Goal: Task Accomplishment & Management: Manage account settings

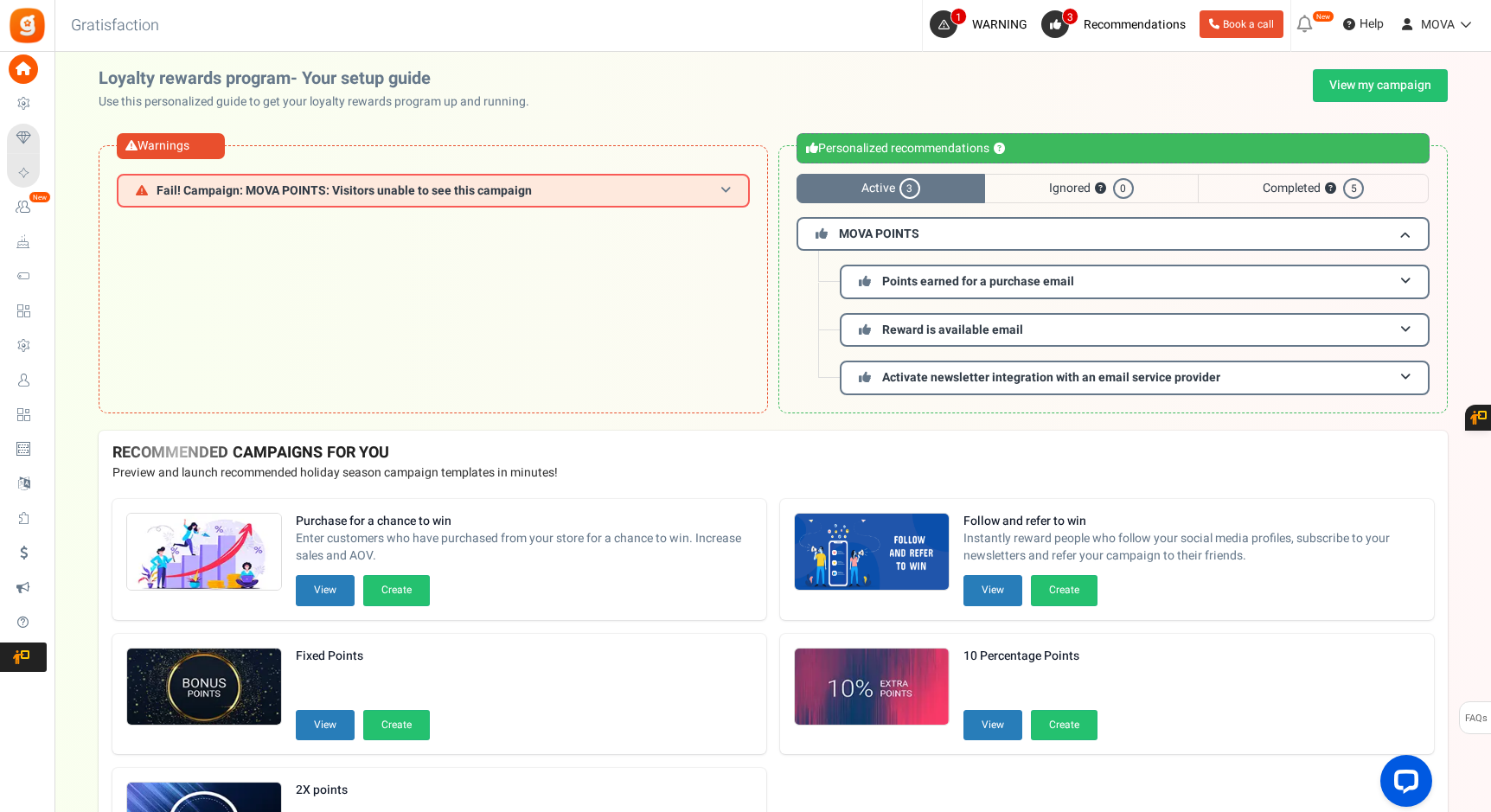
click at [515, 194] on span "Fail! Campaign: MOVA POINTS: Visitors unable to see this campaign" at bounding box center [344, 190] width 375 height 13
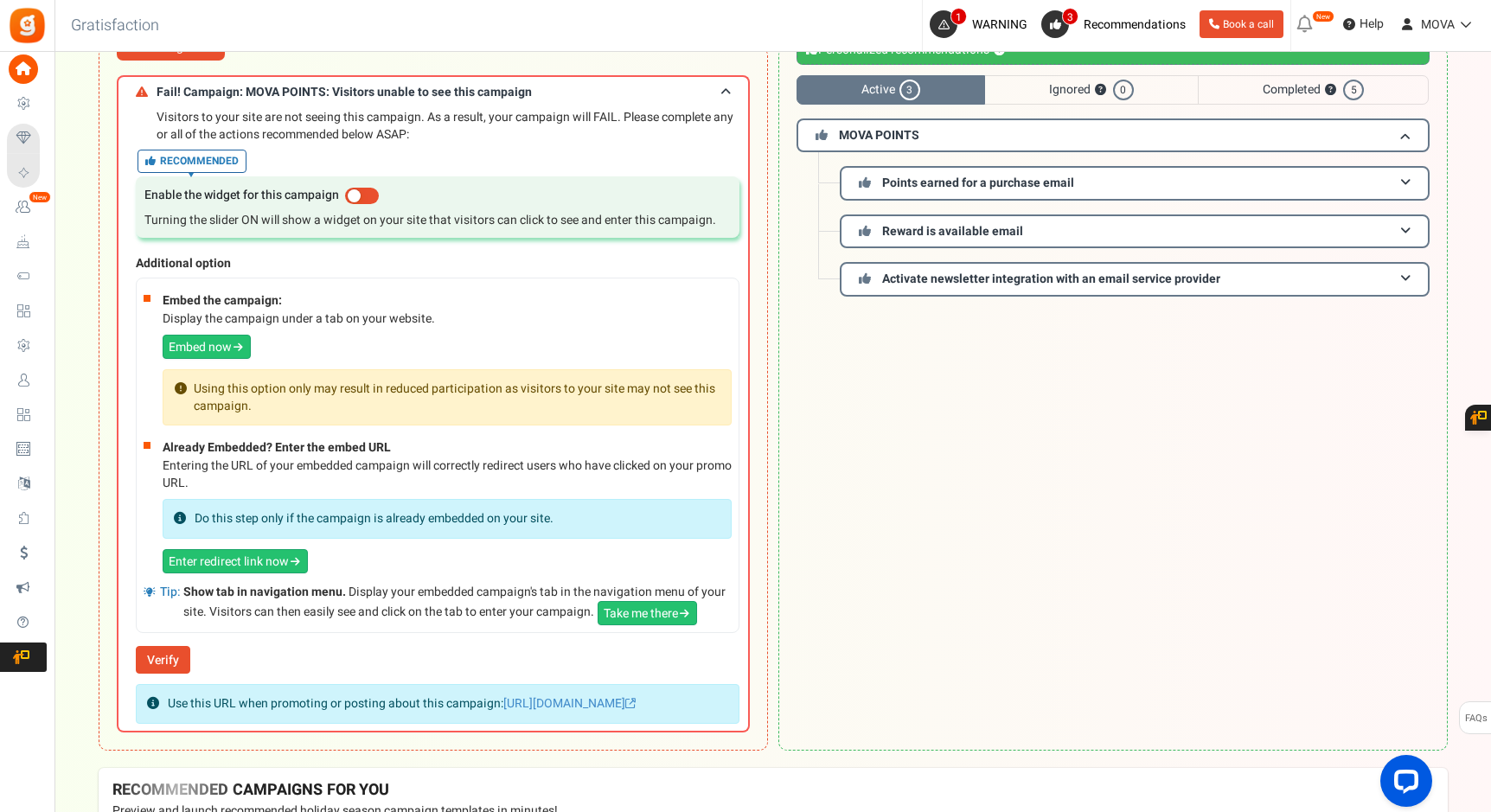
scroll to position [85, 0]
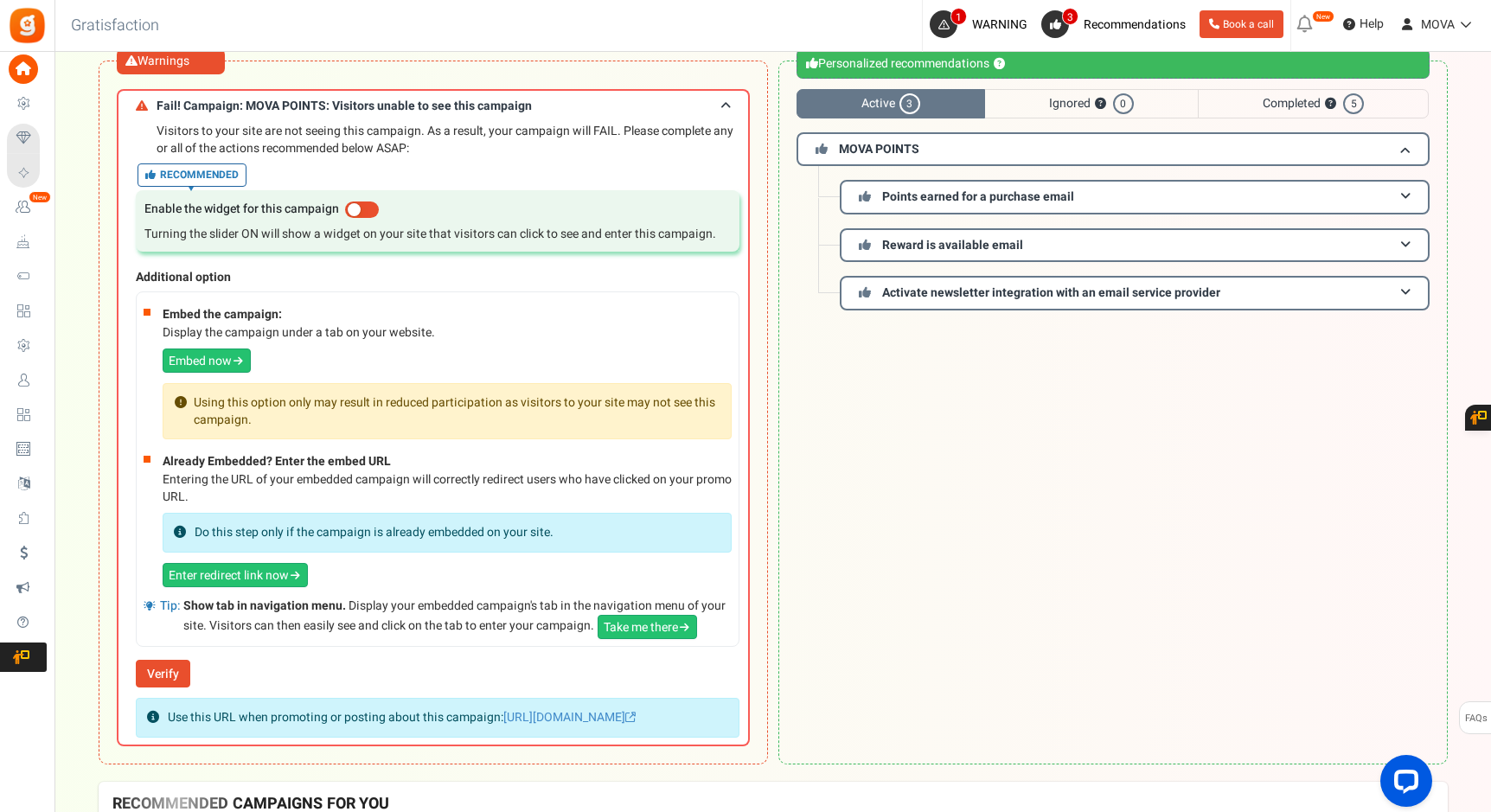
click at [1071, 114] on span "Ignored ? 0" at bounding box center [1091, 104] width 213 height 30
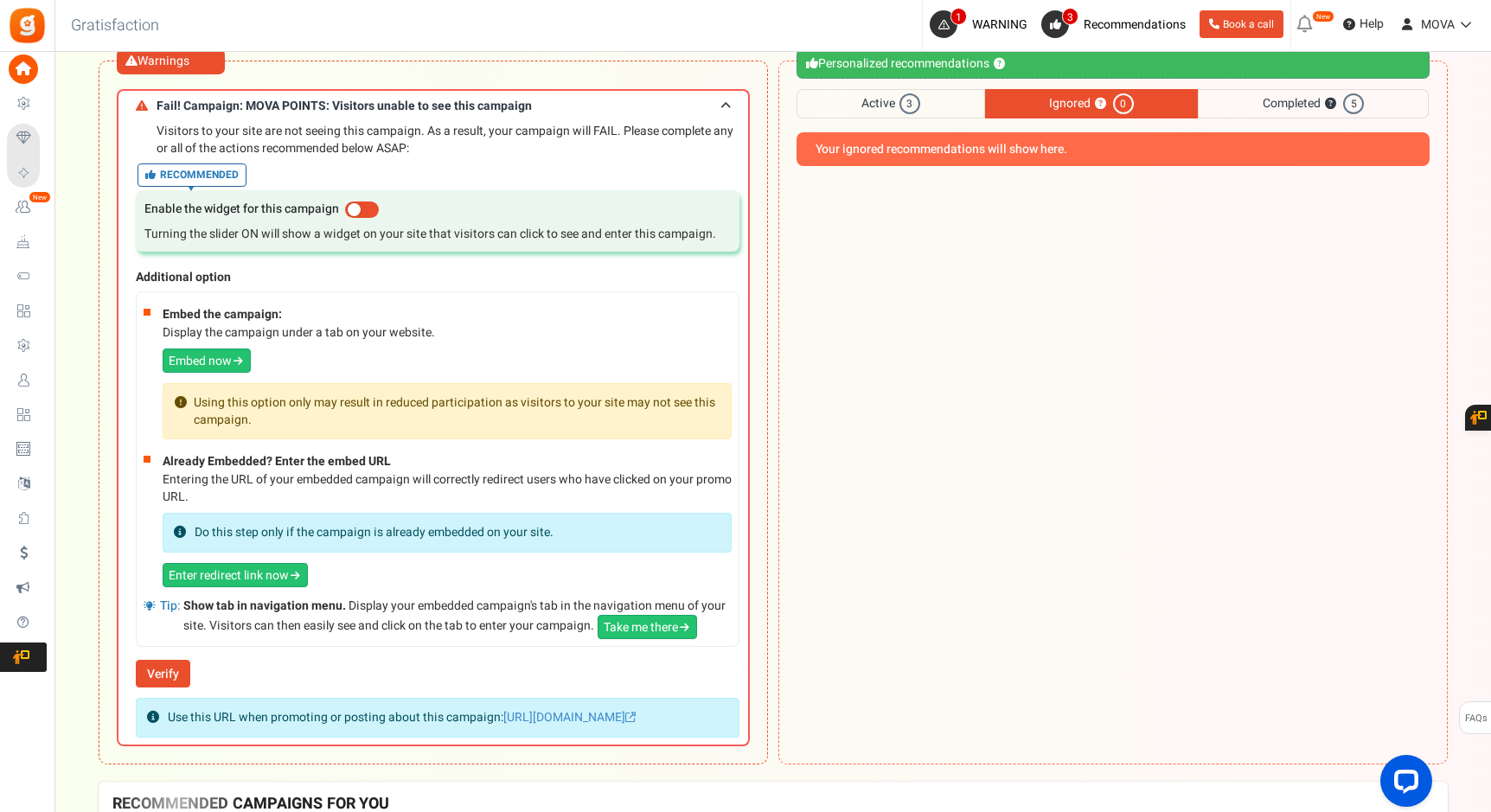
click at [905, 89] on span "Active 3" at bounding box center [891, 104] width 188 height 30
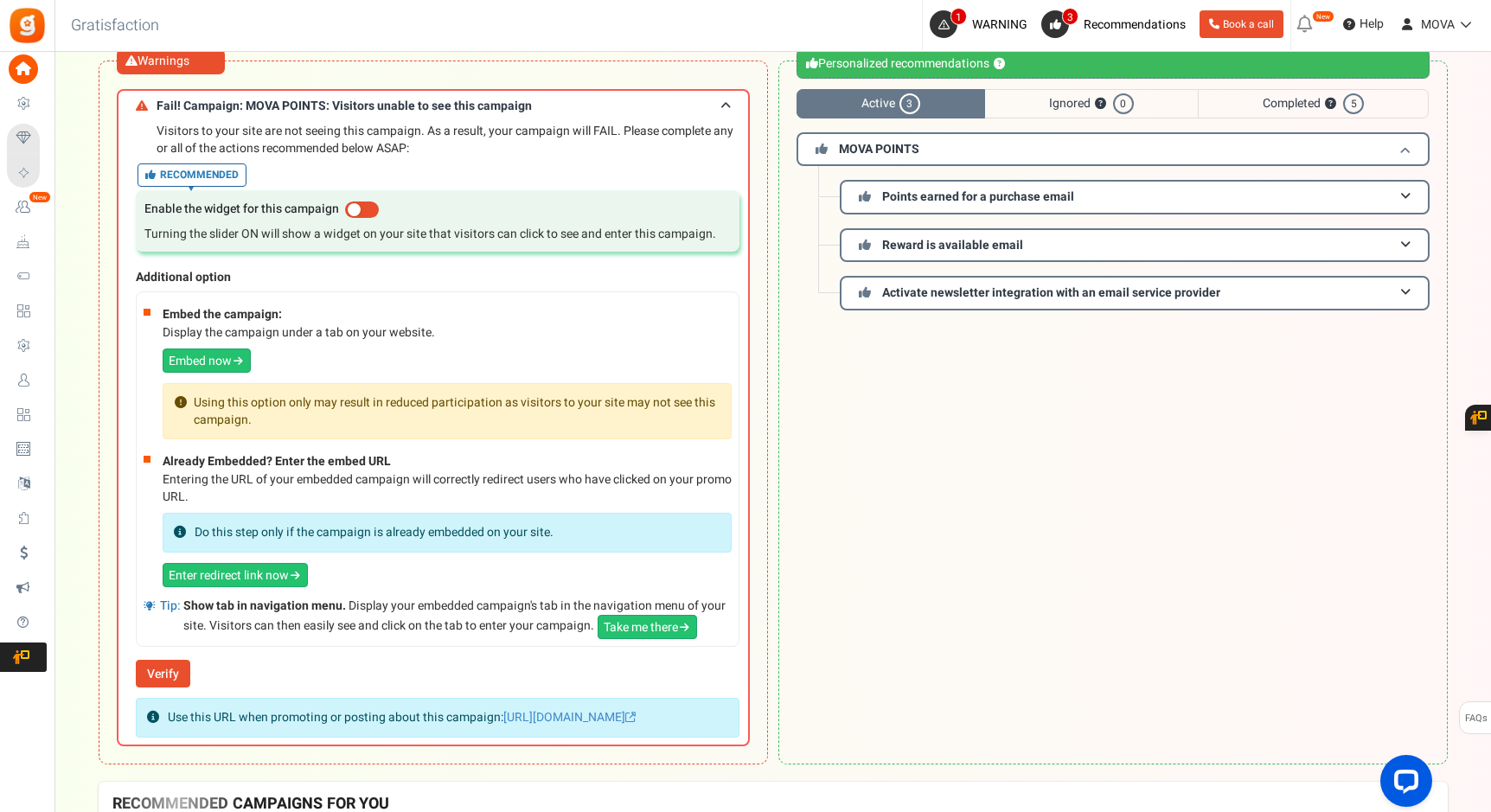
click at [920, 148] on h3 "MOVA POINTS" at bounding box center [1113, 150] width 633 height 34
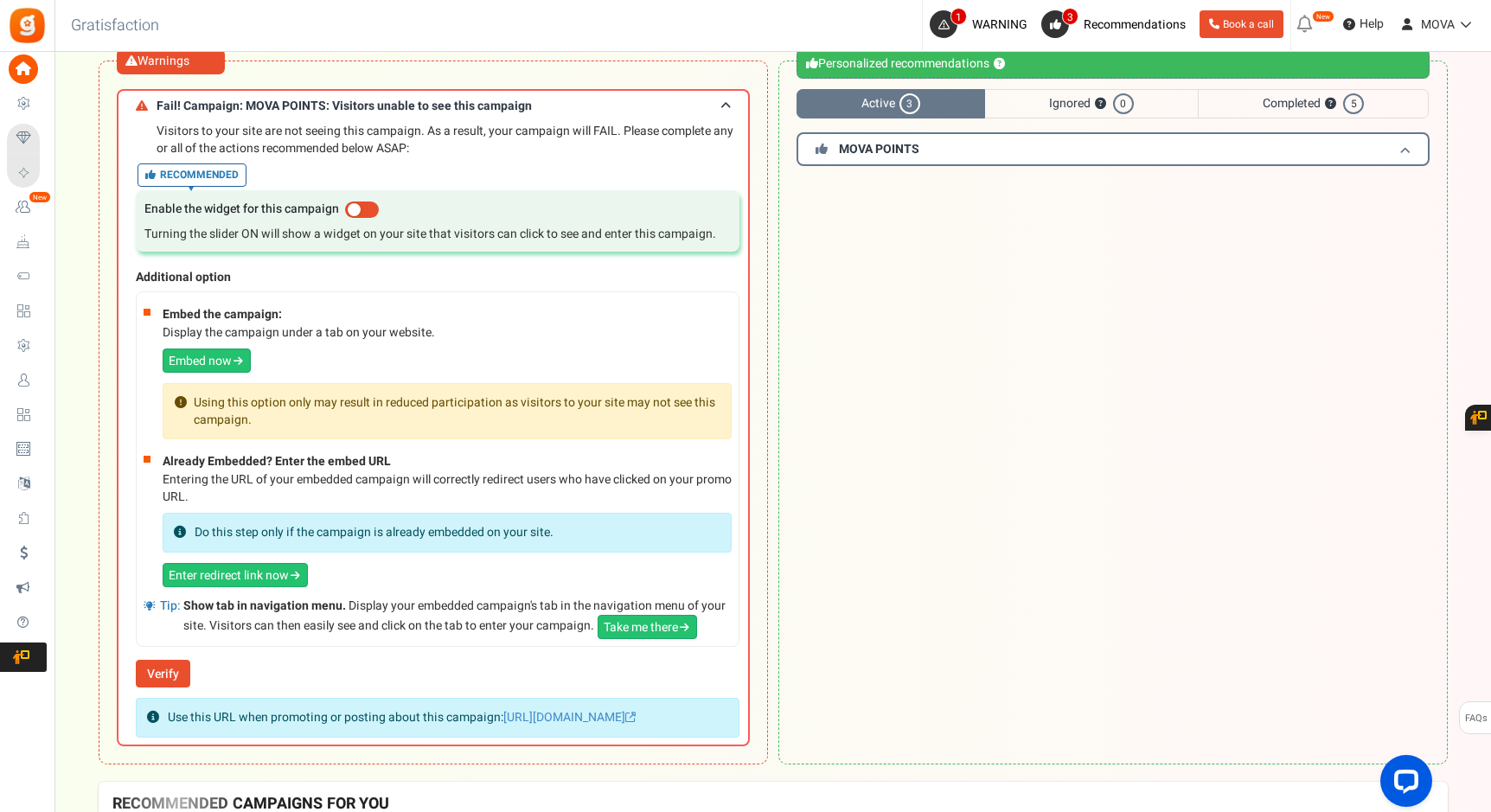
click at [920, 148] on h3 "MOVA POINTS" at bounding box center [1113, 150] width 633 height 34
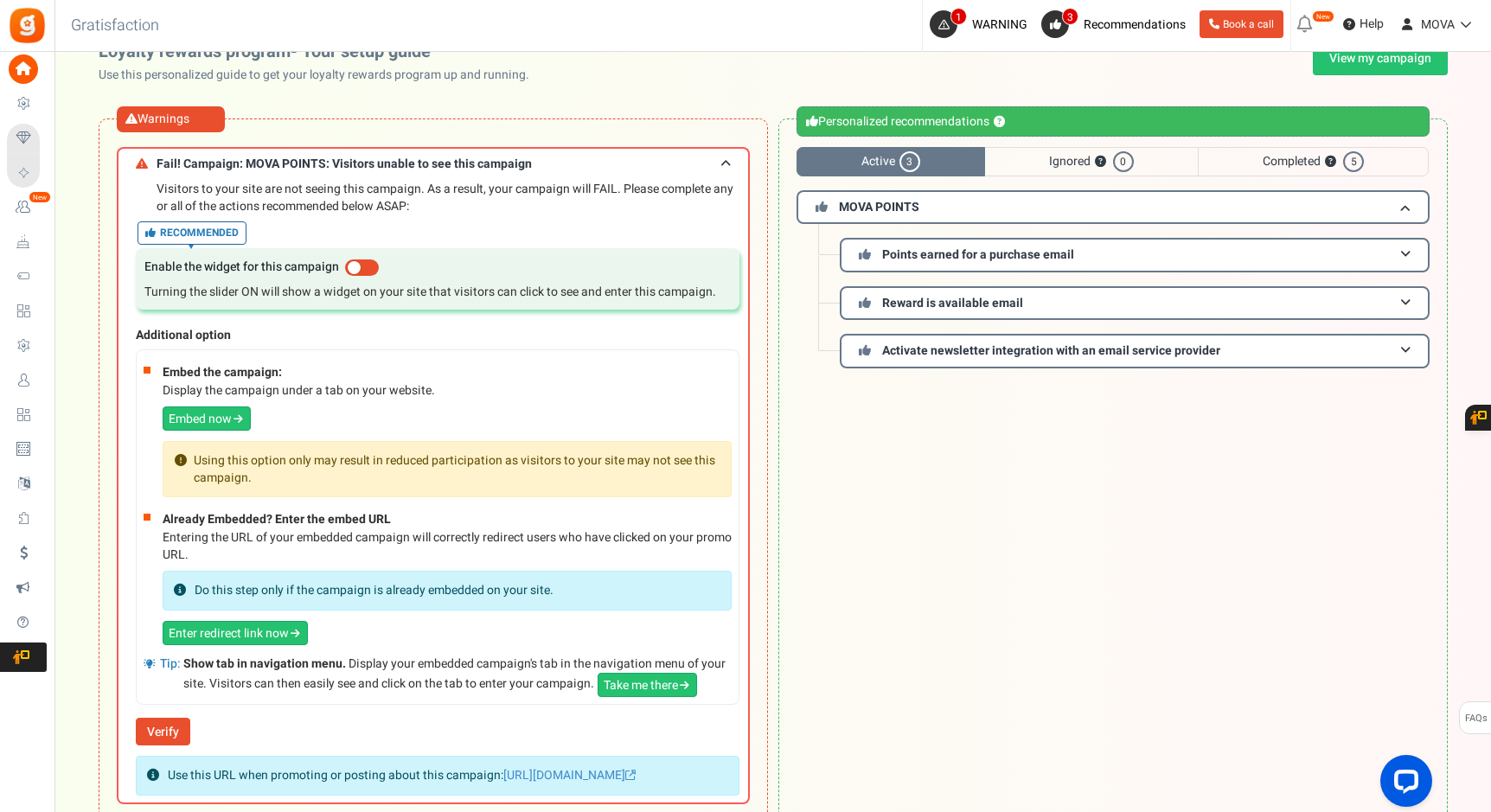
scroll to position [0, 0]
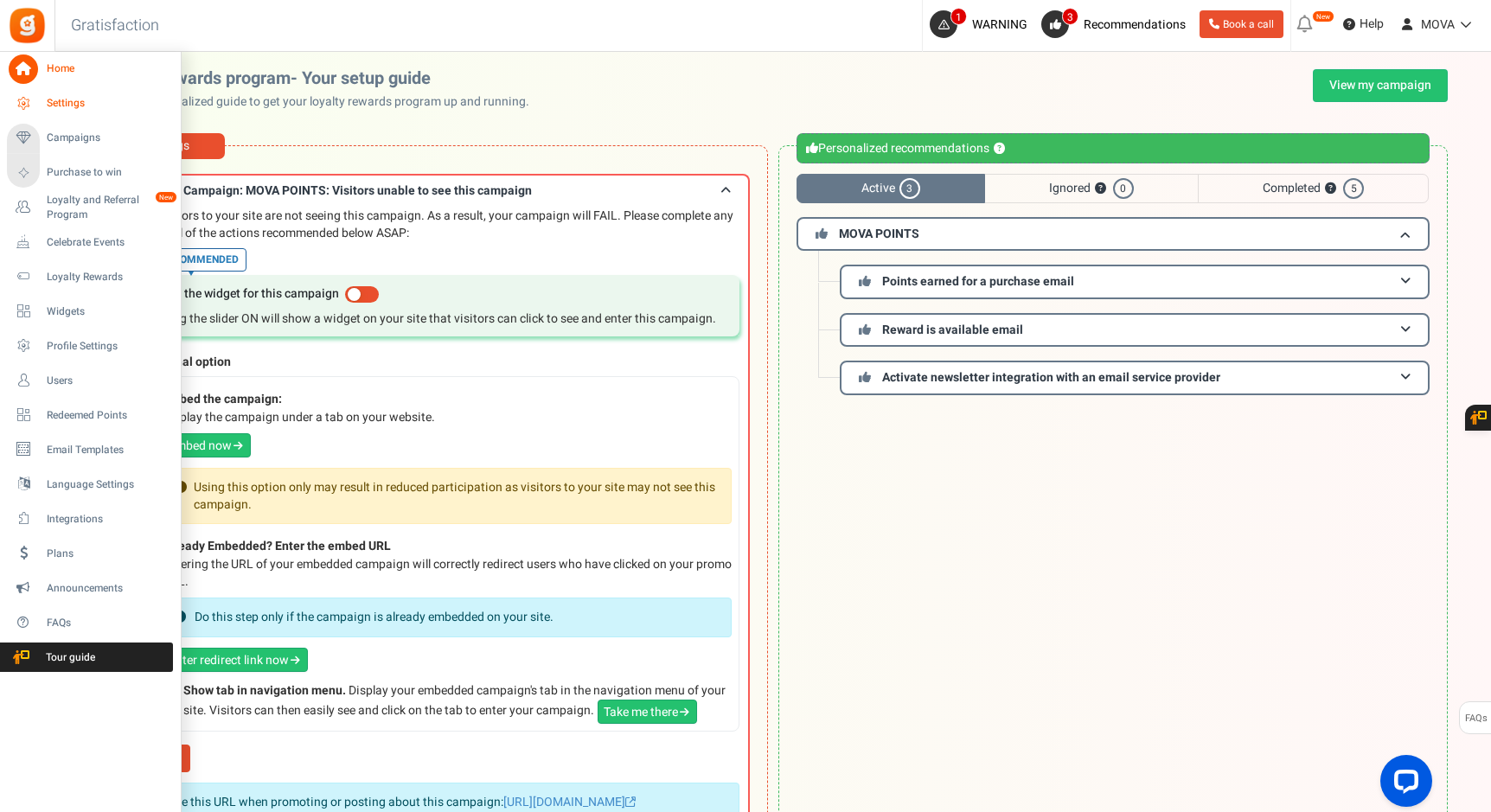
click at [11, 100] on icon at bounding box center [24, 104] width 30 height 30
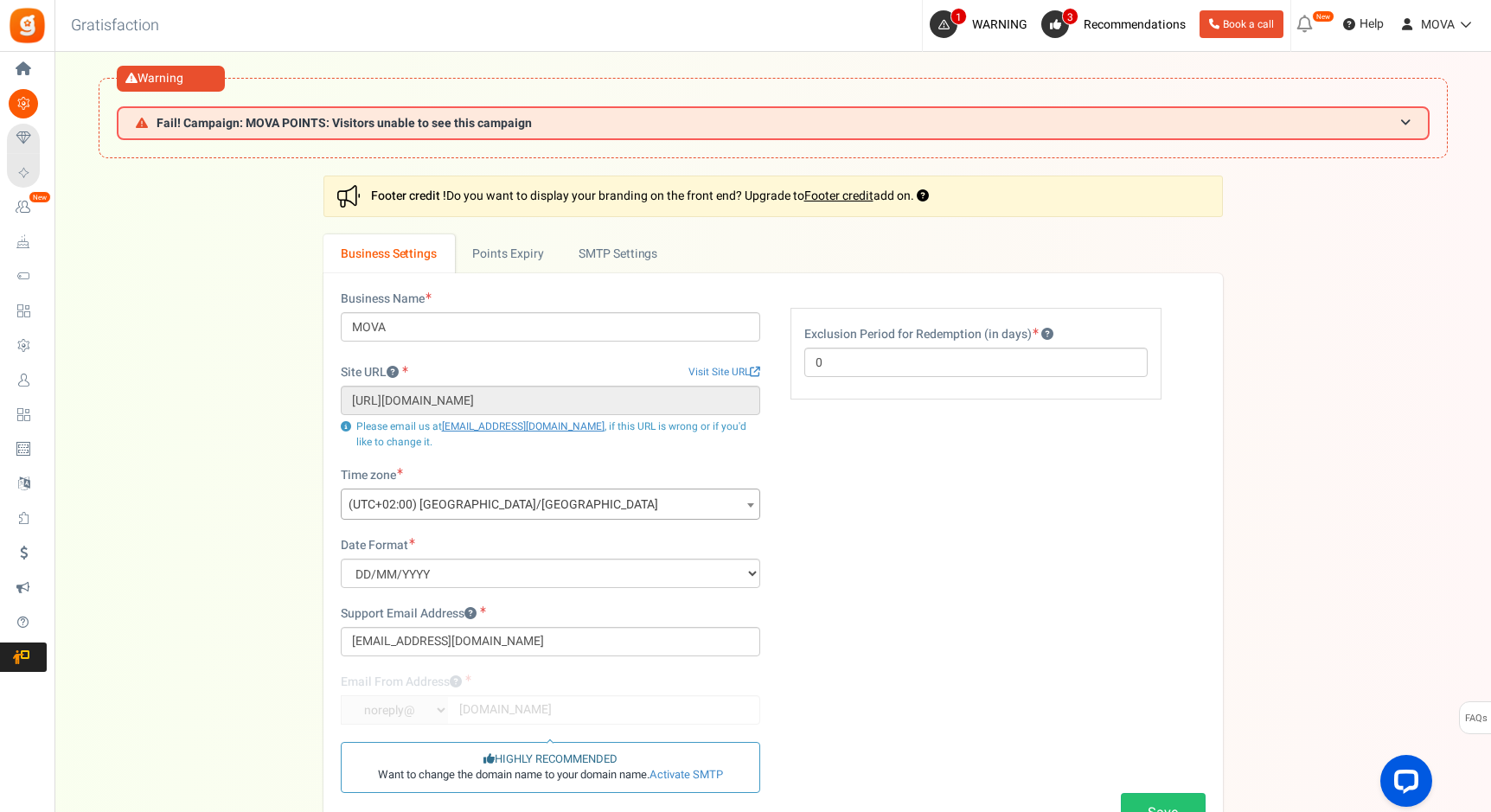
click at [494, 276] on div "Business Name MOVA Site URL Visit Site URL [URL][DOMAIN_NAME] Update site URL P…" at bounding box center [774, 568] width 900 height 590
click at [498, 262] on link "Points Expiry" at bounding box center [507, 254] width 106 height 39
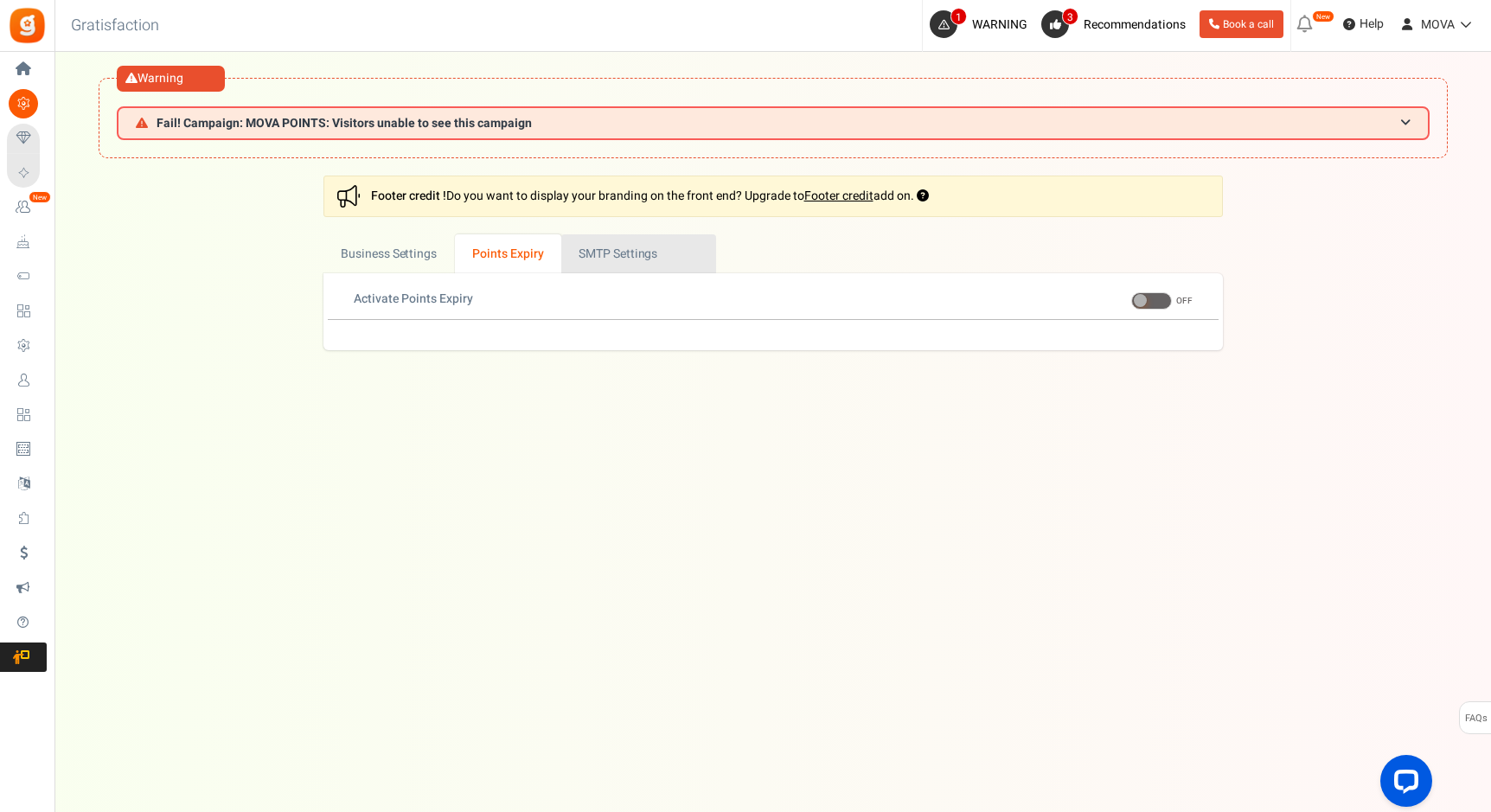
click at [589, 263] on link "Active SMTP Settings" at bounding box center [639, 254] width 155 height 39
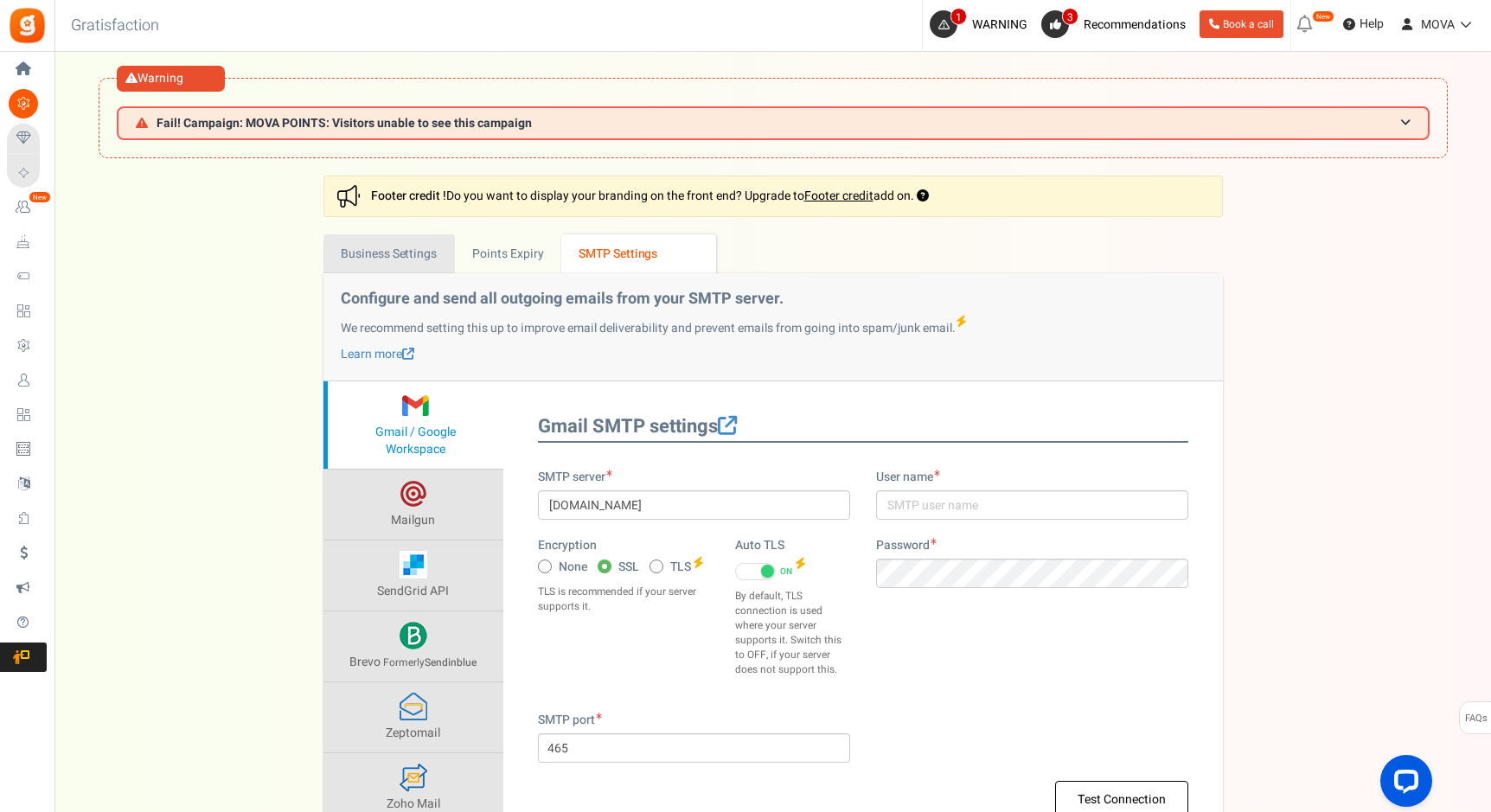
click at [382, 263] on link "Business Settings" at bounding box center [389, 254] width 132 height 39
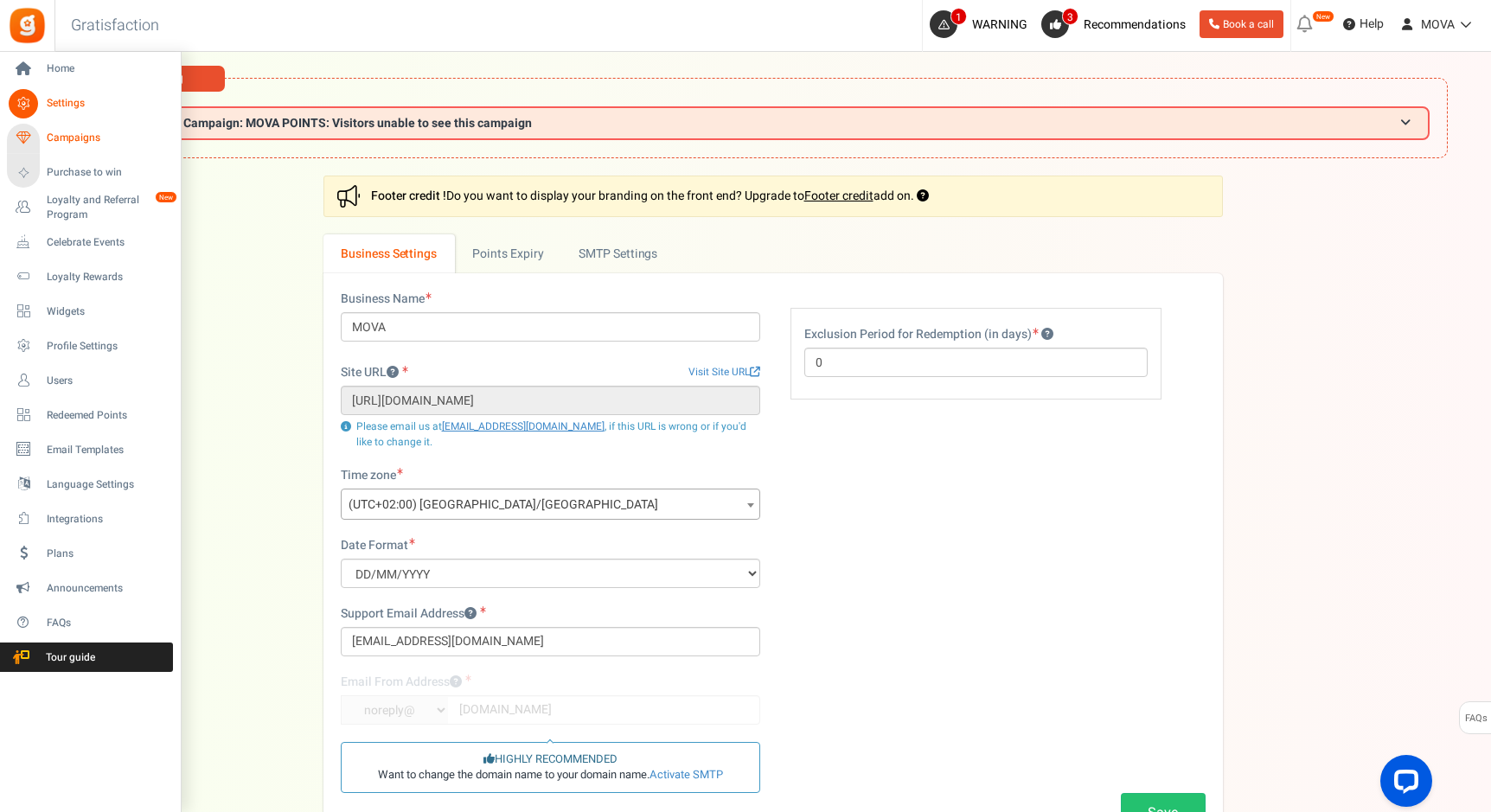
click at [53, 144] on span "Campaigns" at bounding box center [107, 138] width 121 height 15
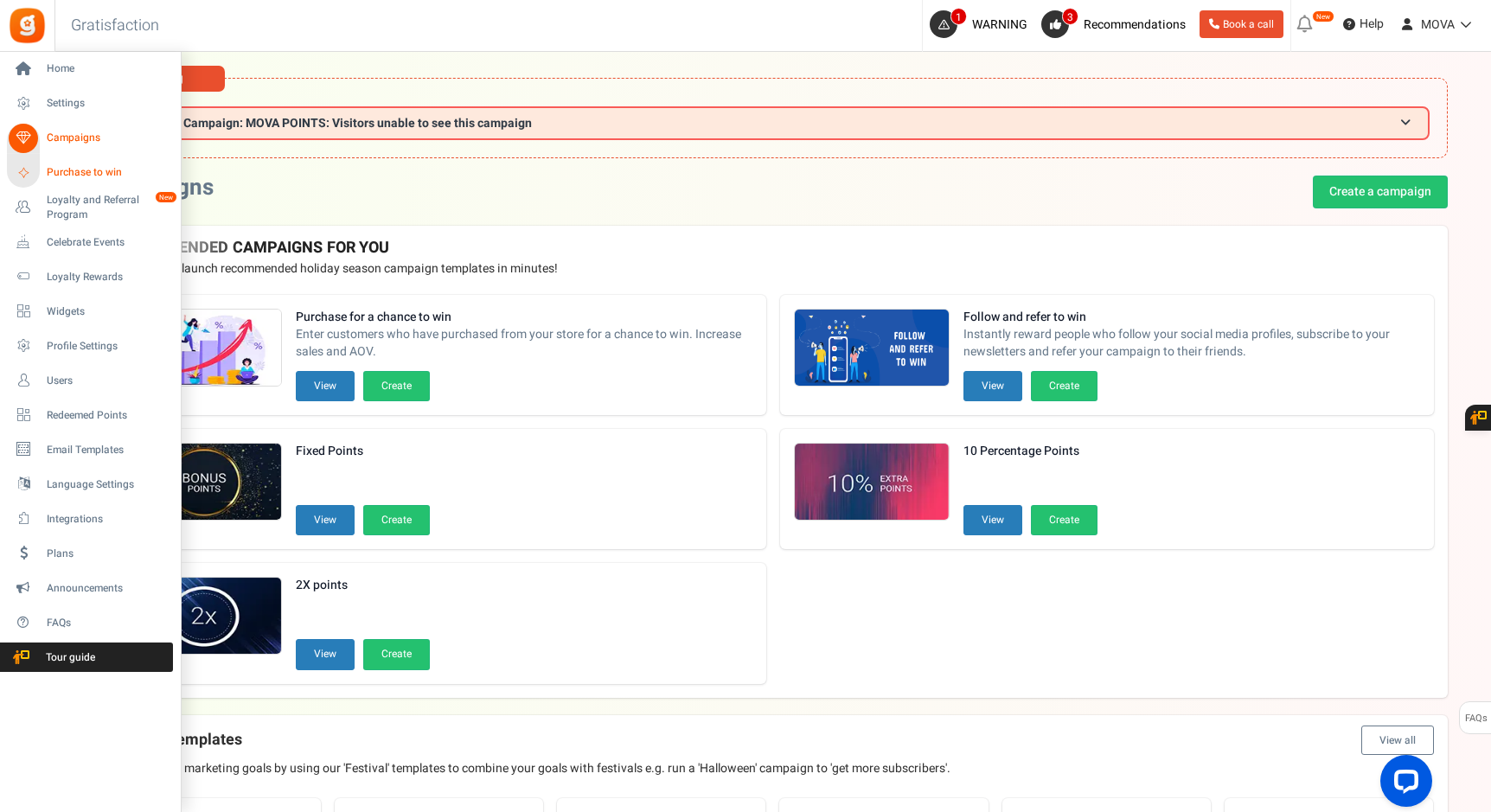
click at [28, 173] on icon at bounding box center [23, 172] width 24 height 24
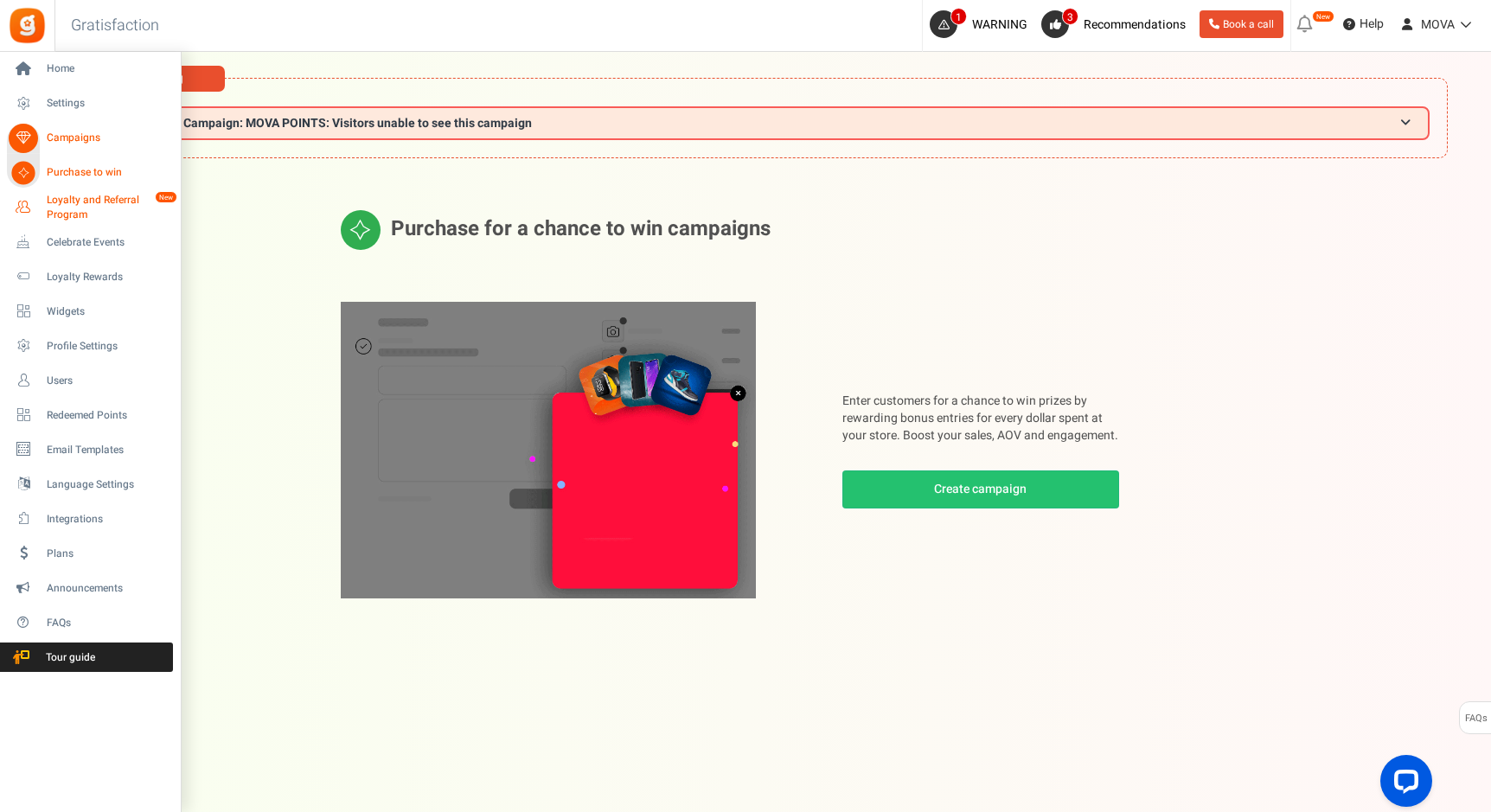
click at [23, 197] on icon at bounding box center [24, 208] width 30 height 30
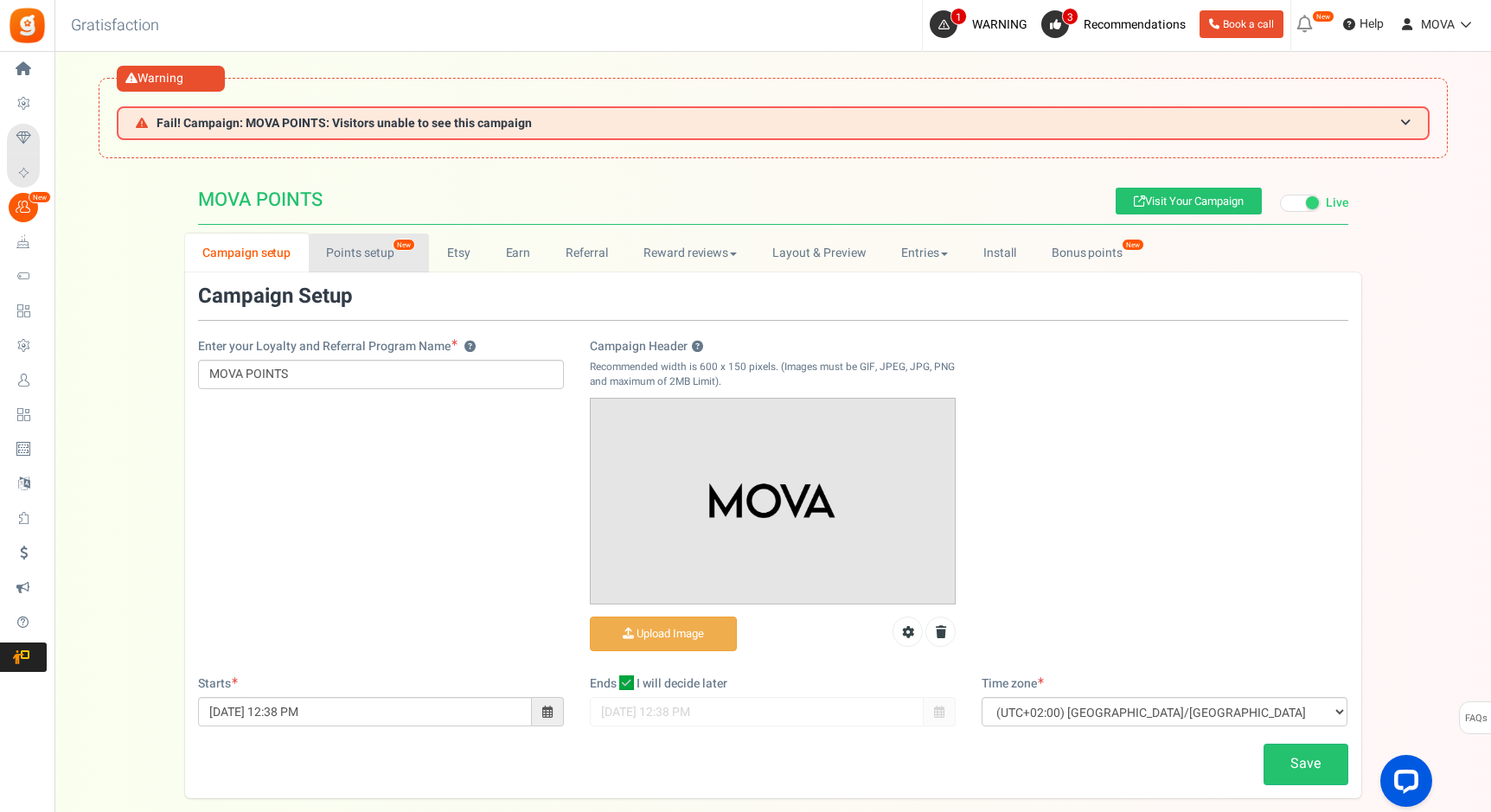
click at [342, 269] on link "Points setup New" at bounding box center [369, 253] width 120 height 39
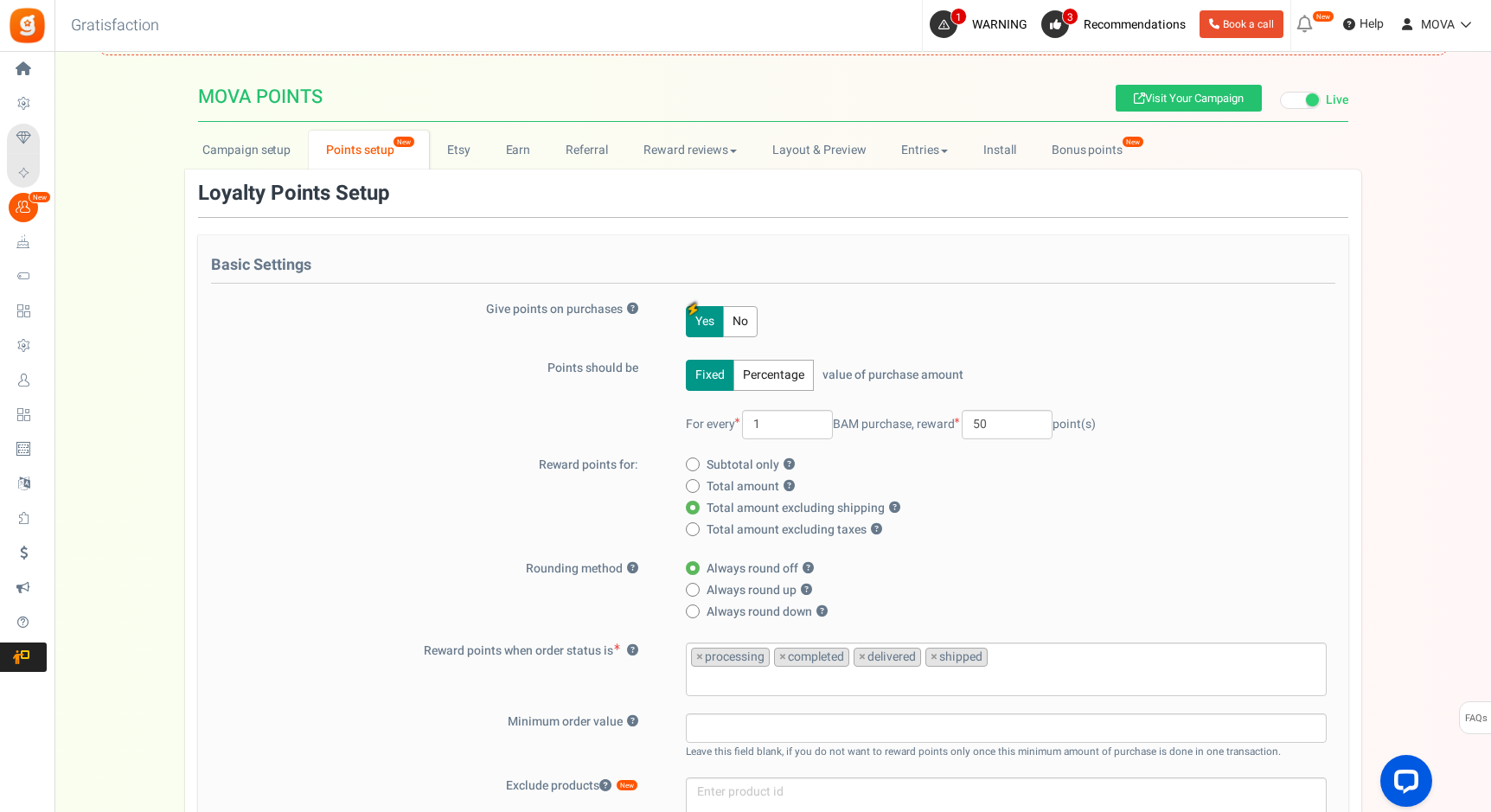
scroll to position [112, 0]
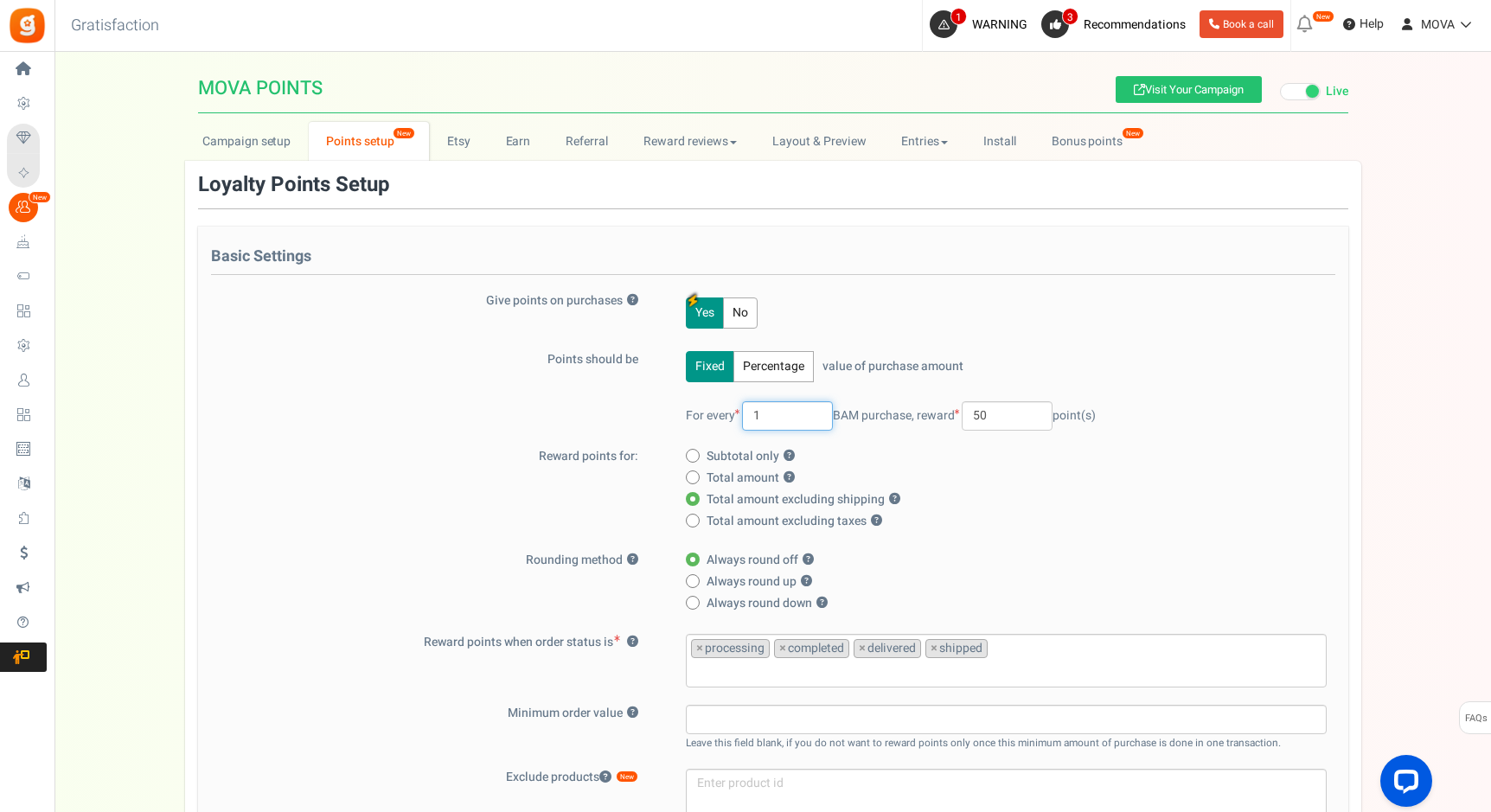
drag, startPoint x: 773, startPoint y: 414, endPoint x: 741, endPoint y: 414, distance: 32.0
click at [741, 414] on span "For every 1 BAM purchase," at bounding box center [799, 415] width 229 height 18
drag, startPoint x: 1010, startPoint y: 417, endPoint x: 980, endPoint y: 417, distance: 30.0
click at [980, 417] on input "50" at bounding box center [1008, 416] width 91 height 30
click at [1025, 520] on label "Total amount excluding taxes ?" at bounding box center [1001, 521] width 631 height 17
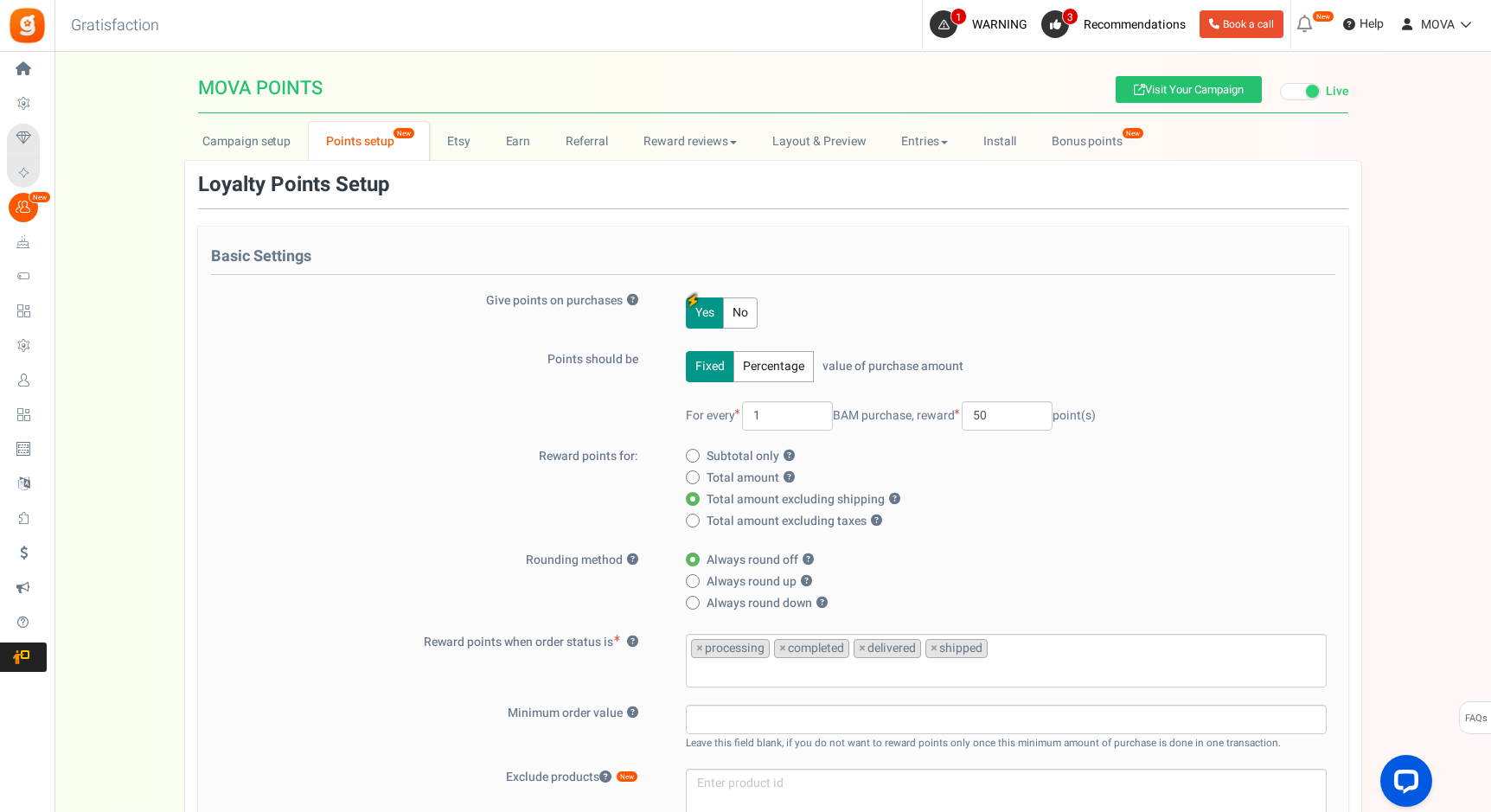
click at [697, 520] on input "Total amount excluding taxes ?" at bounding box center [691, 521] width 11 height 11
radio input "true"
radio input "false"
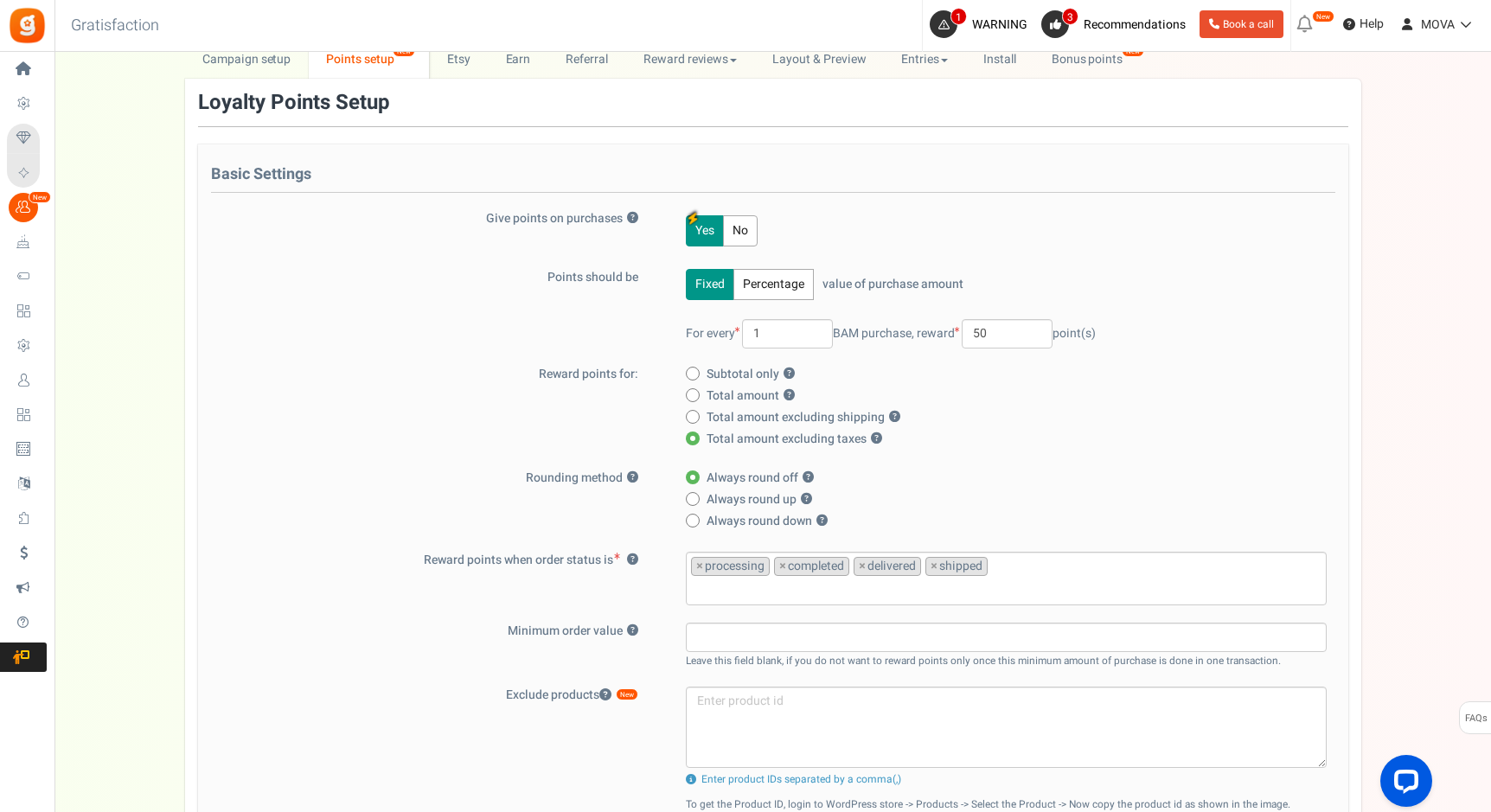
scroll to position [187, 0]
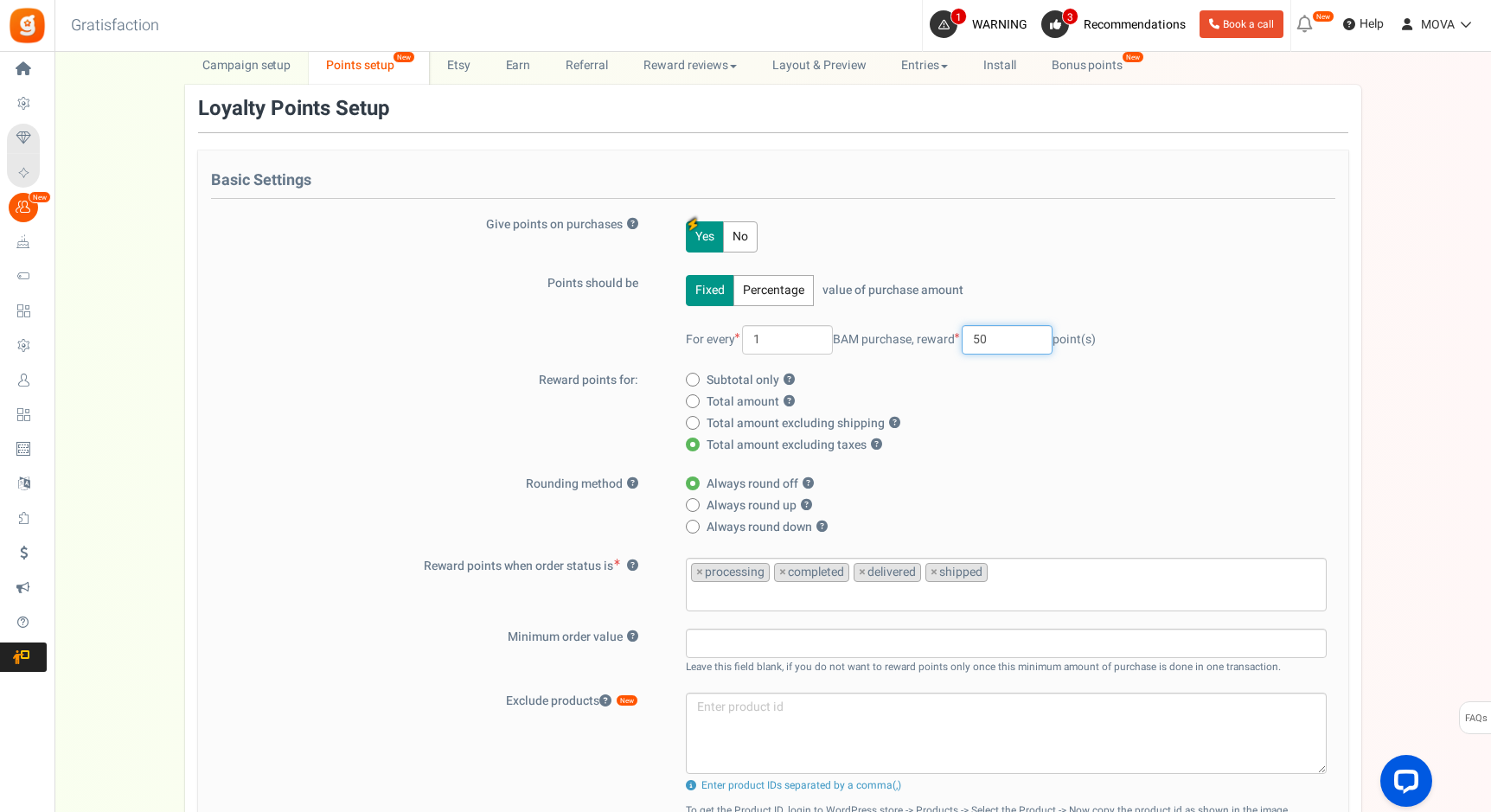
drag, startPoint x: 1021, startPoint y: 345, endPoint x: 924, endPoint y: 345, distance: 97.0
click at [924, 345] on span "reward 50 point(s)" at bounding box center [1007, 340] width 179 height 18
click at [777, 294] on button "Percentage" at bounding box center [773, 290] width 80 height 31
drag, startPoint x: 719, startPoint y: 349, endPoint x: 679, endPoint y: 349, distance: 40.0
click at [679, 349] on div "Fixed Percentage value of purchase amount 100 % of purchase amount. For every 1…" at bounding box center [996, 324] width 664 height 97
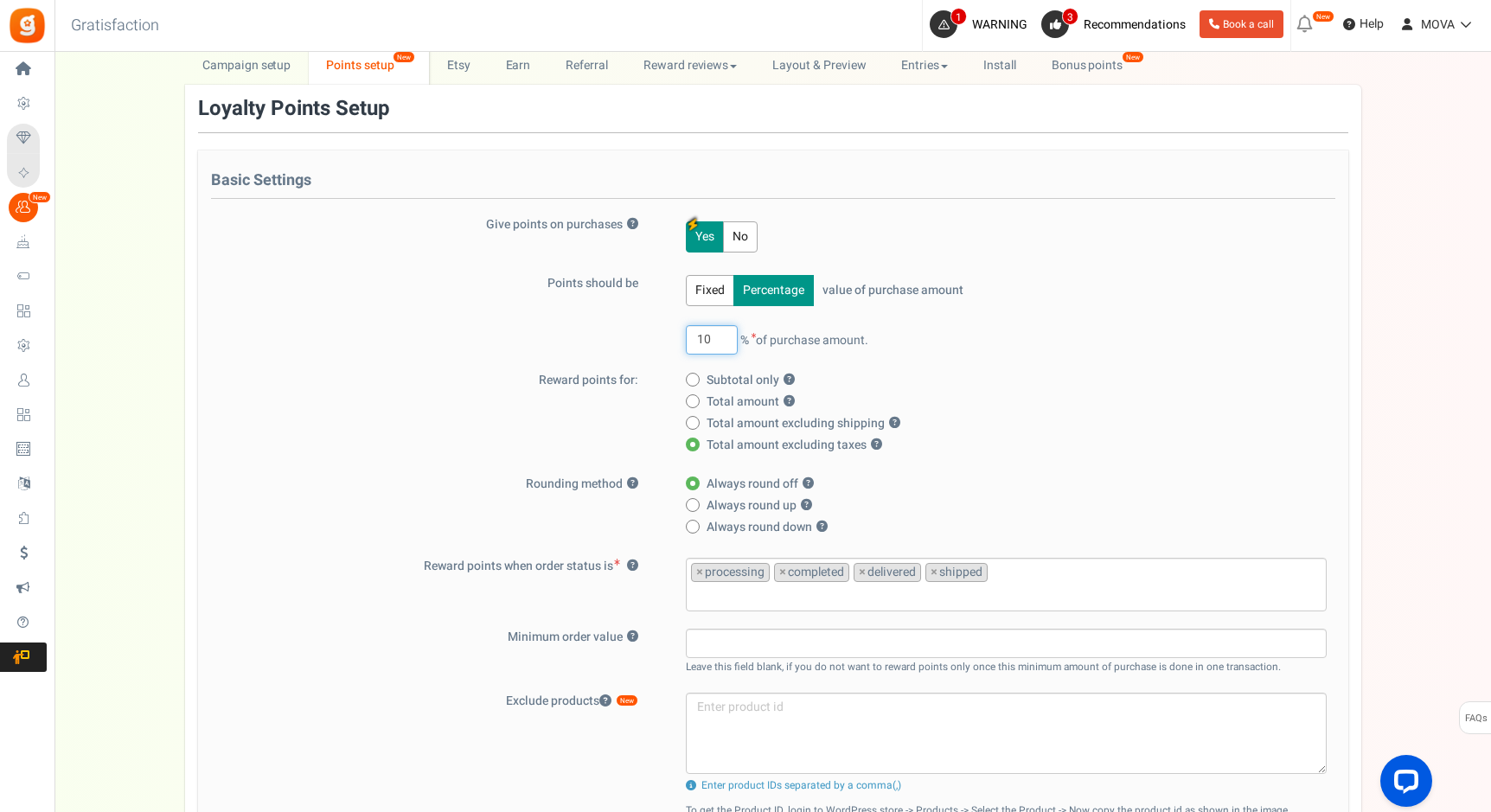
type input "1"
type input "4"
click at [535, 298] on div "Points should be Fixed Percentage value of purchase amount 4 % of purchase amou…" at bounding box center [773, 324] width 1124 height 97
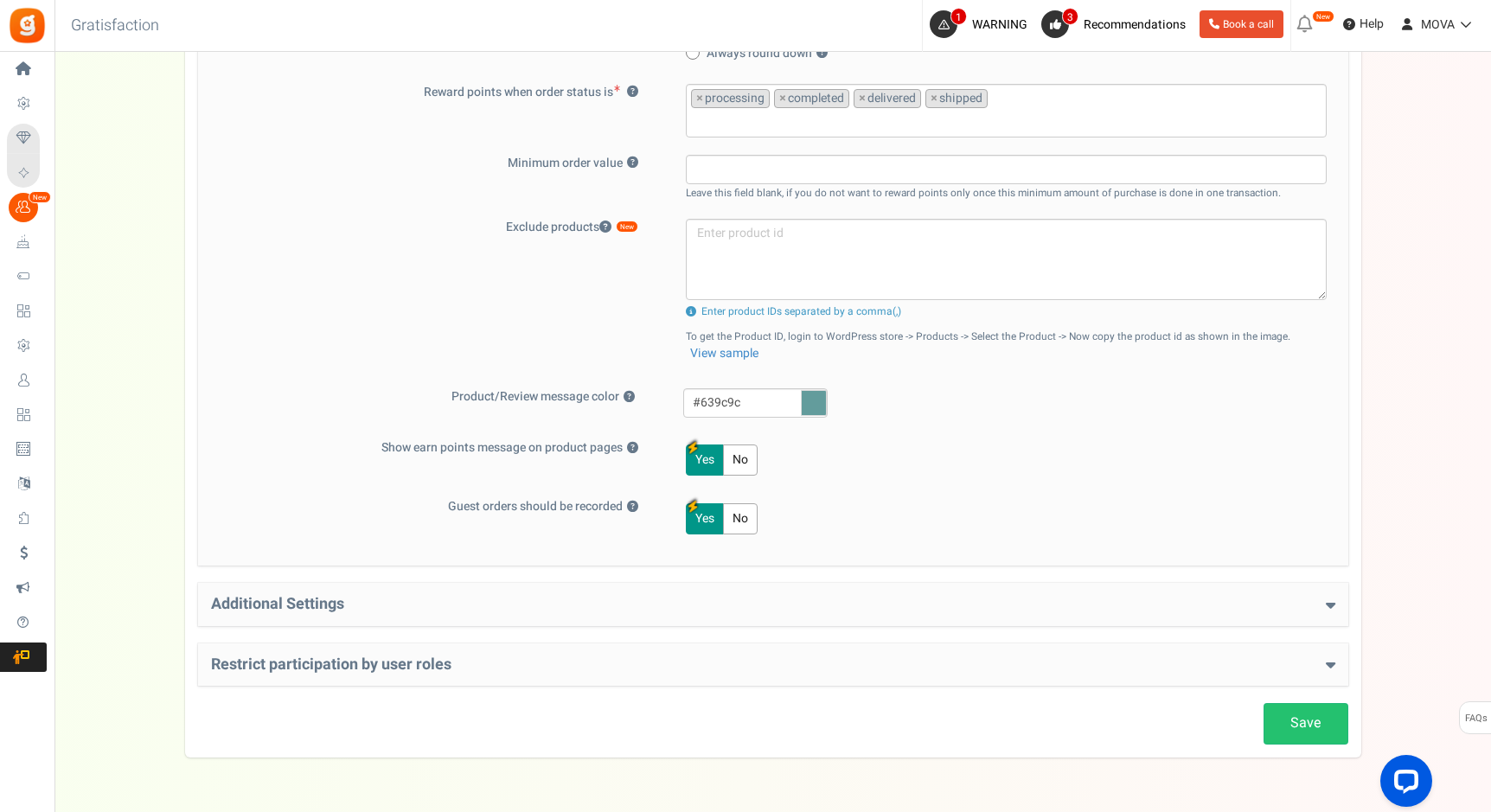
scroll to position [711, 0]
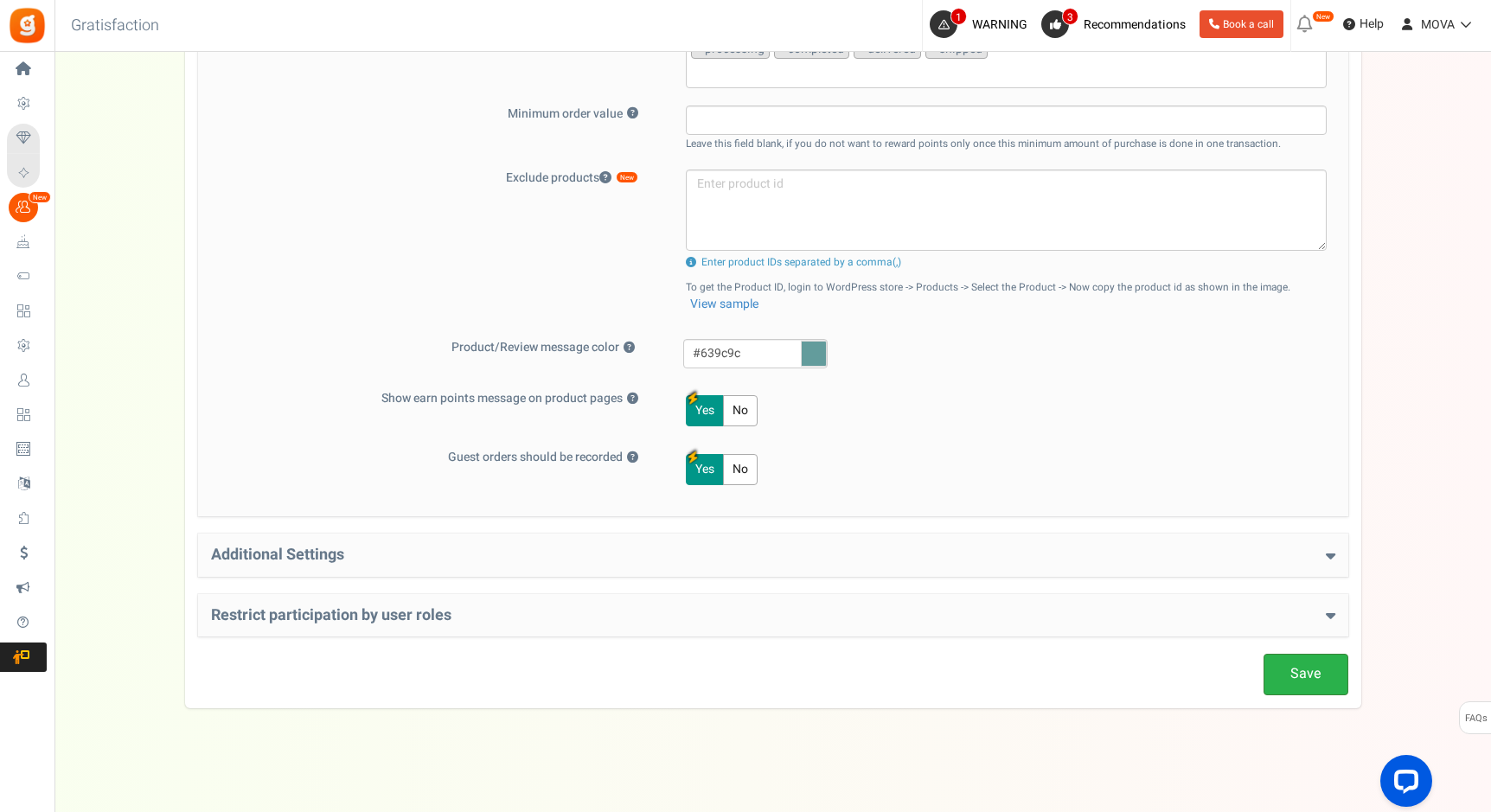
click at [1313, 685] on link "Save" at bounding box center [1307, 673] width 85 height 41
click at [392, 543] on div "Additional Settings Welcome Bonus ? Yes No Enter Welcome Points 250 Welcome Not…" at bounding box center [773, 556] width 1150 height 44
click at [413, 550] on h4 "Additional Settings" at bounding box center [773, 555] width 1124 height 17
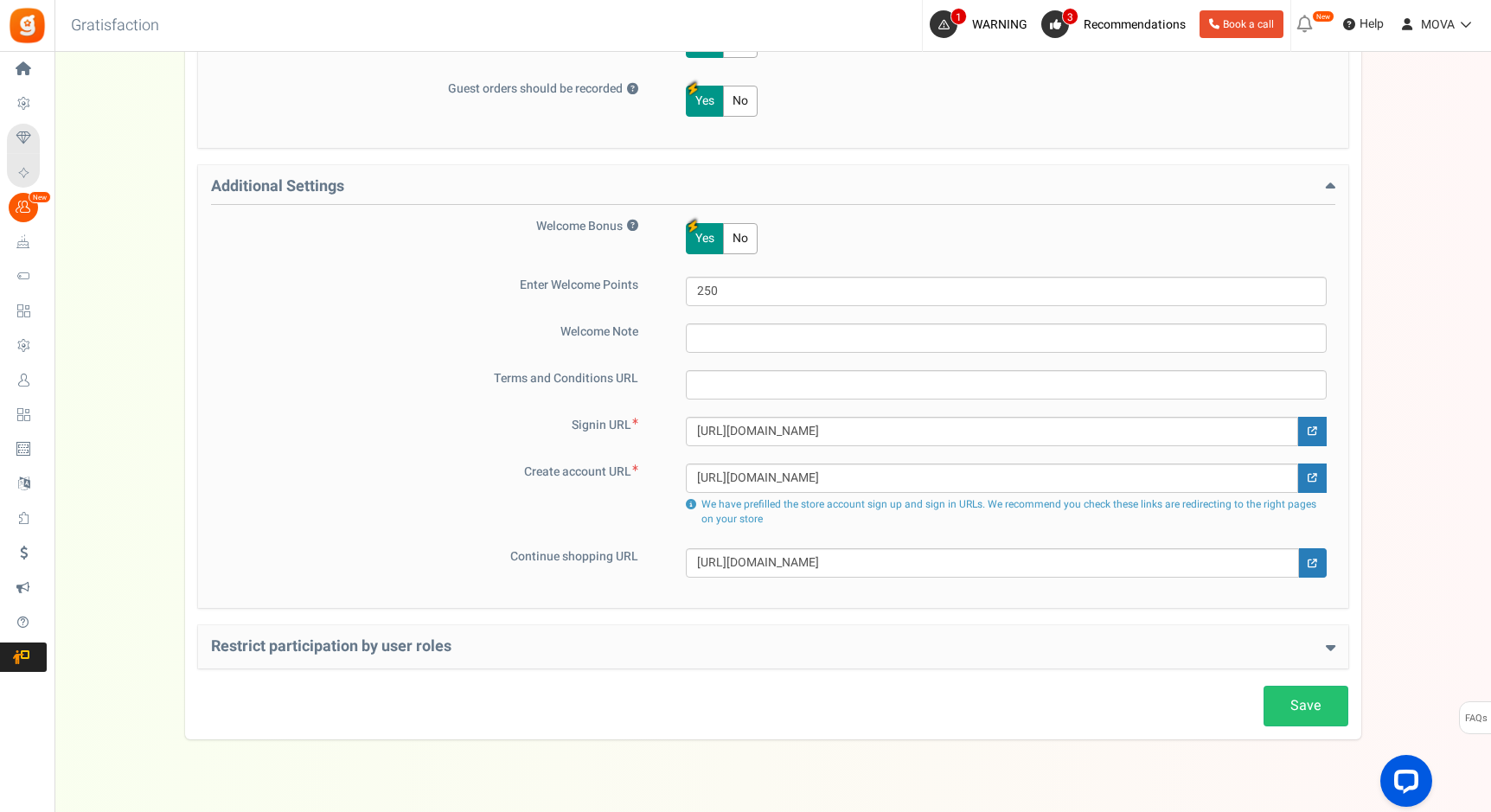
scroll to position [1086, 0]
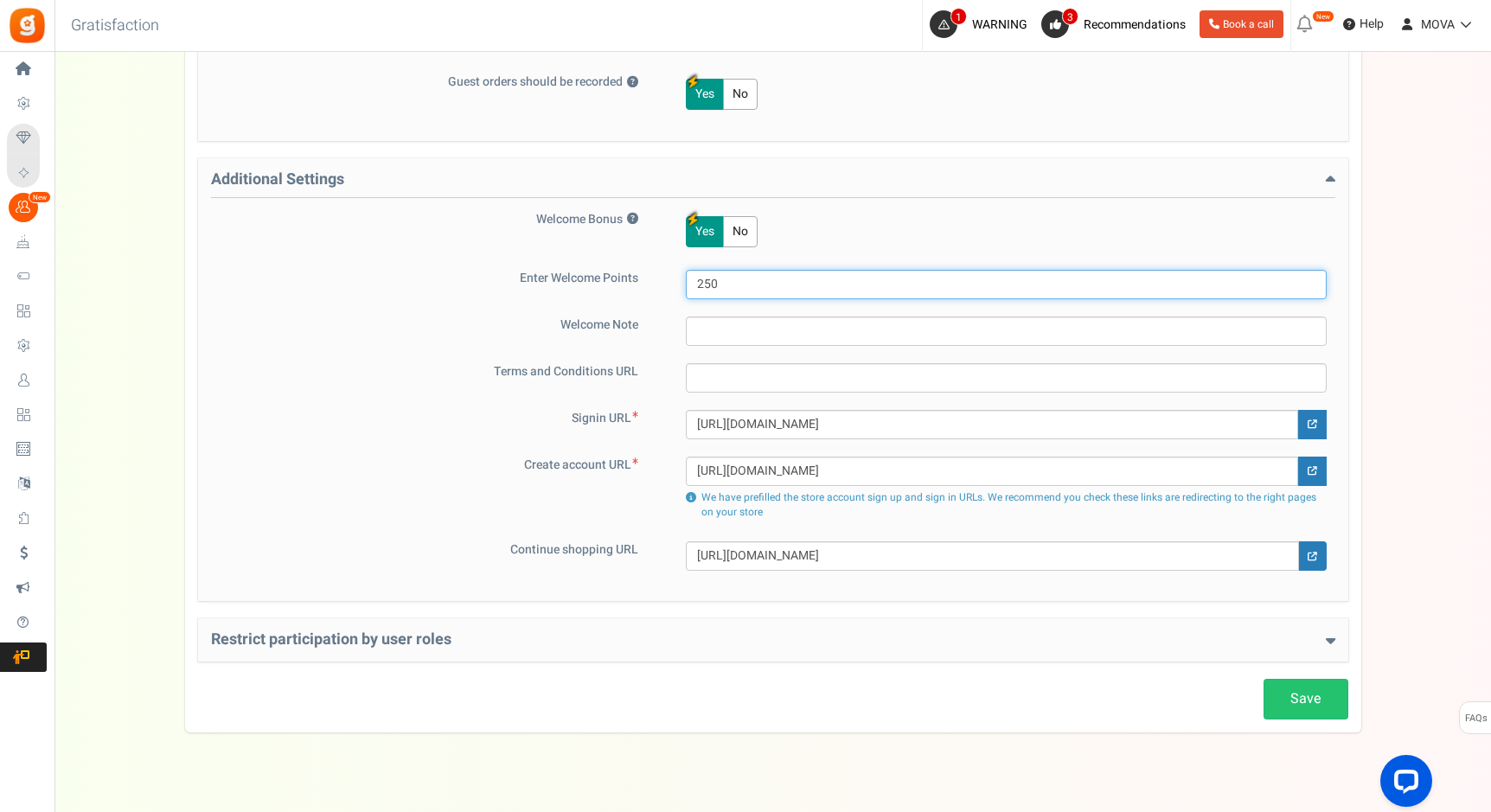
drag, startPoint x: 733, startPoint y: 285, endPoint x: 662, endPoint y: 285, distance: 71.0
click at [662, 285] on div "Enter Welcome Points 250" at bounding box center [773, 284] width 1124 height 30
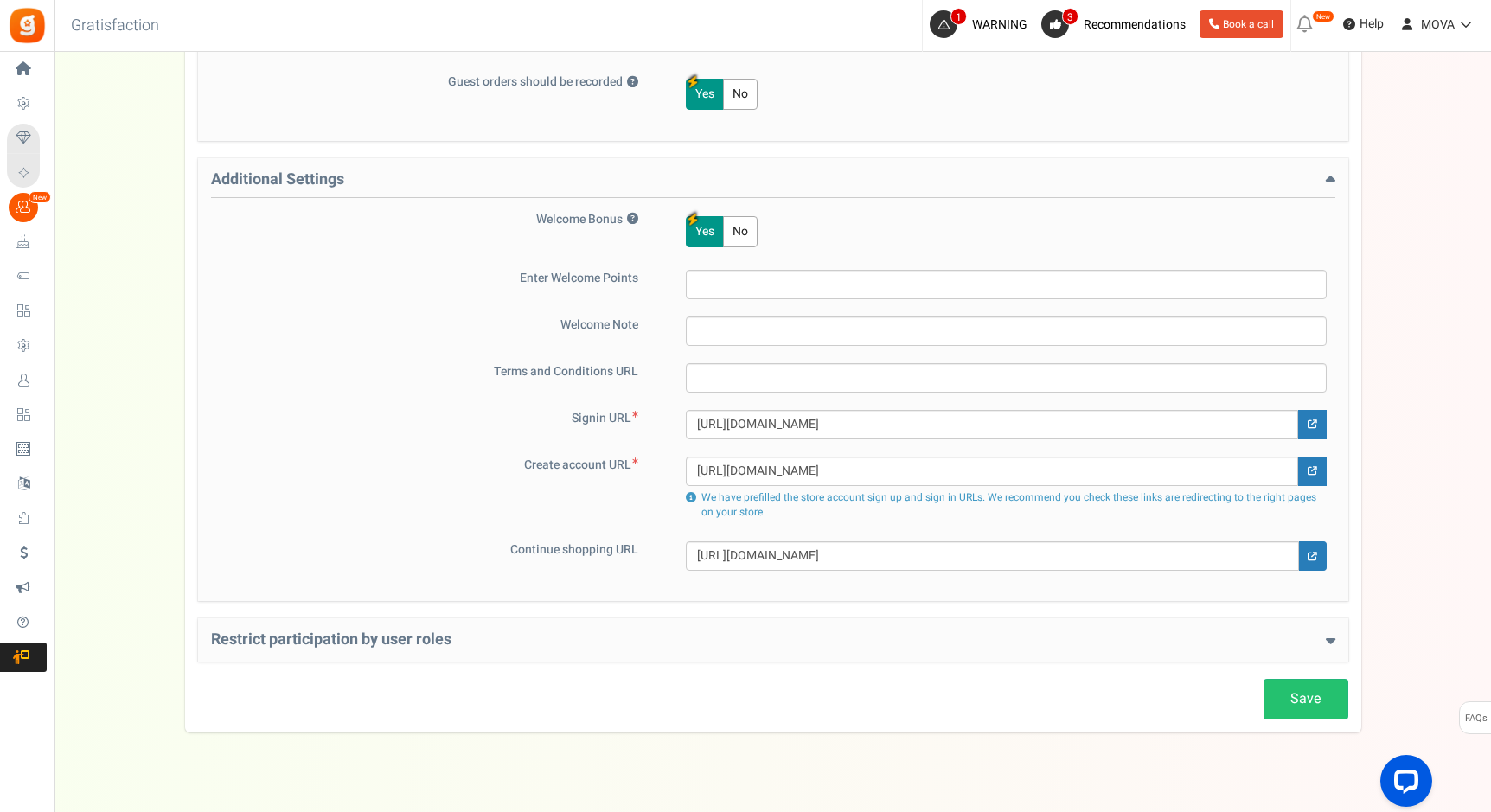
click at [620, 389] on div "Terms and Conditions URL" at bounding box center [773, 378] width 1124 height 30
click at [586, 623] on div "Restrict participation by user roles Restrict user roles from participating in …" at bounding box center [773, 640] width 1150 height 44
click at [587, 642] on h4 "Restrict participation by user roles" at bounding box center [773, 639] width 1124 height 17
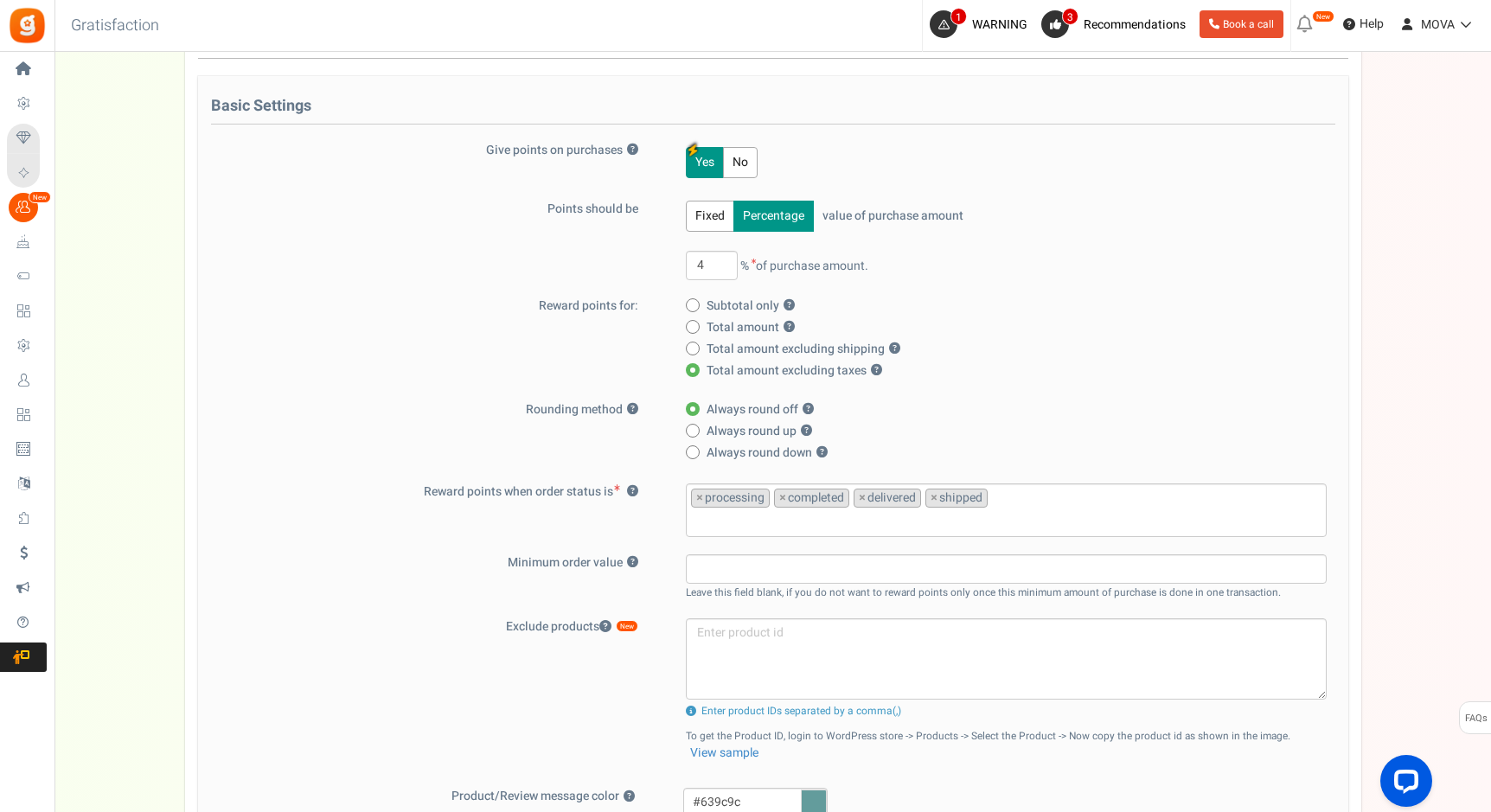
scroll to position [222, 0]
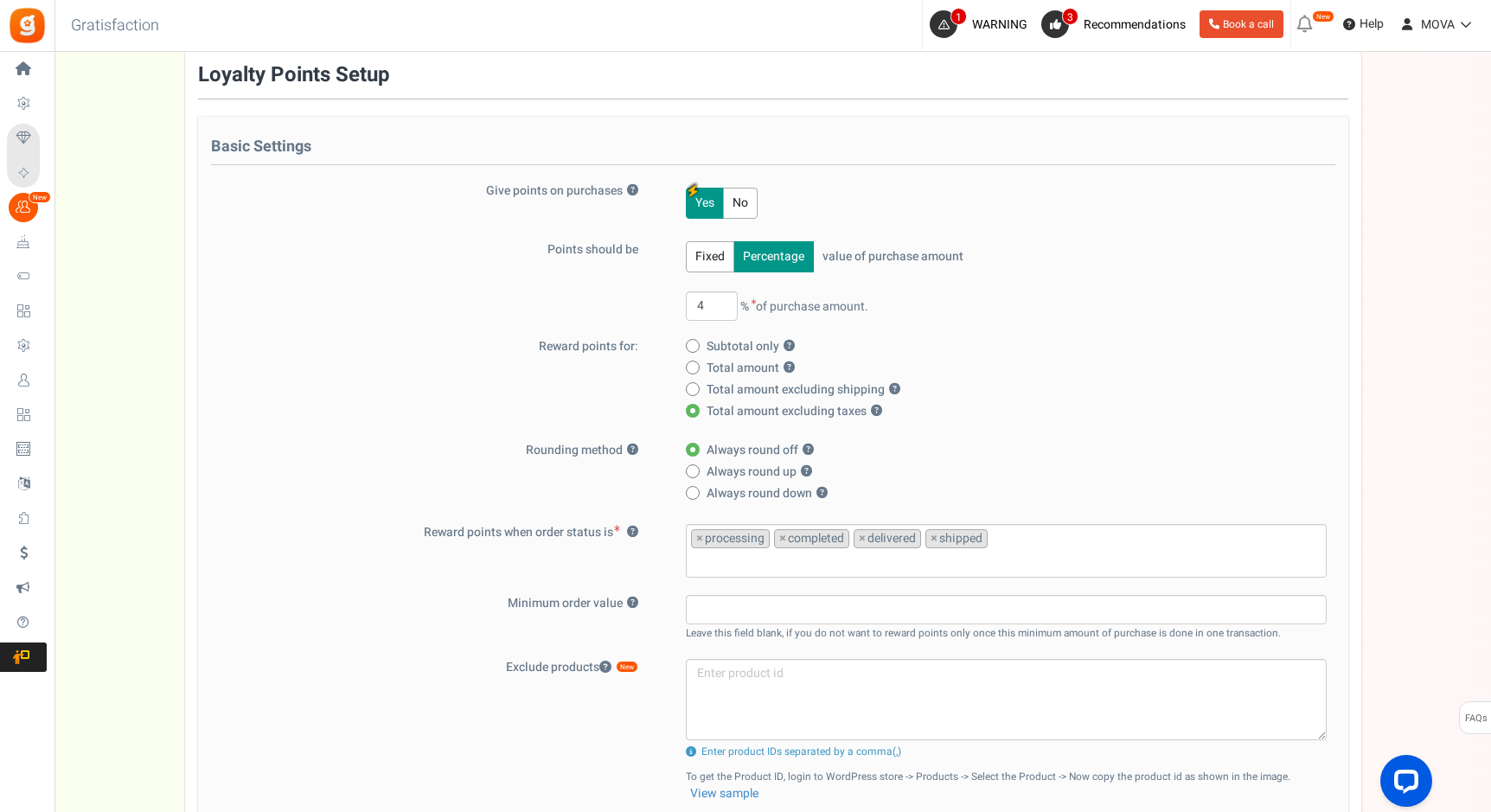
click at [718, 256] on button "Fixed" at bounding box center [709, 256] width 49 height 31
drag, startPoint x: 778, startPoint y: 302, endPoint x: 713, endPoint y: 302, distance: 65.0
click at [713, 302] on span "For every 1 BAM purchase," at bounding box center [799, 305] width 229 height 18
click at [619, 315] on div "Points should be Fixed Percentage value of purchase amount 4 % of purchase amou…" at bounding box center [773, 290] width 1124 height 97
drag, startPoint x: 1016, startPoint y: 304, endPoint x: 951, endPoint y: 305, distance: 65.0
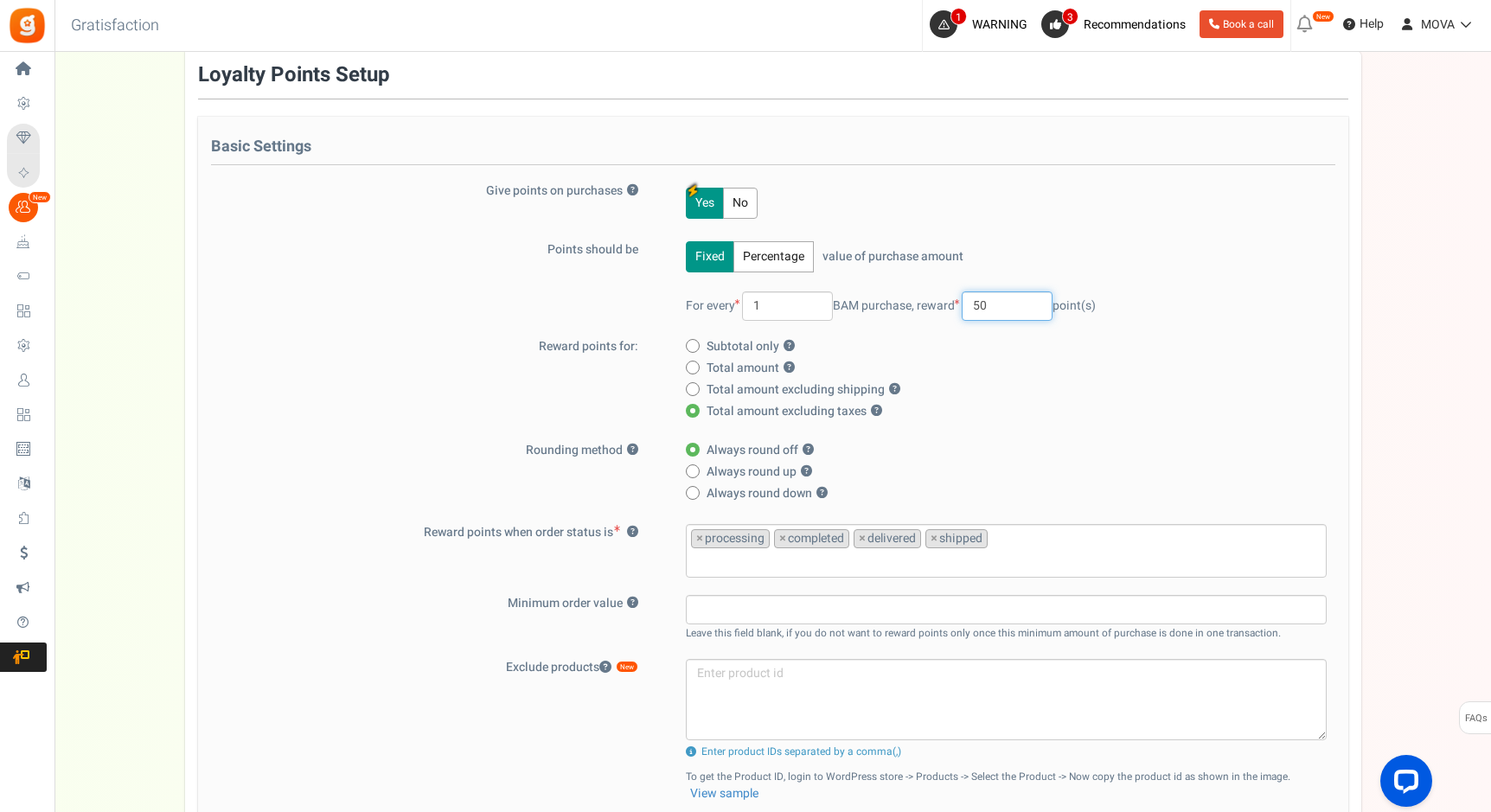
click at [951, 305] on span "reward 50 point(s)" at bounding box center [1007, 305] width 179 height 18
click at [783, 298] on input "1" at bounding box center [788, 306] width 91 height 30
click at [788, 304] on input "1" at bounding box center [788, 306] width 91 height 30
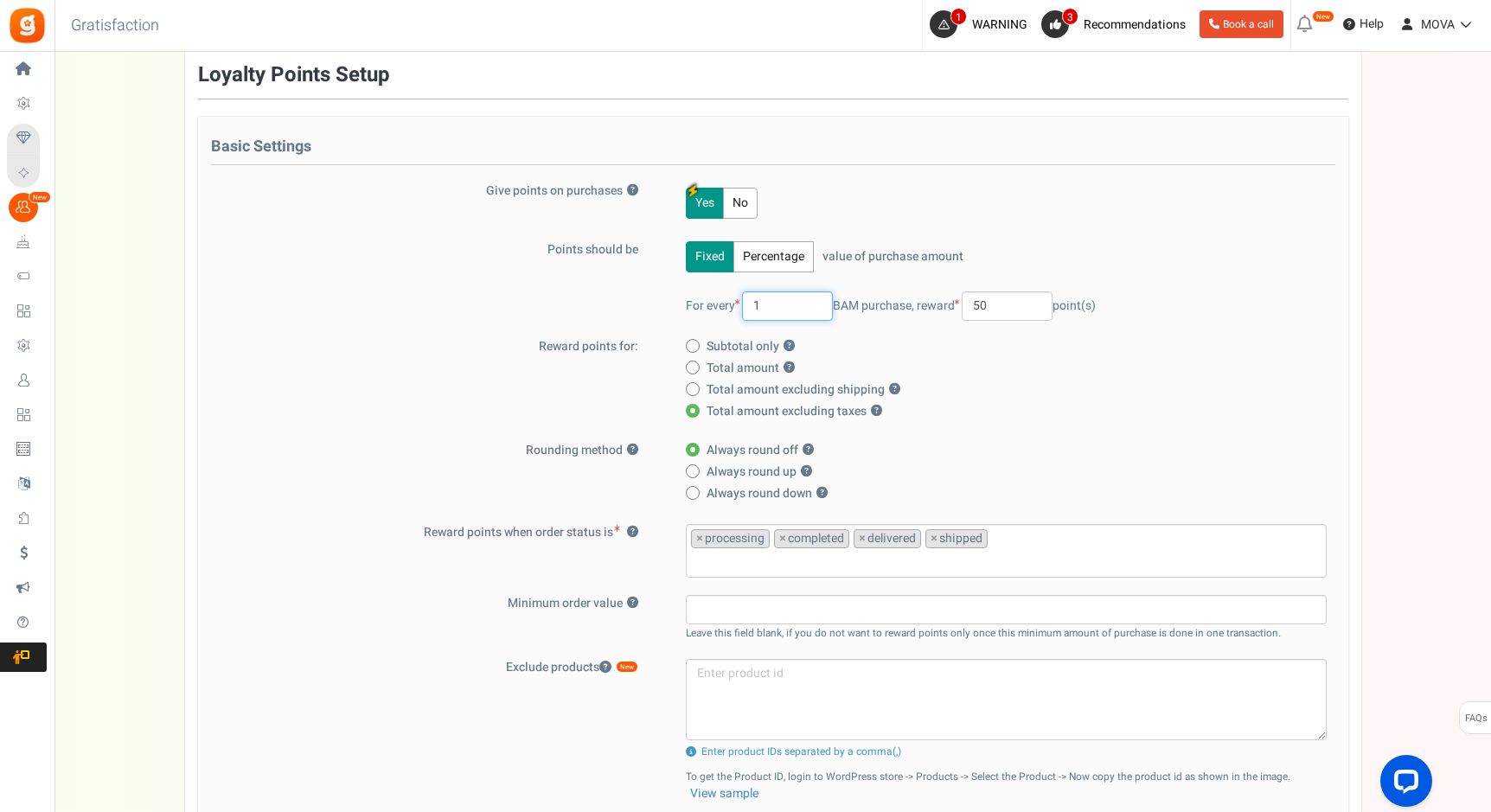
drag, startPoint x: 803, startPoint y: 304, endPoint x: 724, endPoint y: 304, distance: 79.0
click at [724, 304] on span "For every 1 BAM purchase," at bounding box center [799, 305] width 229 height 18
click at [785, 305] on input "1" at bounding box center [788, 306] width 91 height 30
drag, startPoint x: 784, startPoint y: 305, endPoint x: 703, endPoint y: 305, distance: 81.0
click at [703, 305] on span "For every 1 BAM purchase," at bounding box center [799, 305] width 229 height 18
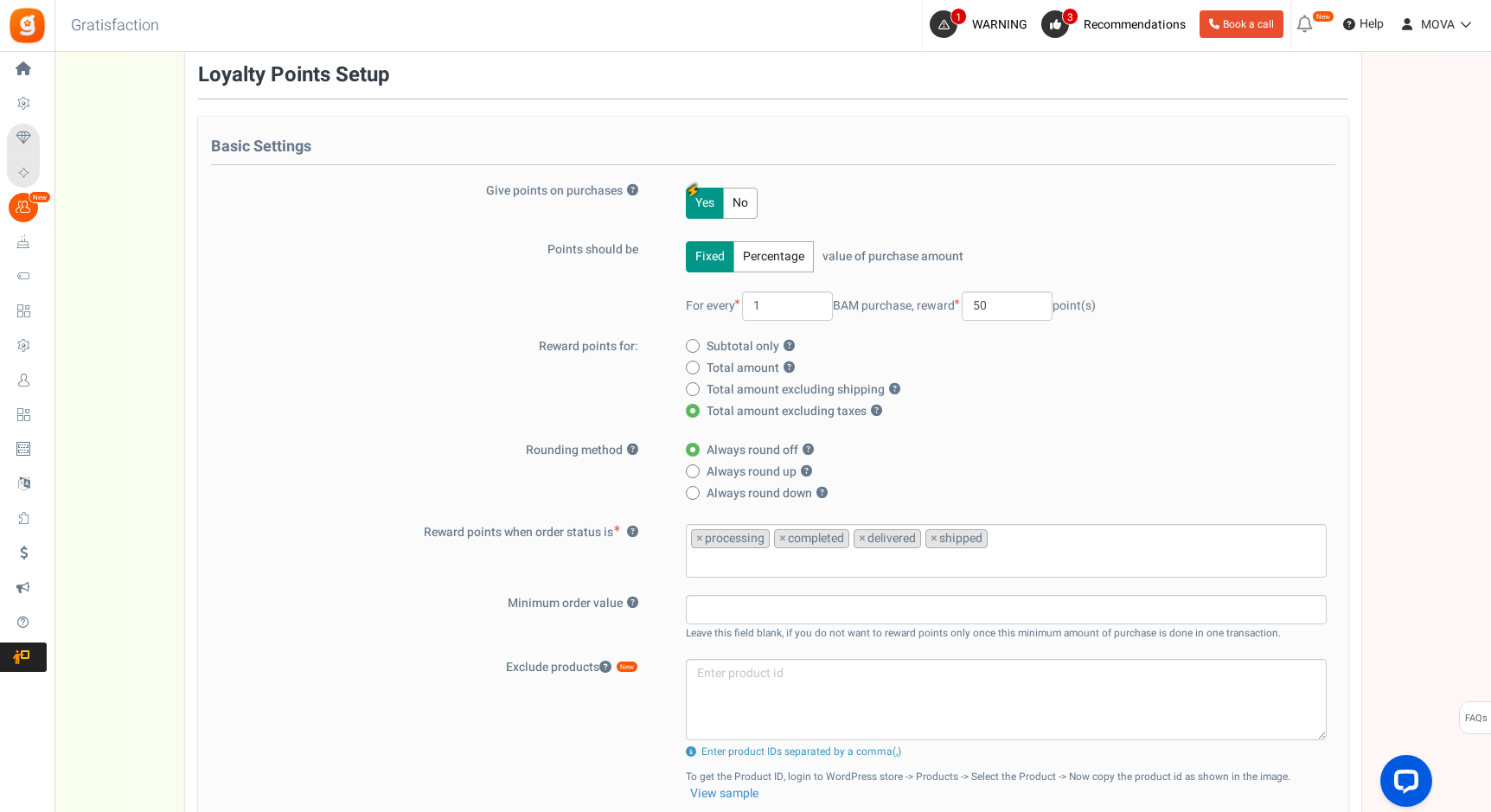
click at [842, 296] on span "For every 1 BAM purchase," at bounding box center [799, 305] width 229 height 18
click at [806, 296] on input "1" at bounding box center [788, 306] width 91 height 30
drag, startPoint x: 800, startPoint y: 310, endPoint x: 727, endPoint y: 310, distance: 73.0
click at [727, 310] on span "For every 1 BAM purchase," at bounding box center [799, 305] width 229 height 18
drag, startPoint x: 1018, startPoint y: 309, endPoint x: 926, endPoint y: 309, distance: 92.0
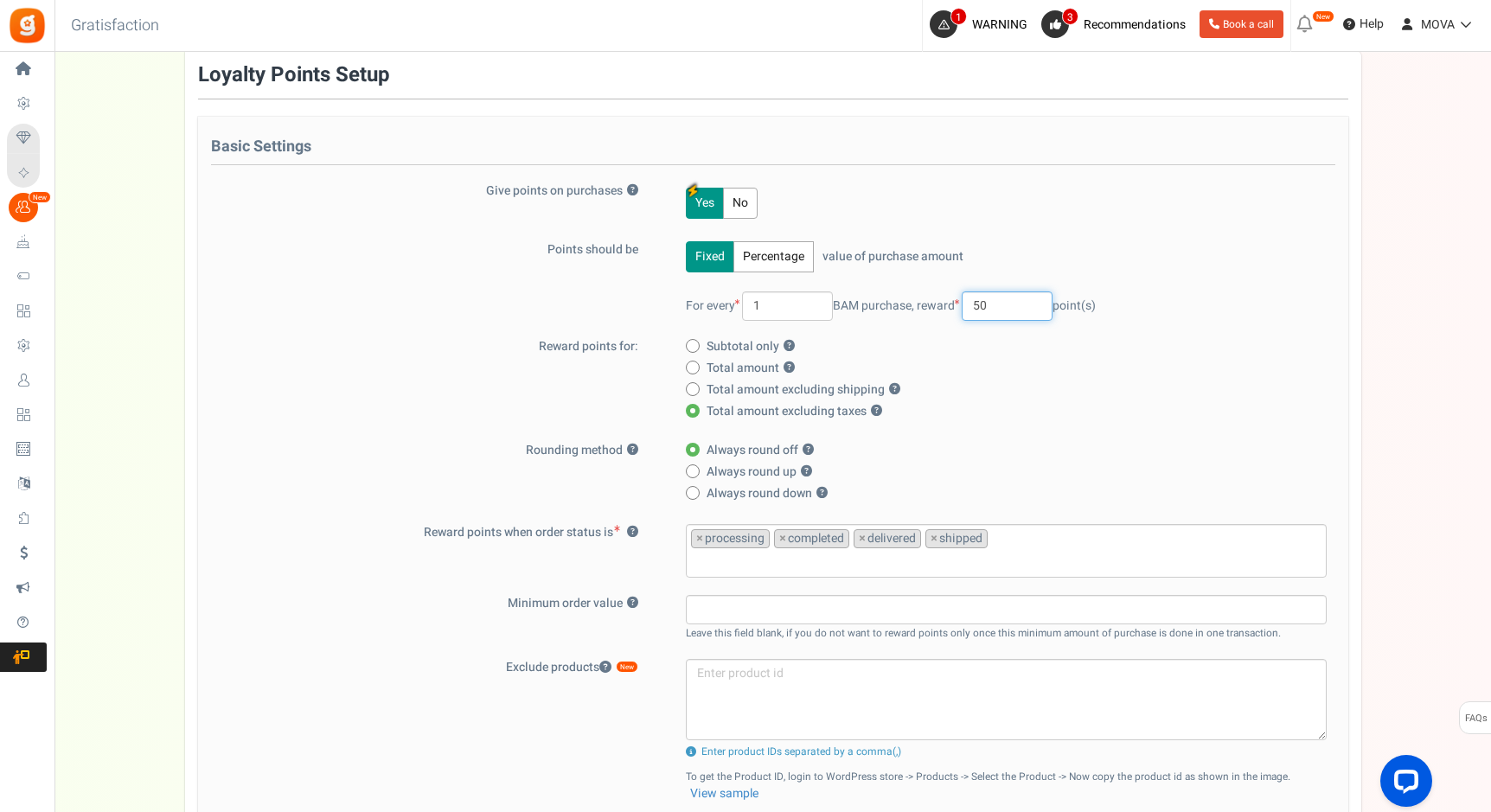
click at [926, 309] on span "reward 50 point(s)" at bounding box center [1007, 305] width 179 height 18
type input "2"
click at [1008, 347] on label "Subtotal only ?" at bounding box center [1001, 346] width 631 height 17
click at [697, 347] on input "Subtotal only ?" at bounding box center [691, 347] width 11 height 11
radio input "true"
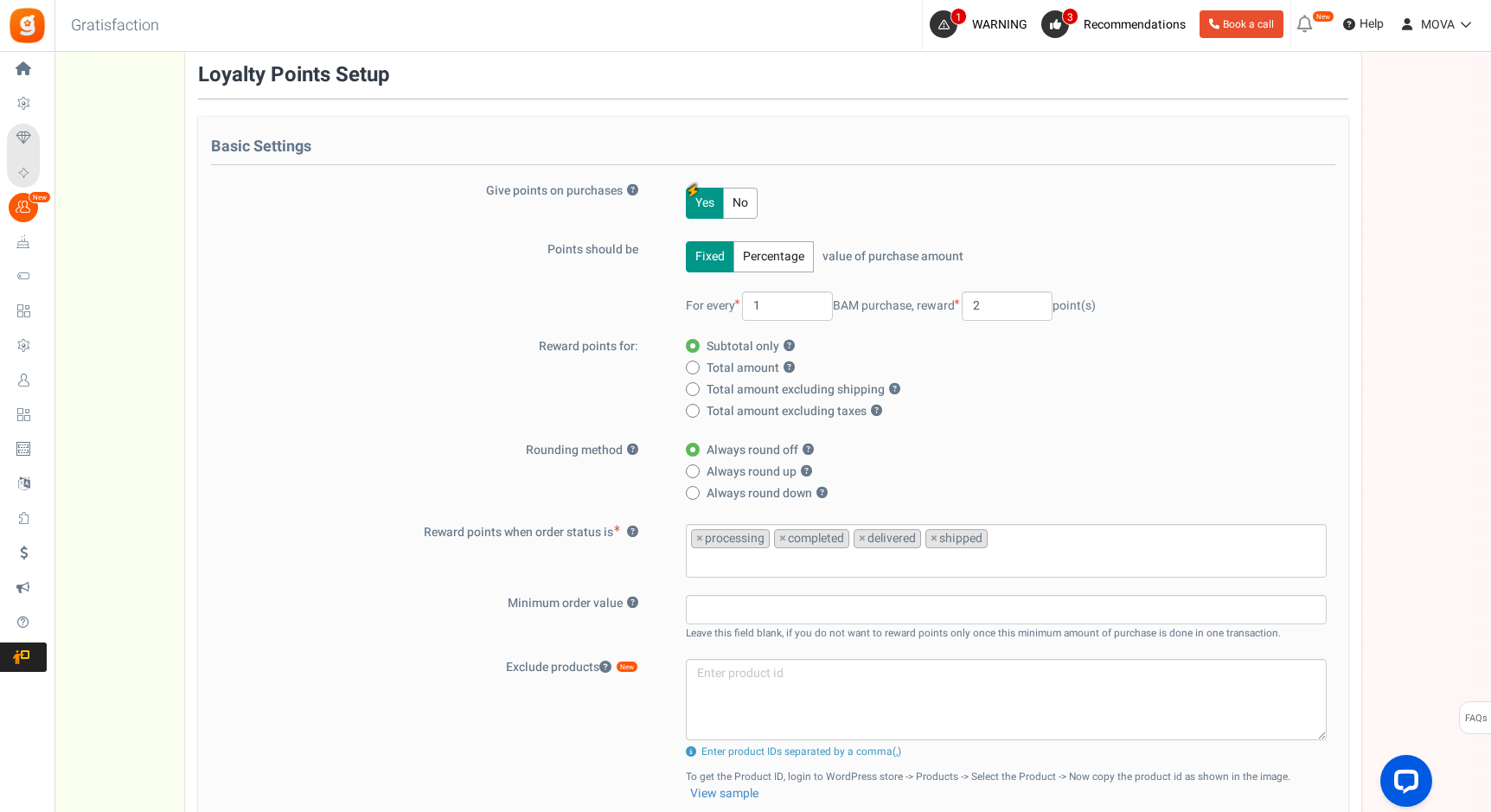
click at [787, 408] on span "Total amount excluding taxes ?" at bounding box center [794, 411] width 175 height 17
click at [697, 408] on input "Total amount excluding taxes ?" at bounding box center [691, 411] width 11 height 11
radio input "true"
radio input "false"
click at [797, 259] on button "Percentage" at bounding box center [773, 256] width 80 height 31
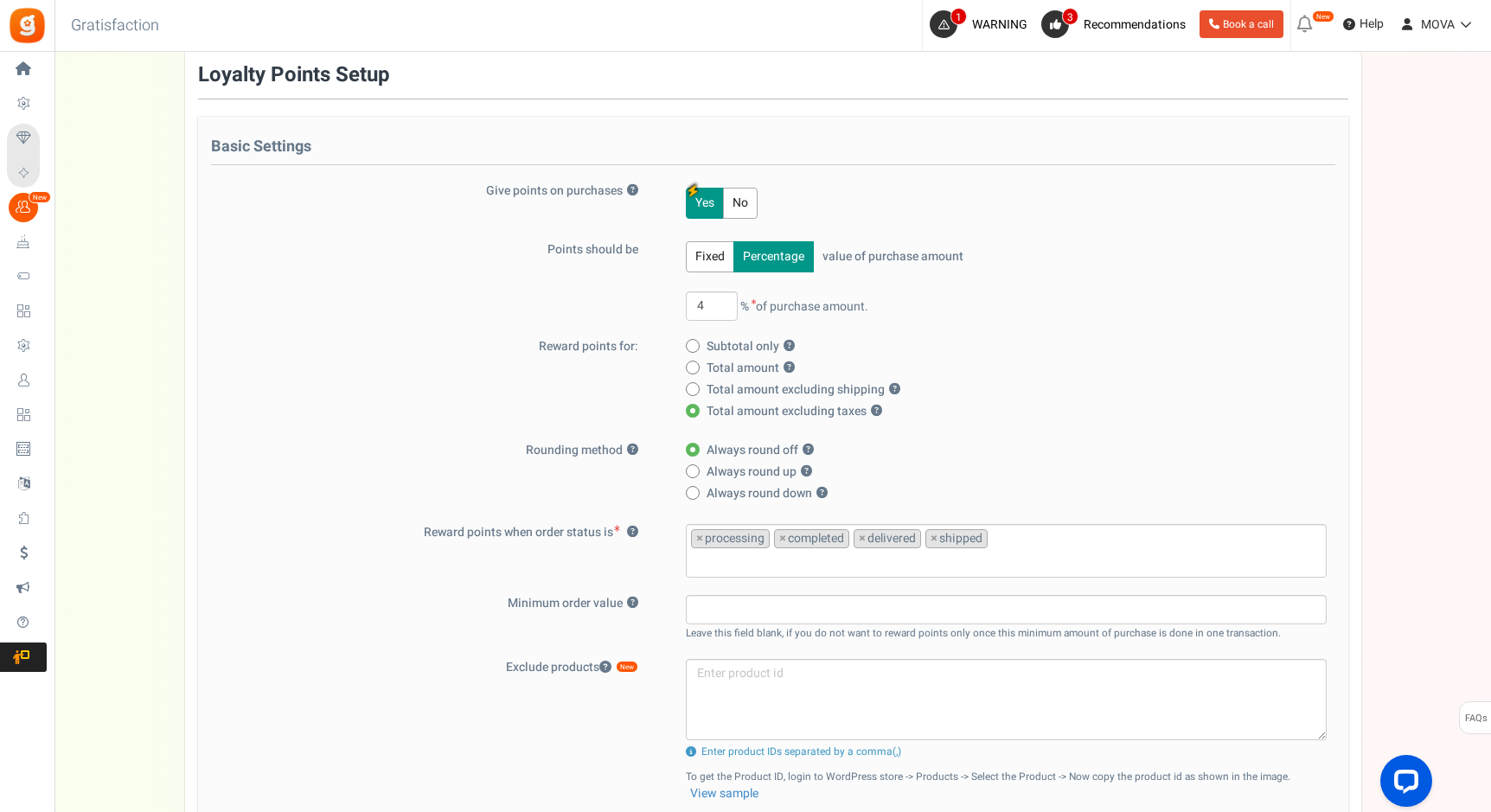
click at [811, 304] on span "of purchase amount." at bounding box center [812, 305] width 113 height 18
drag, startPoint x: 711, startPoint y: 309, endPoint x: 690, endPoint y: 309, distance: 21.0
click at [690, 309] on input "4" at bounding box center [711, 306] width 52 height 30
click at [623, 323] on div "Points should be Fixed Percentage value of purchase amount 4 % of purchase amou…" at bounding box center [773, 290] width 1124 height 97
drag, startPoint x: 783, startPoint y: 306, endPoint x: 844, endPoint y: 306, distance: 61.0
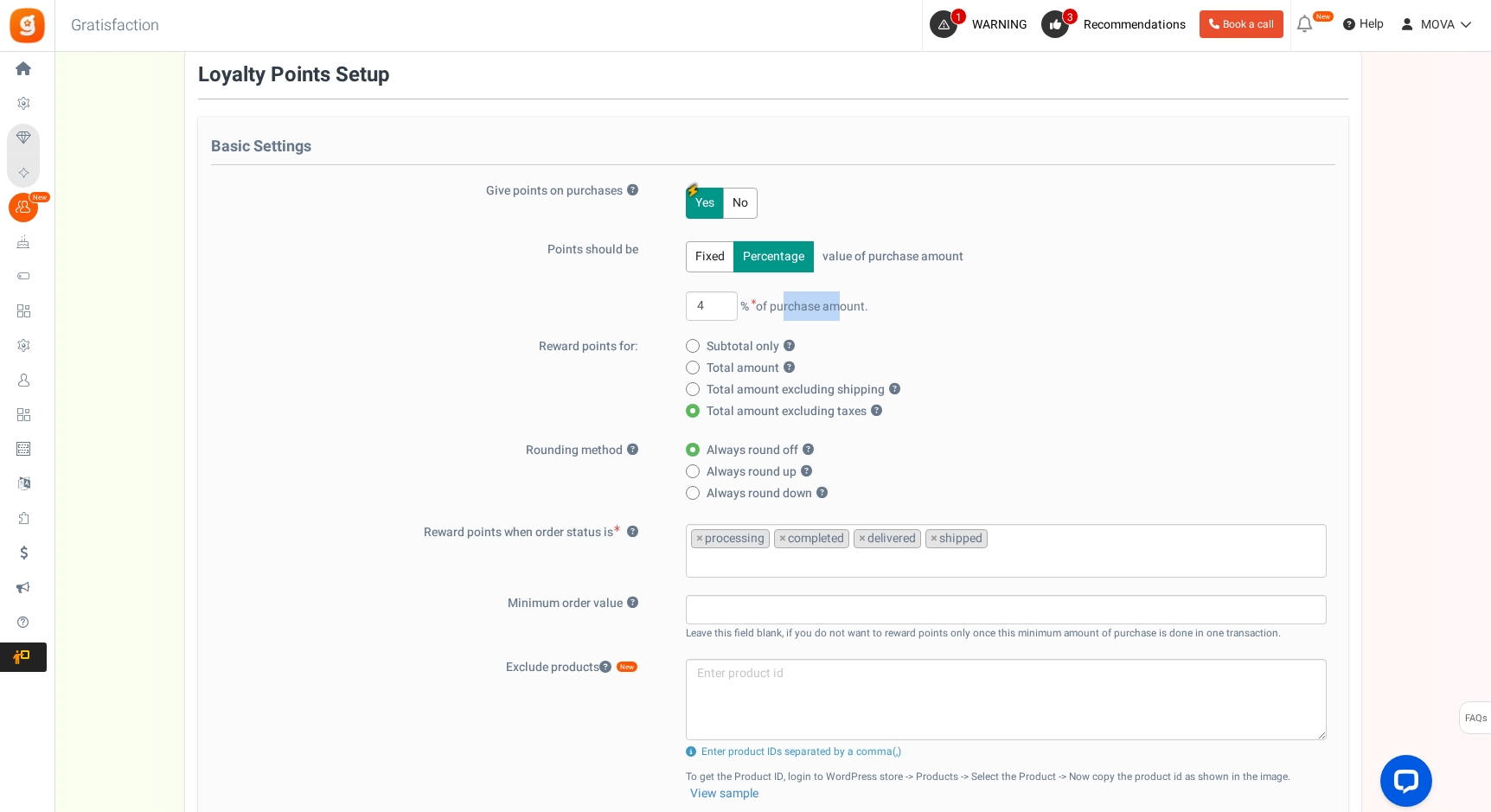
click at [844, 306] on span "of purchase amount." at bounding box center [812, 305] width 113 height 18
click at [928, 336] on div "Fixed Percentage value of purchase amount 4 % of purchase amount. For every 1 B…" at bounding box center [996, 290] width 664 height 97
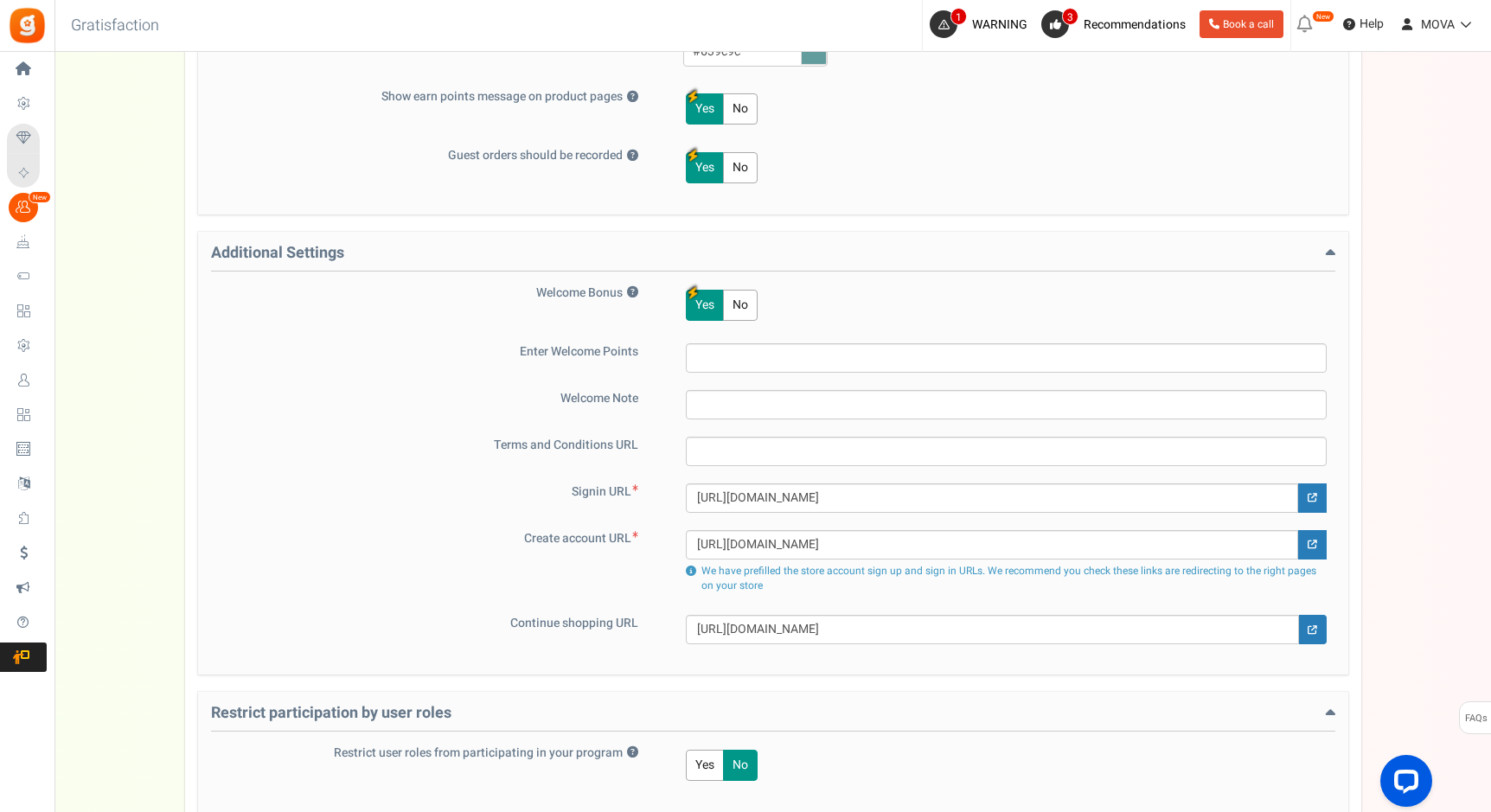
scroll to position [1022, 0]
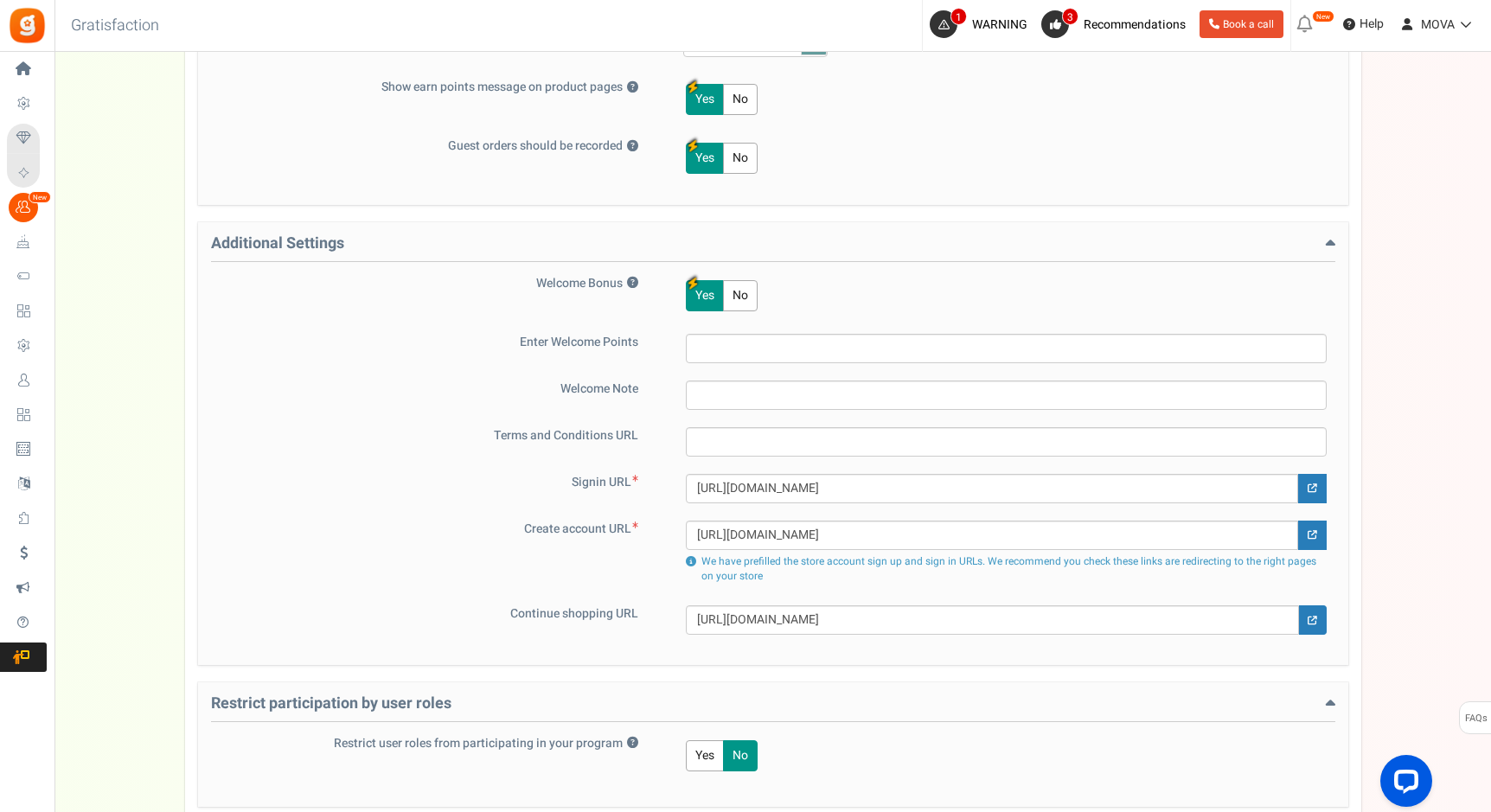
click at [744, 293] on button "No" at bounding box center [740, 295] width 35 height 31
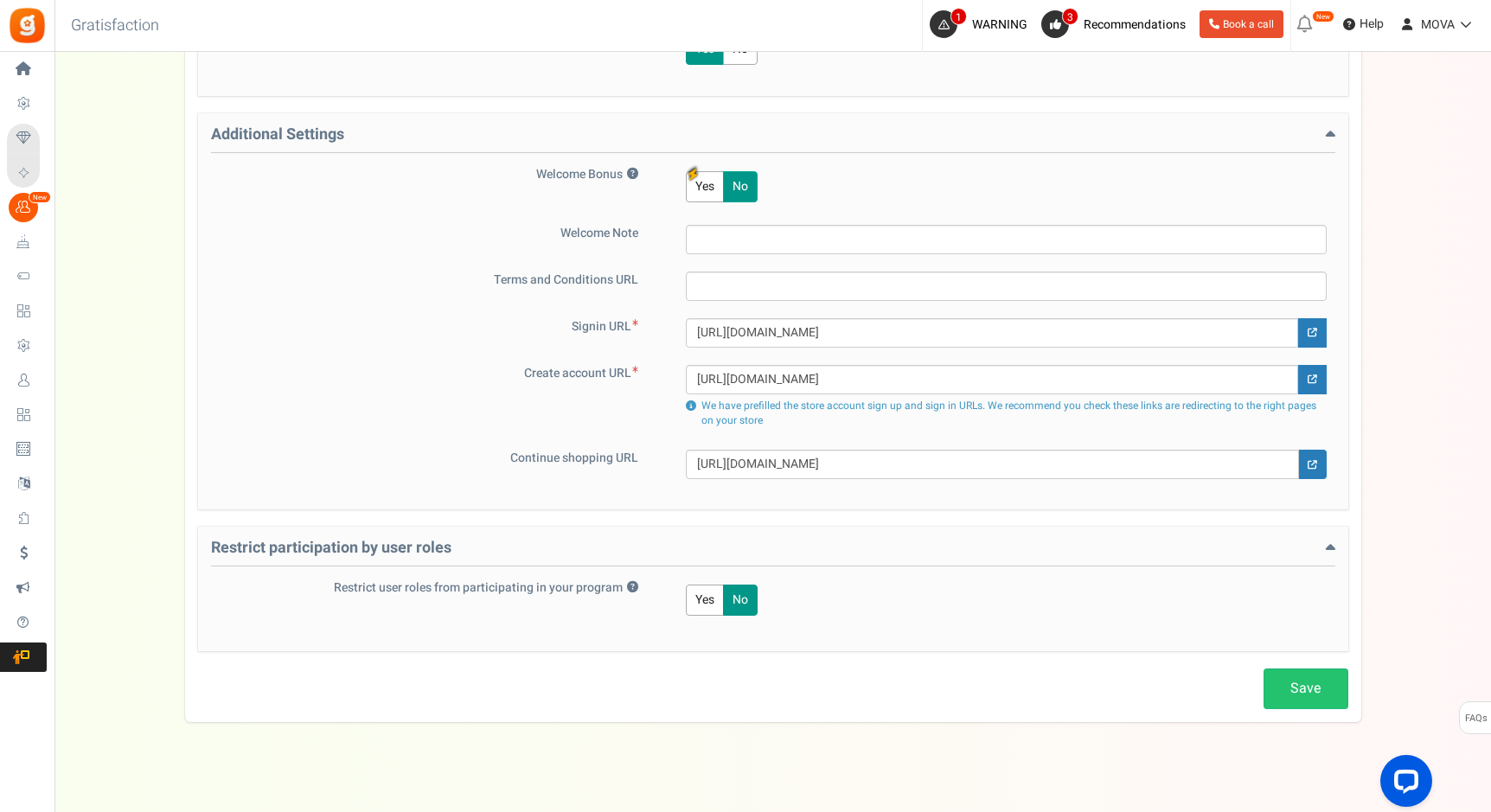
scroll to position [1146, 0]
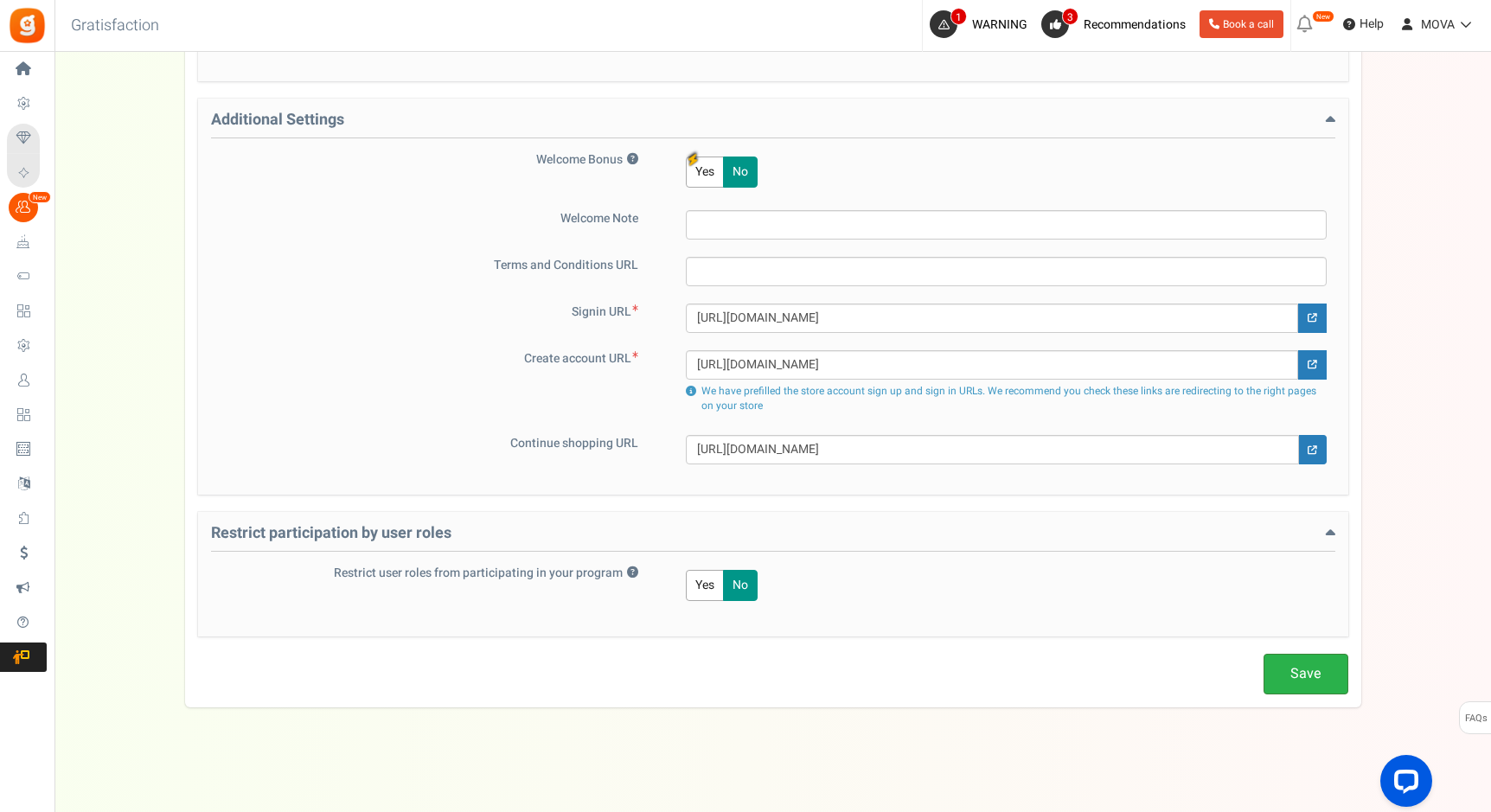
click at [1320, 678] on link "Save" at bounding box center [1307, 673] width 85 height 41
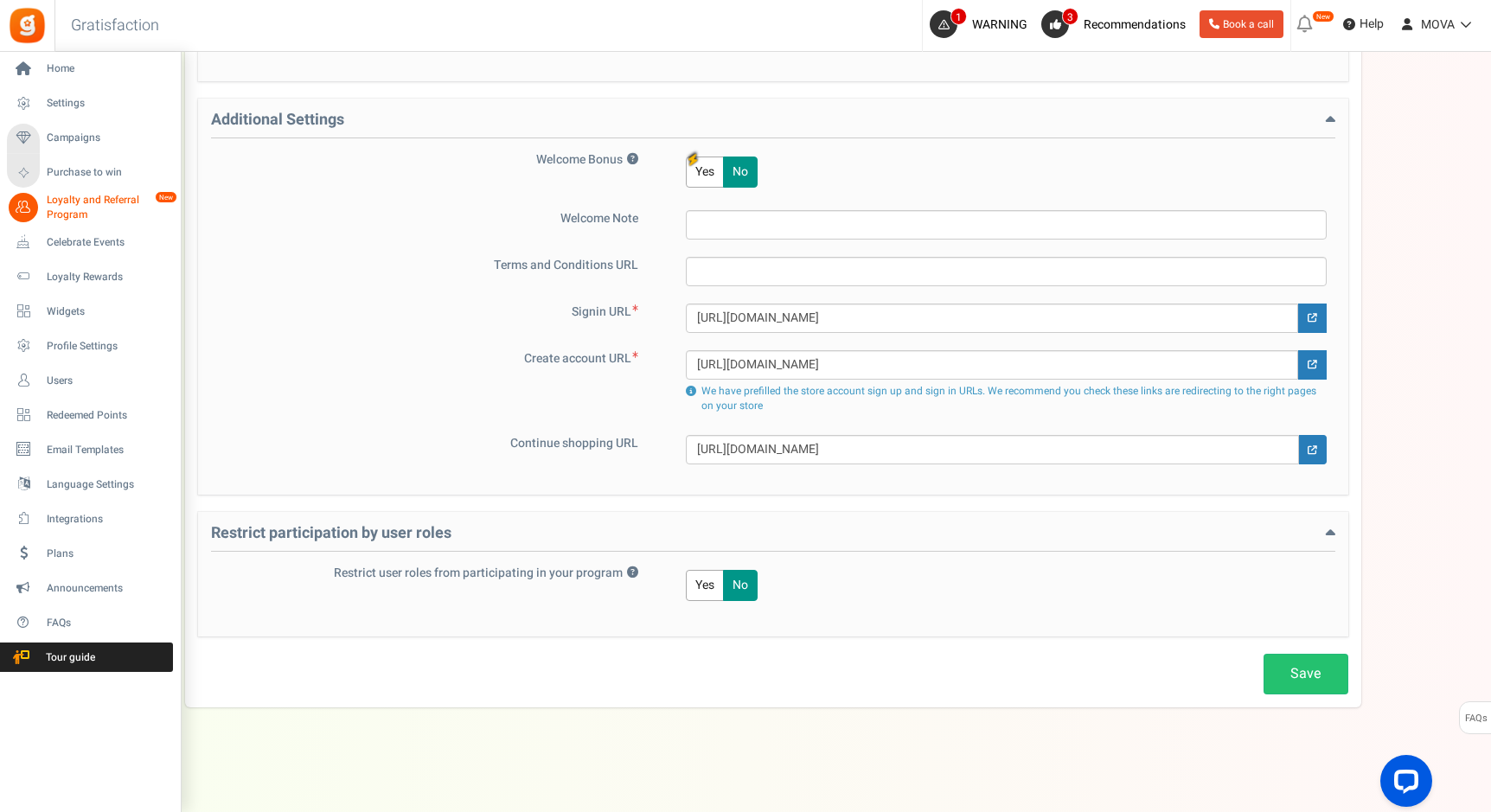
click at [24, 364] on li "Users" at bounding box center [90, 380] width 180 height 35
click at [26, 378] on icon at bounding box center [24, 380] width 30 height 30
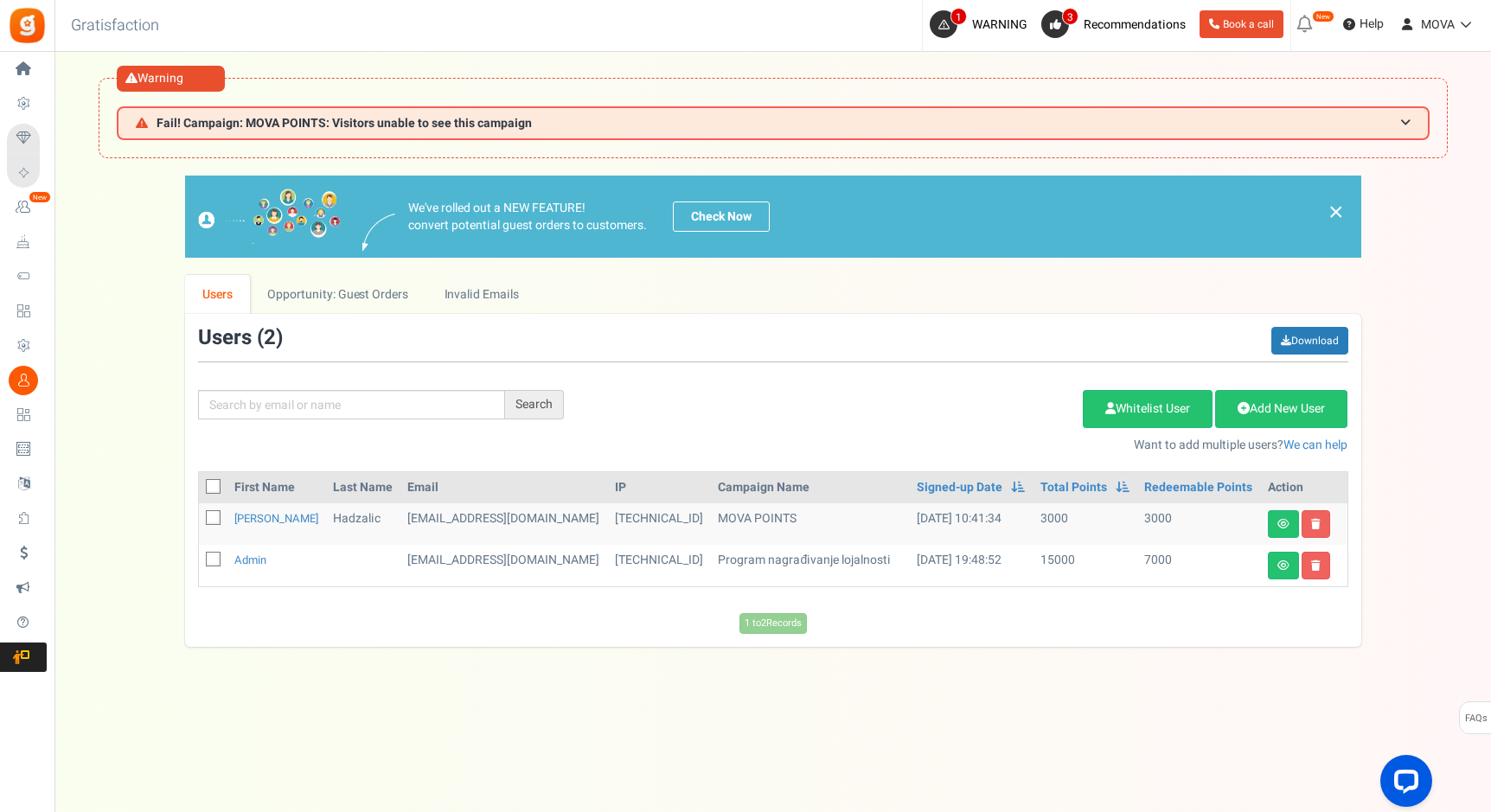
click at [980, 561] on td "[DATE] 19:48:52" at bounding box center [972, 565] width 123 height 42
click at [1285, 562] on icon at bounding box center [1284, 565] width 12 height 10
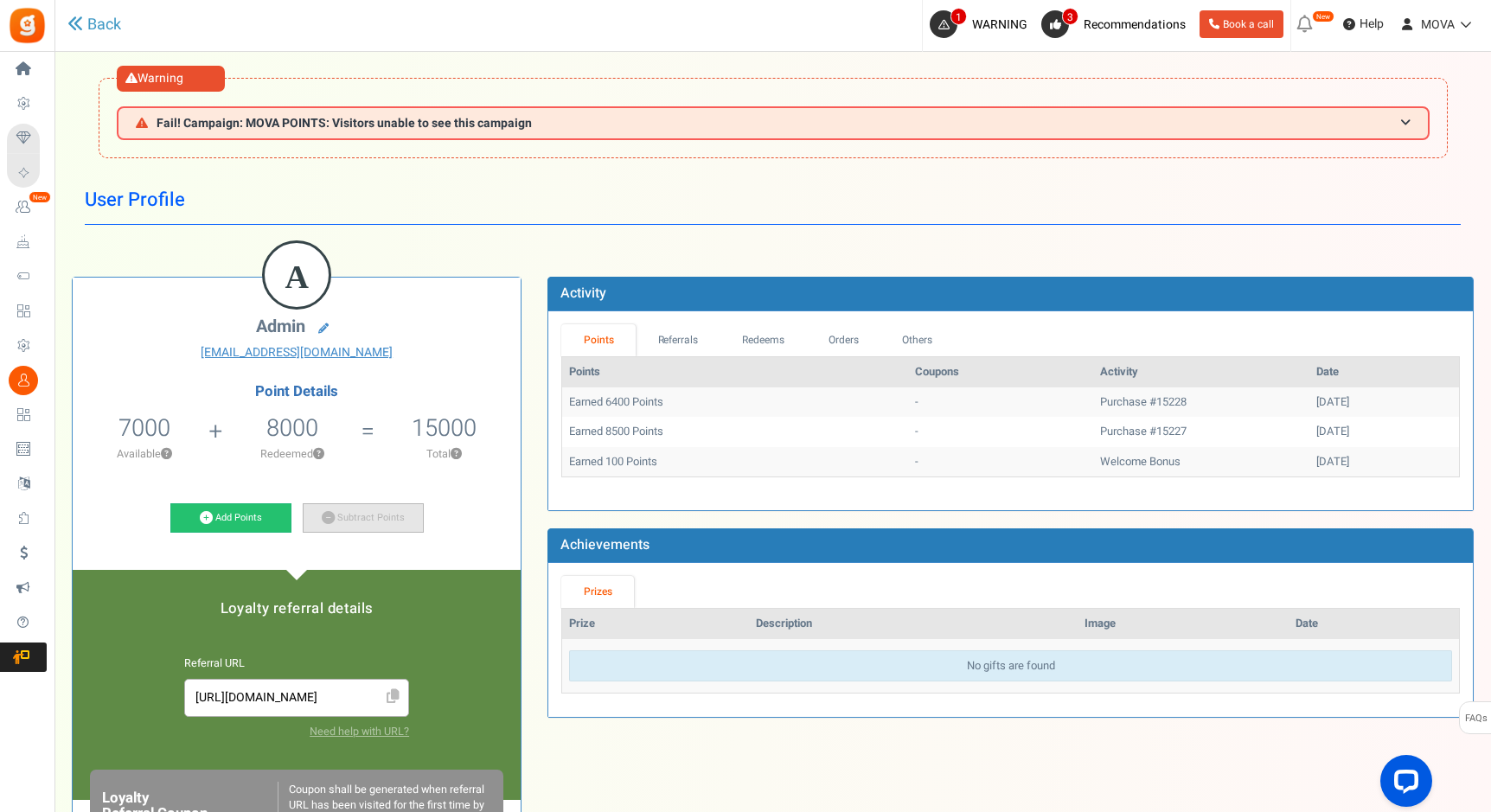
click at [369, 517] on link "Subtract Points" at bounding box center [364, 518] width 121 height 30
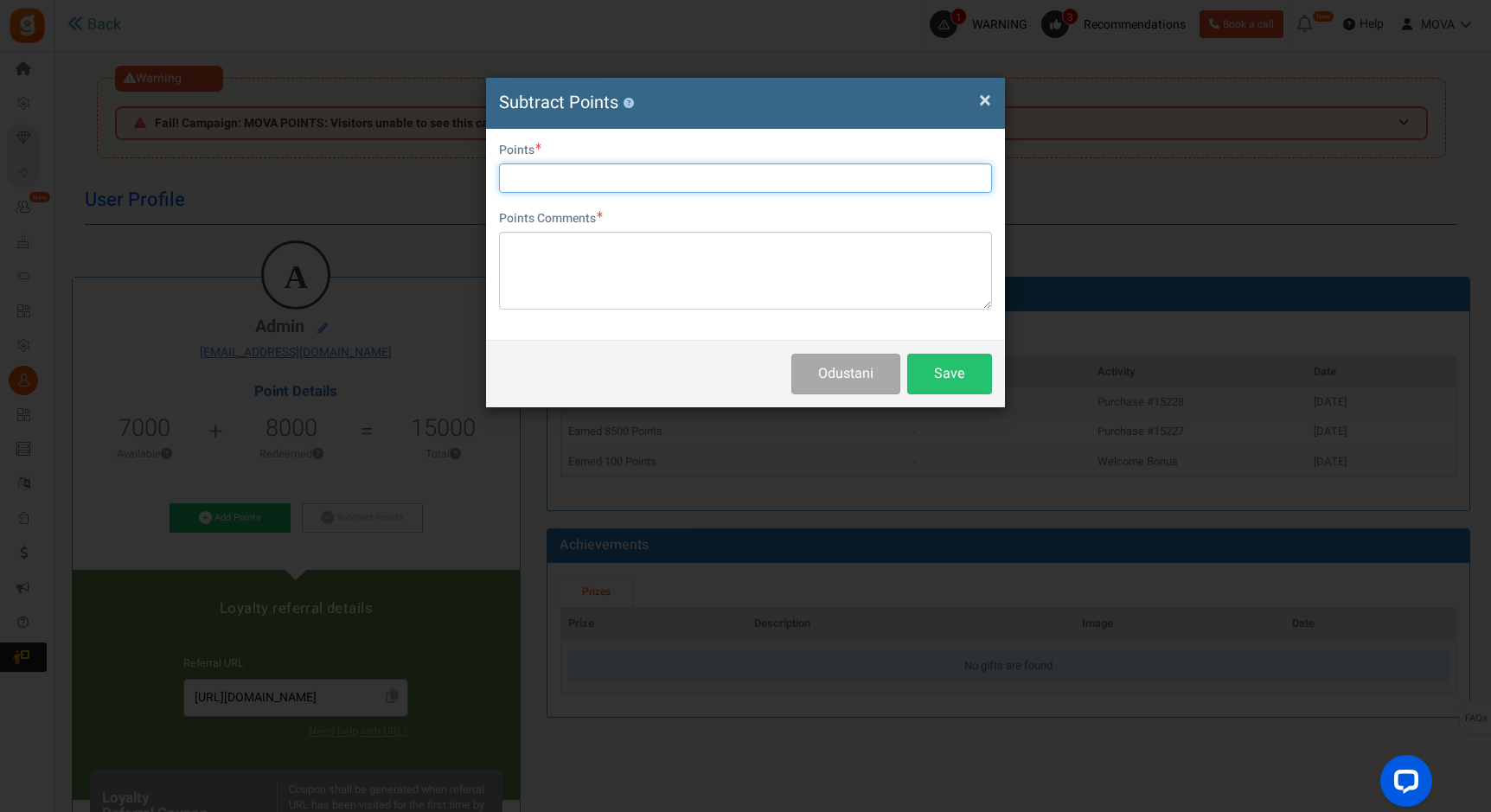
click at [569, 175] on input "text" at bounding box center [746, 178] width 493 height 30
type input "7"
type input "14999"
click at [930, 352] on div "Odustani Save" at bounding box center [746, 373] width 519 height 67
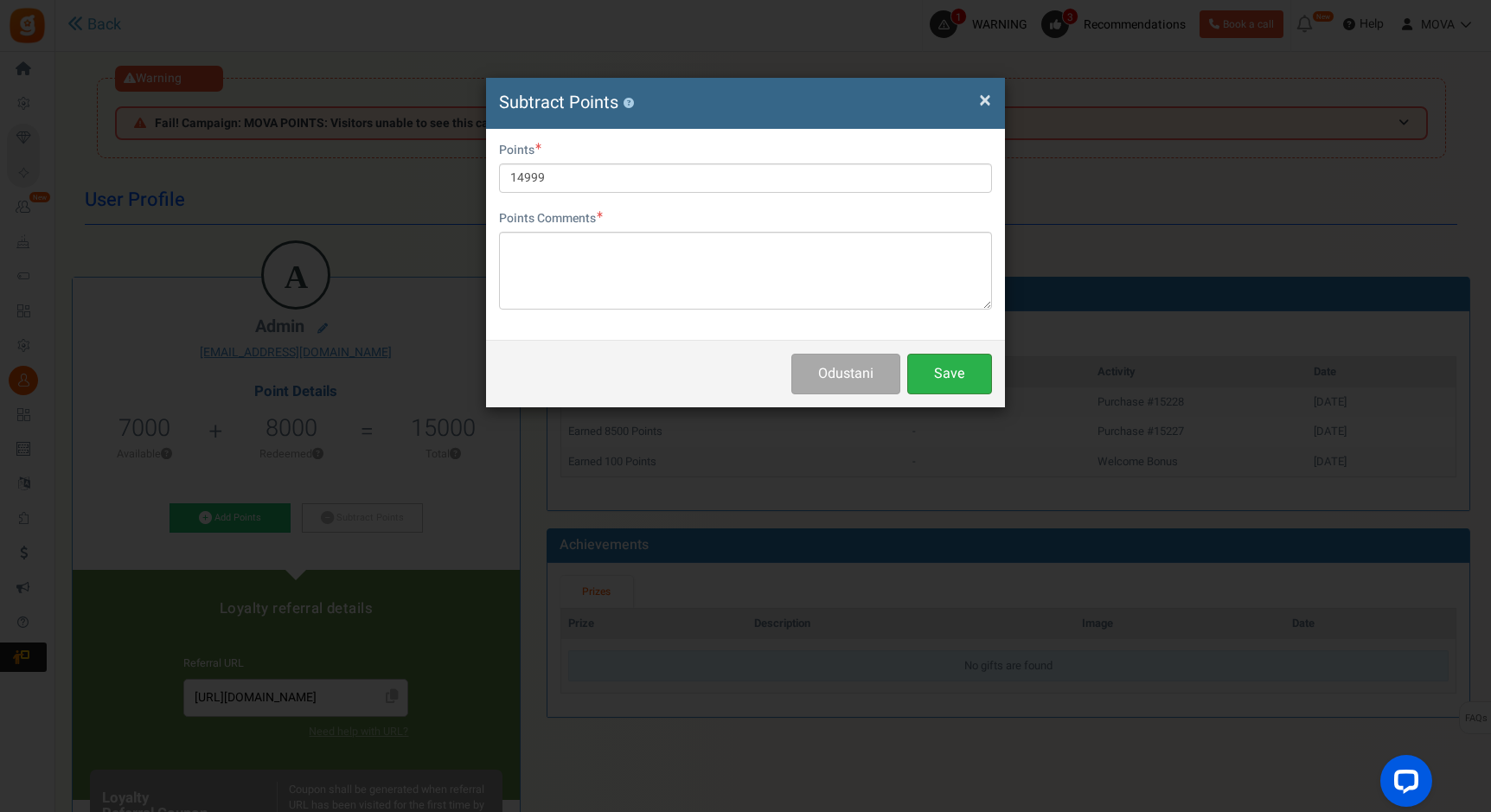
click at [940, 377] on button "Save" at bounding box center [950, 373] width 85 height 41
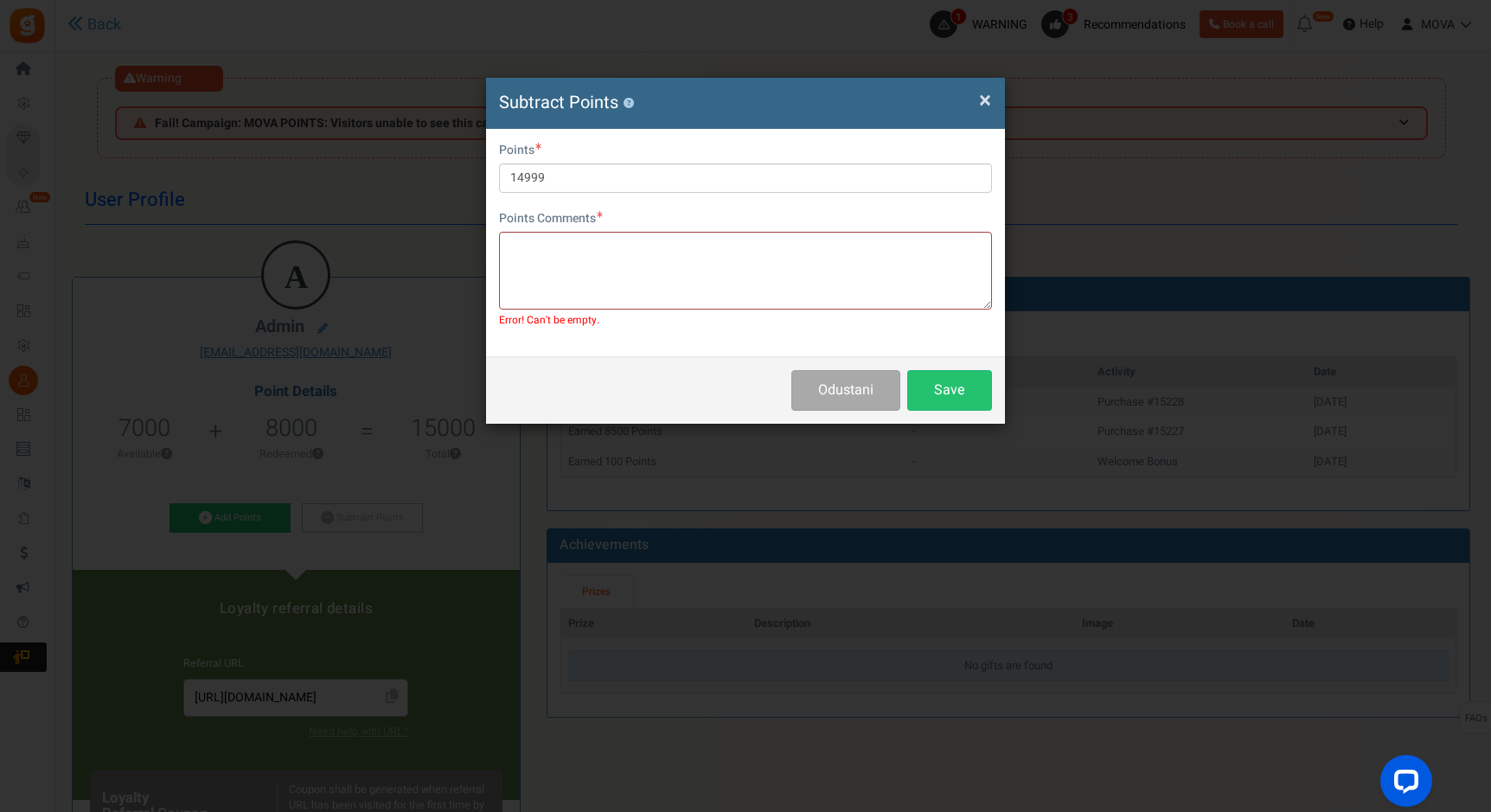
click at [932, 418] on div "Odustani Save" at bounding box center [746, 390] width 519 height 67
click at [939, 406] on button "Save" at bounding box center [950, 390] width 85 height 41
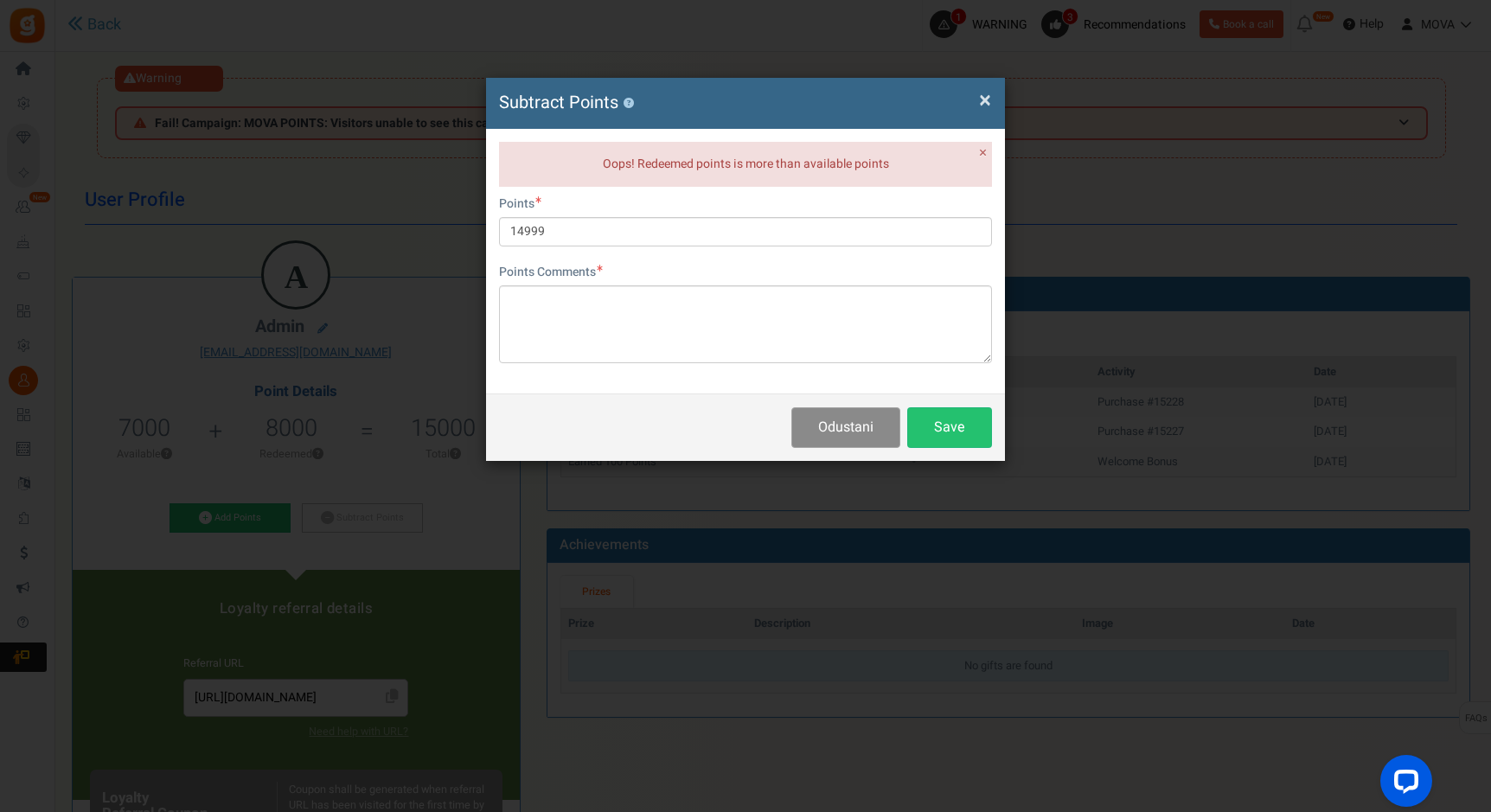
click at [845, 414] on button "Odustani" at bounding box center [846, 427] width 109 height 41
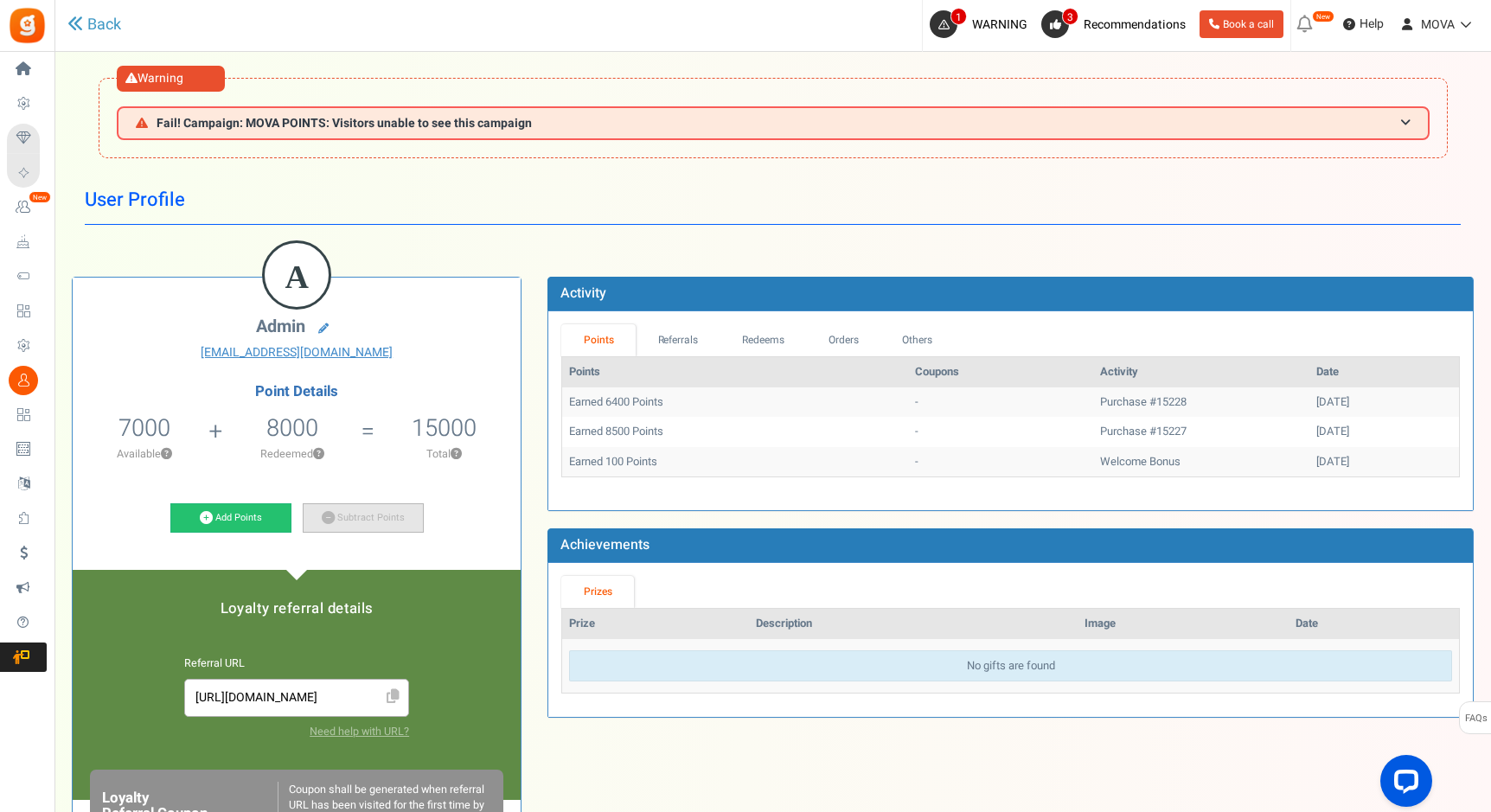
click at [365, 508] on link "Subtract Points" at bounding box center [364, 518] width 121 height 30
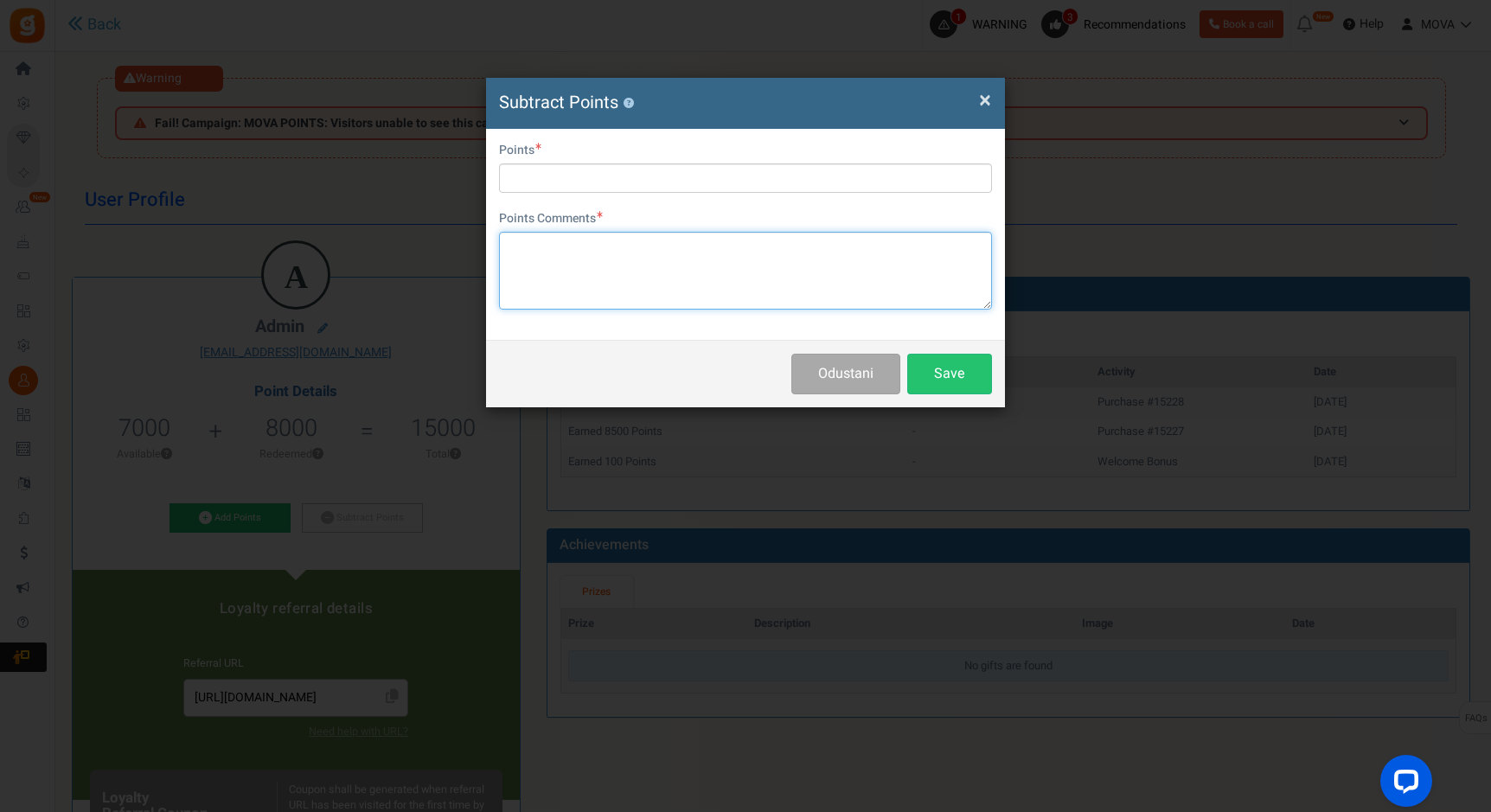
click at [594, 260] on textarea at bounding box center [746, 270] width 493 height 78
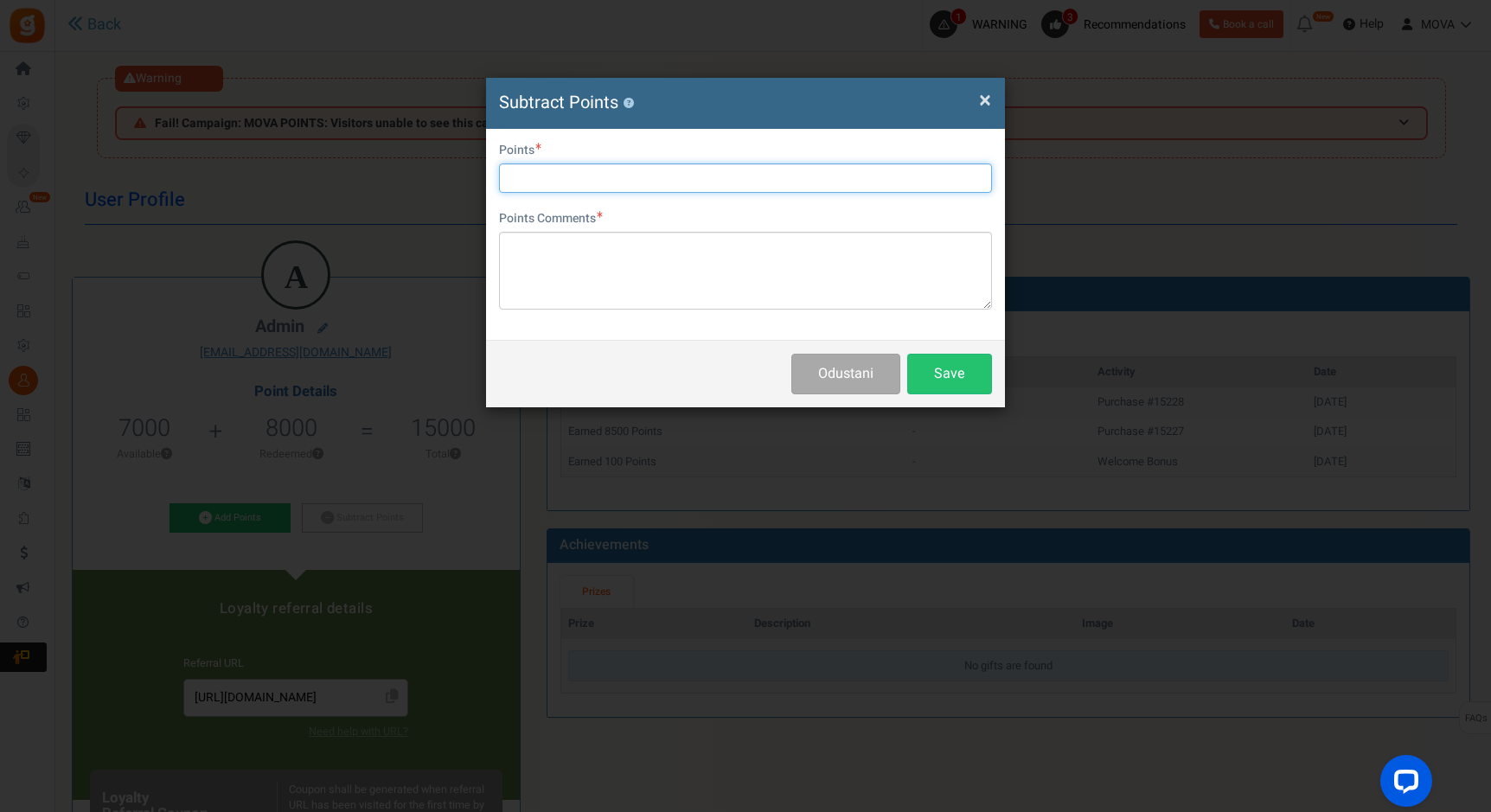
click at [546, 171] on input "text" at bounding box center [746, 178] width 493 height 30
type input "6999"
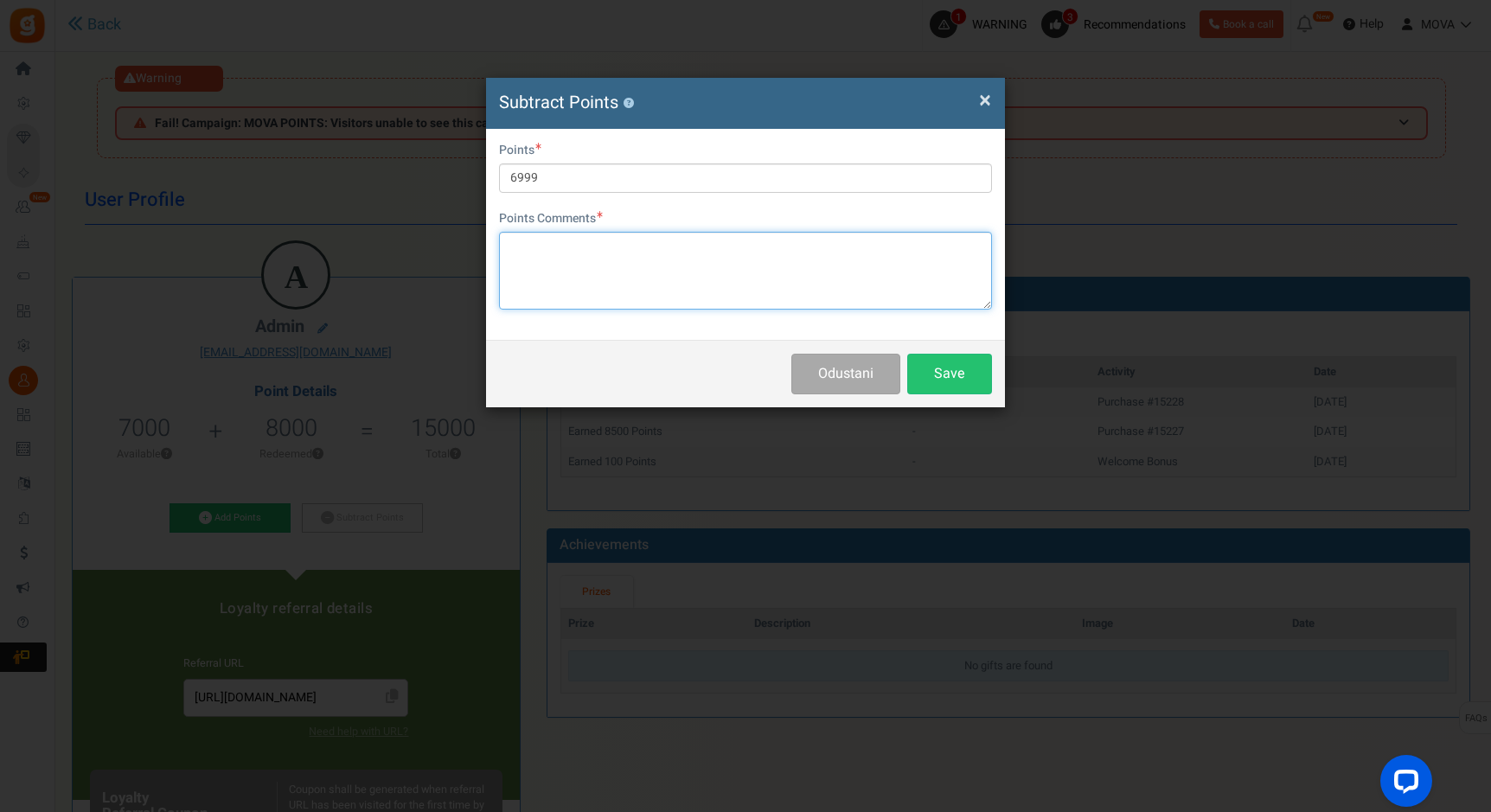
click at [541, 243] on textarea at bounding box center [746, 270] width 493 height 78
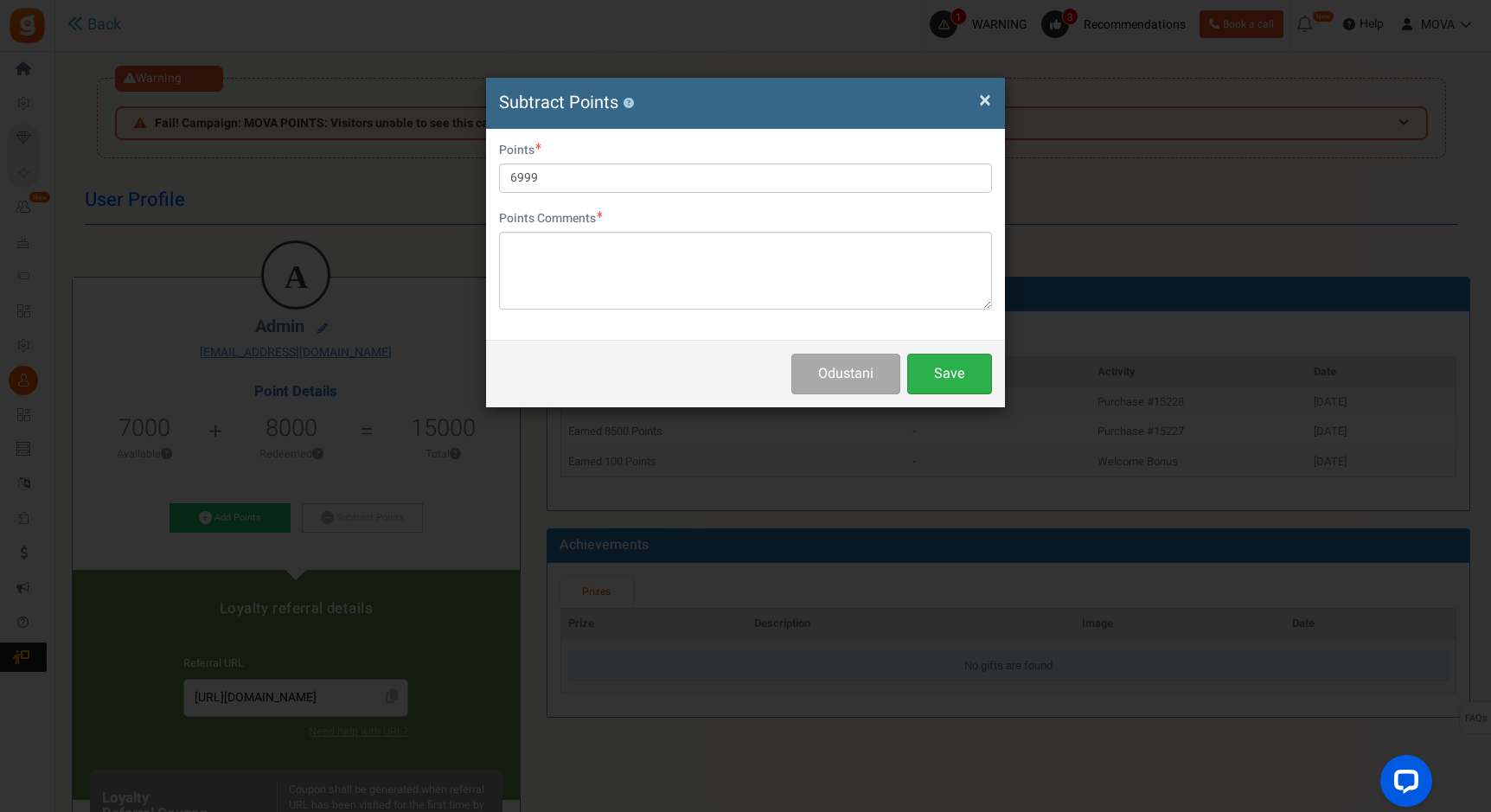
click at [974, 380] on button "Save" at bounding box center [950, 373] width 85 height 41
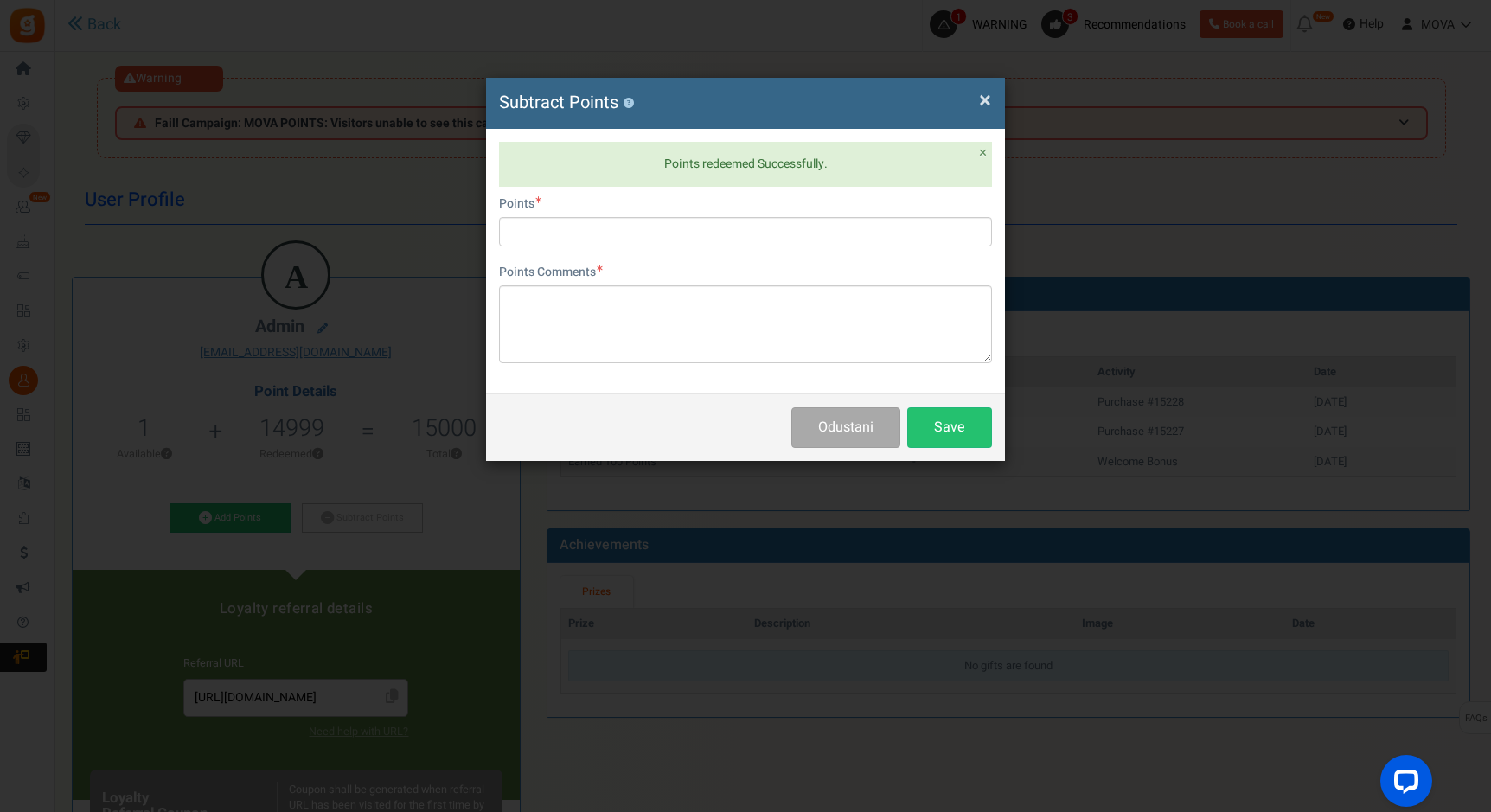
click at [988, 102] on span "×" at bounding box center [985, 100] width 12 height 33
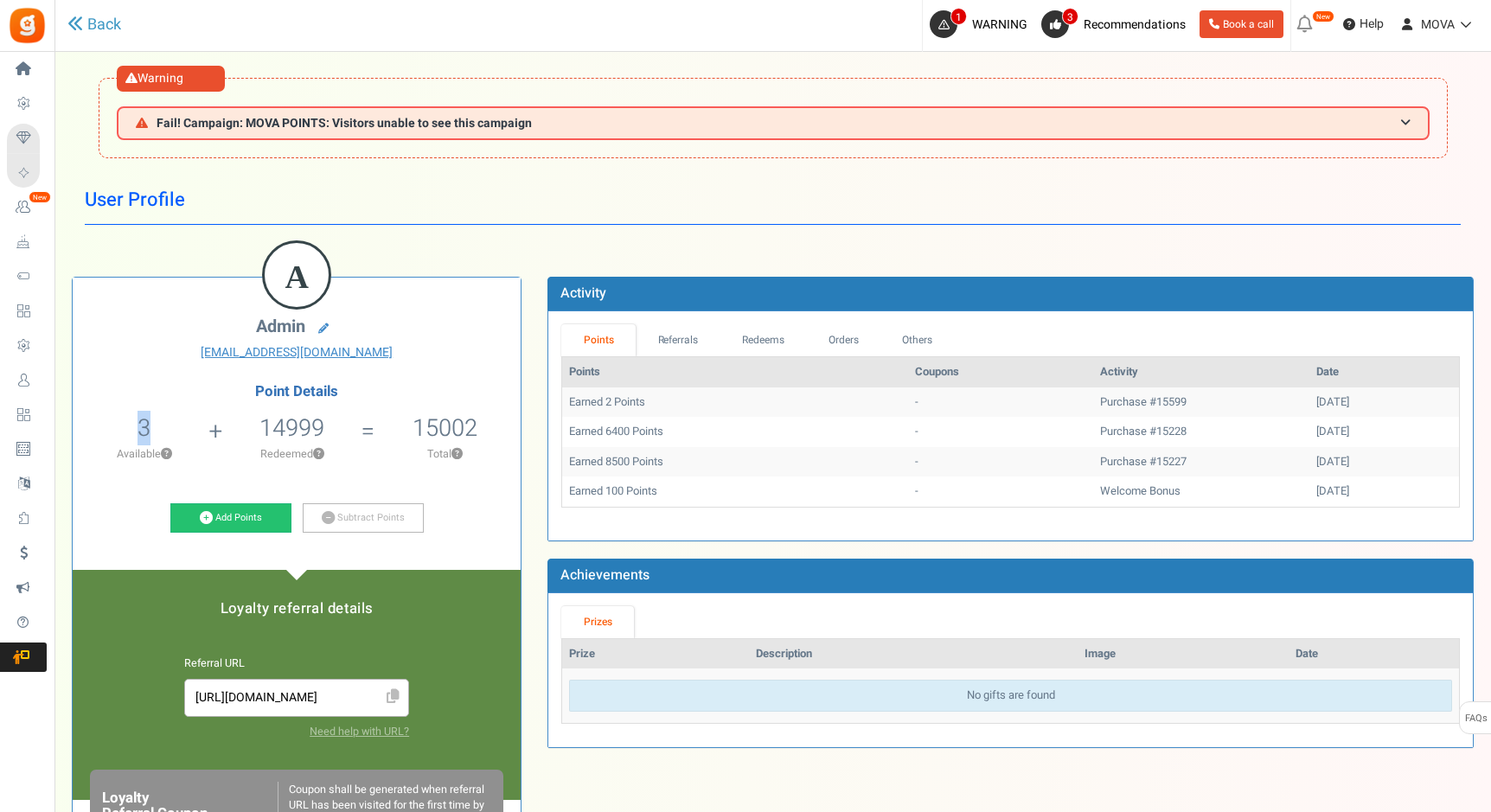
drag, startPoint x: 128, startPoint y: 431, endPoint x: 156, endPoint y: 431, distance: 28.0
click at [156, 431] on li "3 3 Redeemable 0 Exclusion Available ?" at bounding box center [144, 442] width 143 height 71
click at [189, 425] on li "3 3 Redeemable 0 Exclusion Available ?" at bounding box center [144, 442] width 143 height 71
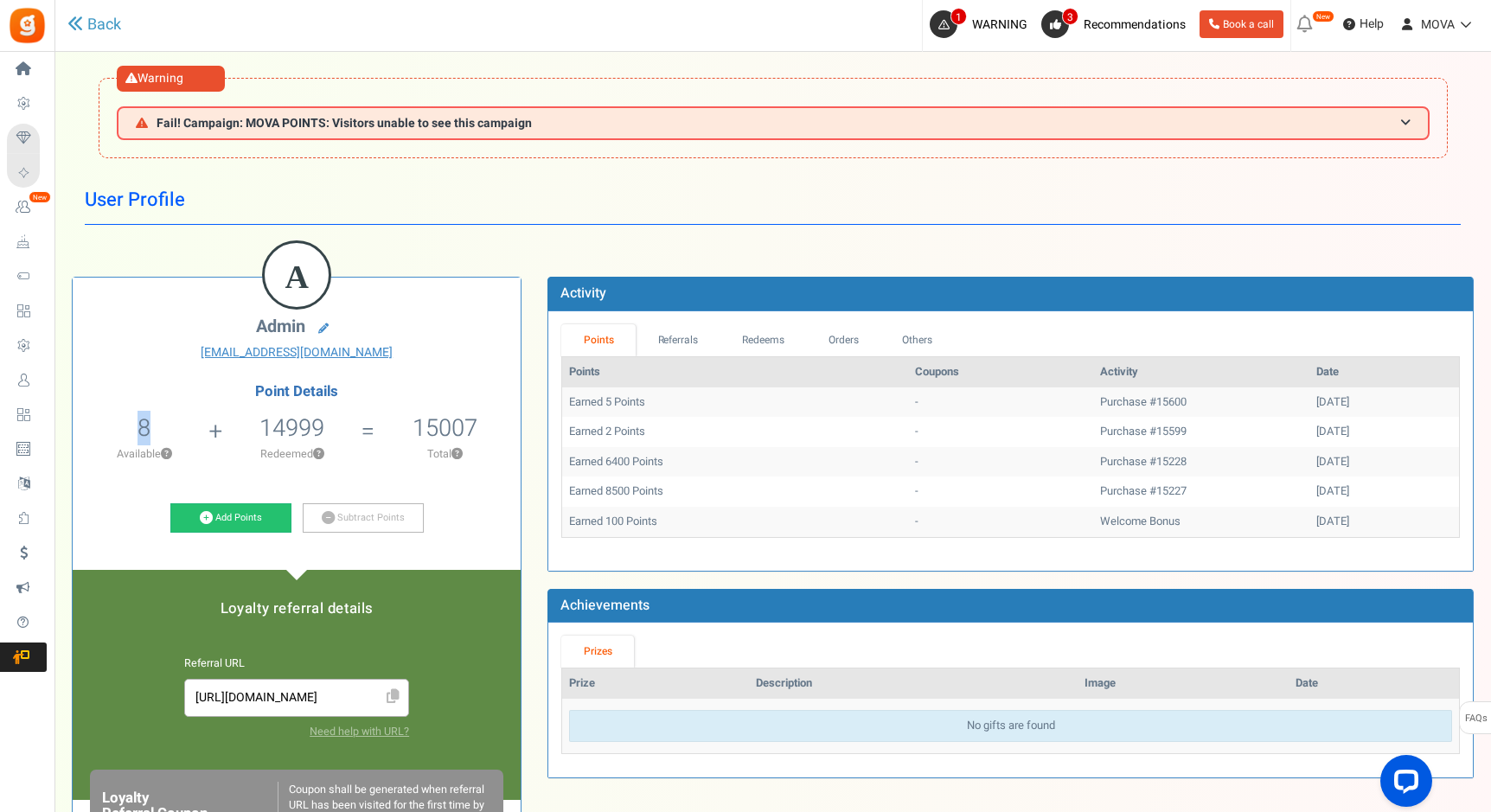
drag, startPoint x: 136, startPoint y: 439, endPoint x: 147, endPoint y: 439, distance: 11.0
click at [147, 439] on li "8 8 Redeemable 0 Exclusion Available ?" at bounding box center [144, 442] width 143 height 71
drag, startPoint x: 604, startPoint y: 400, endPoint x: 649, endPoint y: 400, distance: 45.0
click at [649, 400] on td "Earned 5 Points" at bounding box center [735, 402] width 346 height 31
click at [504, 124] on span "Fail! Campaign: MOVA POINTS: Visitors unable to see this campaign" at bounding box center [344, 123] width 375 height 13
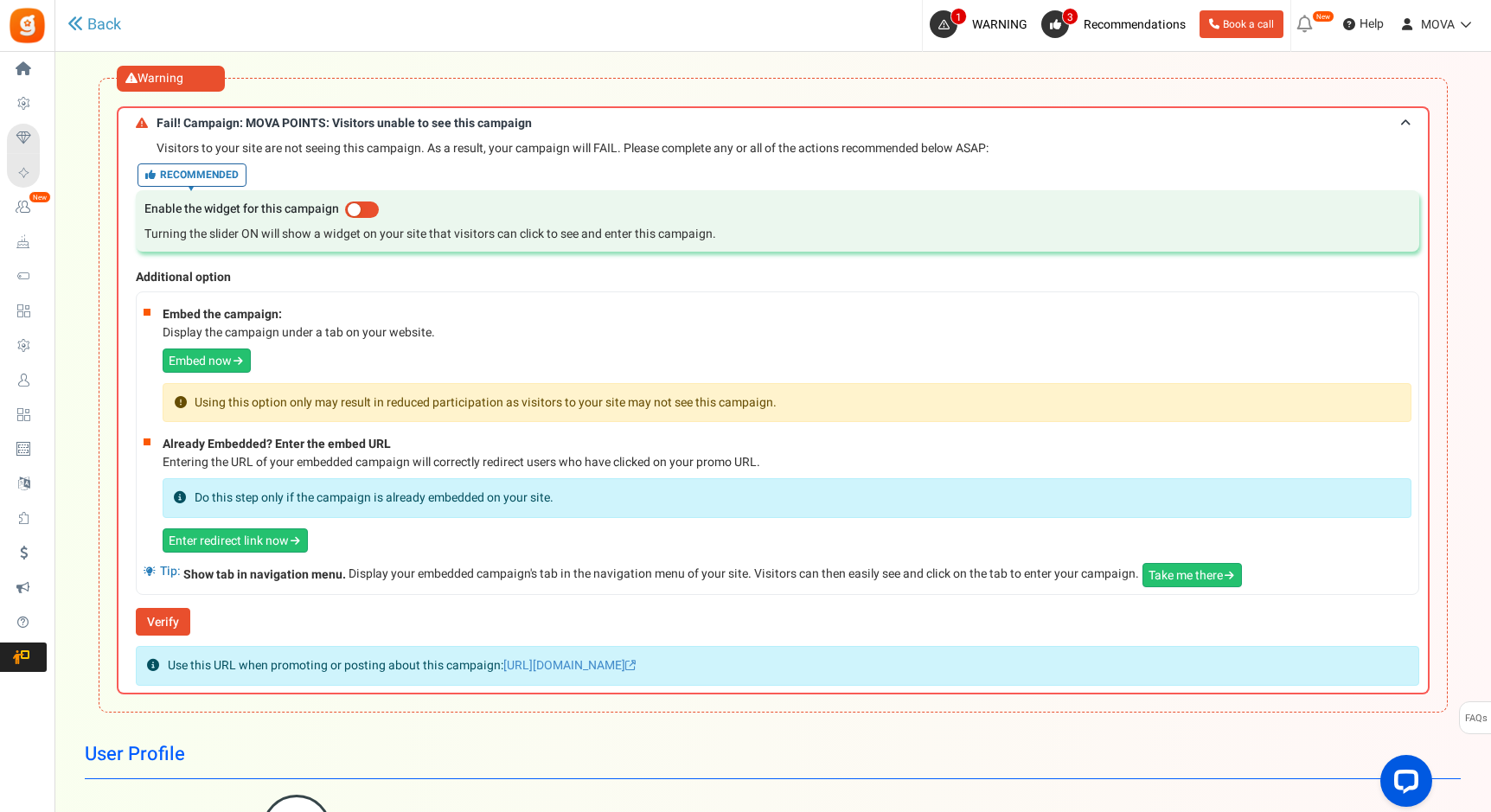
click at [370, 215] on span at bounding box center [362, 209] width 34 height 17
click at [345, 215] on input "checkbox" at bounding box center [345, 209] width 0 height 11
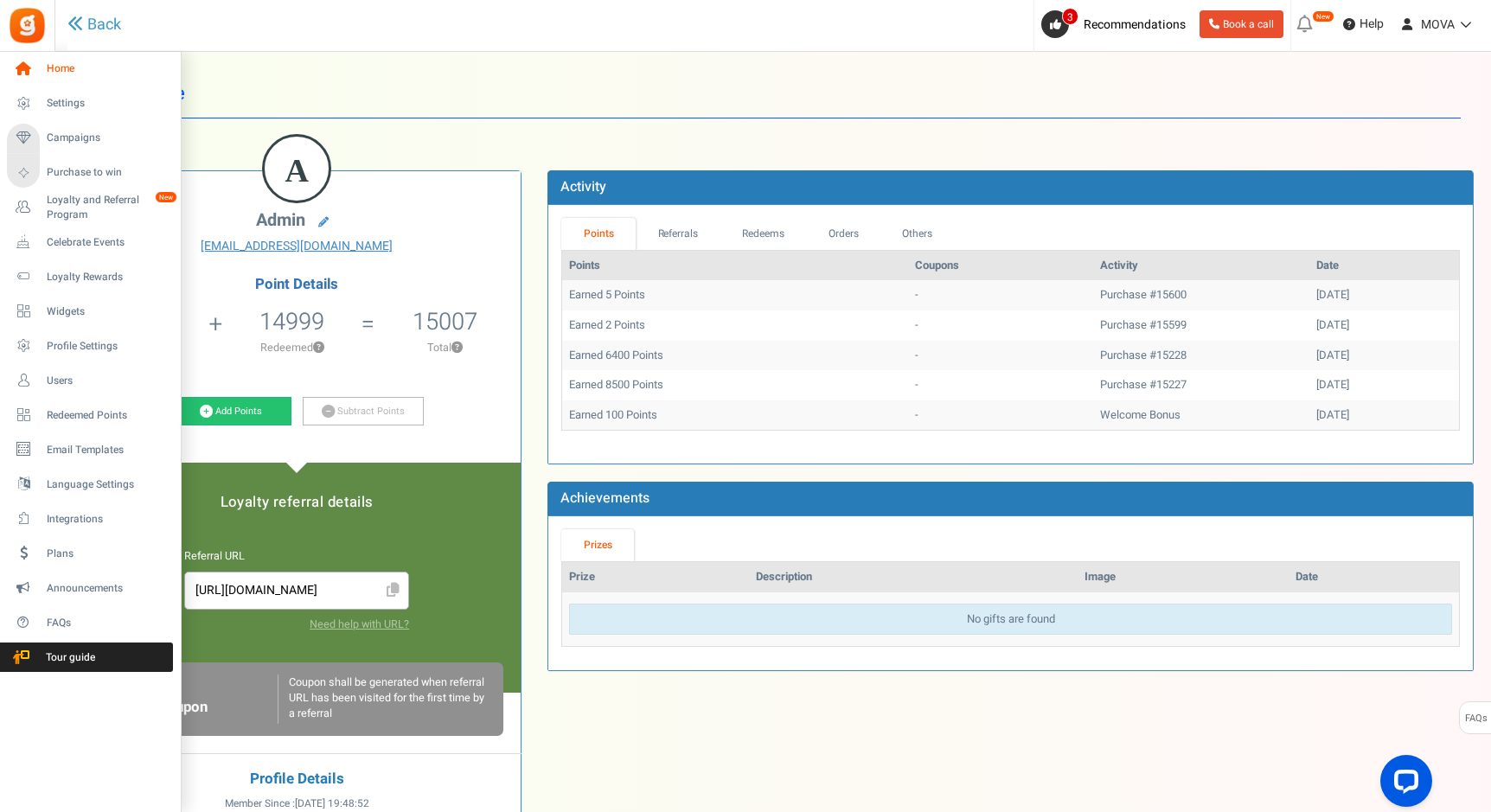
click at [39, 65] on link "Home" at bounding box center [90, 69] width 166 height 30
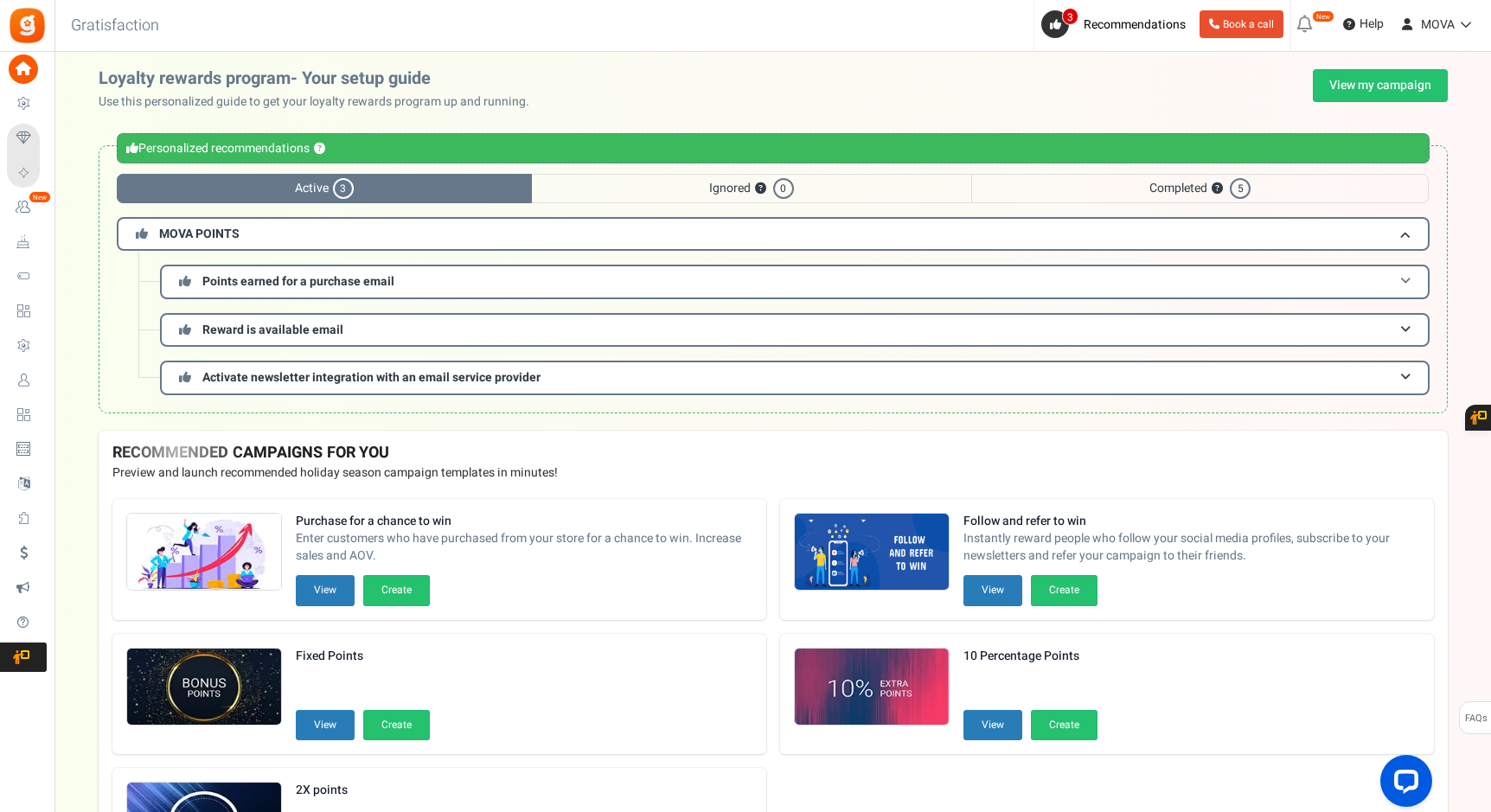
click at [482, 289] on h3 "Points earned for a purchase email" at bounding box center [796, 281] width 1270 height 34
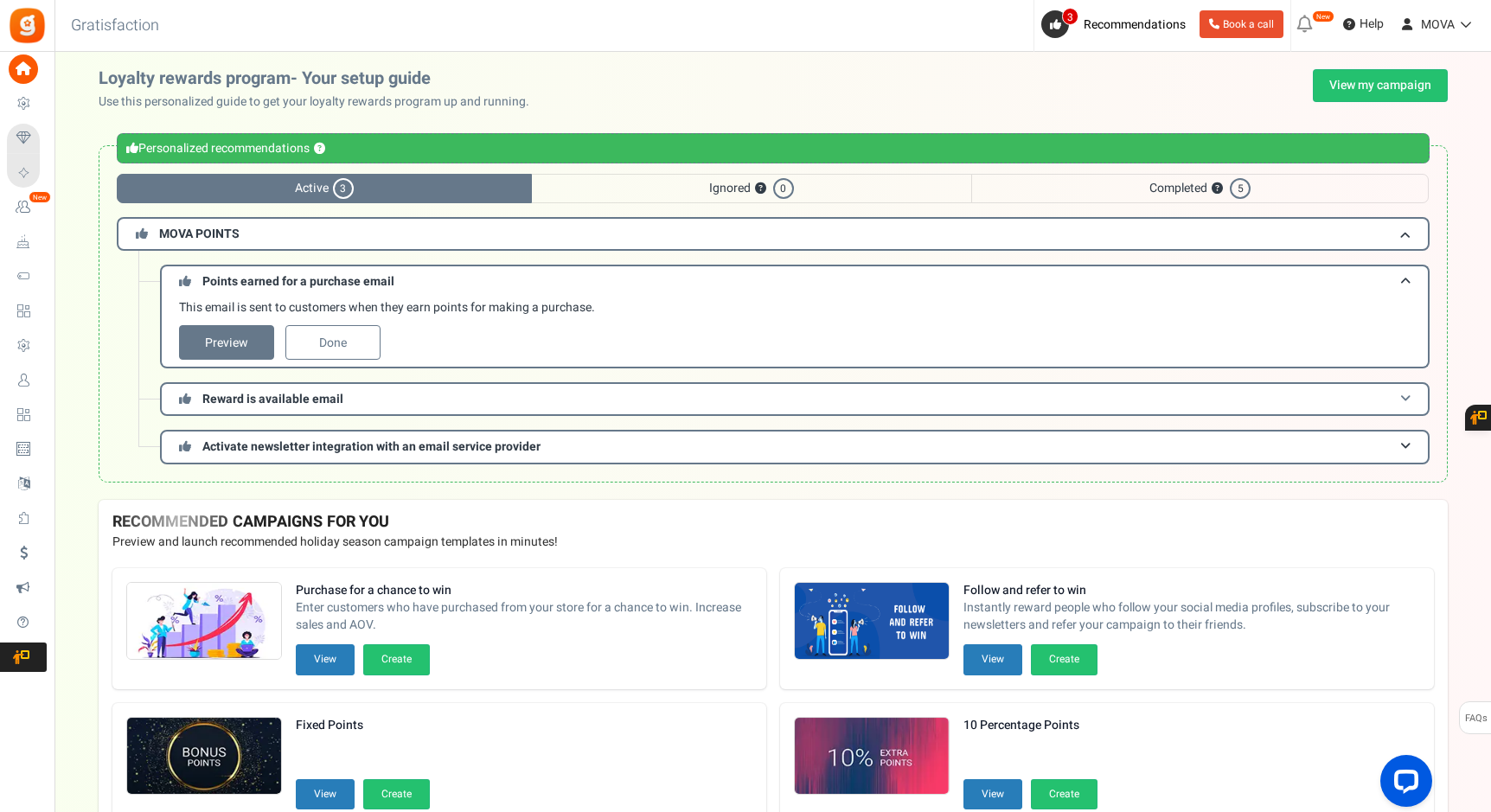
click at [367, 392] on h3 "Reward is available email" at bounding box center [796, 399] width 1270 height 34
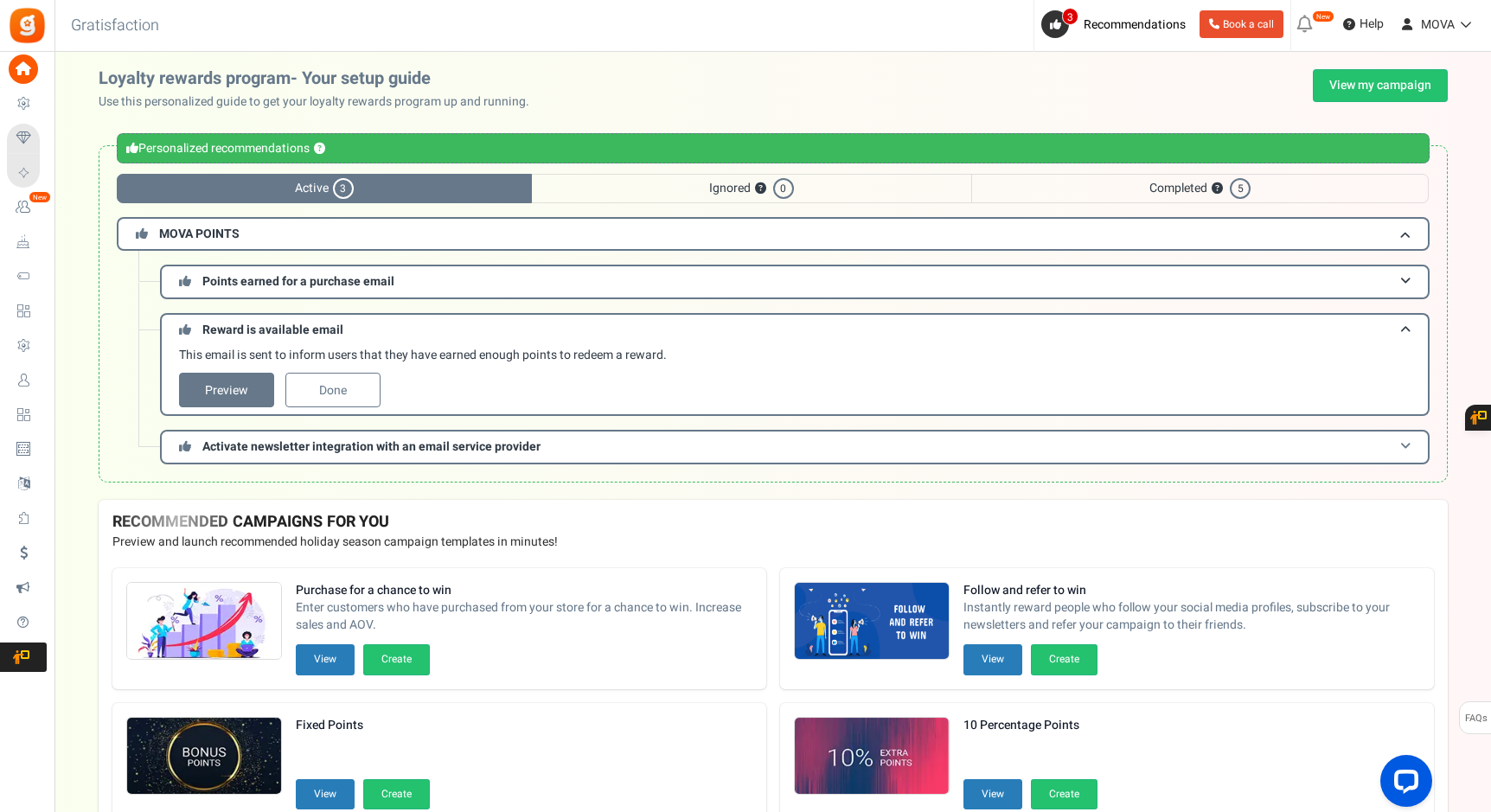
click at [388, 447] on span "Activate newsletter integration with an email service provider" at bounding box center [371, 447] width 338 height 18
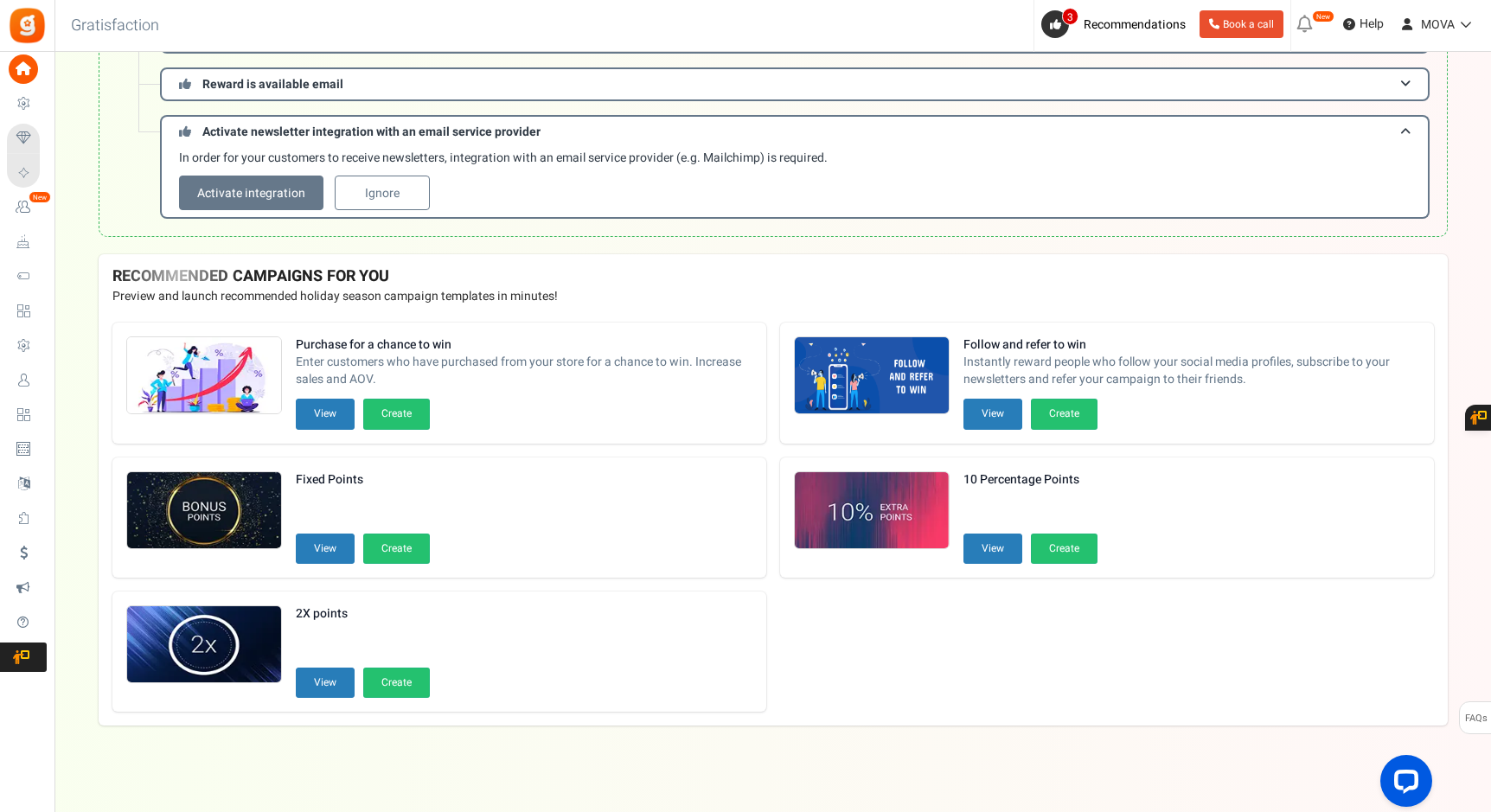
scroll to position [235, 0]
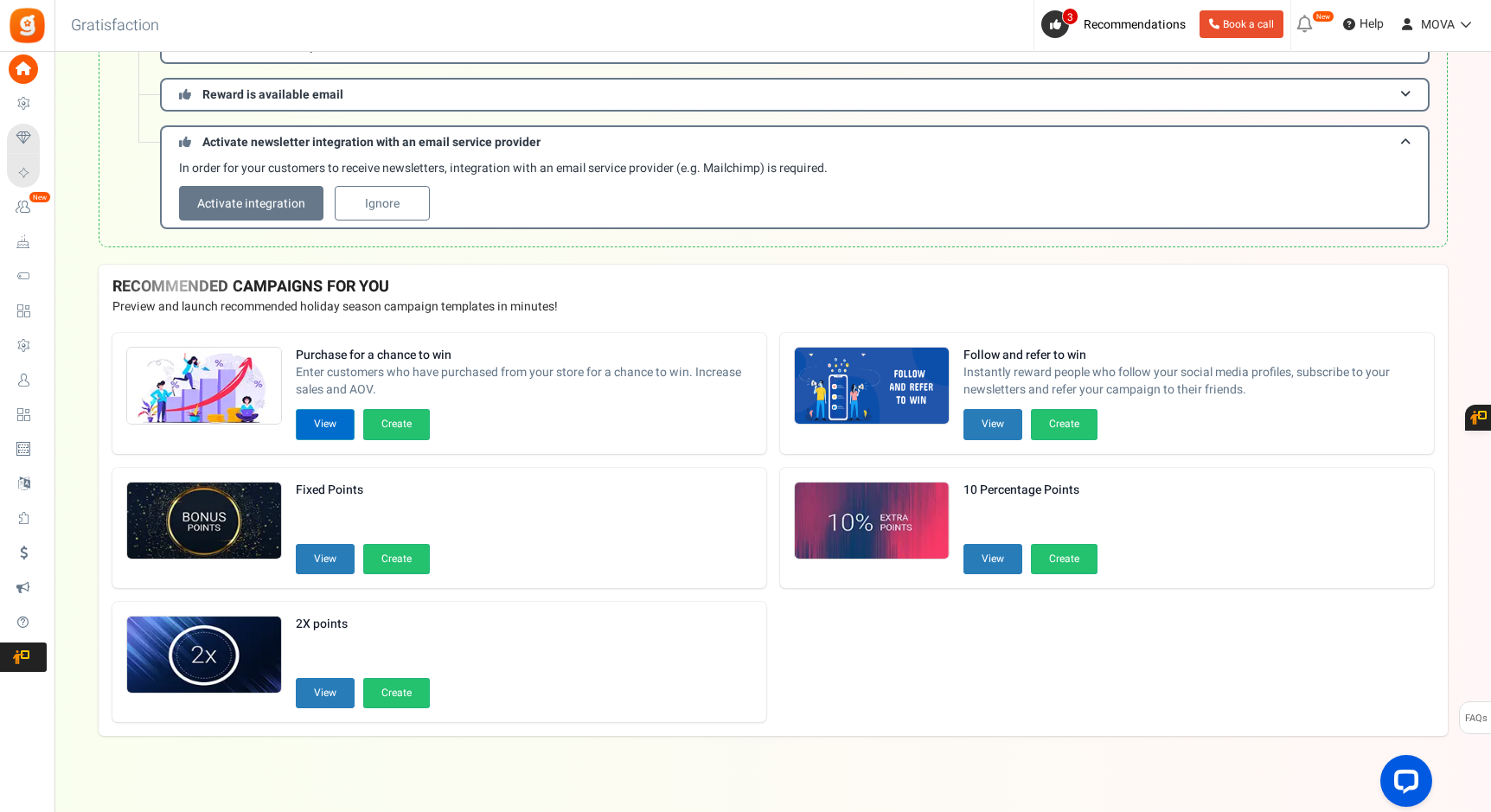
click at [343, 429] on button "View" at bounding box center [325, 424] width 58 height 31
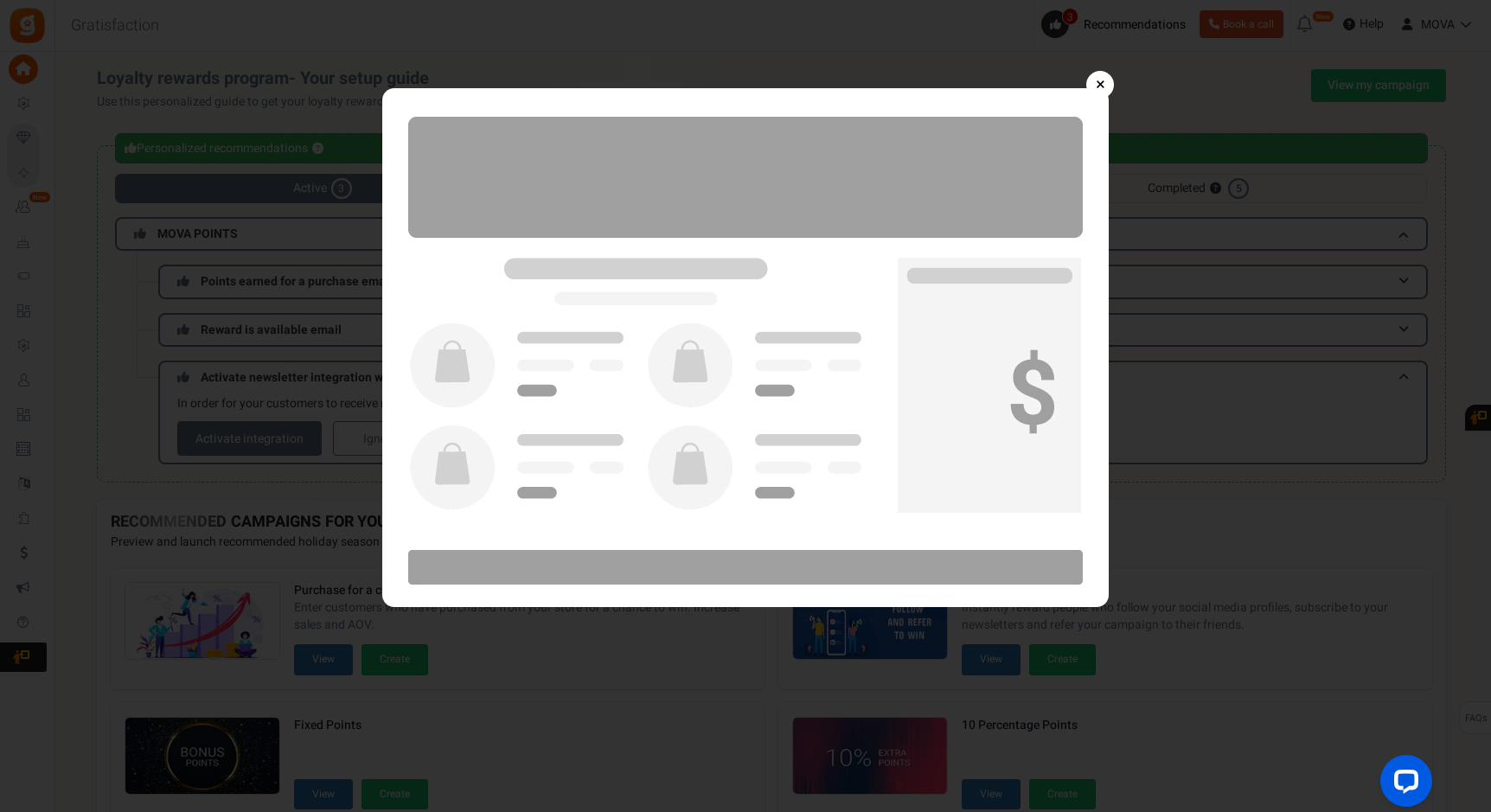
click at [1105, 90] on link "×" at bounding box center [1101, 85] width 28 height 28
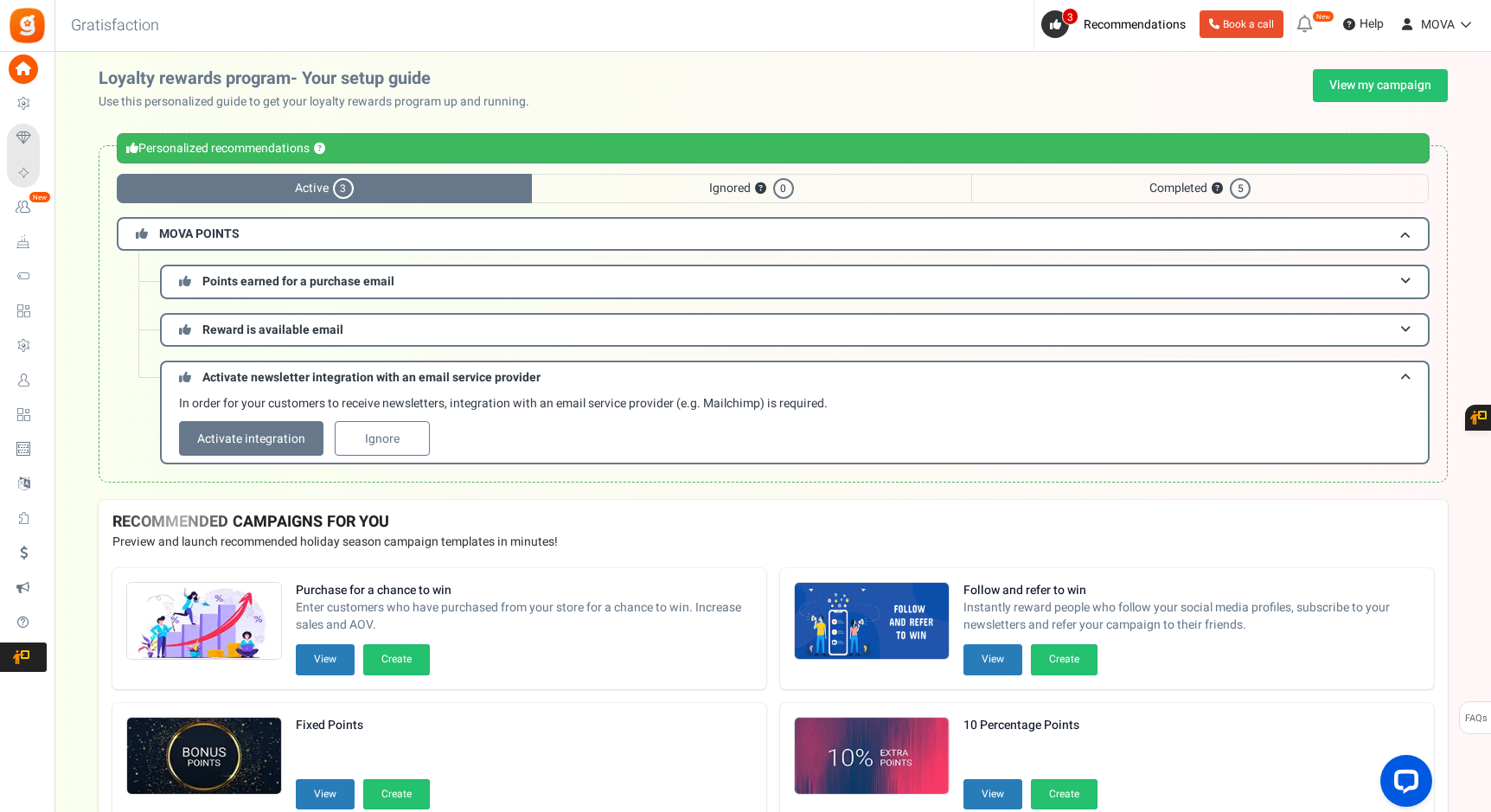
click at [690, 192] on span "Ignored ? 0" at bounding box center [752, 188] width 440 height 30
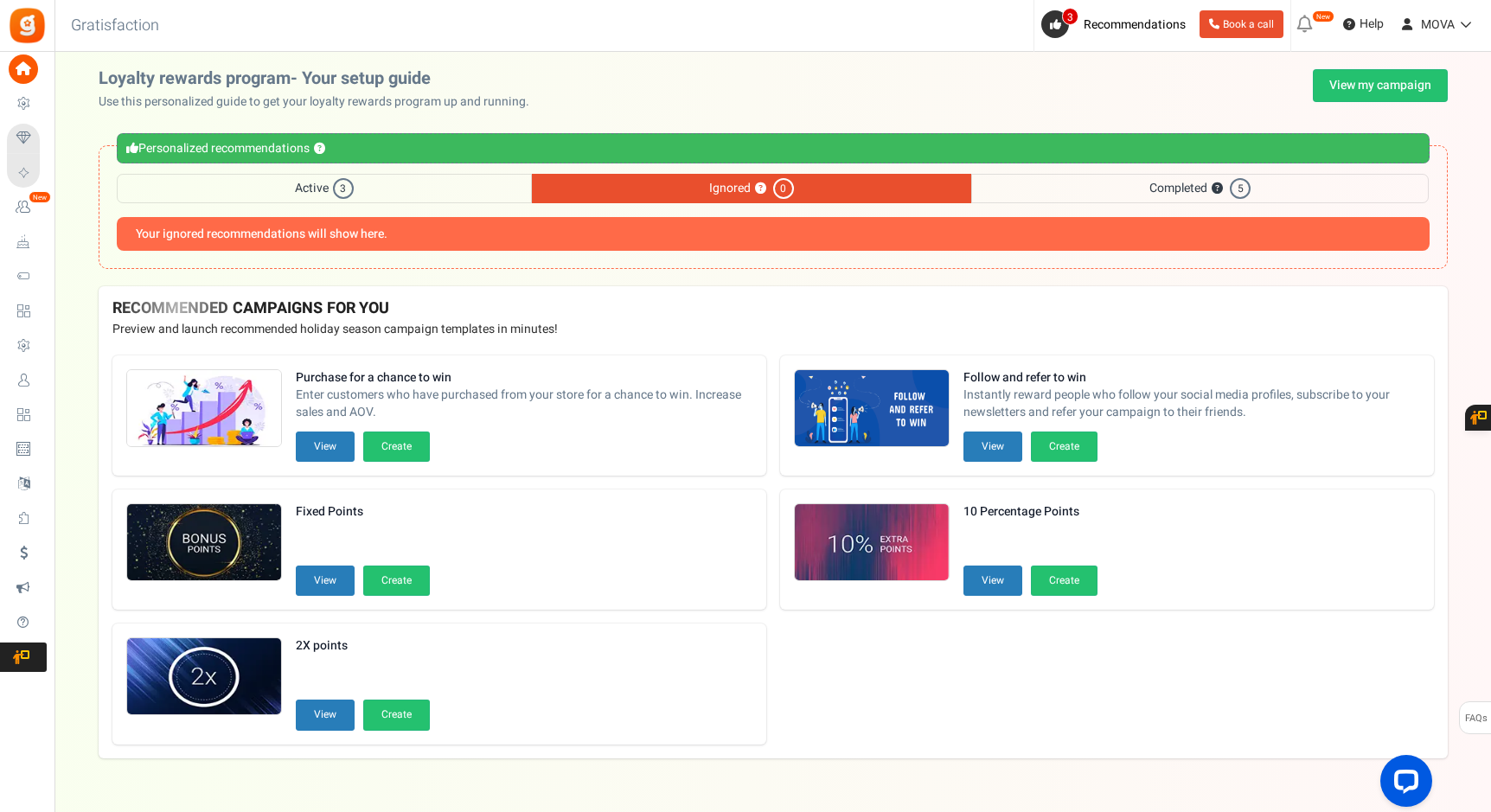
click at [1155, 190] on span "Completed ? 5" at bounding box center [1201, 188] width 458 height 30
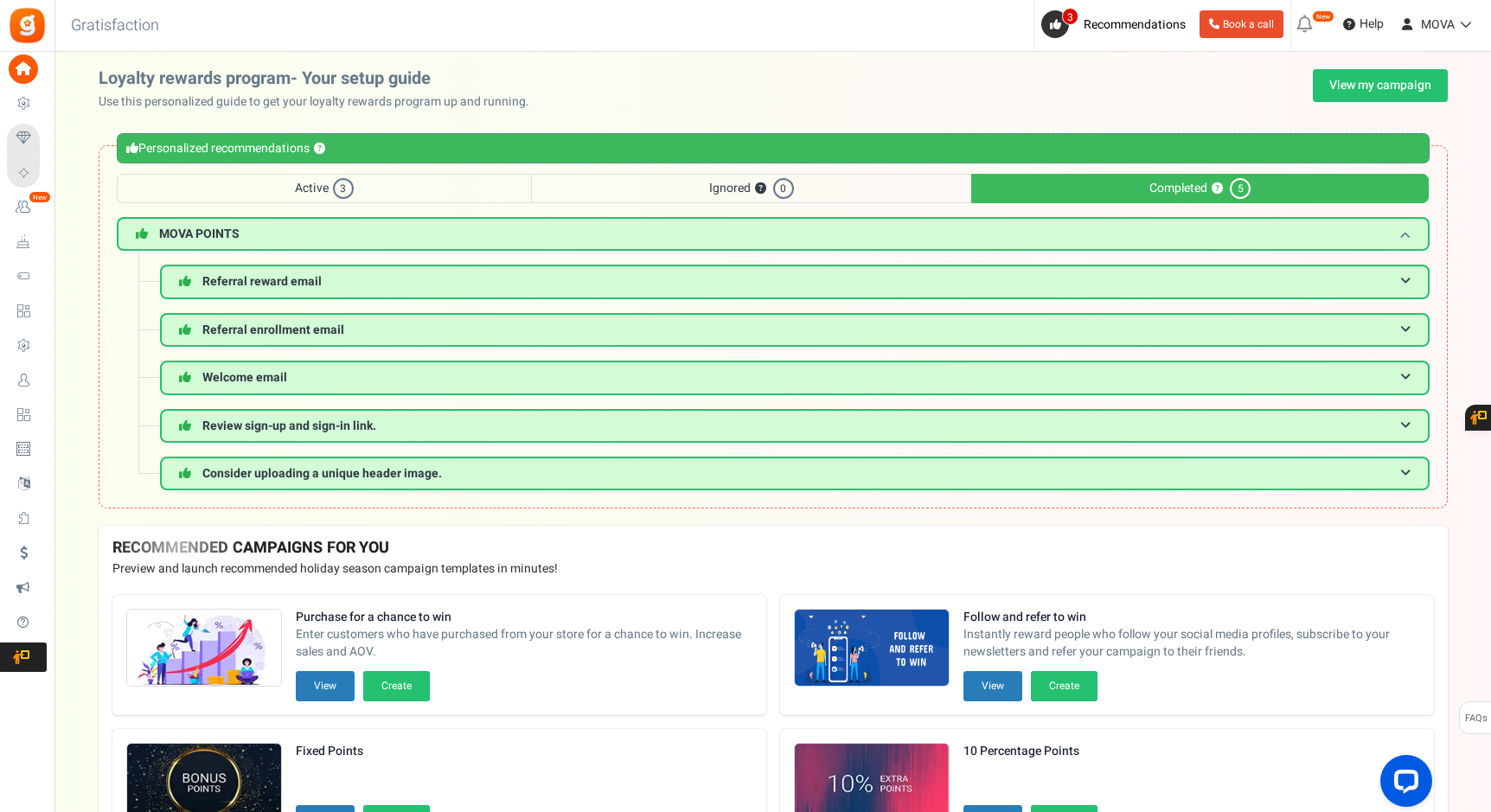
click at [491, 239] on h3 "MOVA POINTS" at bounding box center [773, 234] width 1313 height 34
click at [499, 239] on h3 "MOVA POINTS" at bounding box center [773, 234] width 1313 height 34
click at [182, 242] on span "MOVA POINTS" at bounding box center [199, 234] width 80 height 18
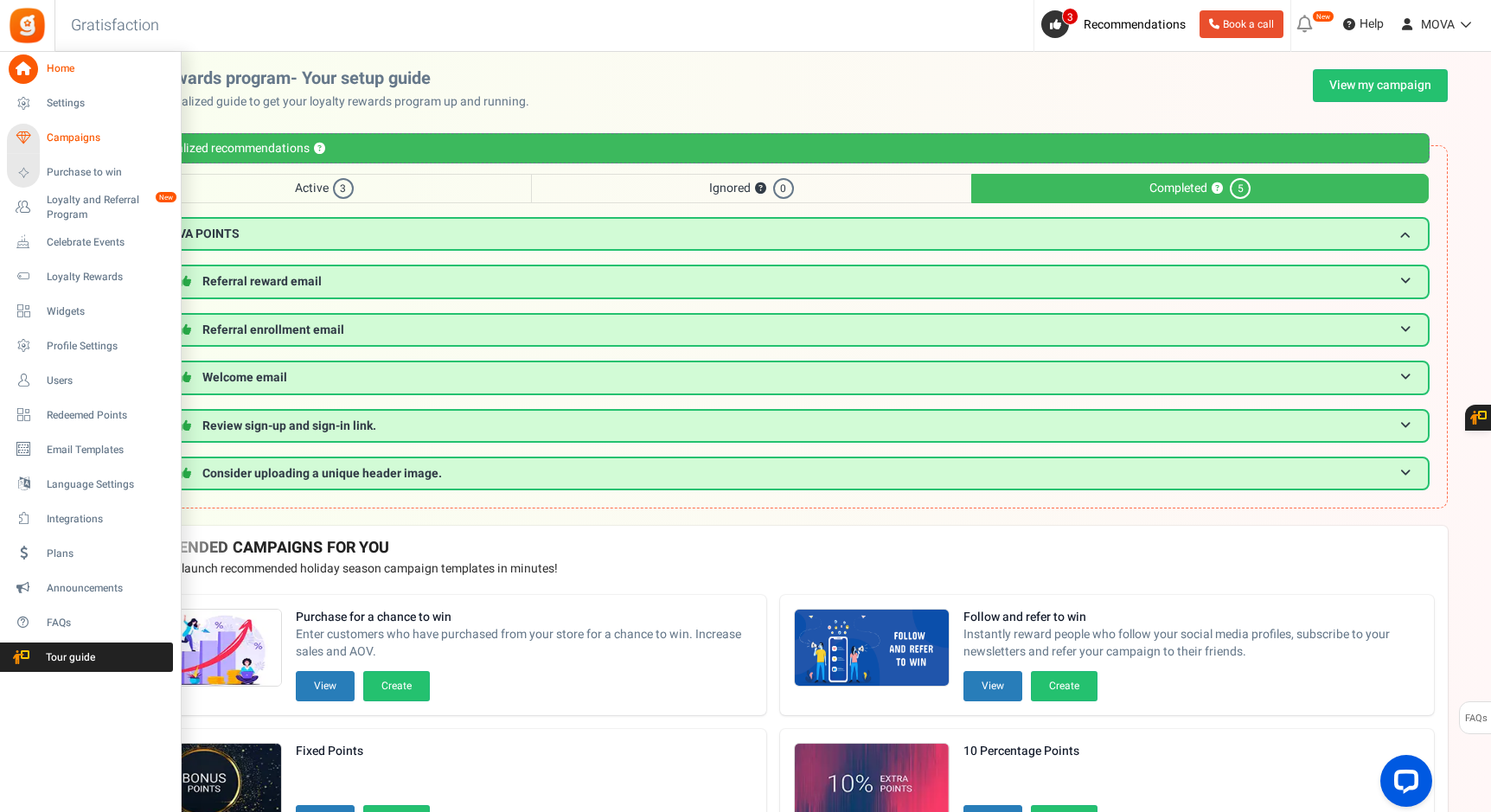
click at [65, 140] on span "Campaigns" at bounding box center [107, 138] width 121 height 15
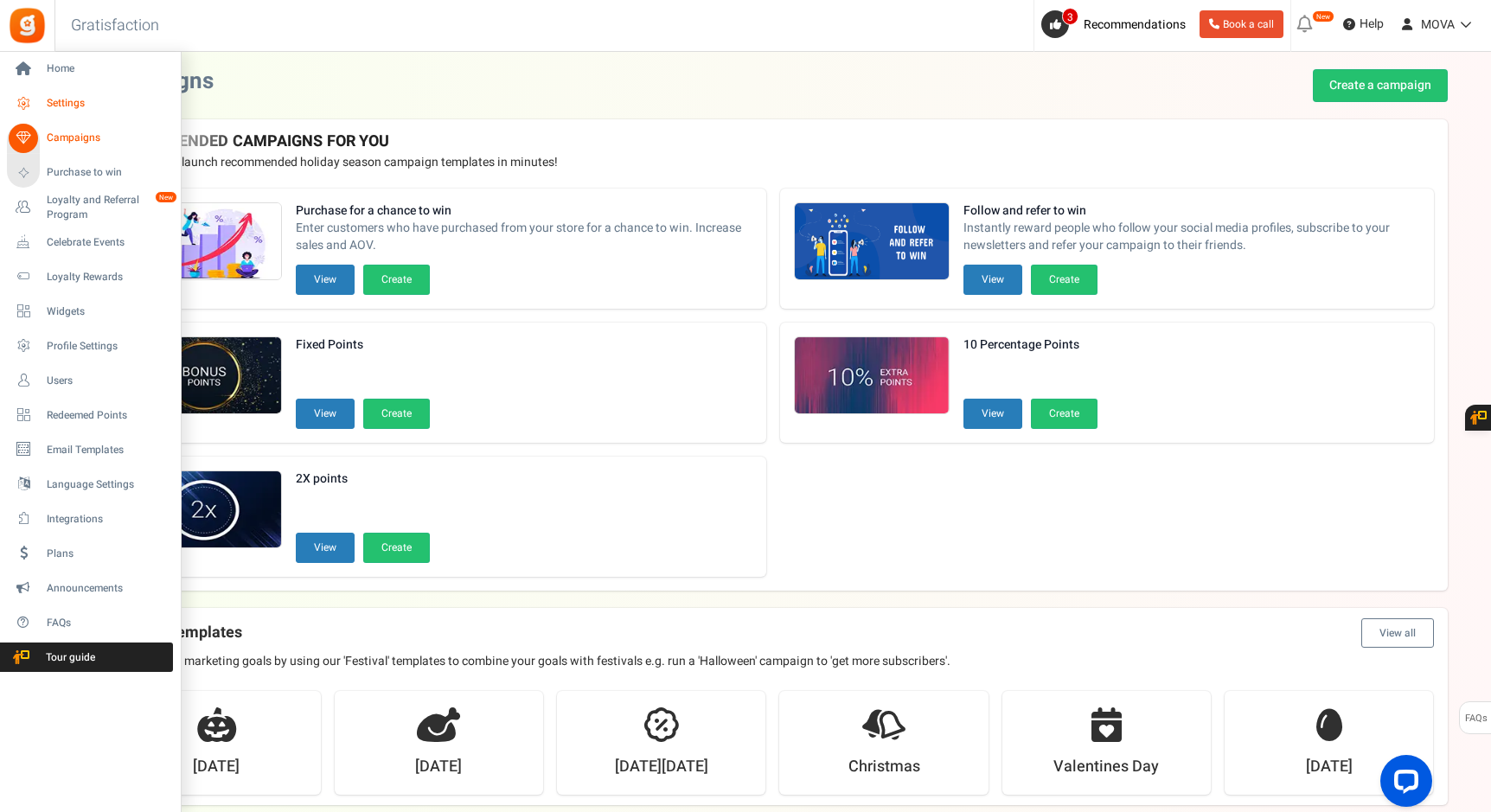
click at [64, 106] on span "Settings" at bounding box center [107, 103] width 121 height 15
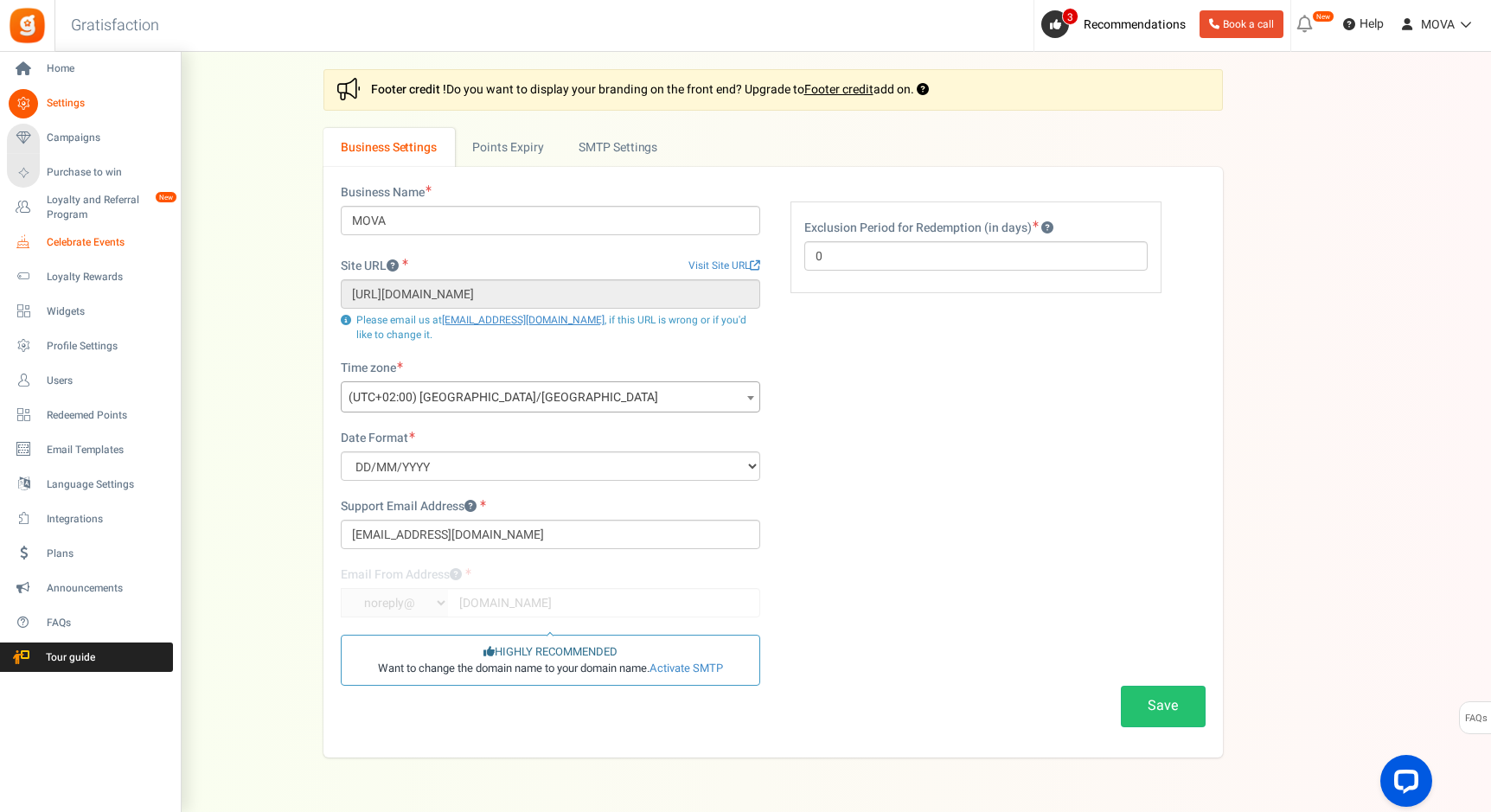
click at [68, 238] on span "Celebrate Events" at bounding box center [107, 242] width 121 height 15
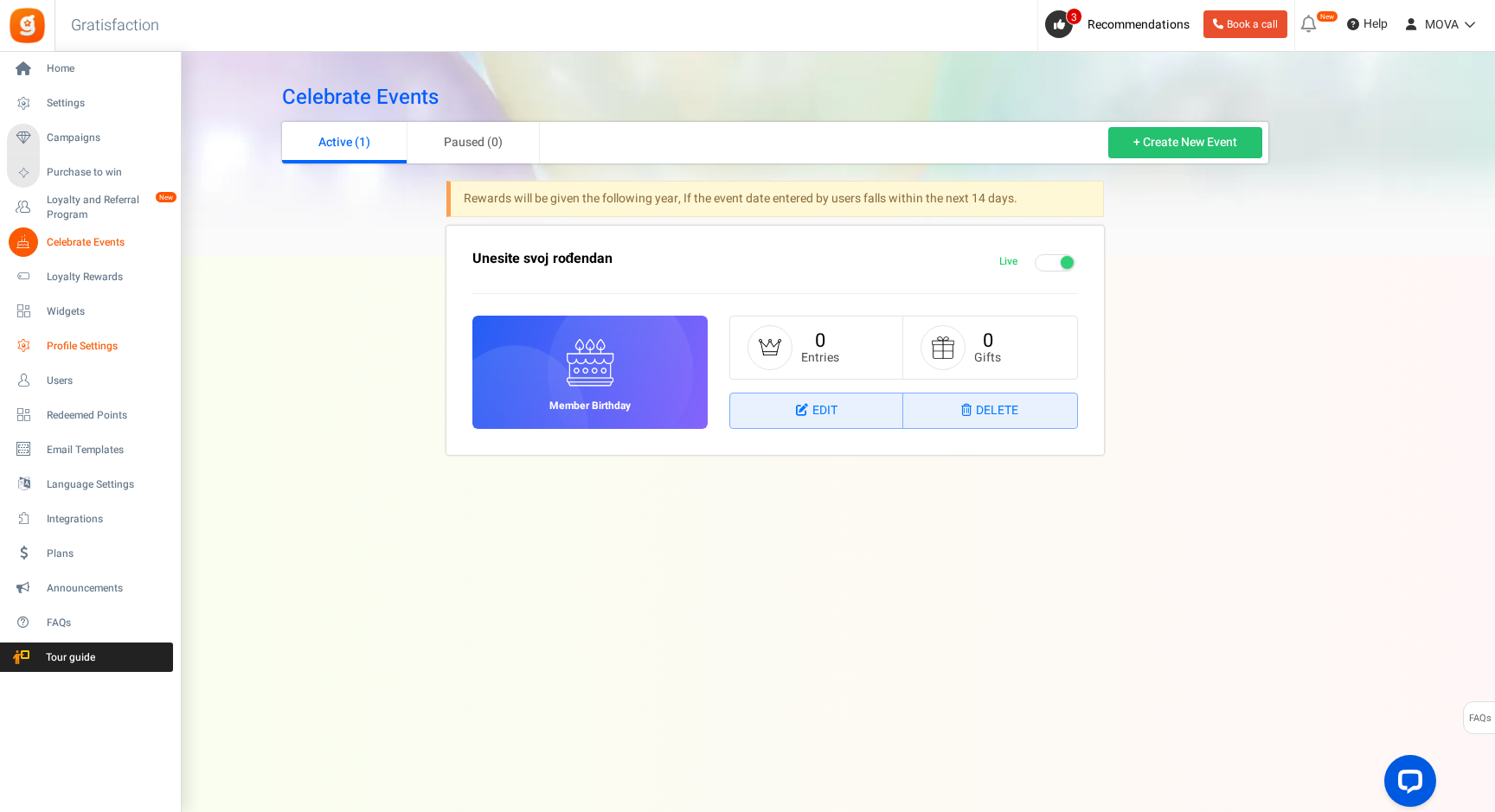
click at [75, 350] on span "Profile Settings" at bounding box center [107, 346] width 121 height 15
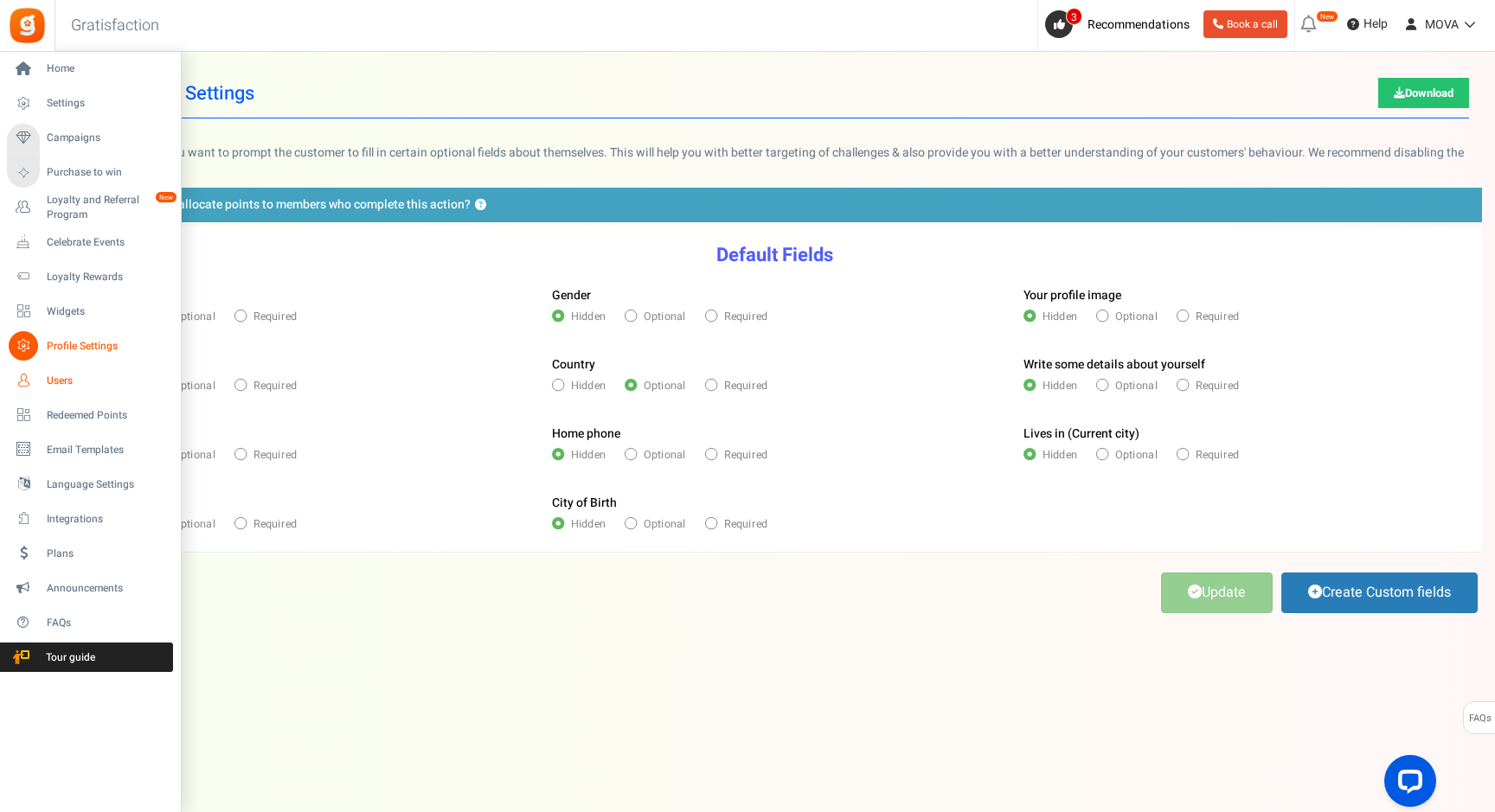
click at [85, 377] on span "Users" at bounding box center [107, 380] width 121 height 15
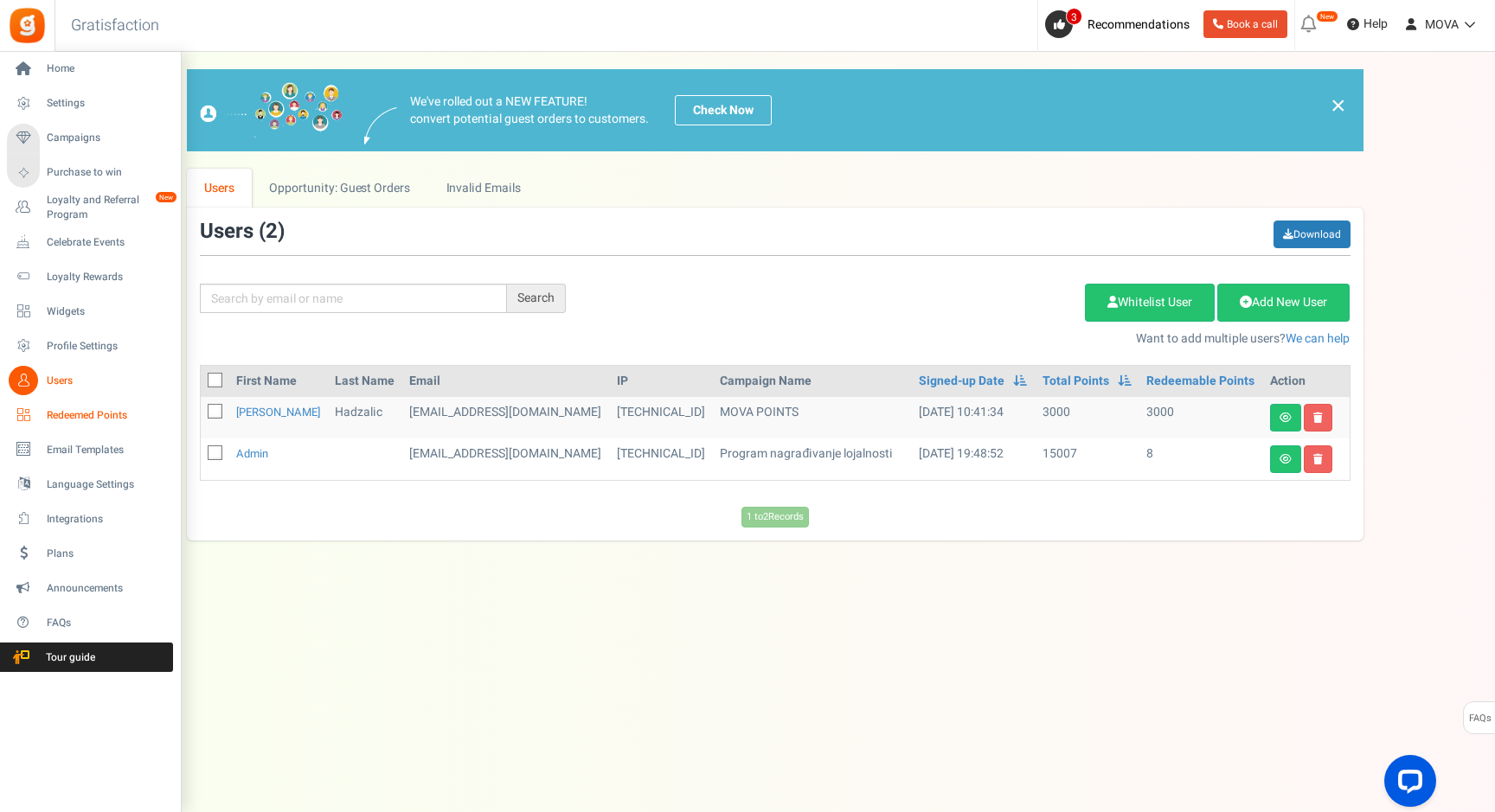
click at [67, 420] on span "Redeemed Points" at bounding box center [107, 415] width 121 height 15
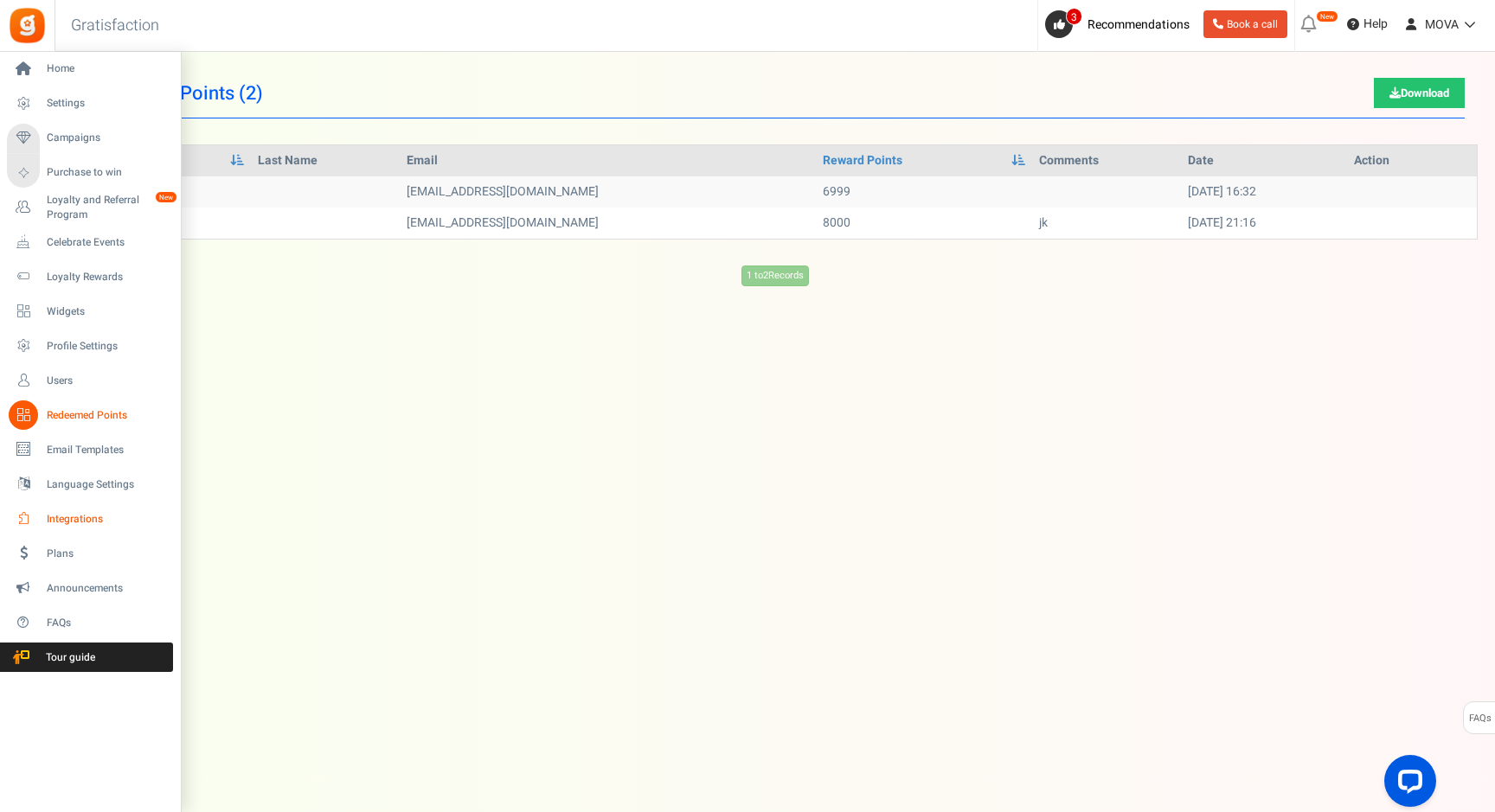
click at [89, 520] on span "Integrations" at bounding box center [107, 519] width 121 height 15
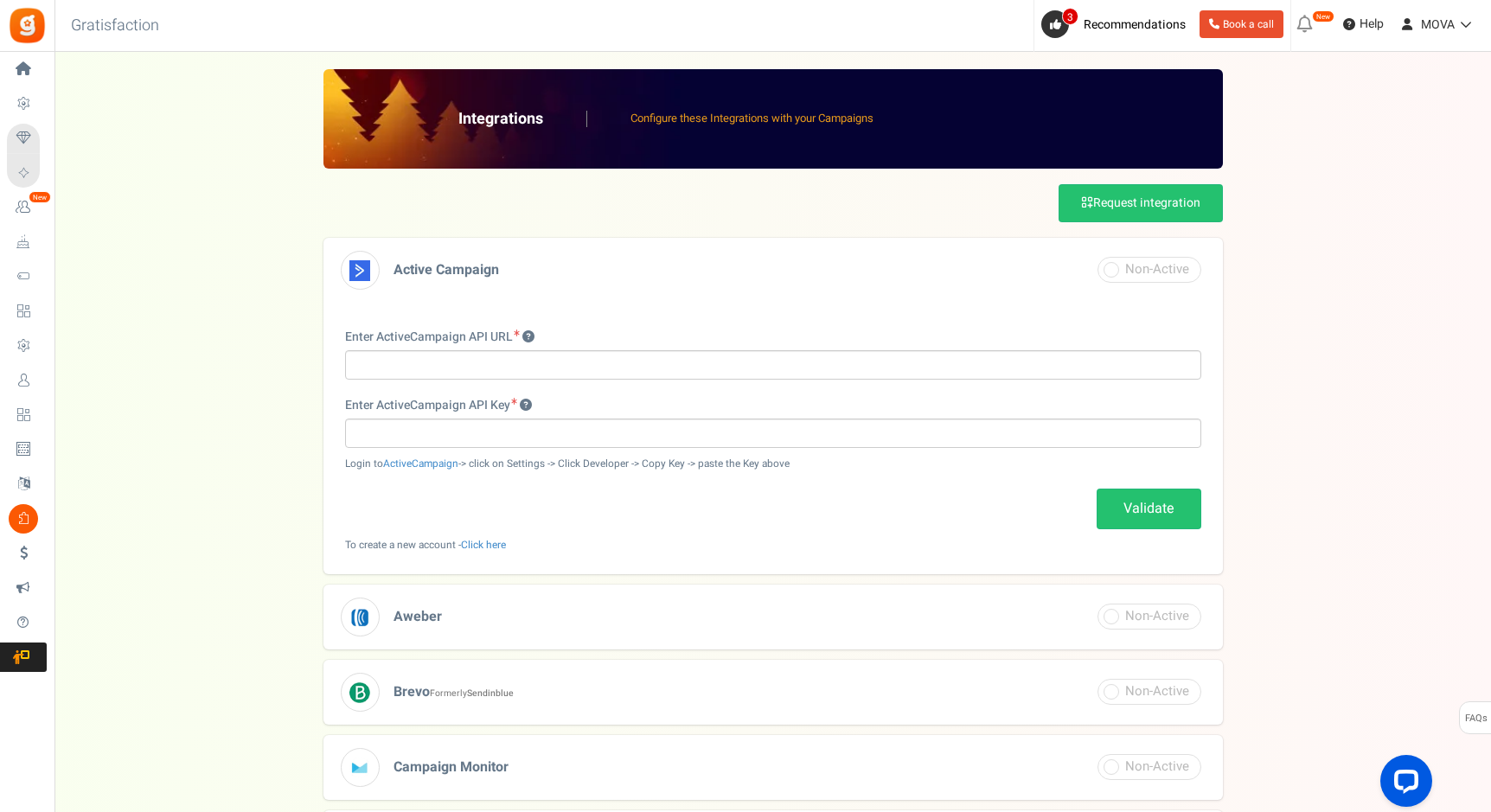
scroll to position [4, 0]
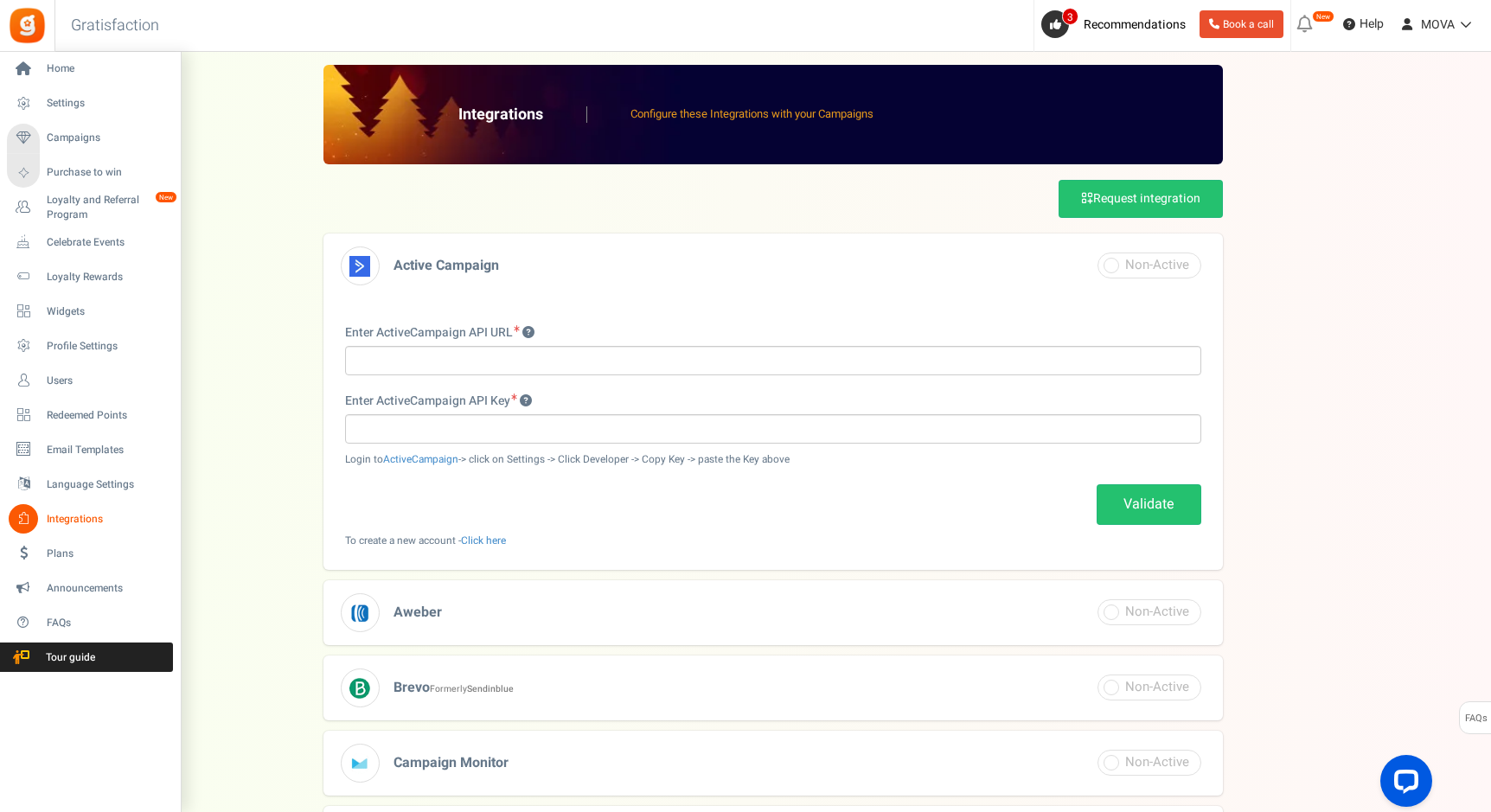
click at [78, 86] on li "Settings" at bounding box center [90, 103] width 180 height 35
click at [77, 96] on span "Settings" at bounding box center [107, 103] width 121 height 15
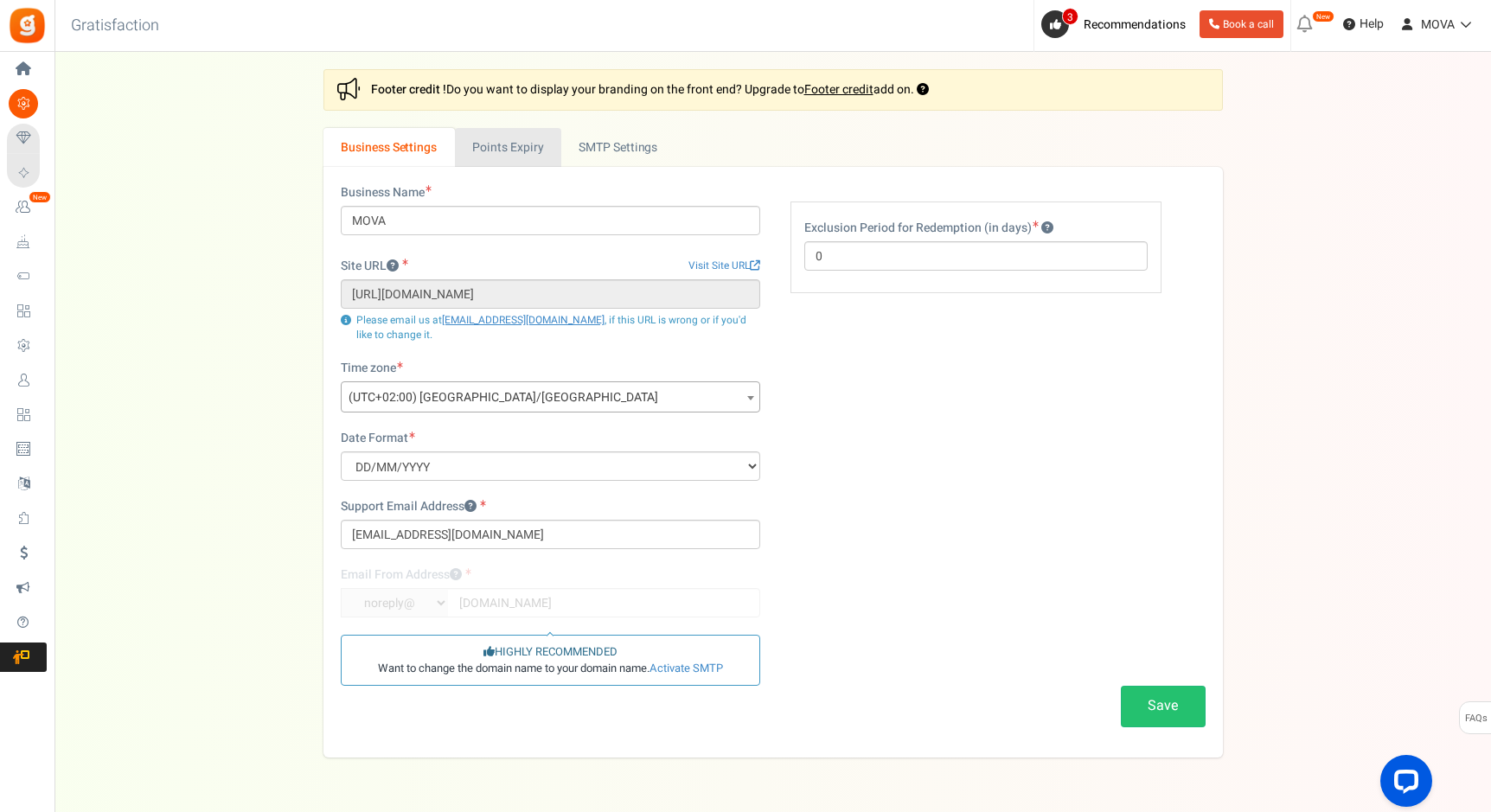
click at [511, 145] on link "Points Expiry" at bounding box center [507, 147] width 106 height 39
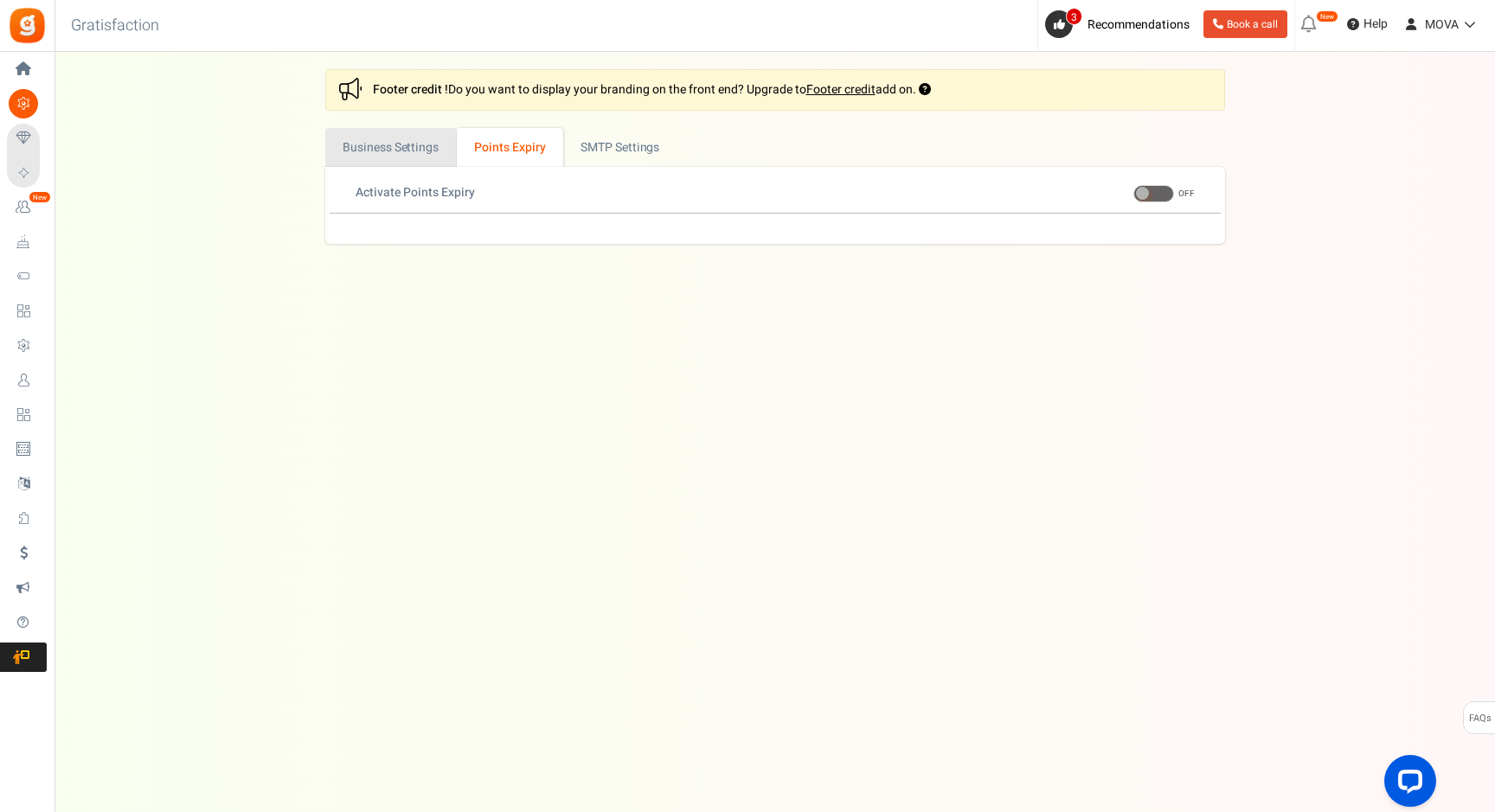
click at [419, 140] on link "Business Settings" at bounding box center [390, 147] width 132 height 39
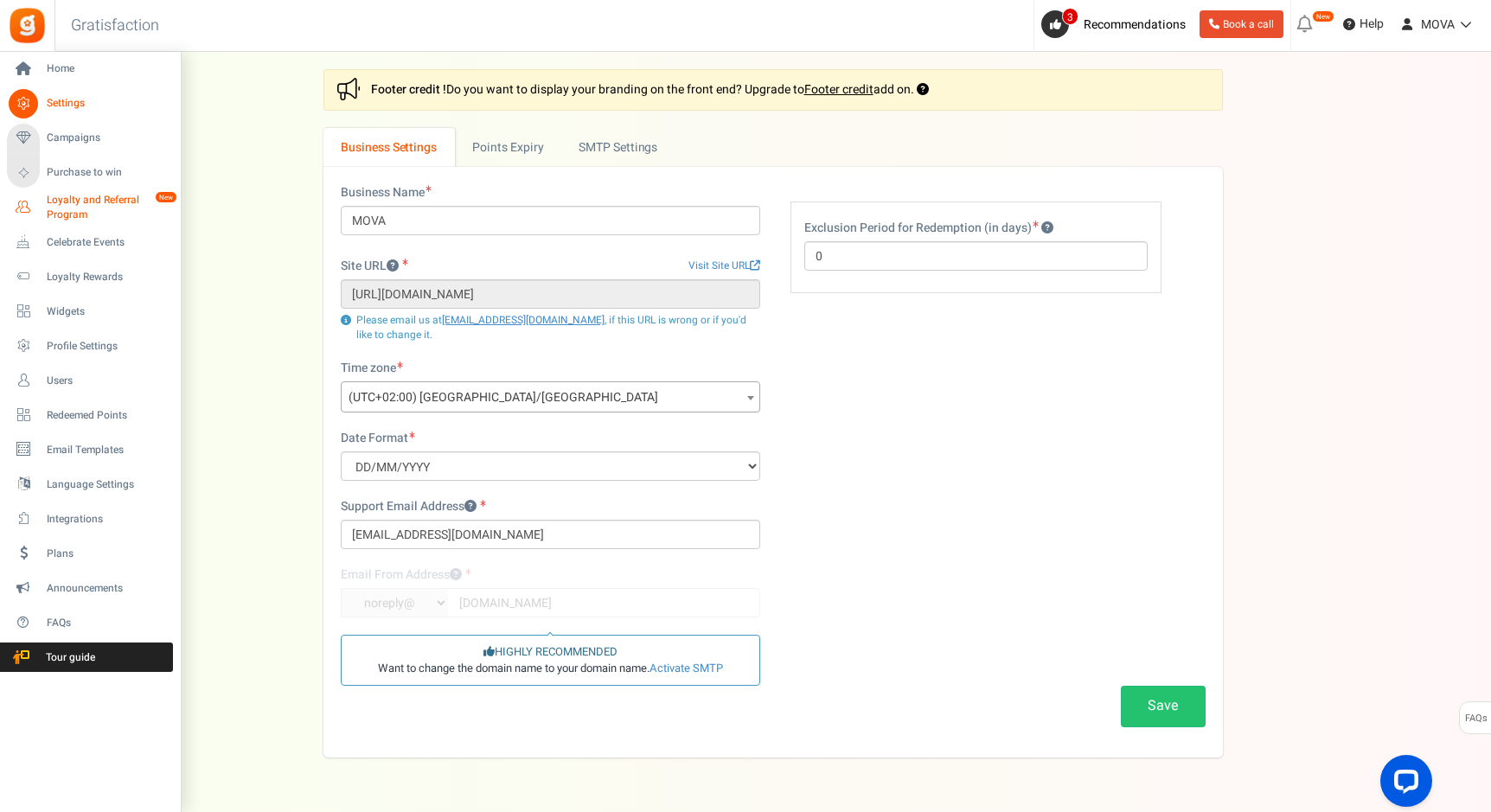
click at [64, 200] on span "Loyalty and Referral Program" at bounding box center [109, 208] width 126 height 30
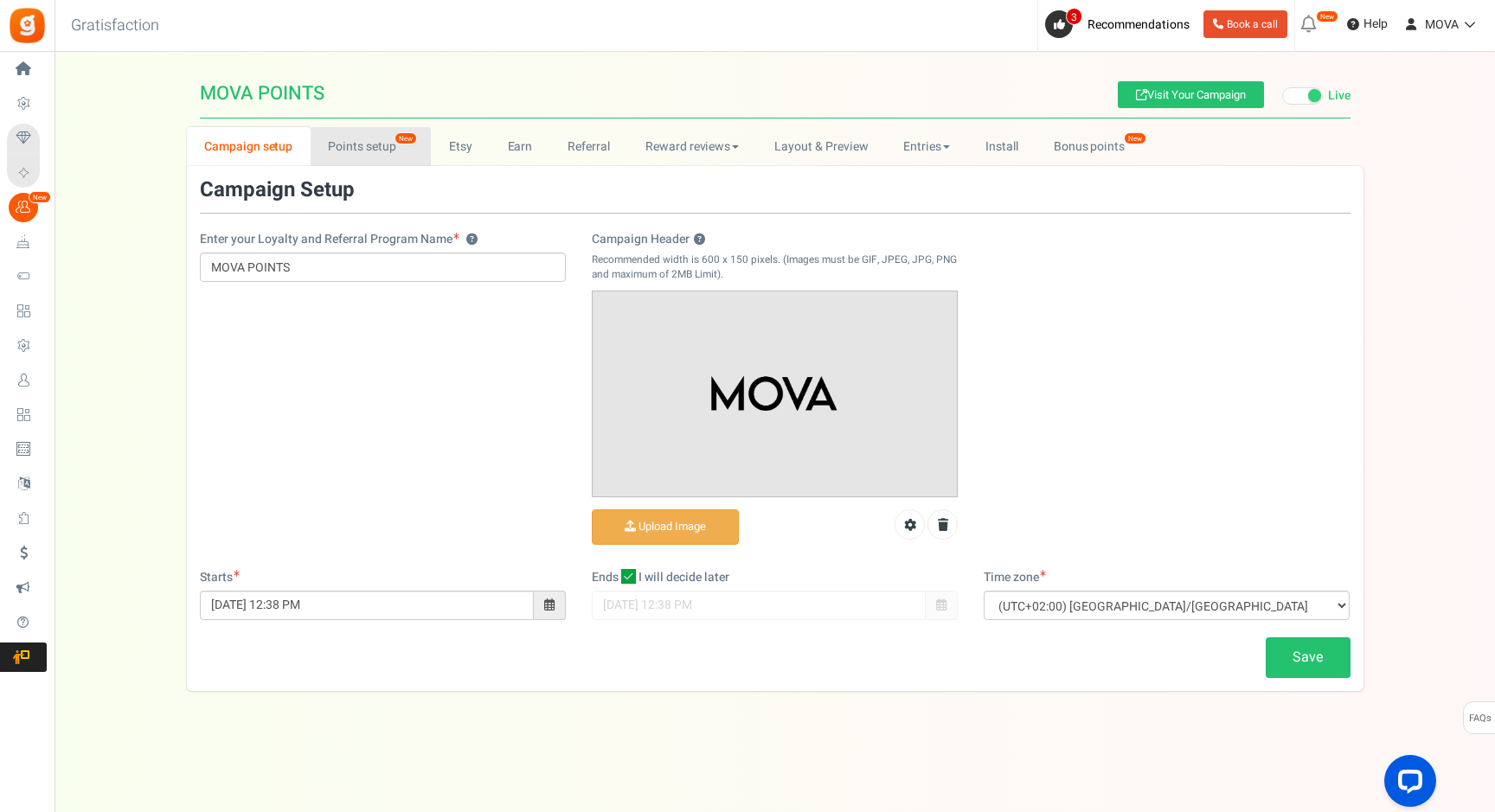
click at [386, 152] on link "Points setup New" at bounding box center [370, 146] width 120 height 39
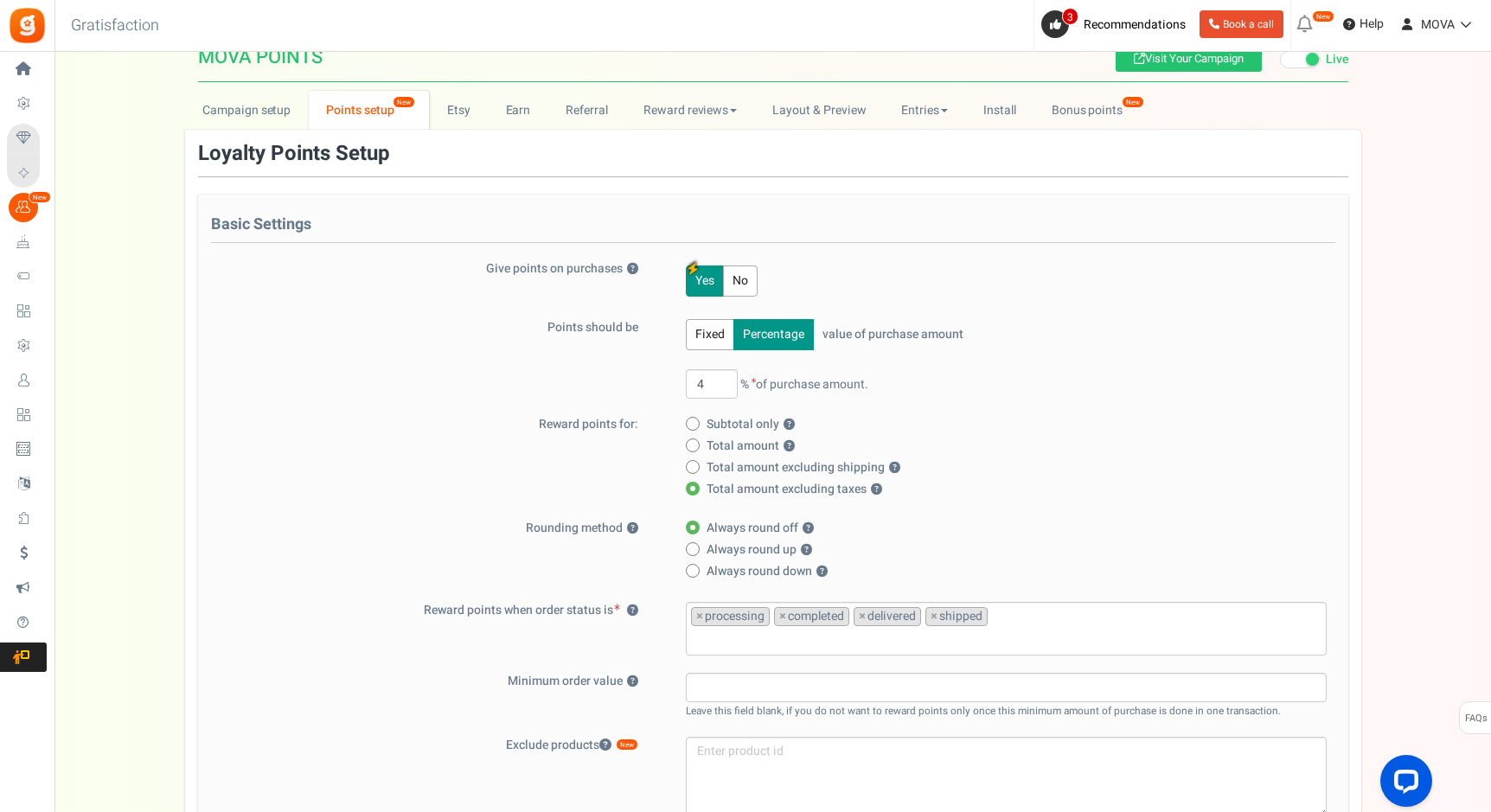
scroll to position [50, 0]
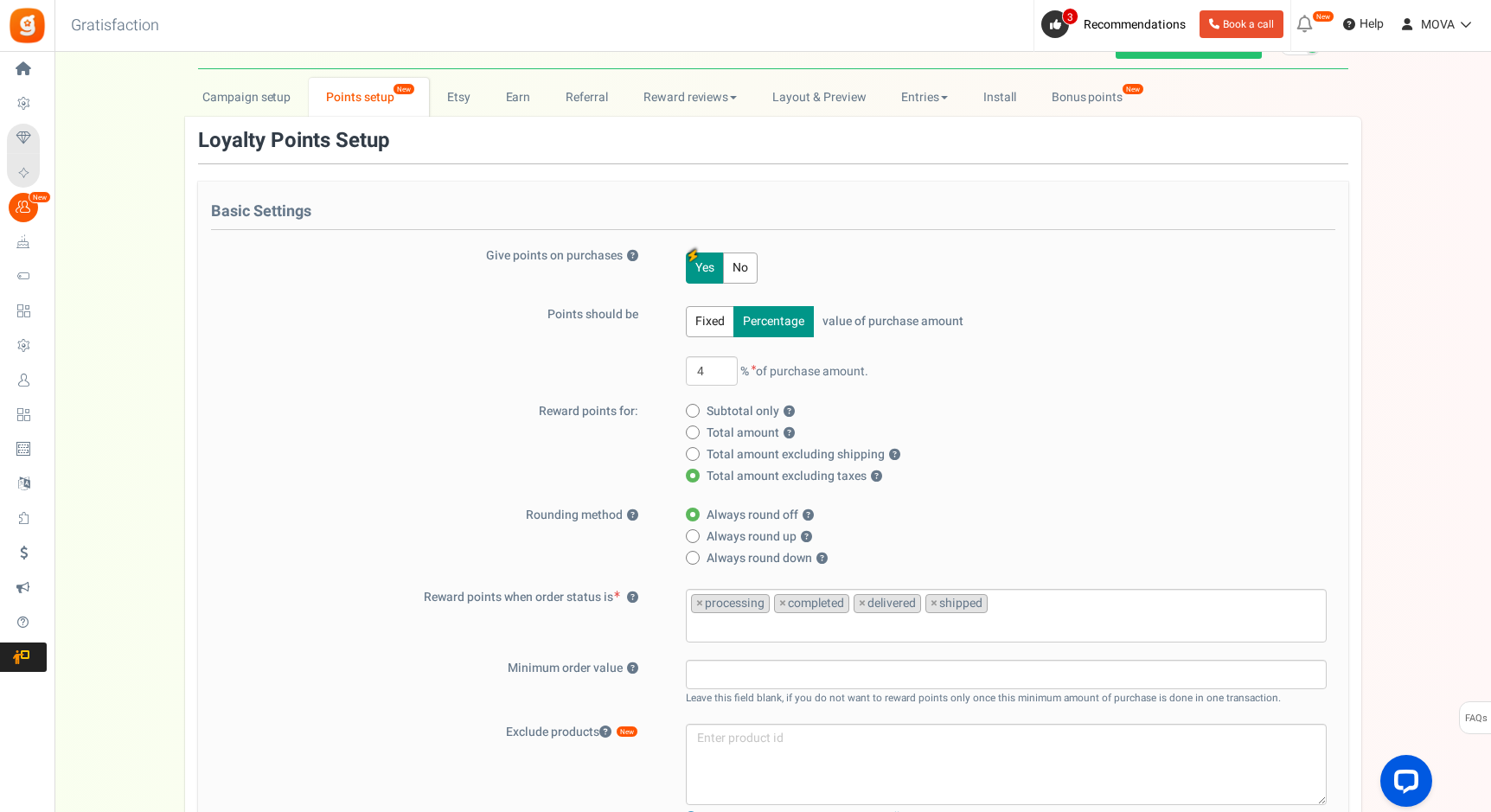
click at [690, 409] on span at bounding box center [692, 411] width 14 height 14
click at [690, 409] on input "Subtotal only ?" at bounding box center [691, 411] width 11 height 11
radio input "true"
radio input "false"
click at [590, 425] on div "Reward points for: Subtotal only ? Total amount ? Total amount excluding shippi…" at bounding box center [773, 446] width 1124 height 86
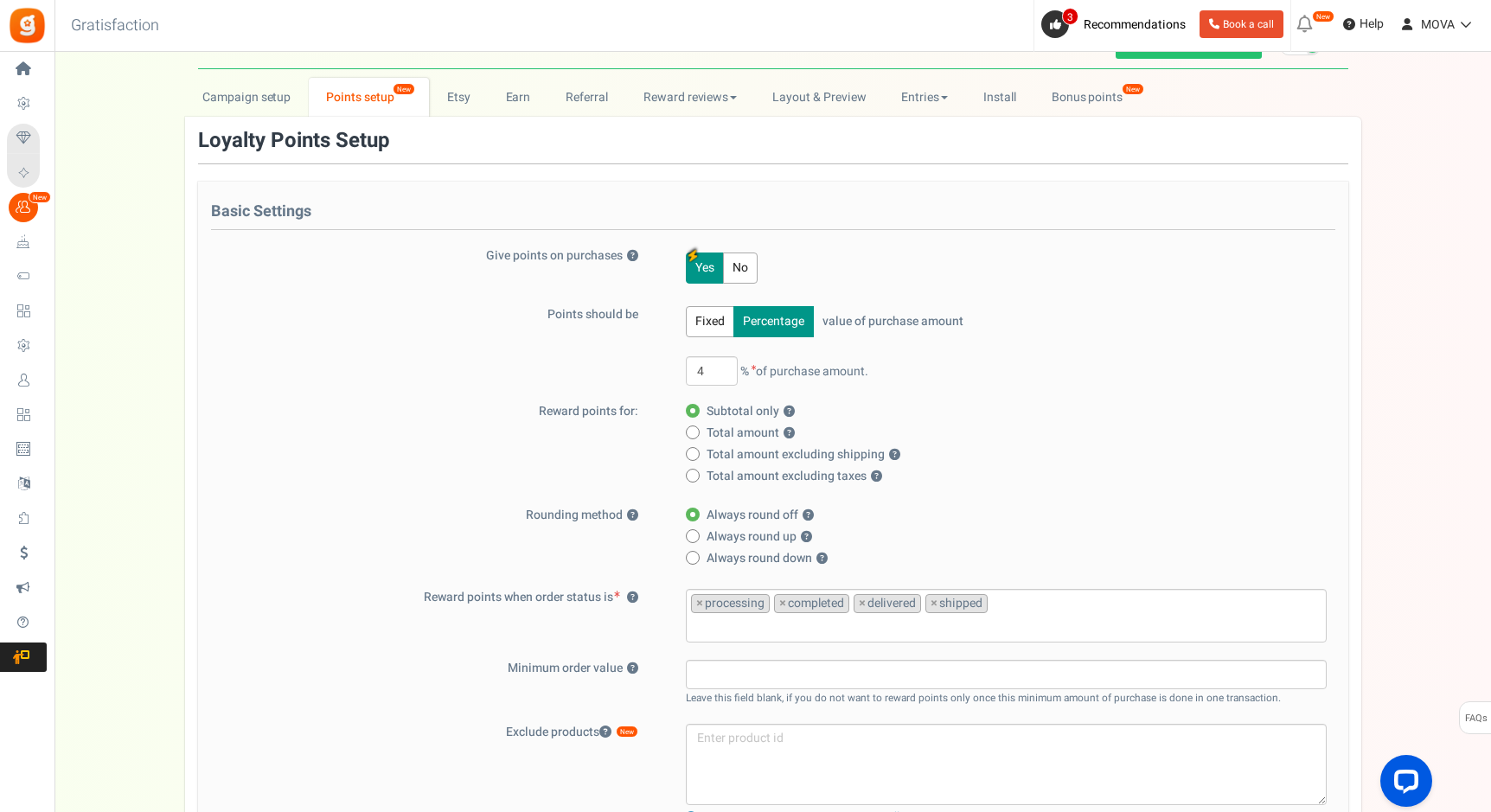
click at [696, 431] on span at bounding box center [692, 433] width 14 height 14
click at [696, 431] on input "Total amount ?" at bounding box center [691, 433] width 11 height 11
radio input "true"
radio input "false"
click at [698, 457] on span at bounding box center [692, 454] width 14 height 14
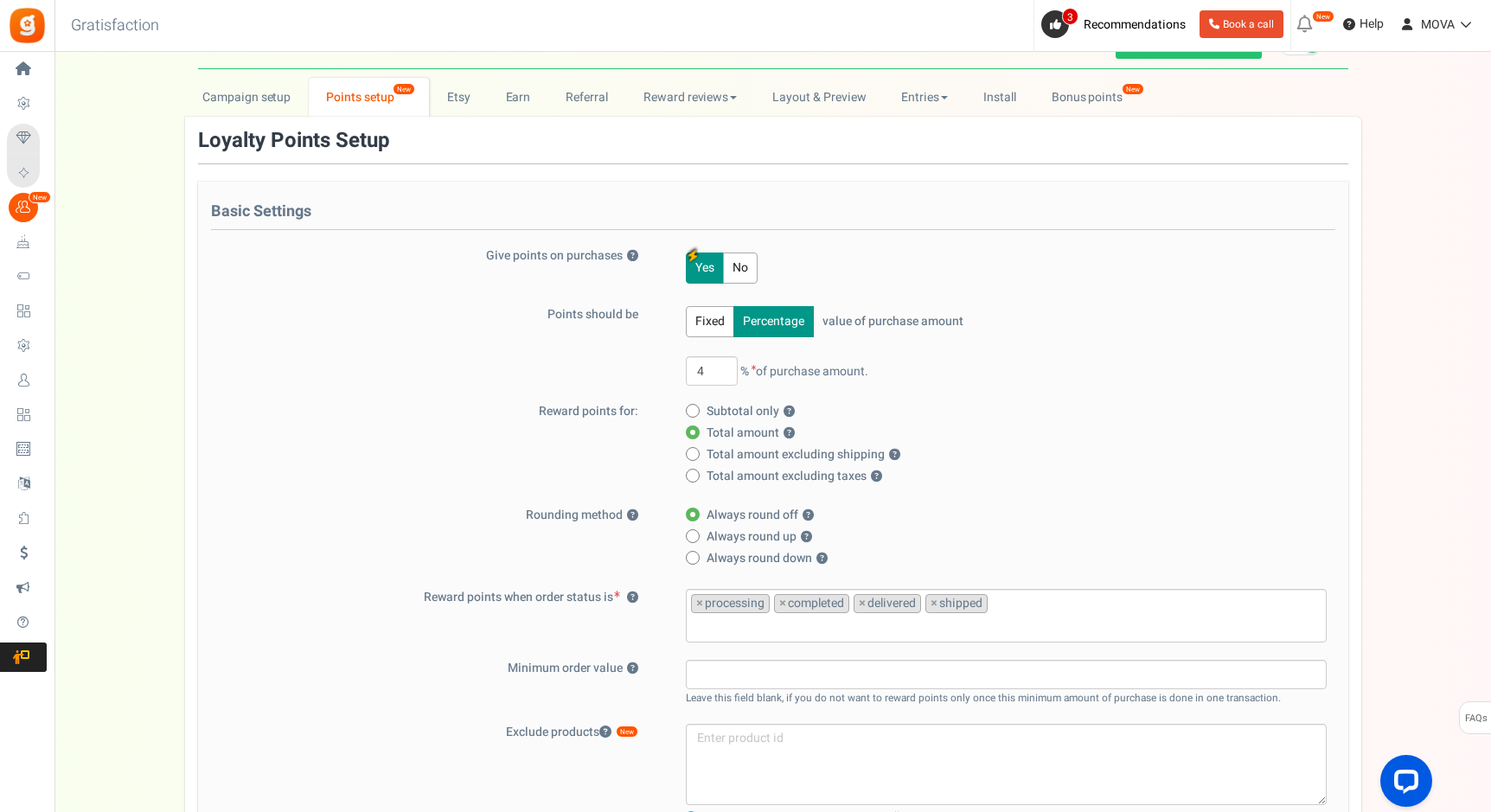
click at [697, 457] on input "Total amount excluding shipping ?" at bounding box center [691, 455] width 11 height 11
radio input "true"
radio input "false"
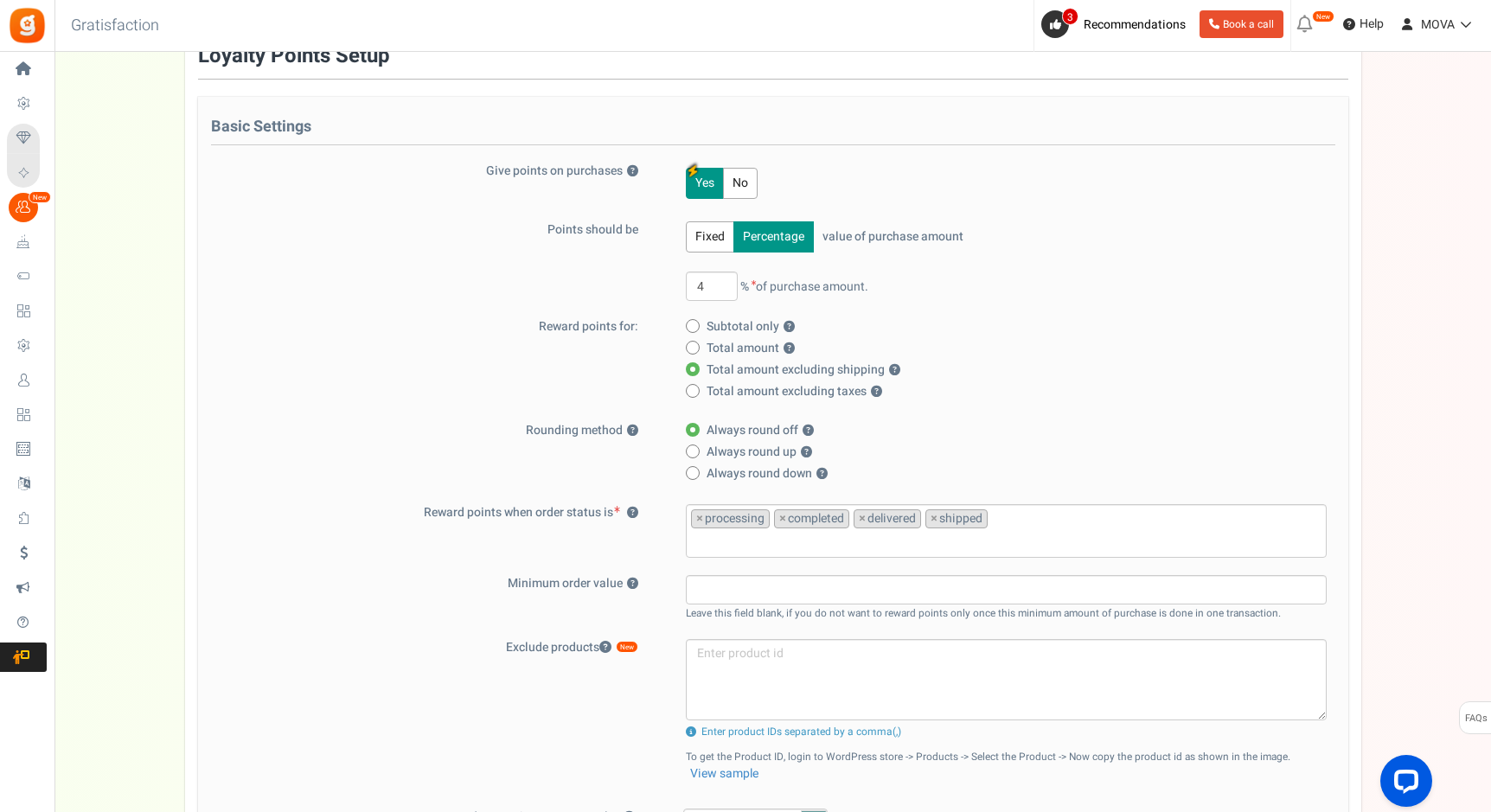
scroll to position [146, 0]
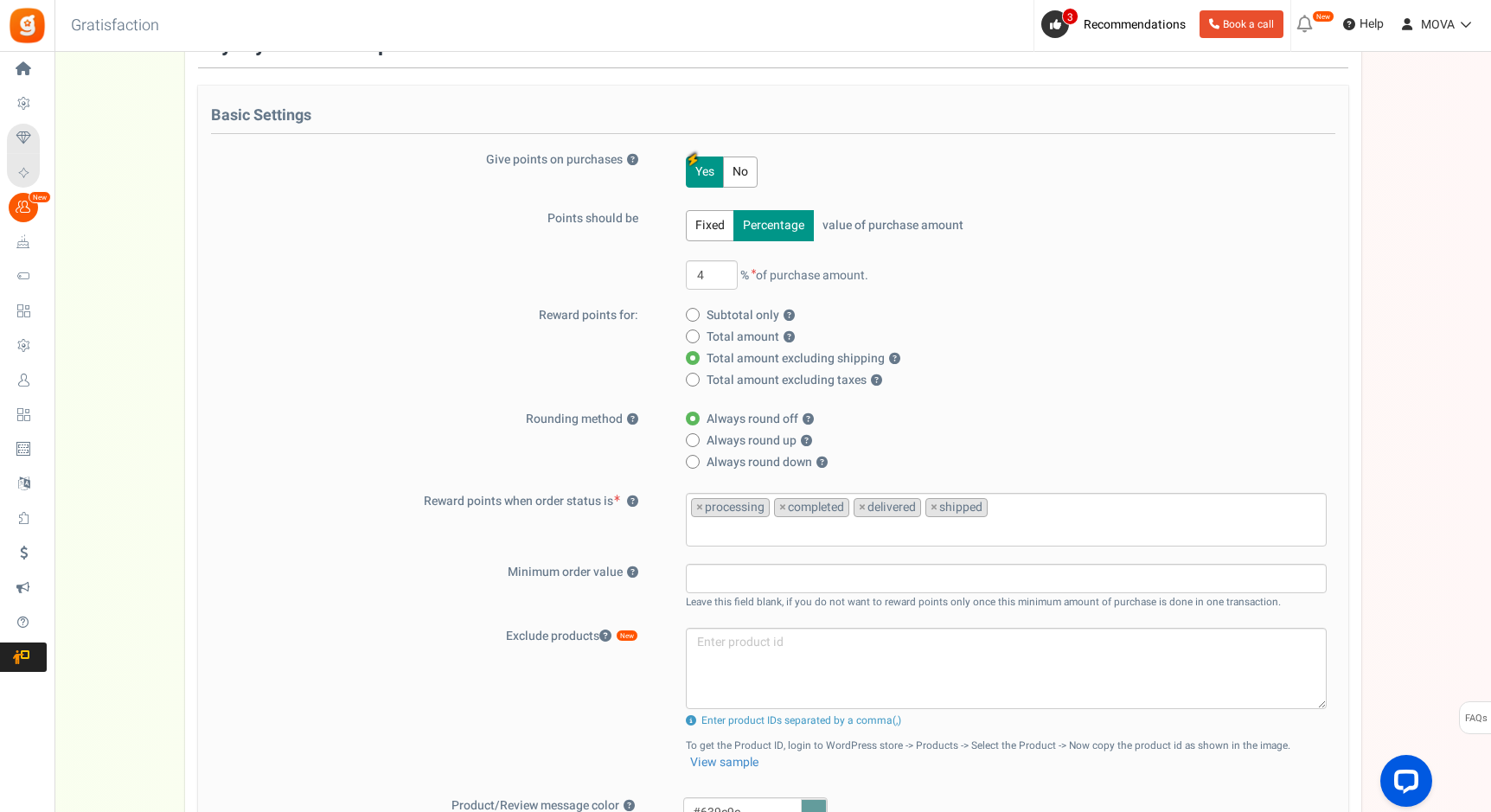
click at [701, 443] on label "Always round up ?" at bounding box center [1001, 441] width 631 height 17
click at [697, 443] on input "Always round up ?" at bounding box center [691, 441] width 11 height 11
radio input "true"
radio input "false"
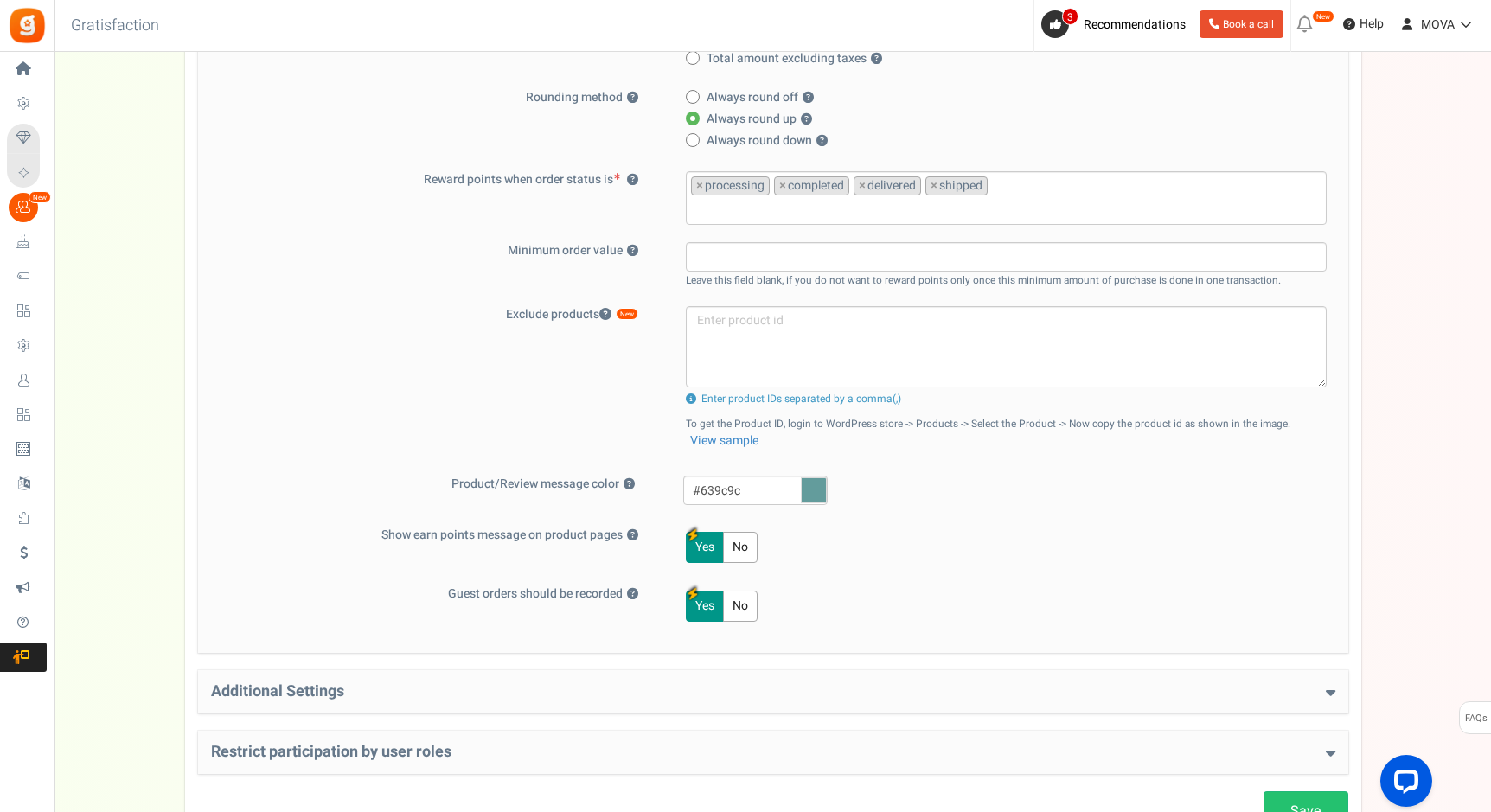
scroll to position [510, 0]
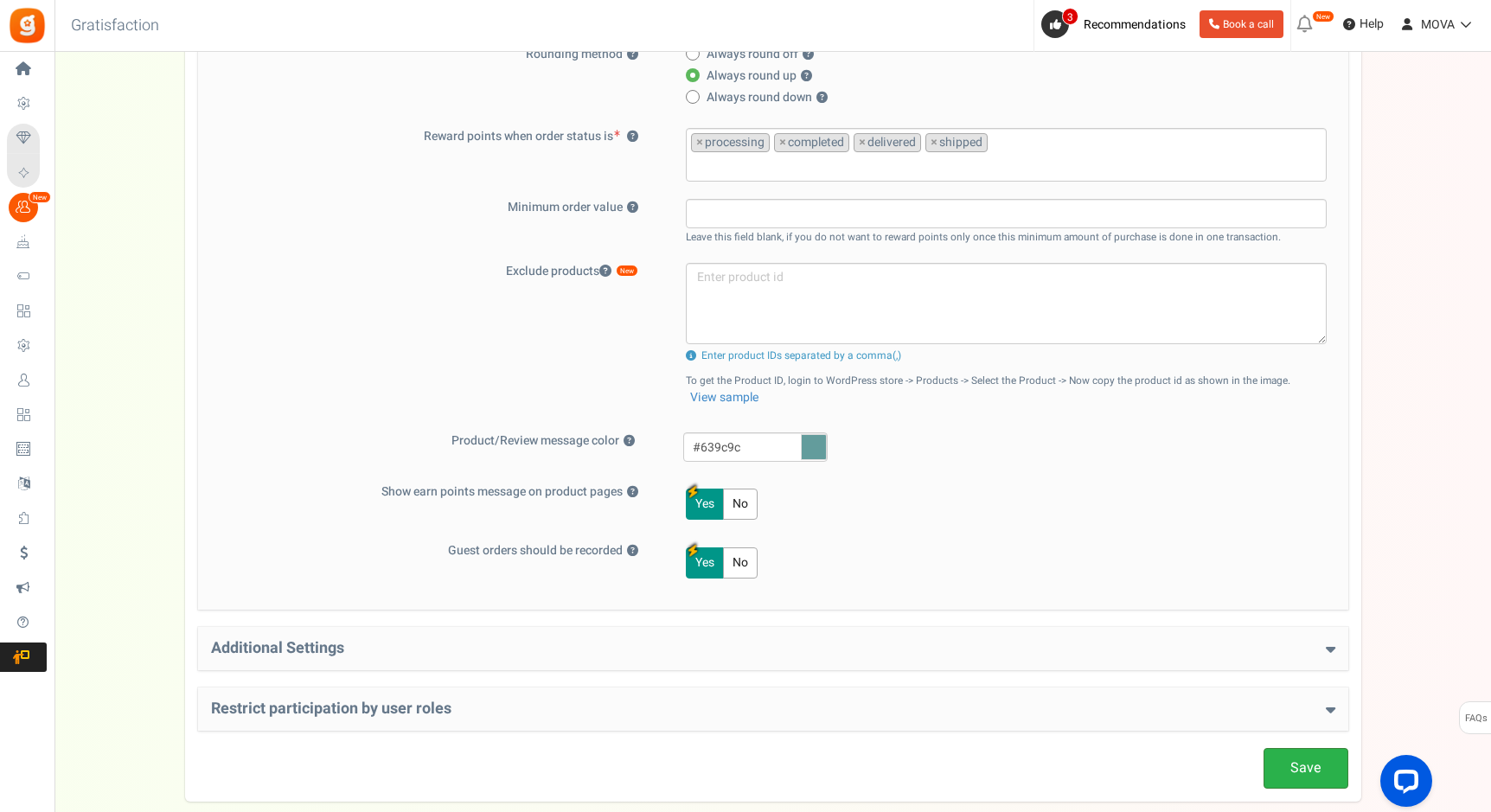
click at [1271, 753] on link "Save" at bounding box center [1307, 767] width 85 height 41
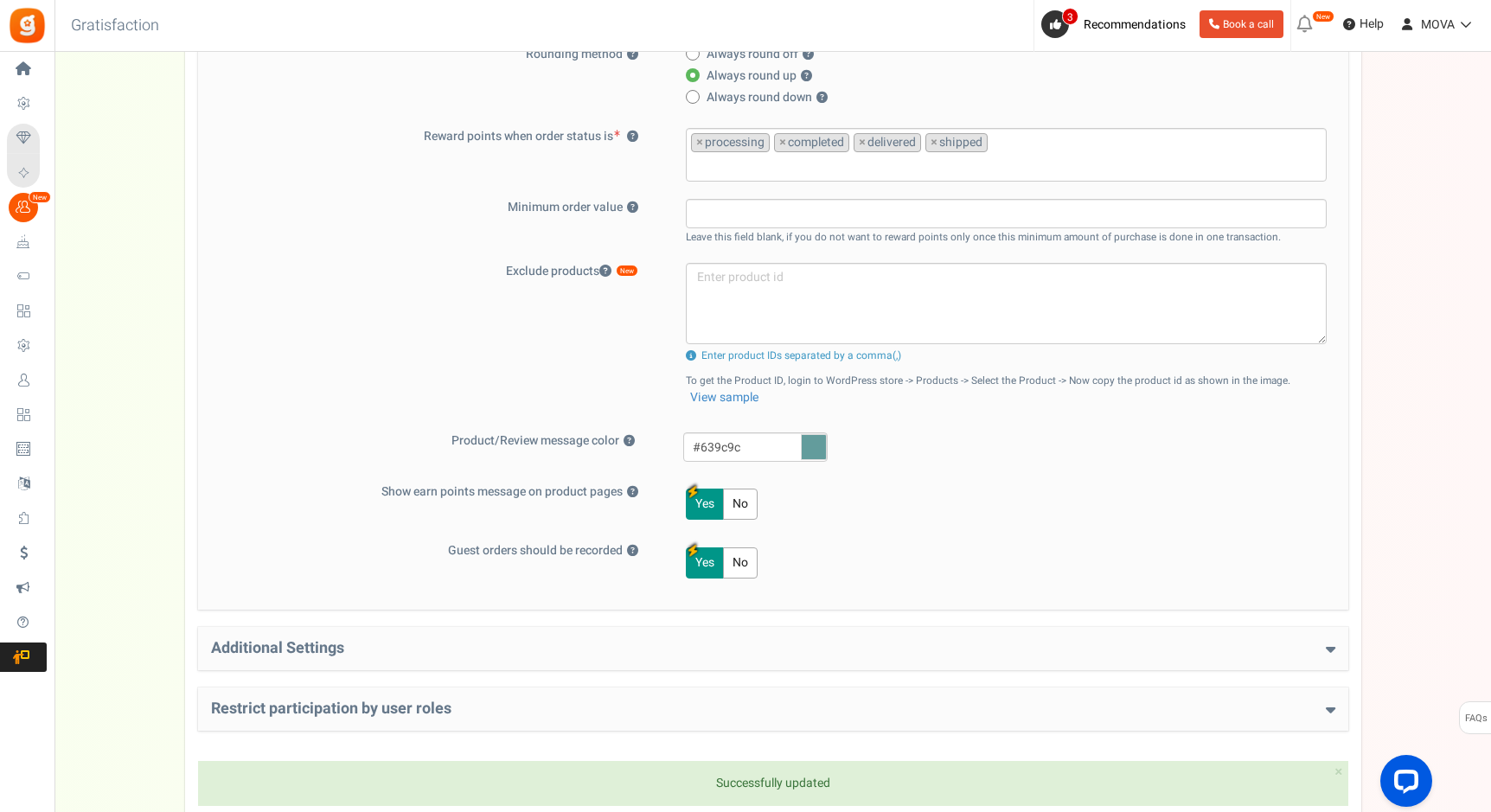
click at [475, 644] on h4 "Additional Settings" at bounding box center [773, 648] width 1124 height 17
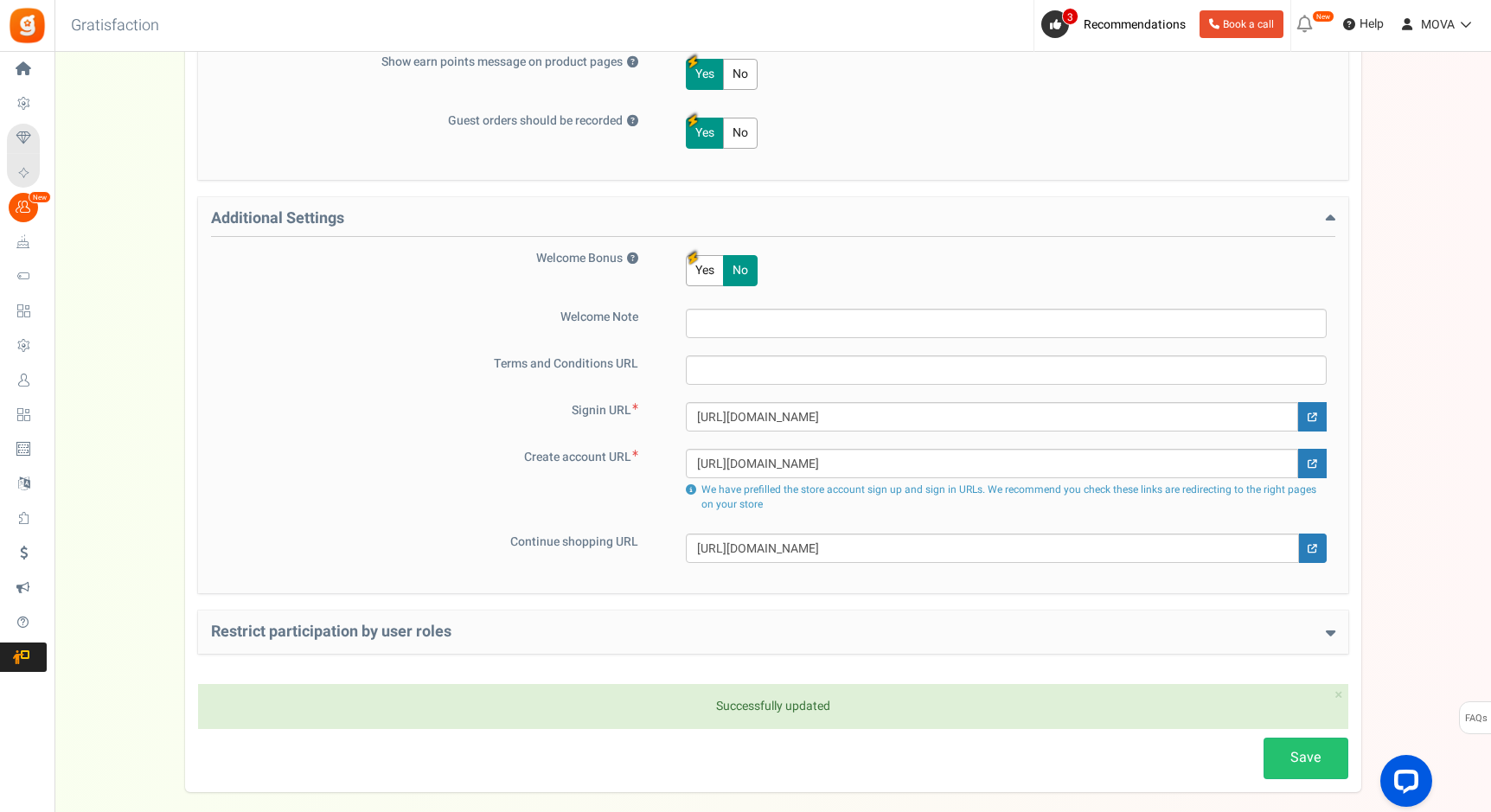
scroll to position [942, 0]
click at [476, 621] on div "Restrict participation by user roles Restrict user roles from participating in …" at bounding box center [773, 631] width 1150 height 44
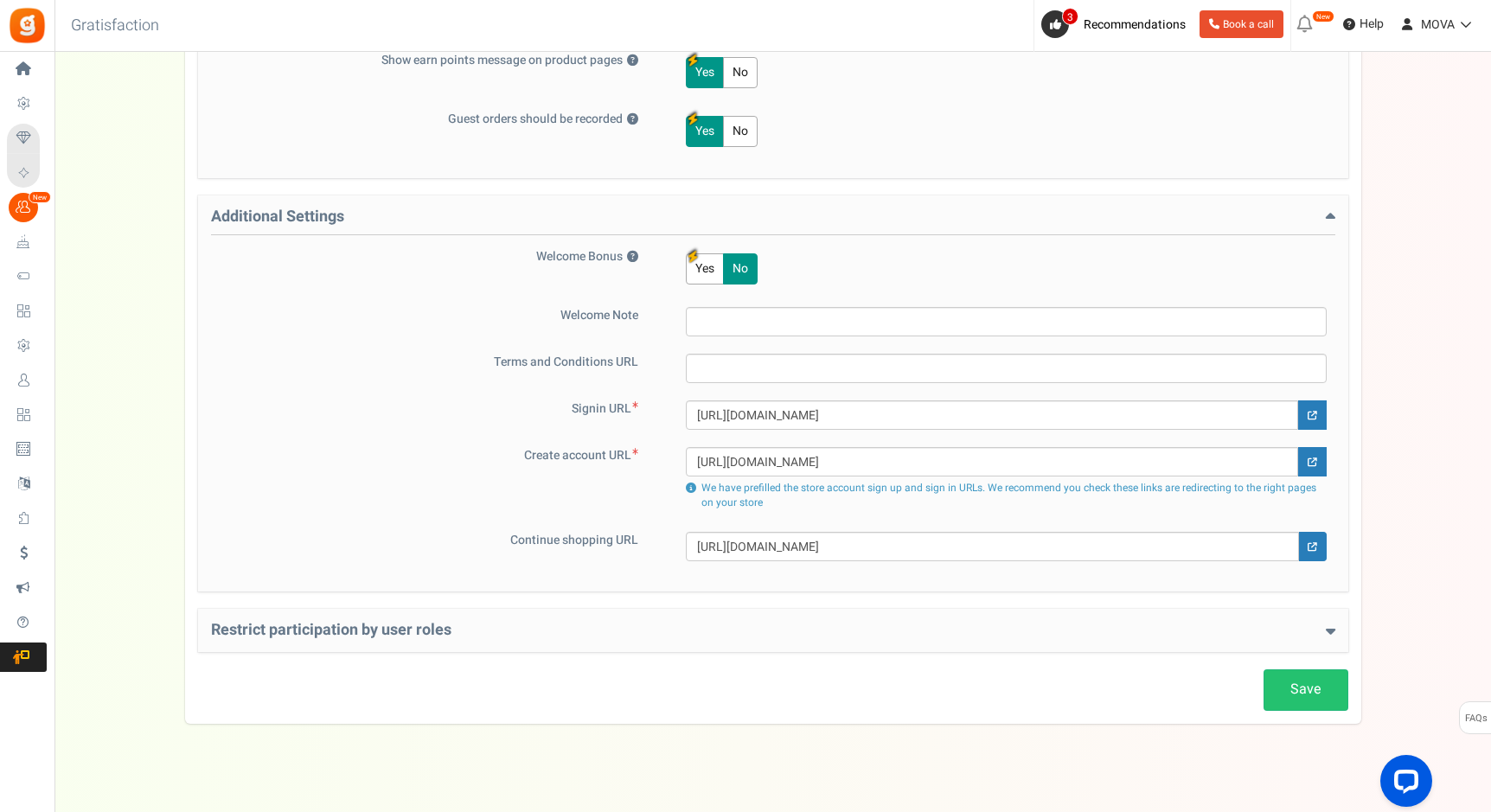
click at [471, 638] on h4 "Restrict participation by user roles" at bounding box center [773, 630] width 1124 height 17
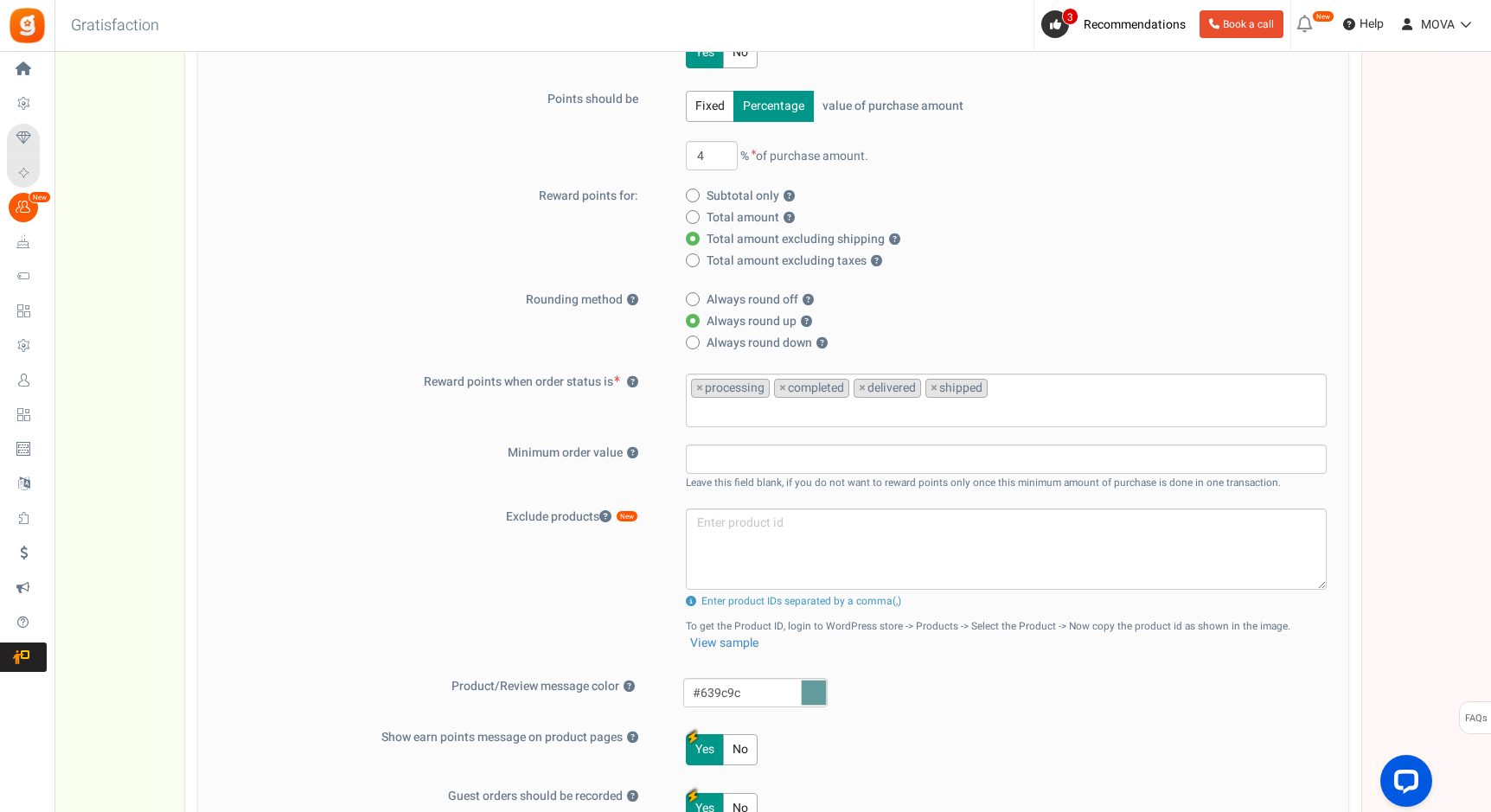
scroll to position [0, 0]
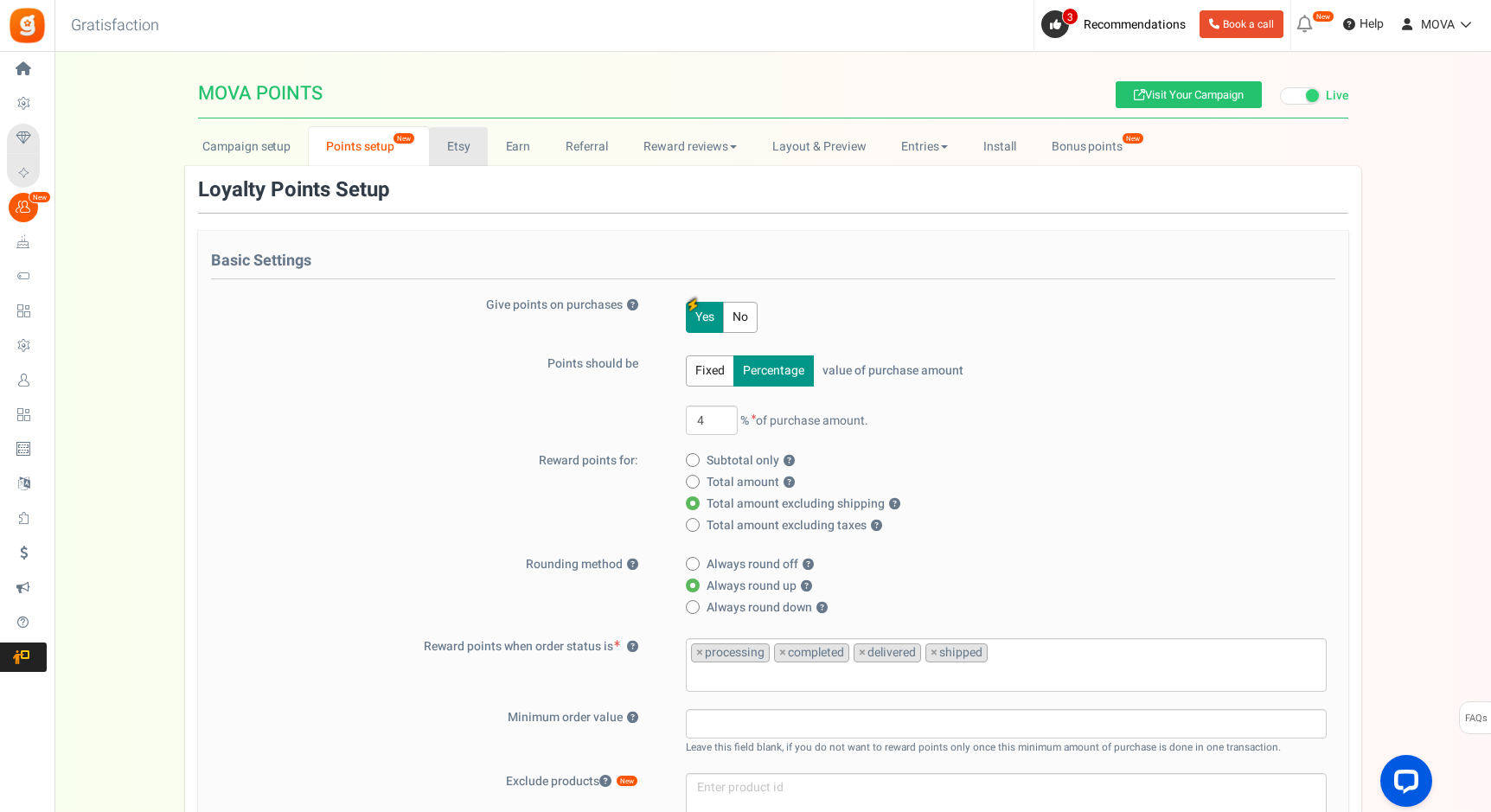
click at [470, 137] on link "Etsy" at bounding box center [458, 146] width 58 height 39
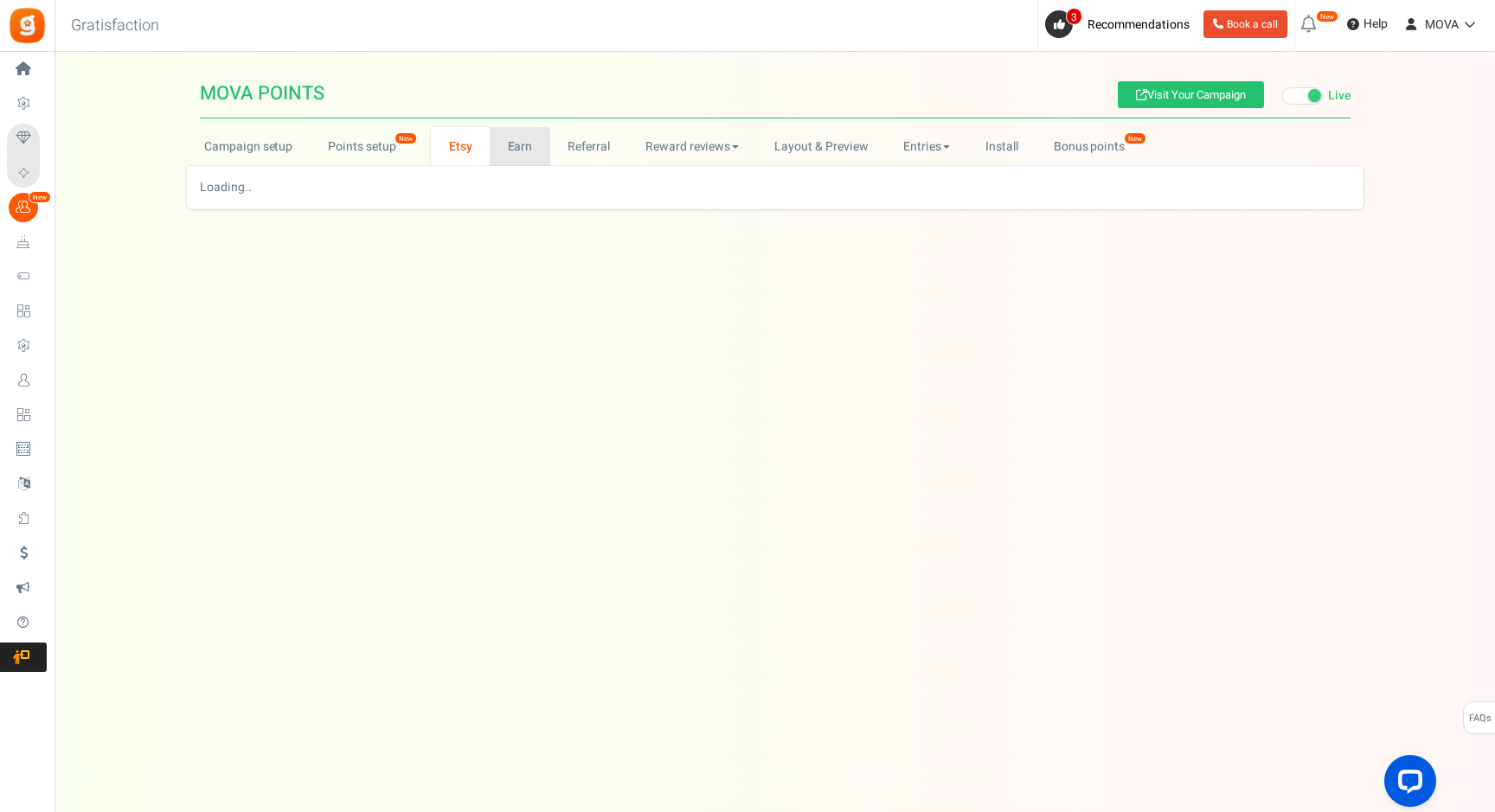
click at [522, 138] on link "Earn" at bounding box center [519, 146] width 60 height 39
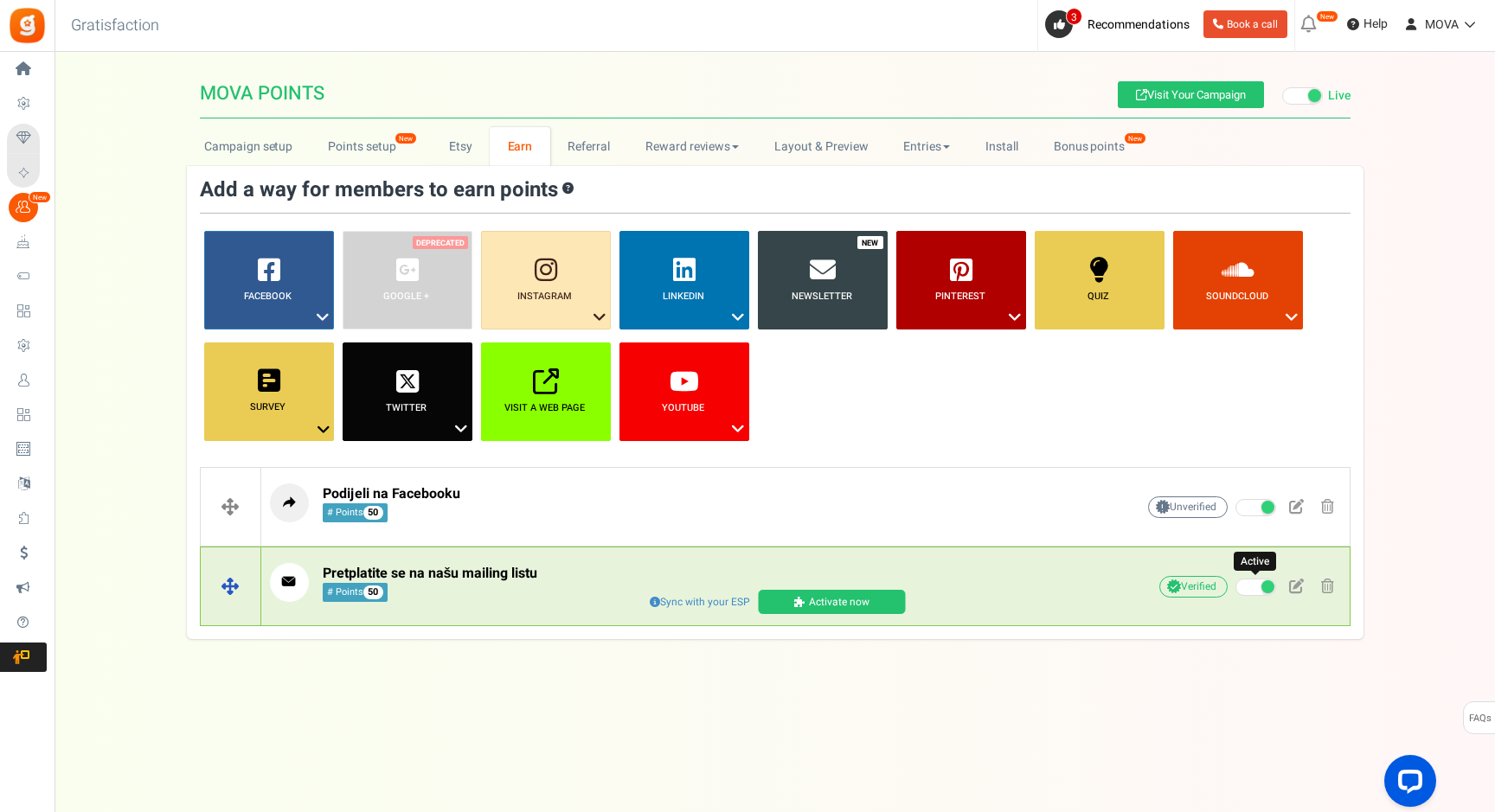
click at [1250, 587] on span at bounding box center [1255, 586] width 41 height 17
click at [1235, 587] on input "Active" at bounding box center [1235, 587] width 0 height 11
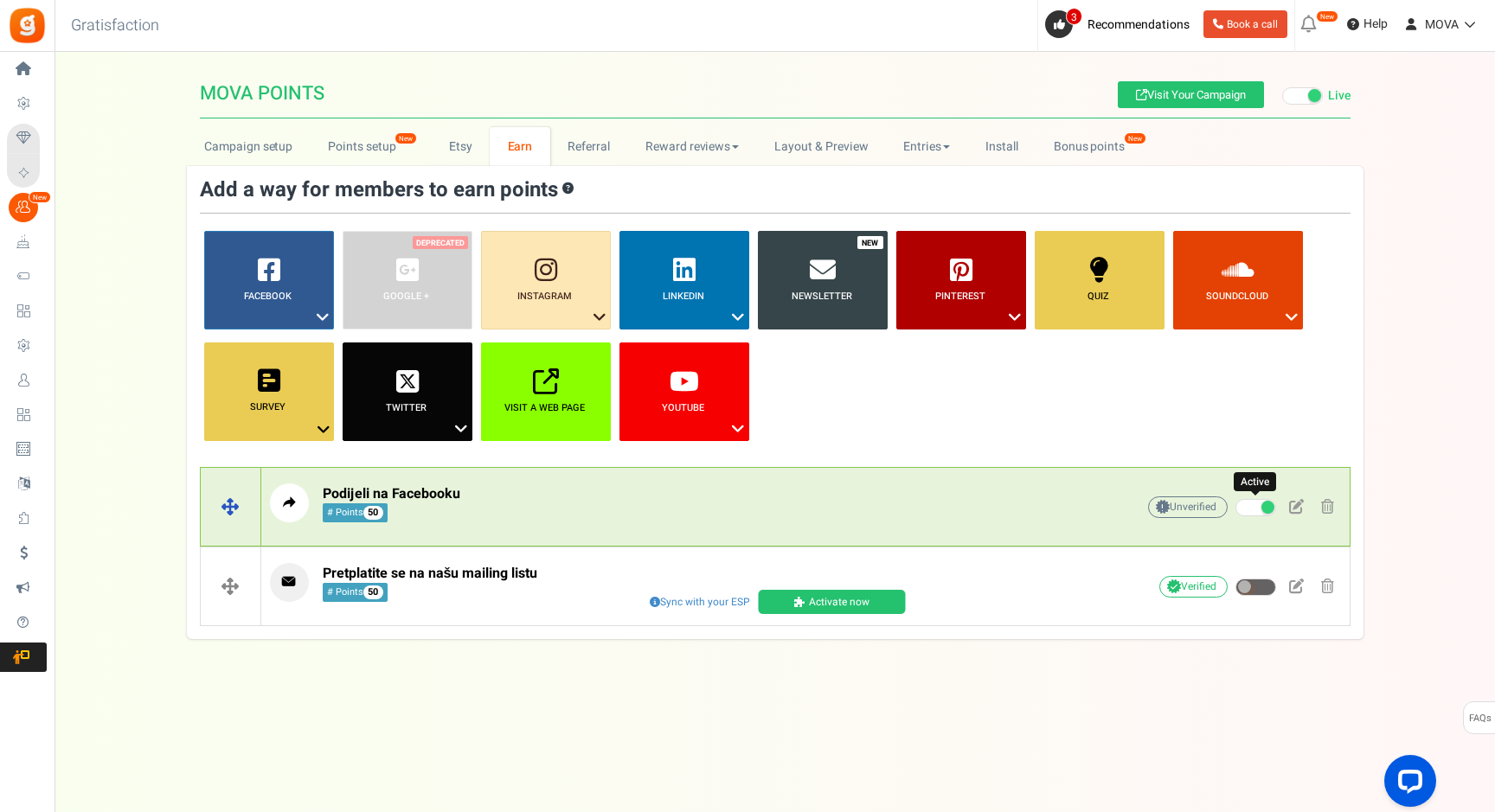
click at [1258, 515] on span at bounding box center [1255, 507] width 41 height 17
click at [1235, 514] on input "Active" at bounding box center [1235, 507] width 0 height 11
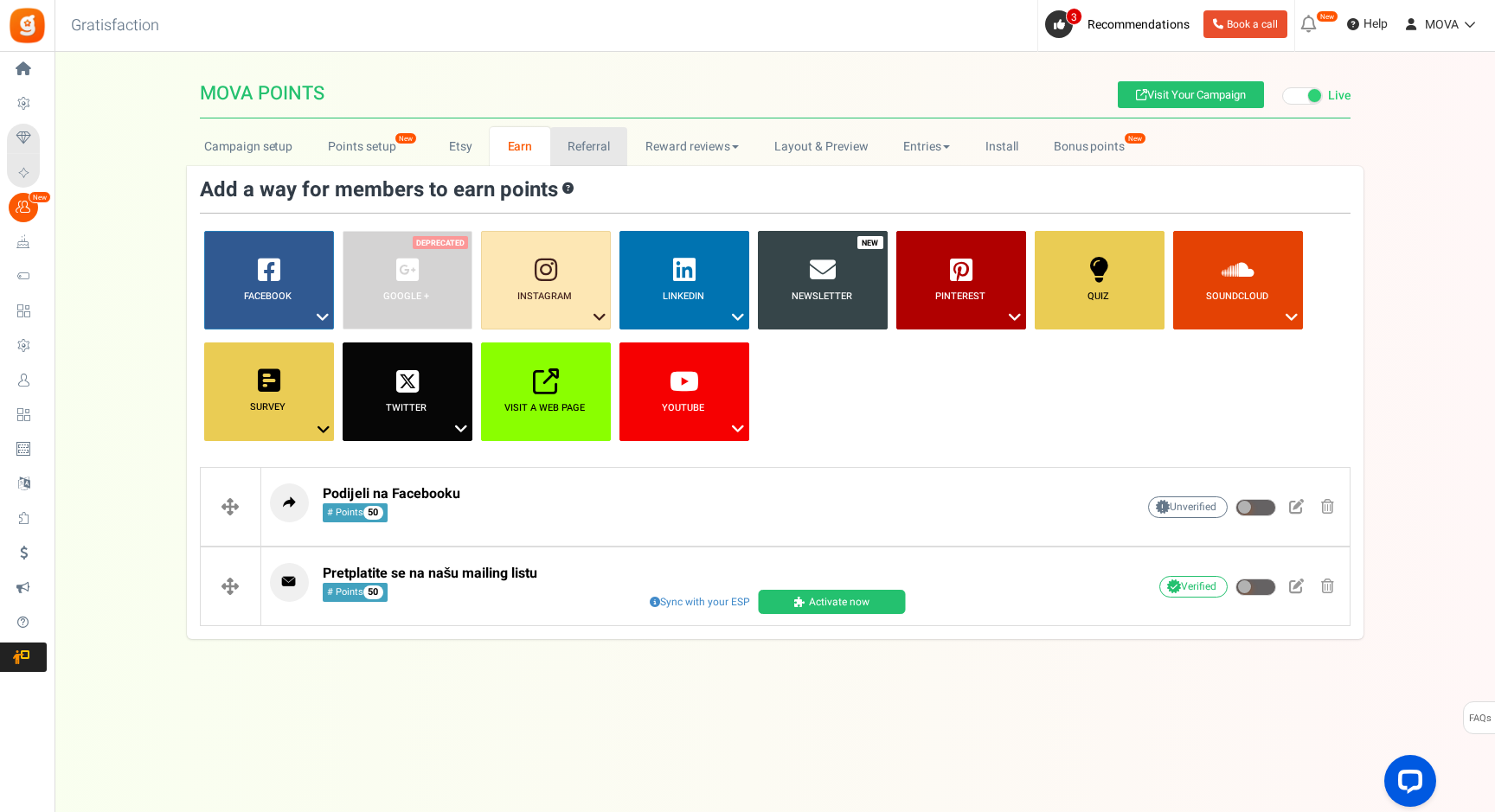
click at [609, 140] on link "Referral" at bounding box center [588, 146] width 78 height 39
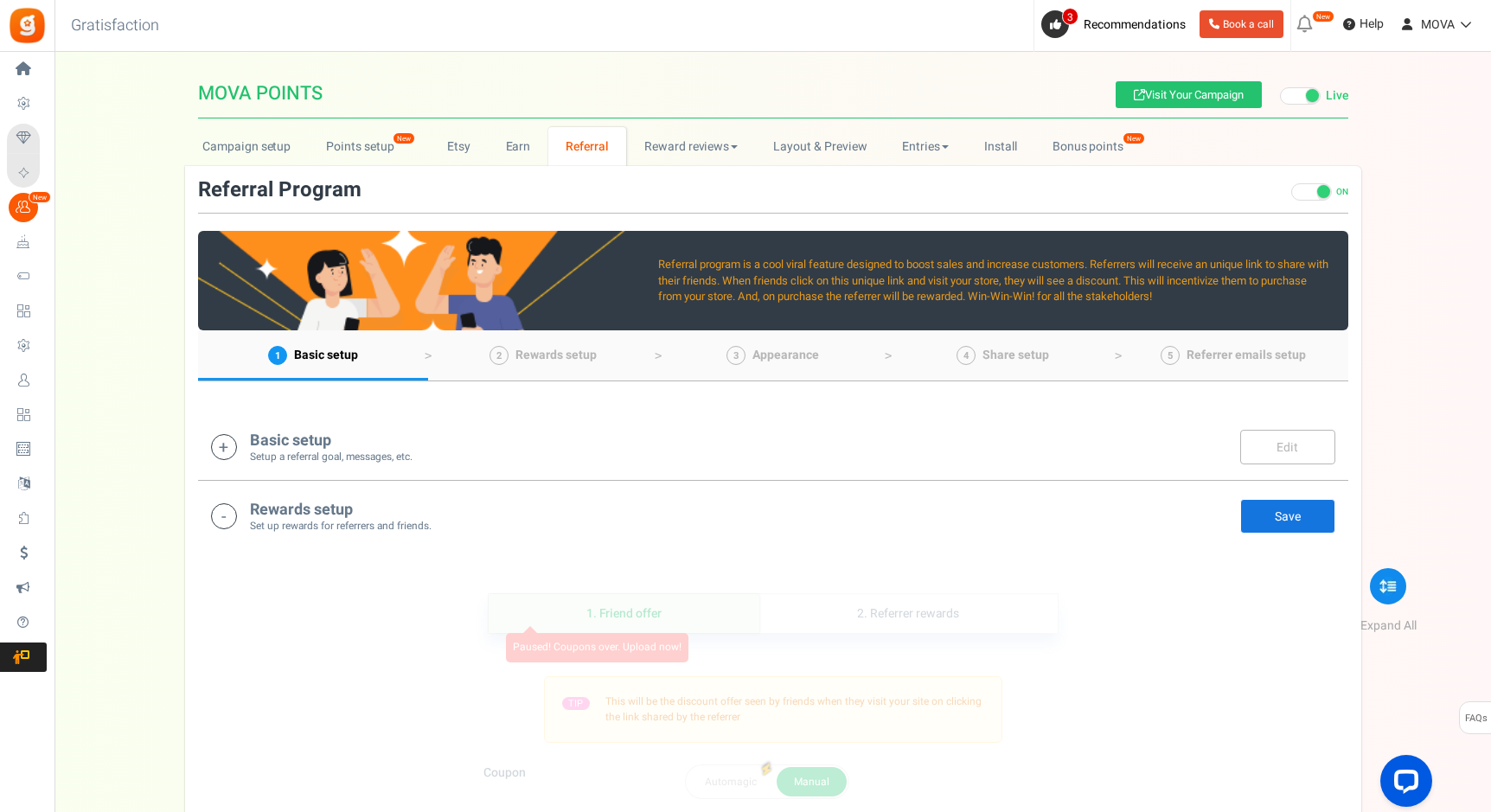
click at [510, 123] on div "Loyalty Rewards Program MOVA POINTS Visit Your Campaign Live Paused Campaign se…" at bounding box center [773, 789] width 1437 height 1441
click at [510, 132] on link "Earn" at bounding box center [517, 146] width 60 height 39
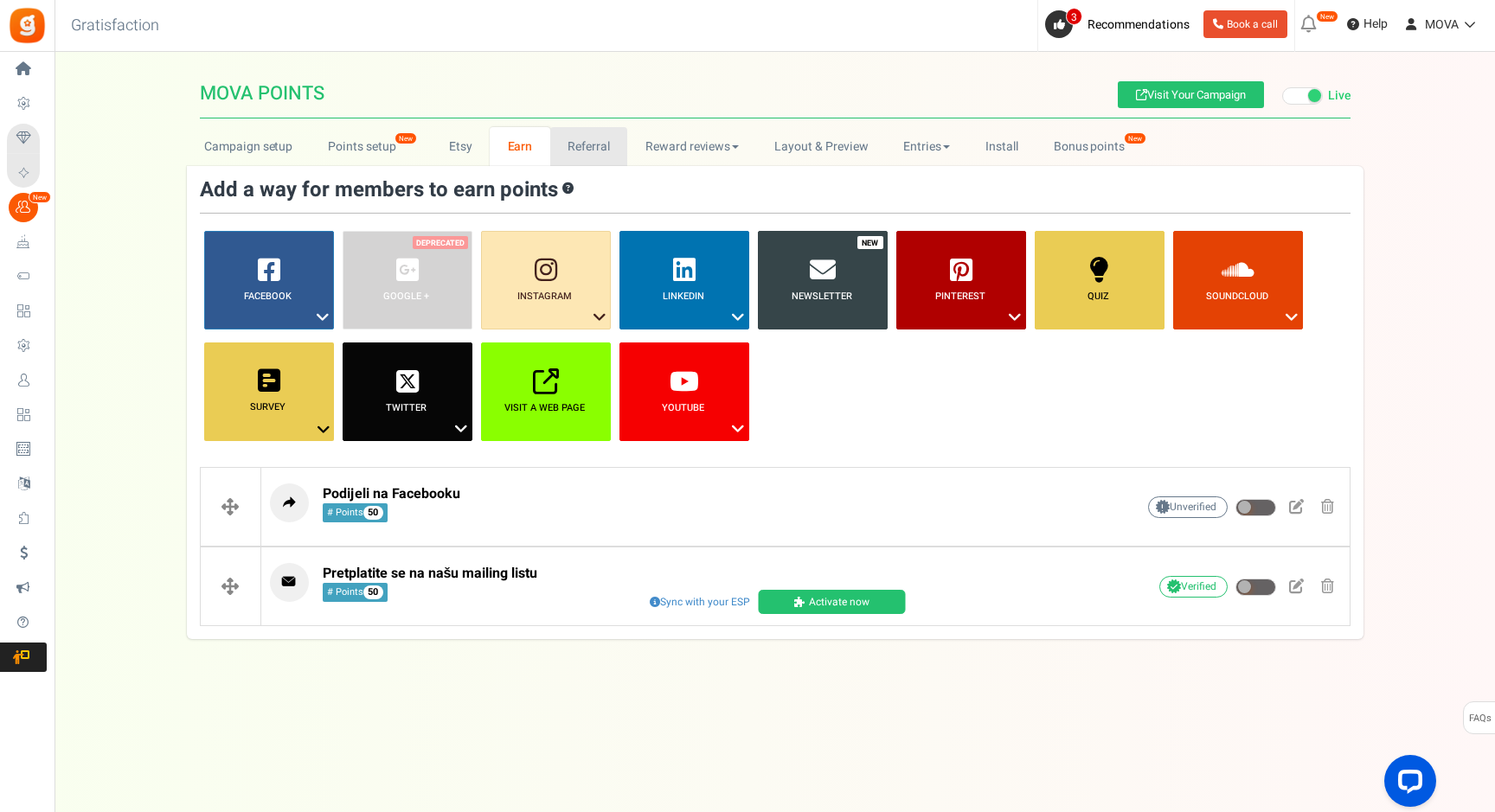
click at [585, 146] on link "Referral" at bounding box center [588, 146] width 78 height 39
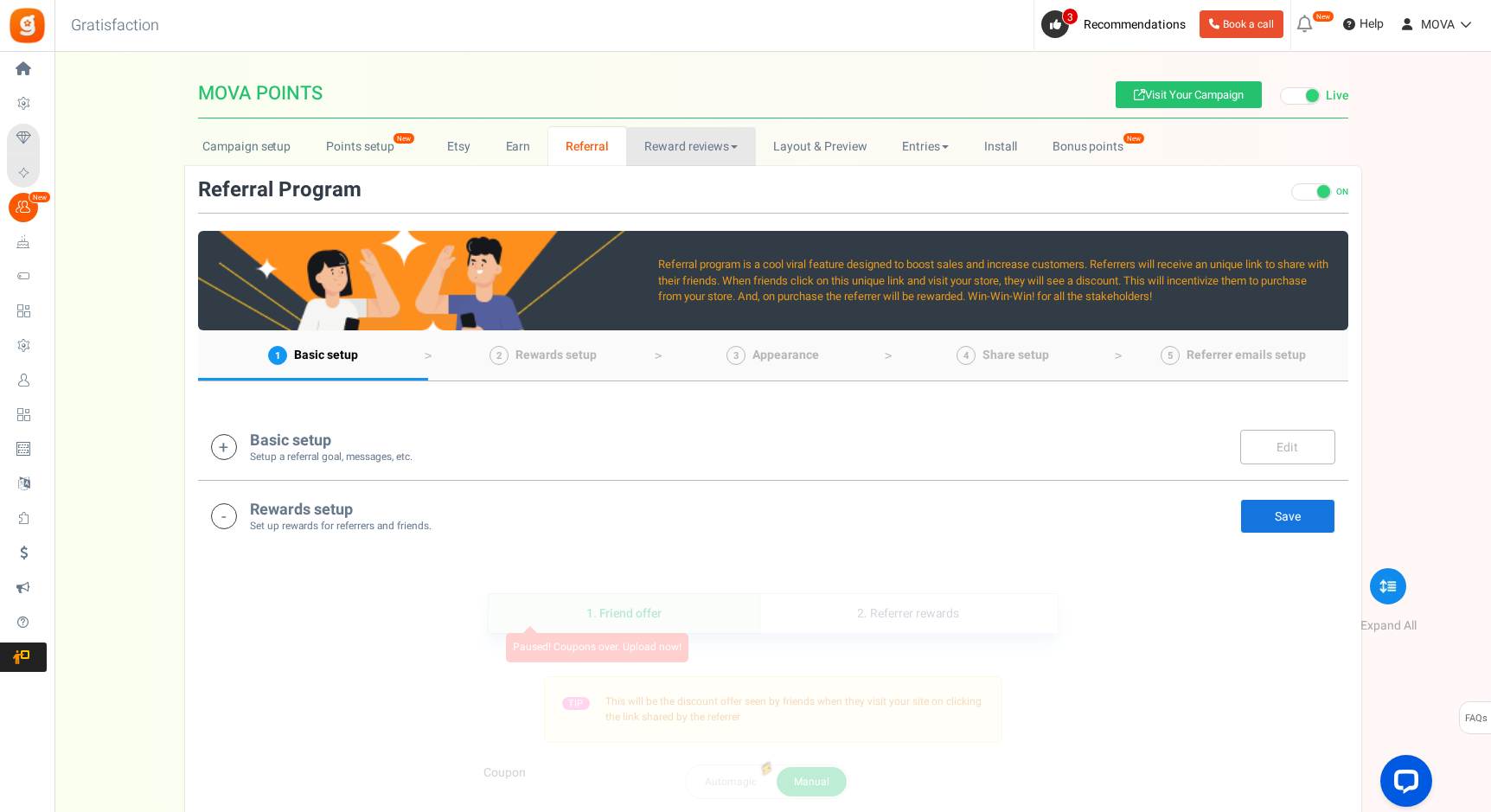
click at [677, 159] on link "Reward reviews" at bounding box center [691, 146] width 129 height 39
click at [683, 153] on link "Reward reviews" at bounding box center [691, 146] width 129 height 39
click at [677, 160] on link "Reward reviews" at bounding box center [691, 146] width 129 height 39
click at [670, 181] on link "WOO" at bounding box center [695, 184] width 139 height 25
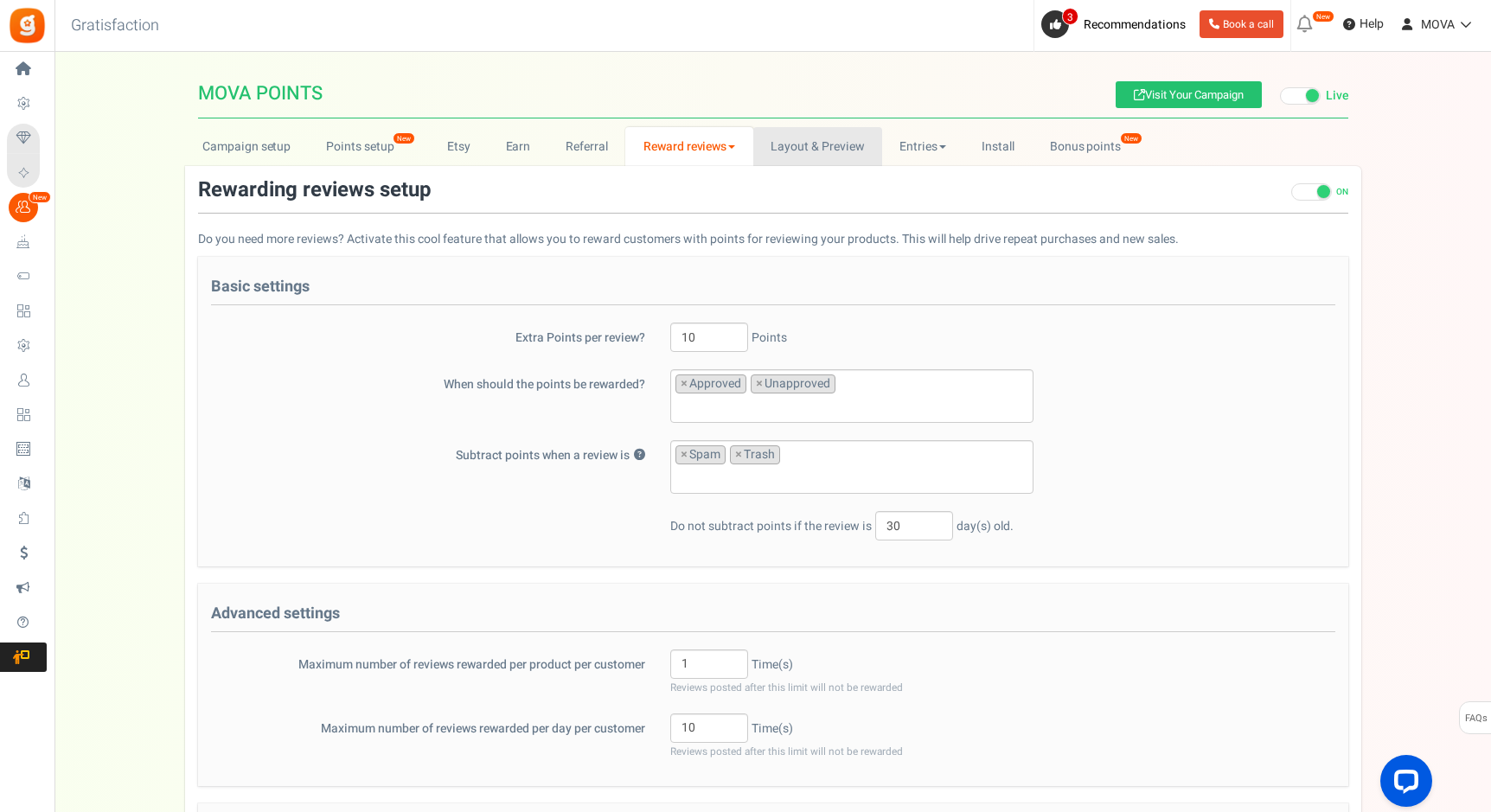
click at [795, 145] on link "Layout & Preview" at bounding box center [817, 146] width 129 height 39
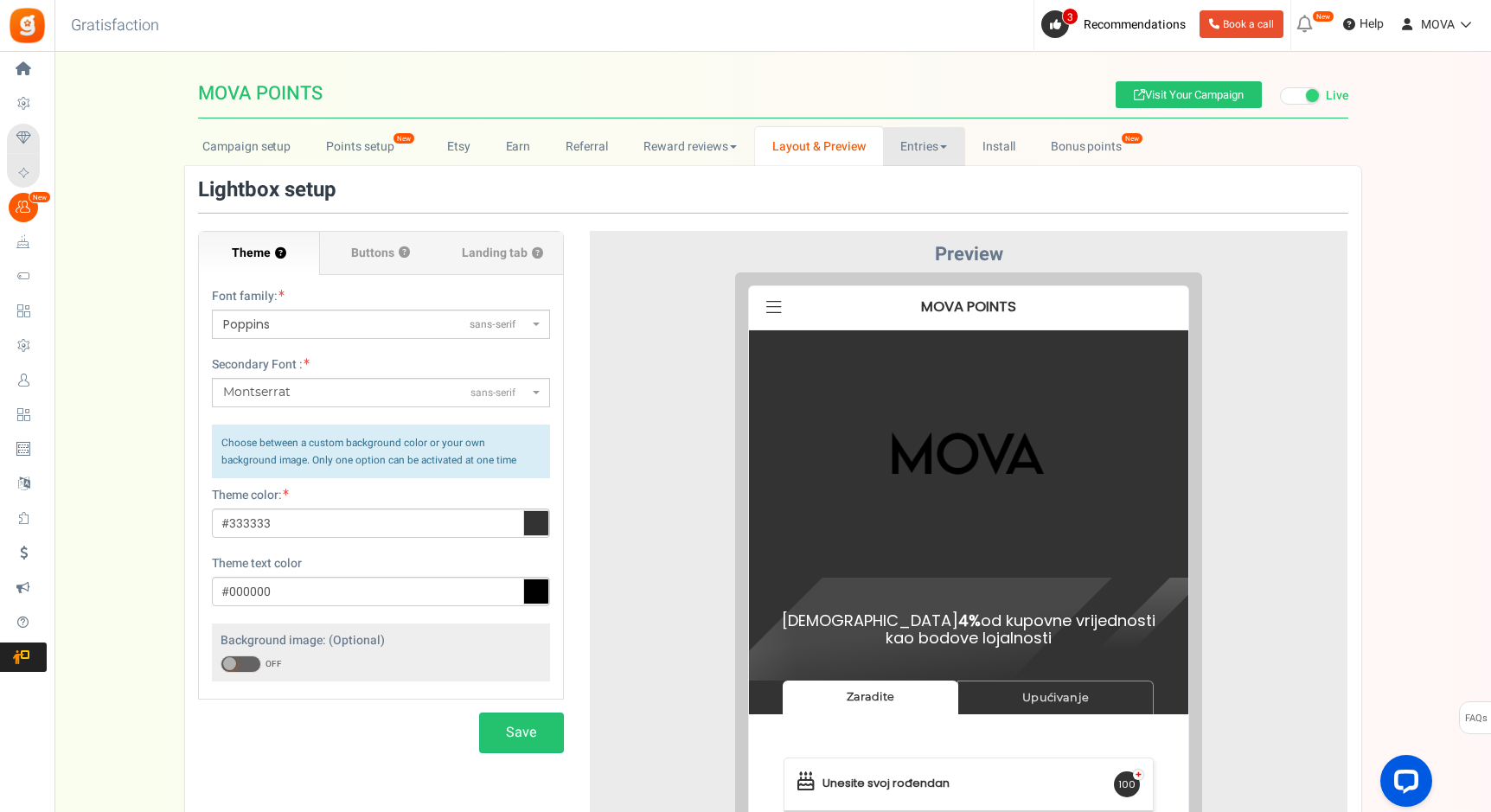
click at [920, 134] on link "Entries" at bounding box center [923, 146] width 82 height 39
click at [930, 184] on link "Entries" at bounding box center [952, 184] width 139 height 25
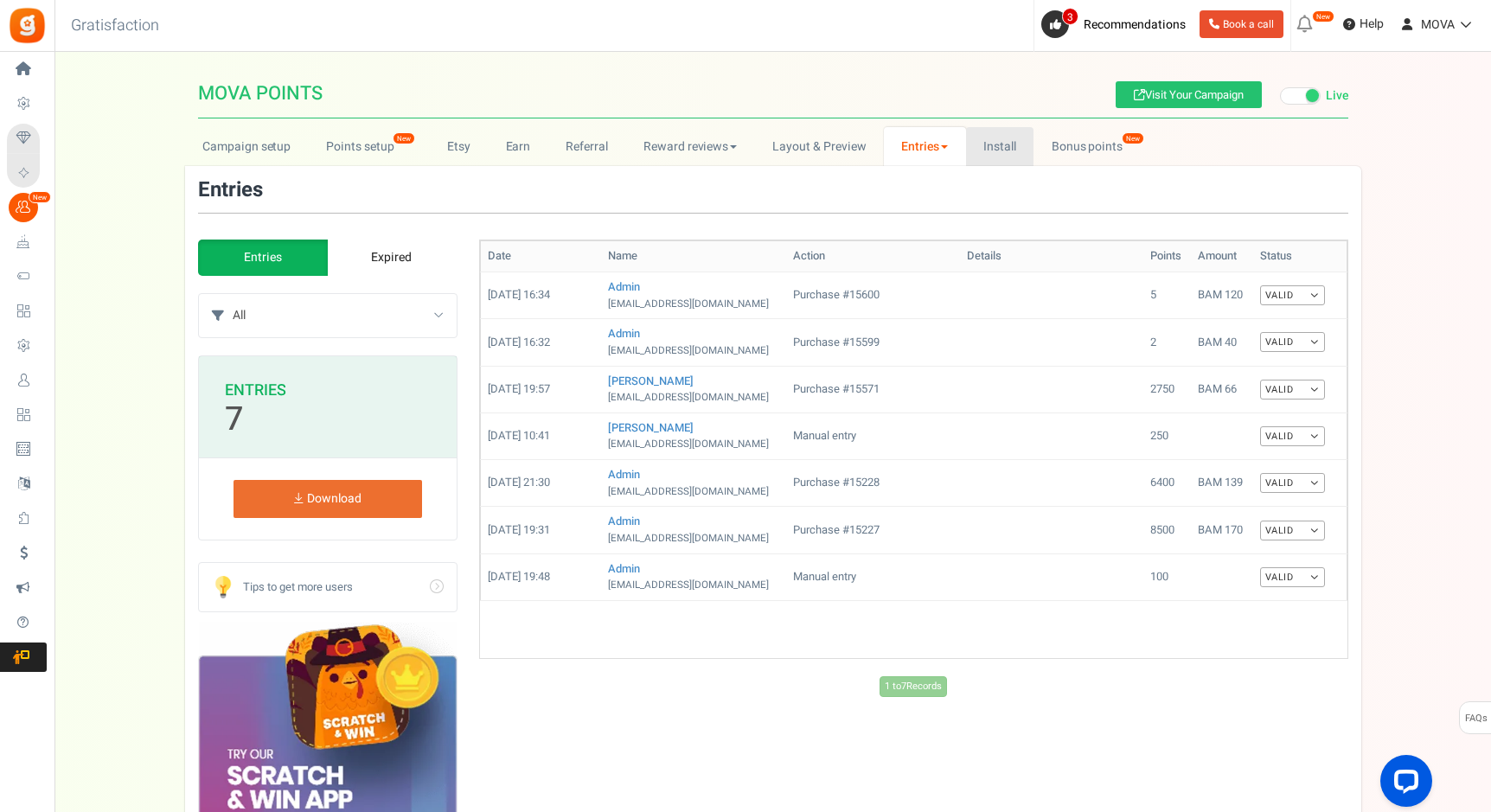
click at [985, 156] on link "Install" at bounding box center [1000, 146] width 68 height 39
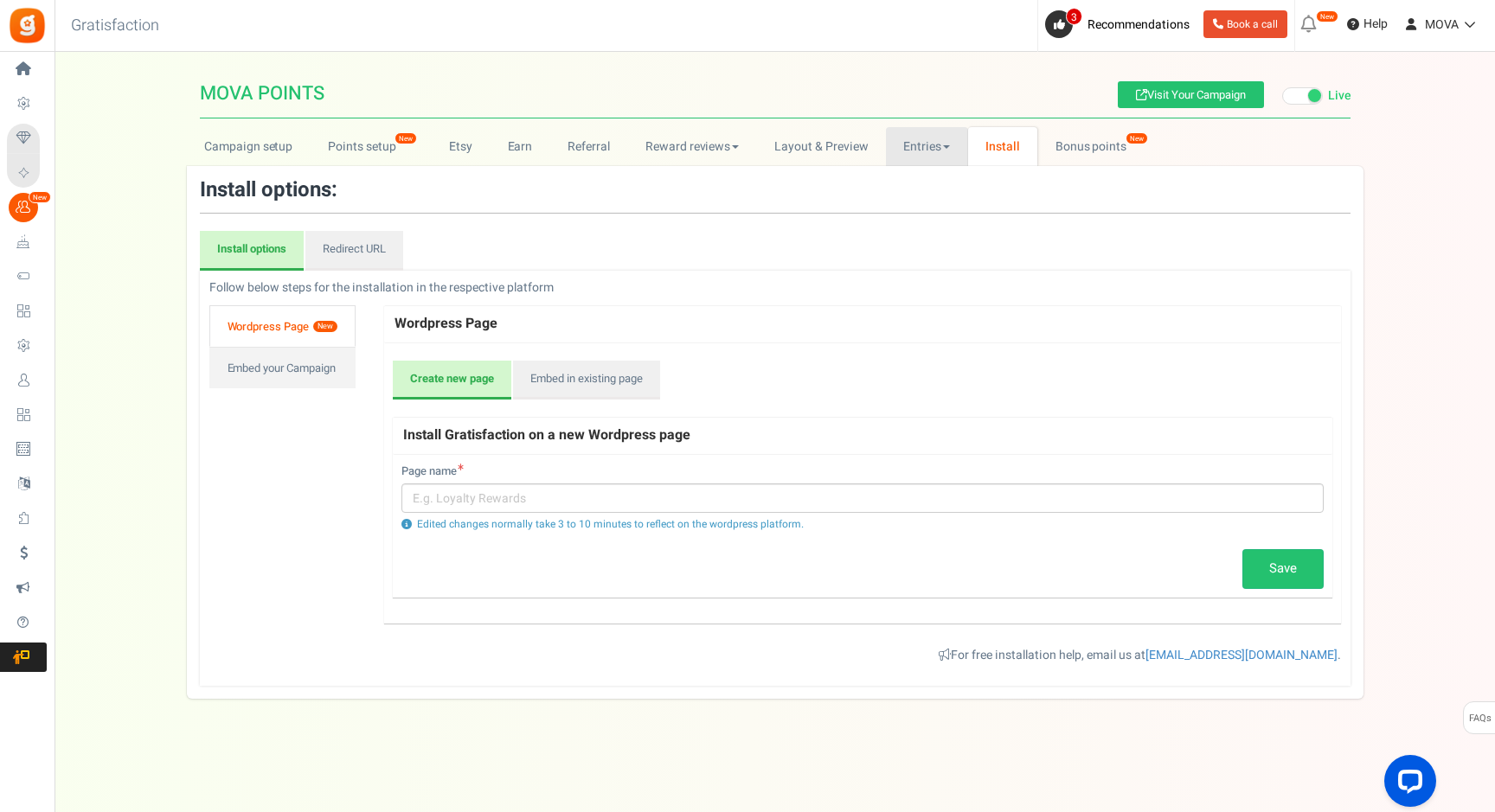
click at [922, 159] on link "Entries" at bounding box center [926, 146] width 82 height 39
click at [927, 159] on link "Entries" at bounding box center [926, 146] width 82 height 39
click at [1117, 164] on link "Bonus points New" at bounding box center [1099, 146] width 124 height 39
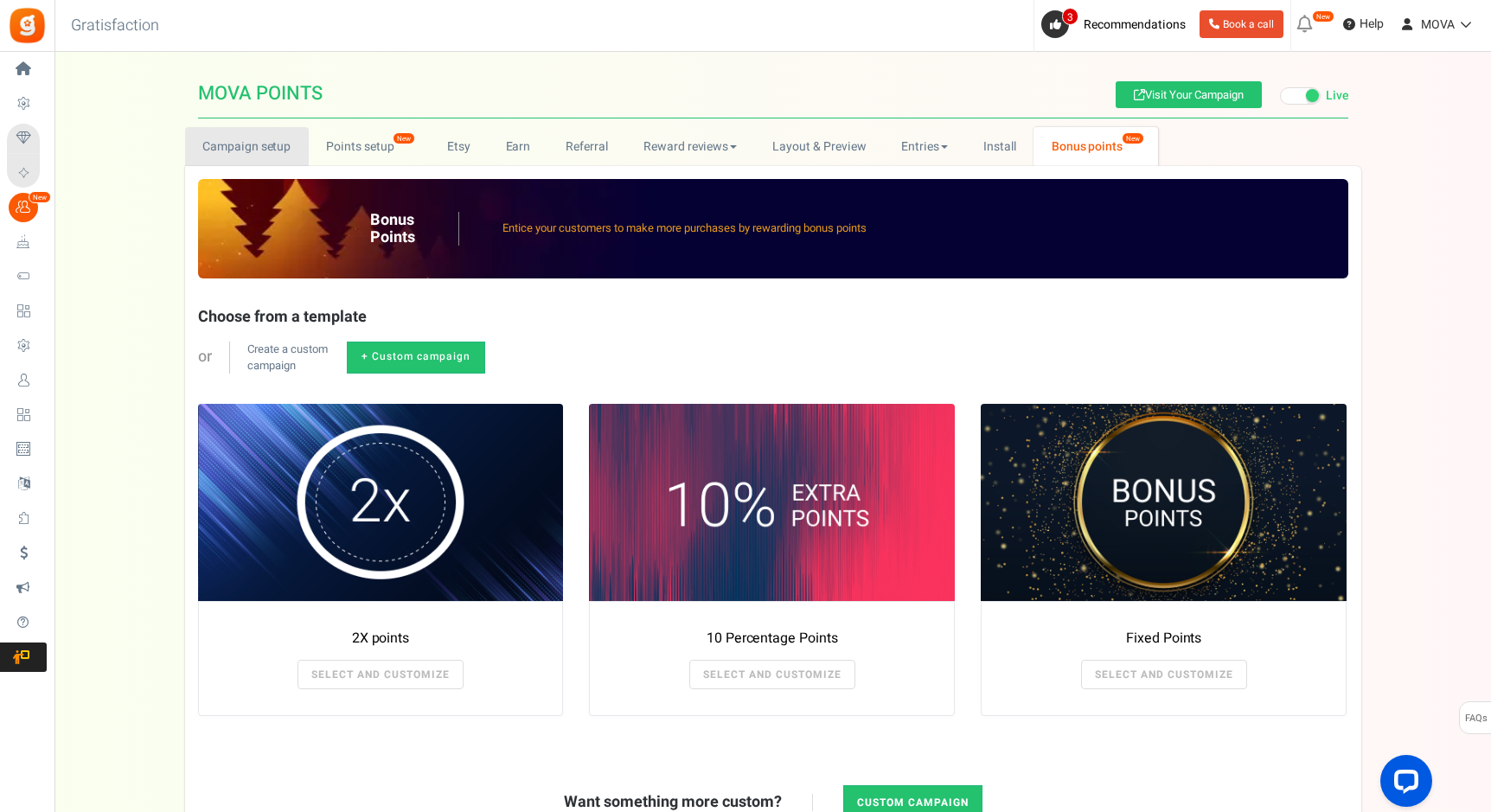
click at [232, 140] on link "Campaign setup" at bounding box center [247, 146] width 124 height 39
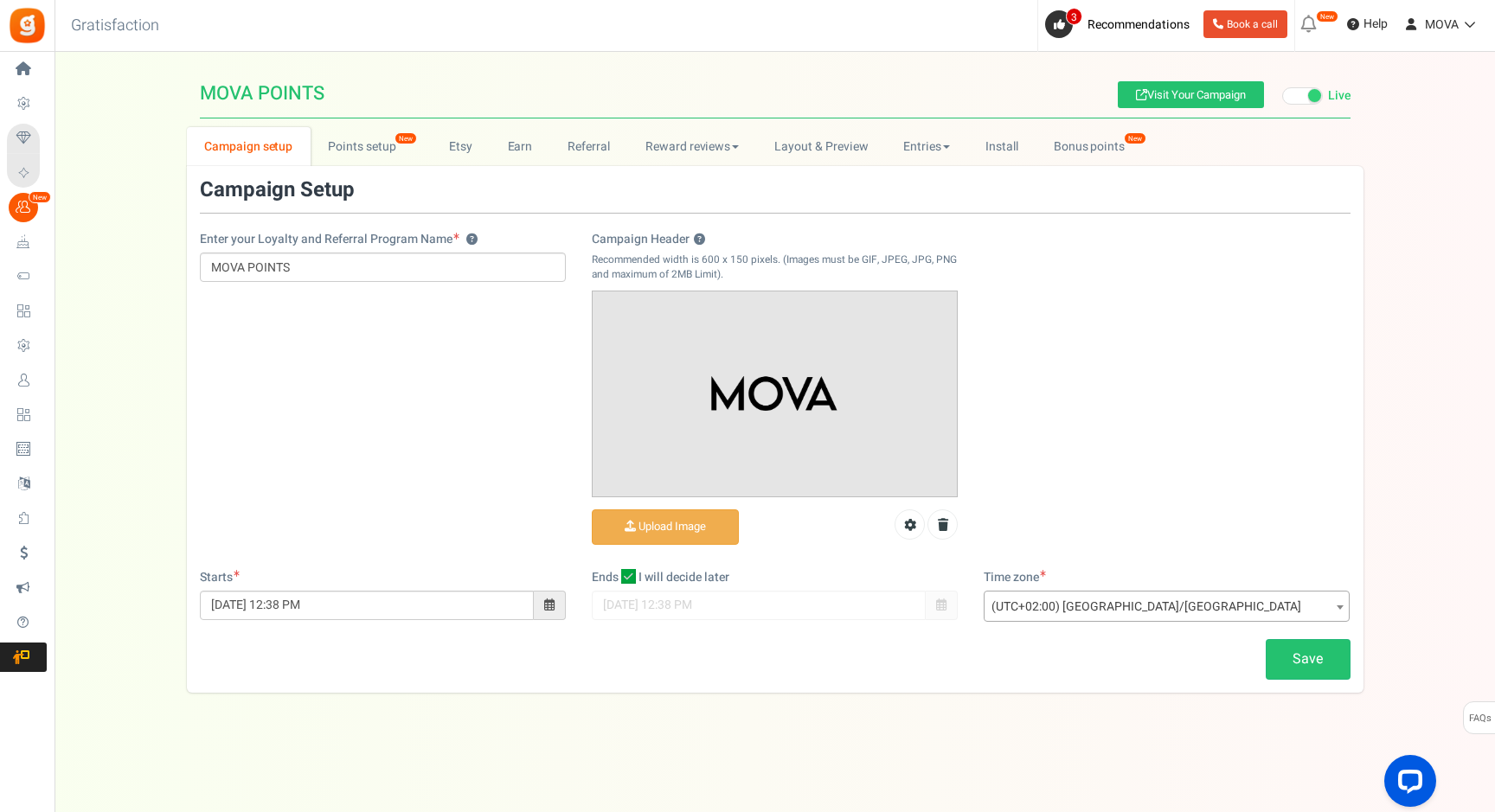
click at [630, 578] on icon at bounding box center [628, 576] width 15 height 15
click at [615, 578] on input "I will decide later" at bounding box center [608, 577] width 11 height 11
click at [630, 578] on icon at bounding box center [629, 576] width 11 height 11
click at [615, 578] on input "I will decide later" at bounding box center [608, 577] width 11 height 11
checkbox input "true"
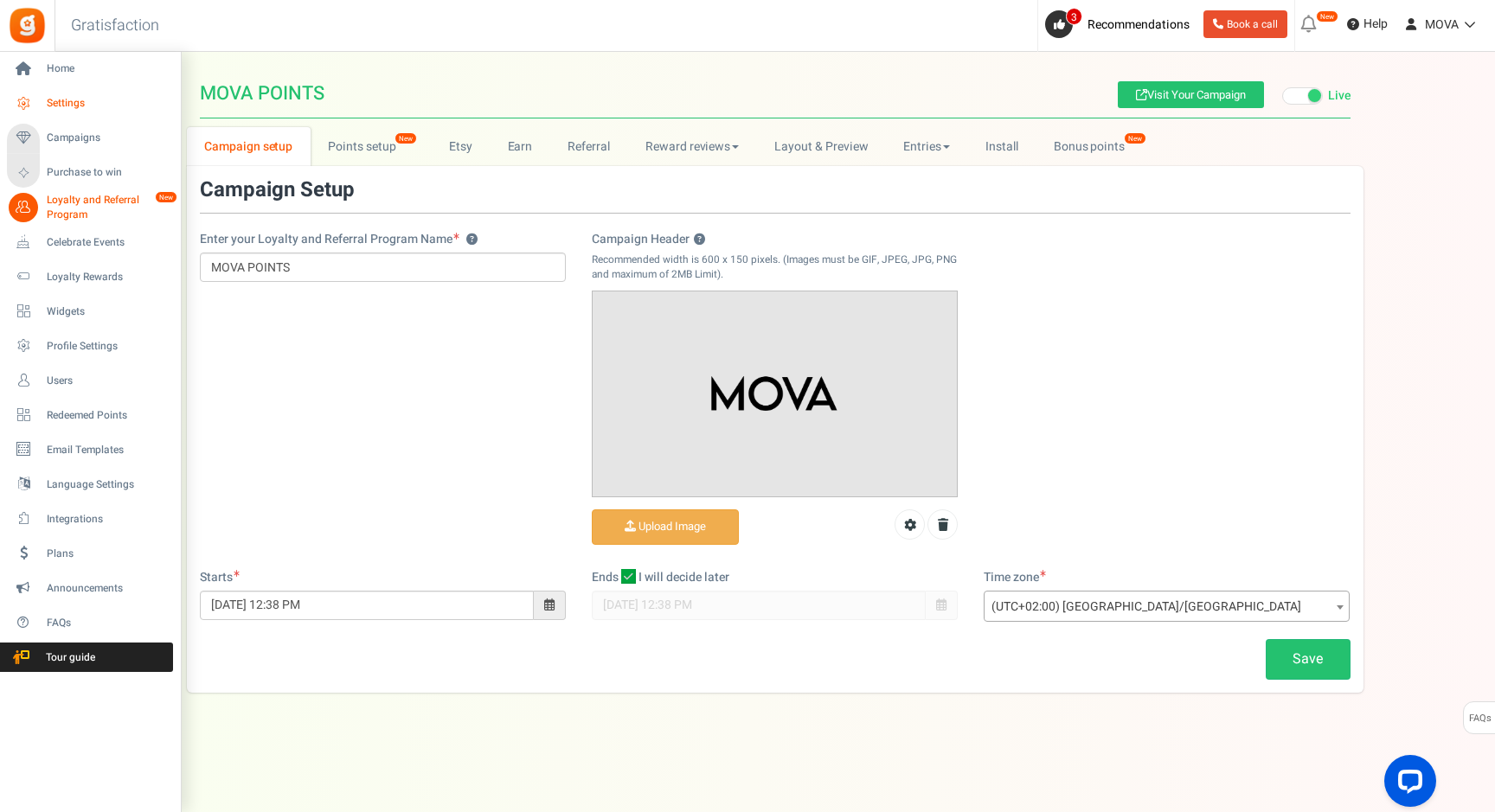
click at [72, 100] on span "Settings" at bounding box center [107, 103] width 121 height 15
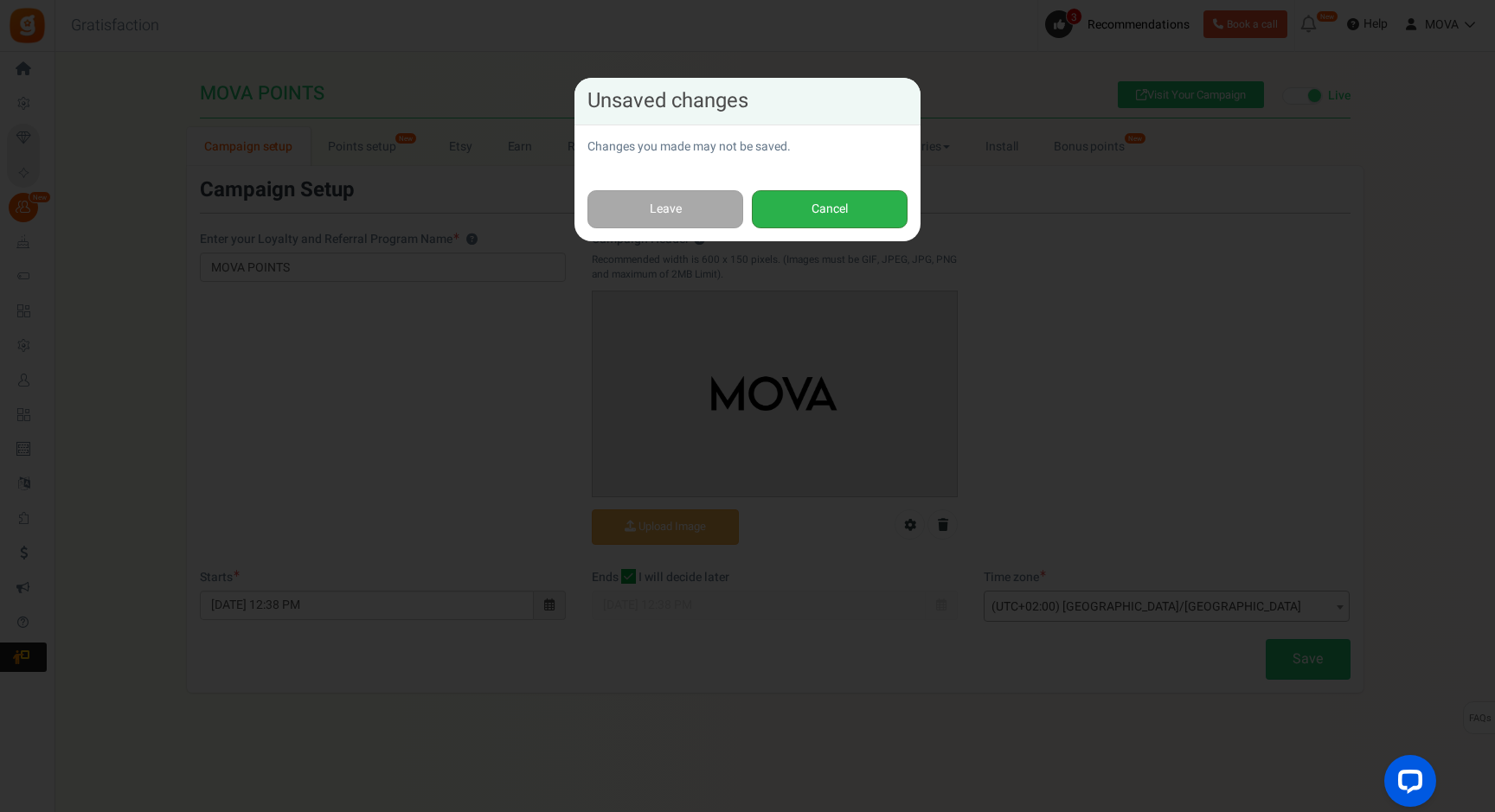
click at [872, 220] on button "Cancel" at bounding box center [829, 209] width 156 height 39
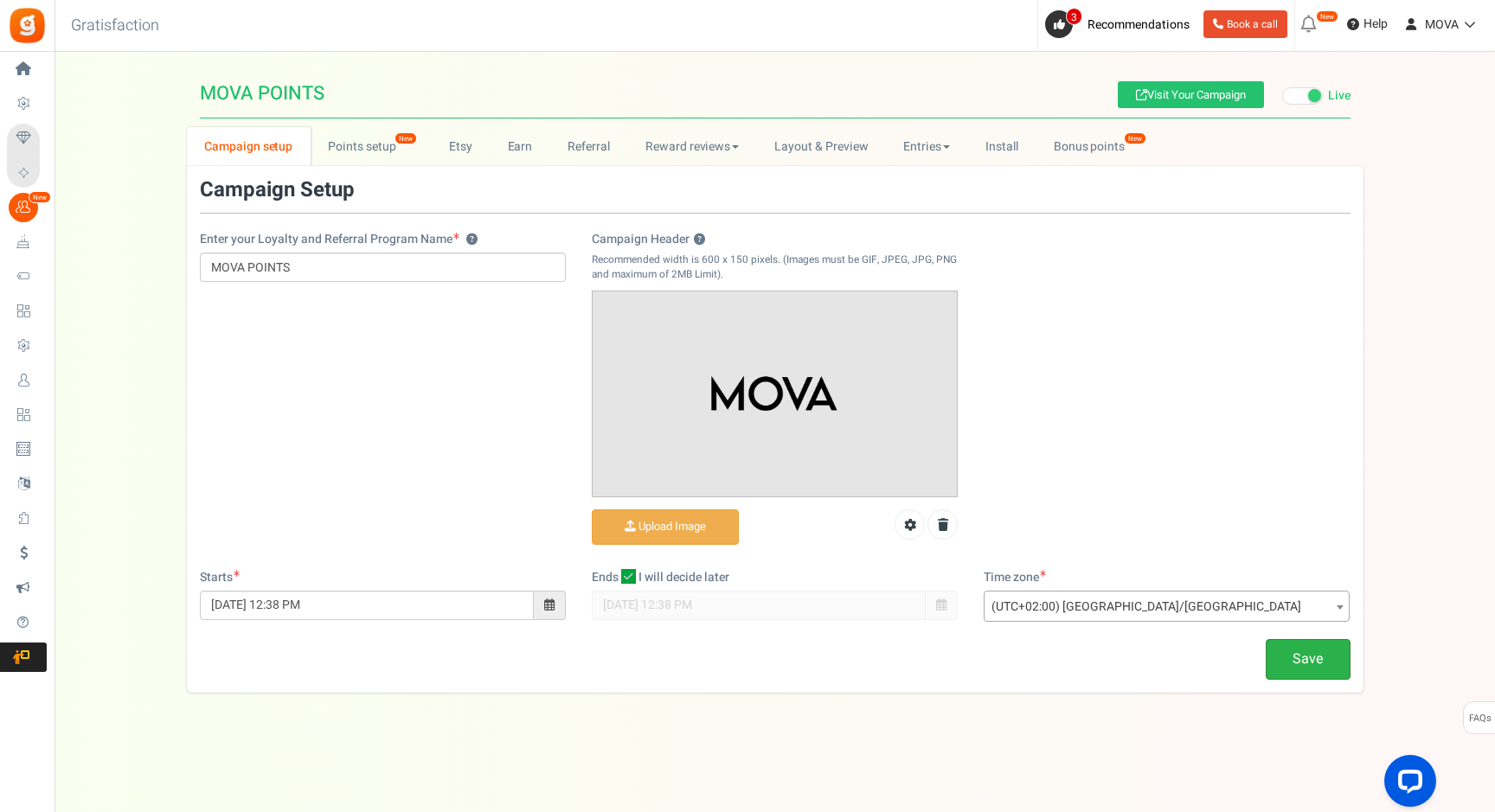
click at [1292, 649] on link "Save" at bounding box center [1308, 659] width 85 height 41
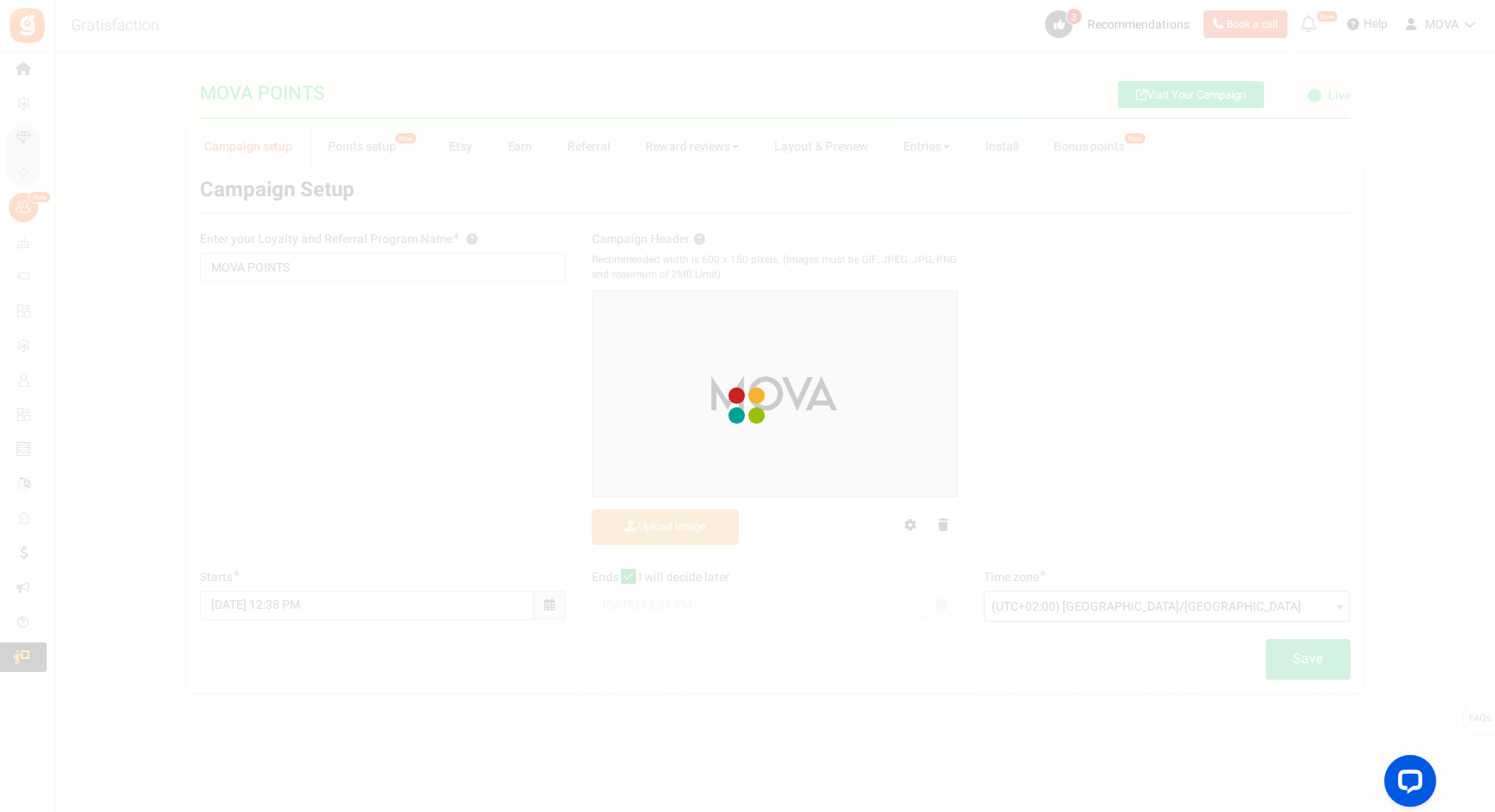
click at [1204, 96] on div at bounding box center [747, 406] width 1495 height 812
click at [1186, 92] on div at bounding box center [747, 406] width 1495 height 812
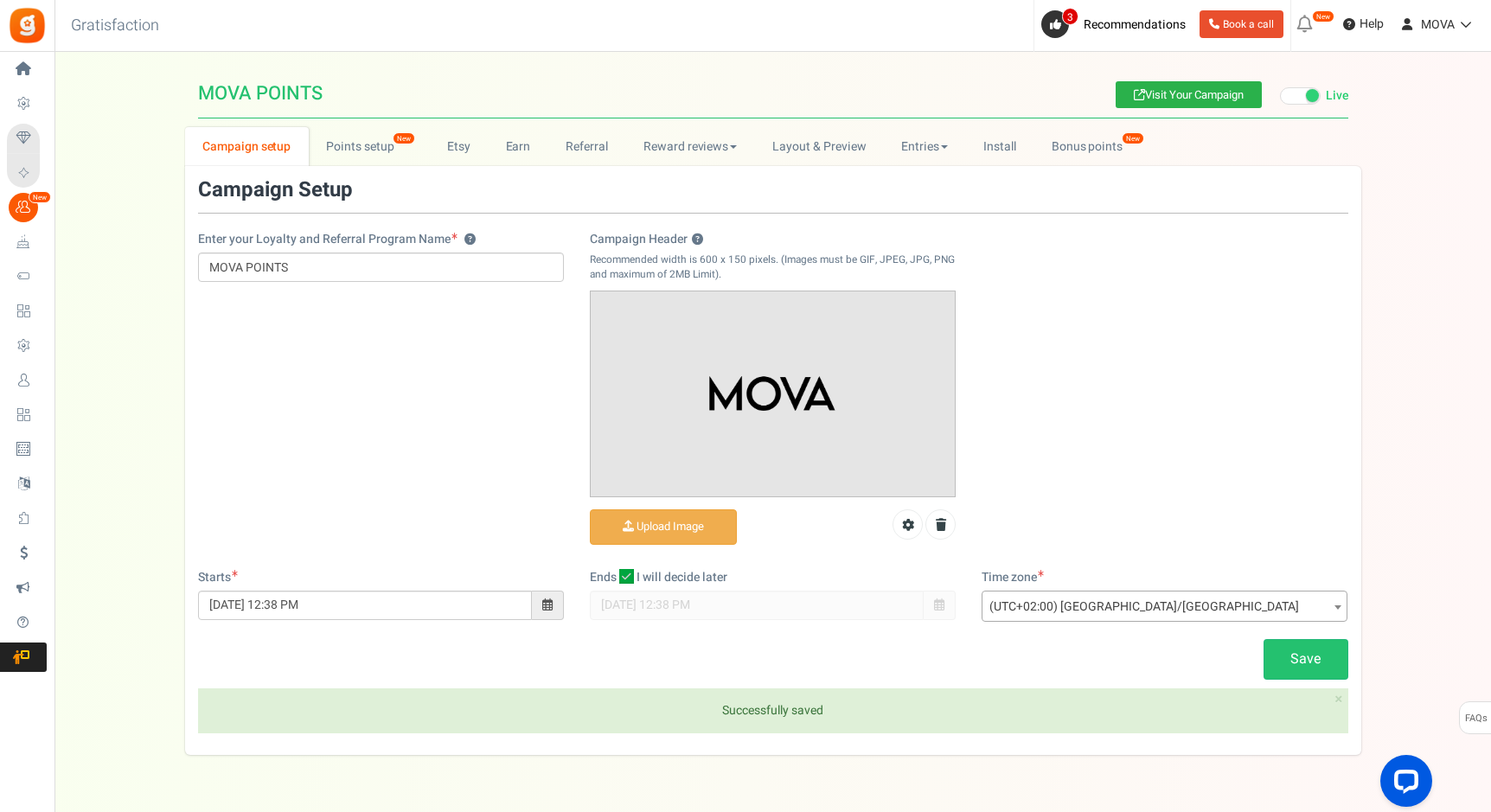
click at [1171, 91] on link "Visit Your Campaign" at bounding box center [1189, 94] width 147 height 27
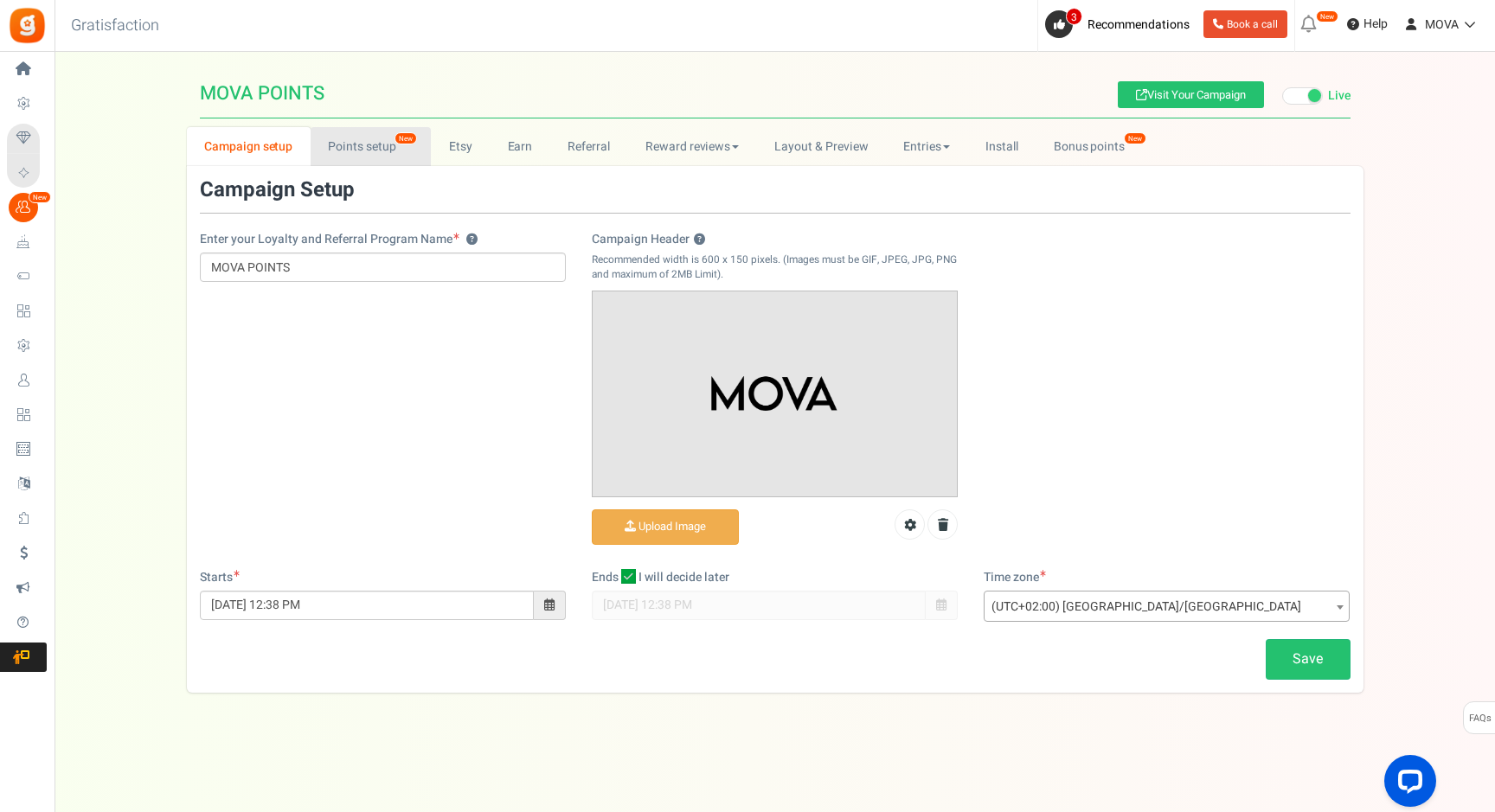
click at [361, 152] on link "Points setup New" at bounding box center [370, 146] width 120 height 39
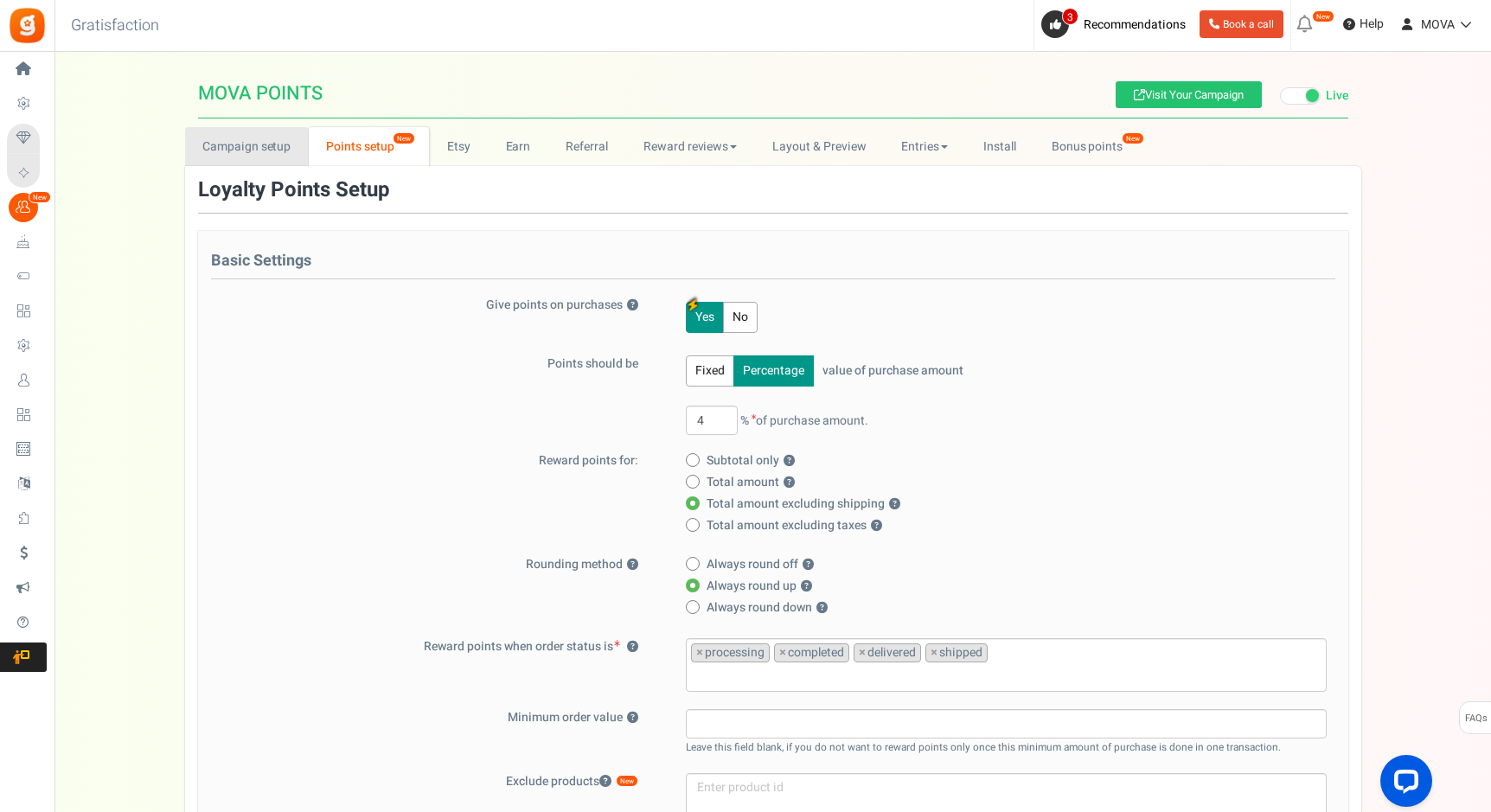
click at [283, 151] on link "Campaign setup" at bounding box center [247, 146] width 124 height 39
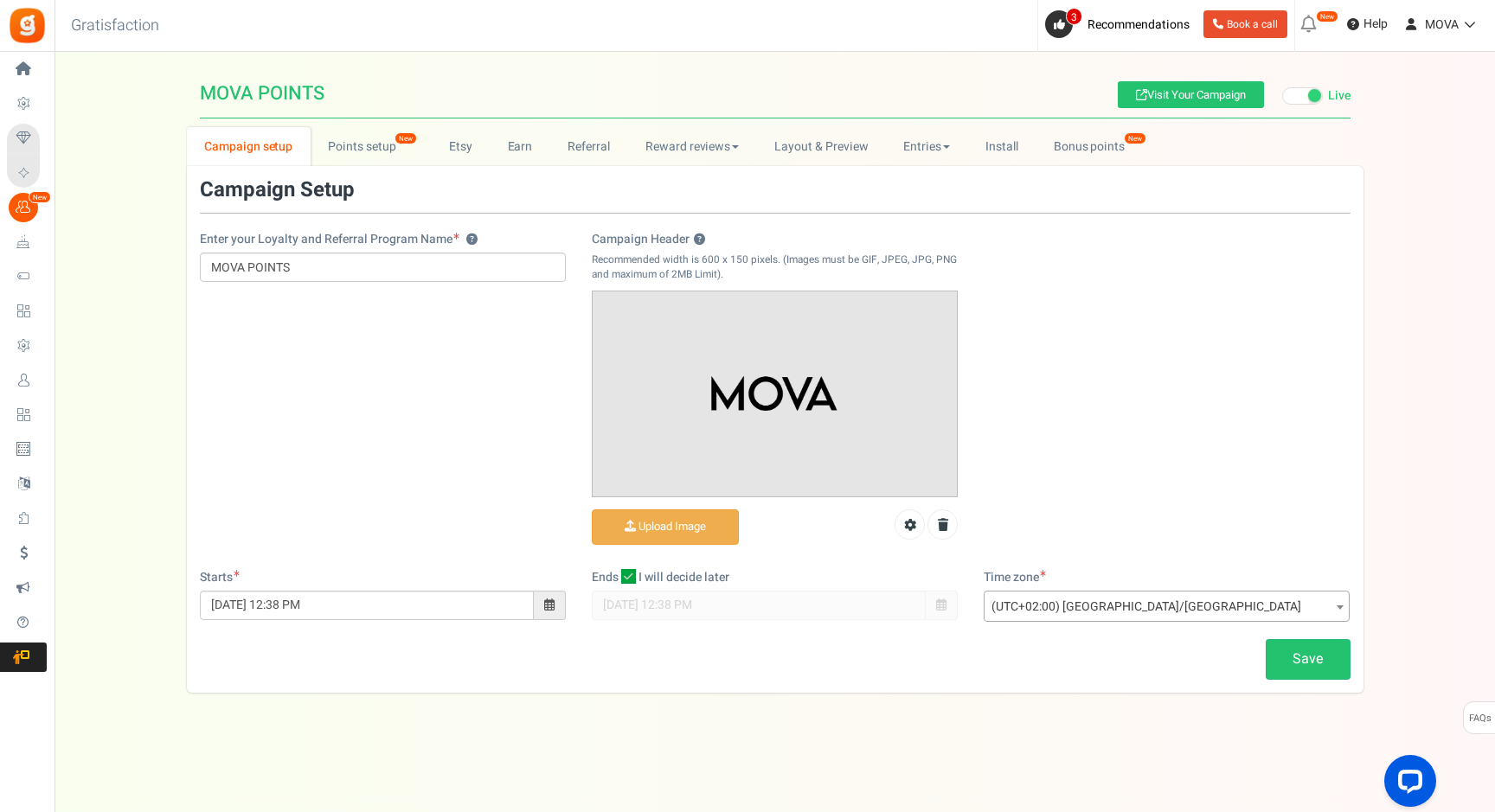
click at [1297, 97] on span at bounding box center [1302, 95] width 41 height 17
click at [1282, 97] on input "Live Paused" at bounding box center [1282, 96] width 0 height 11
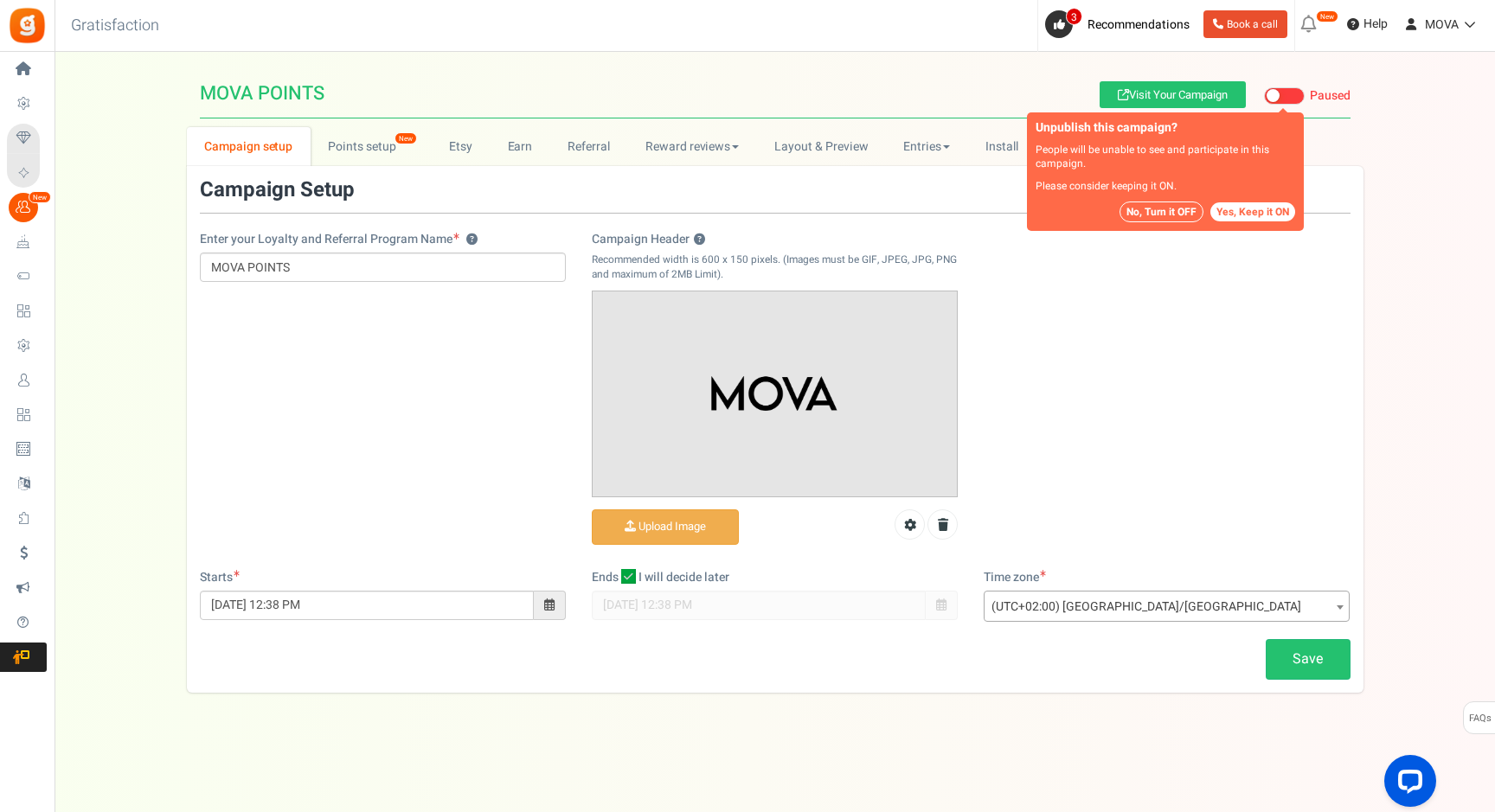
click at [1184, 215] on button "No, Turn it OFF" at bounding box center [1161, 211] width 84 height 21
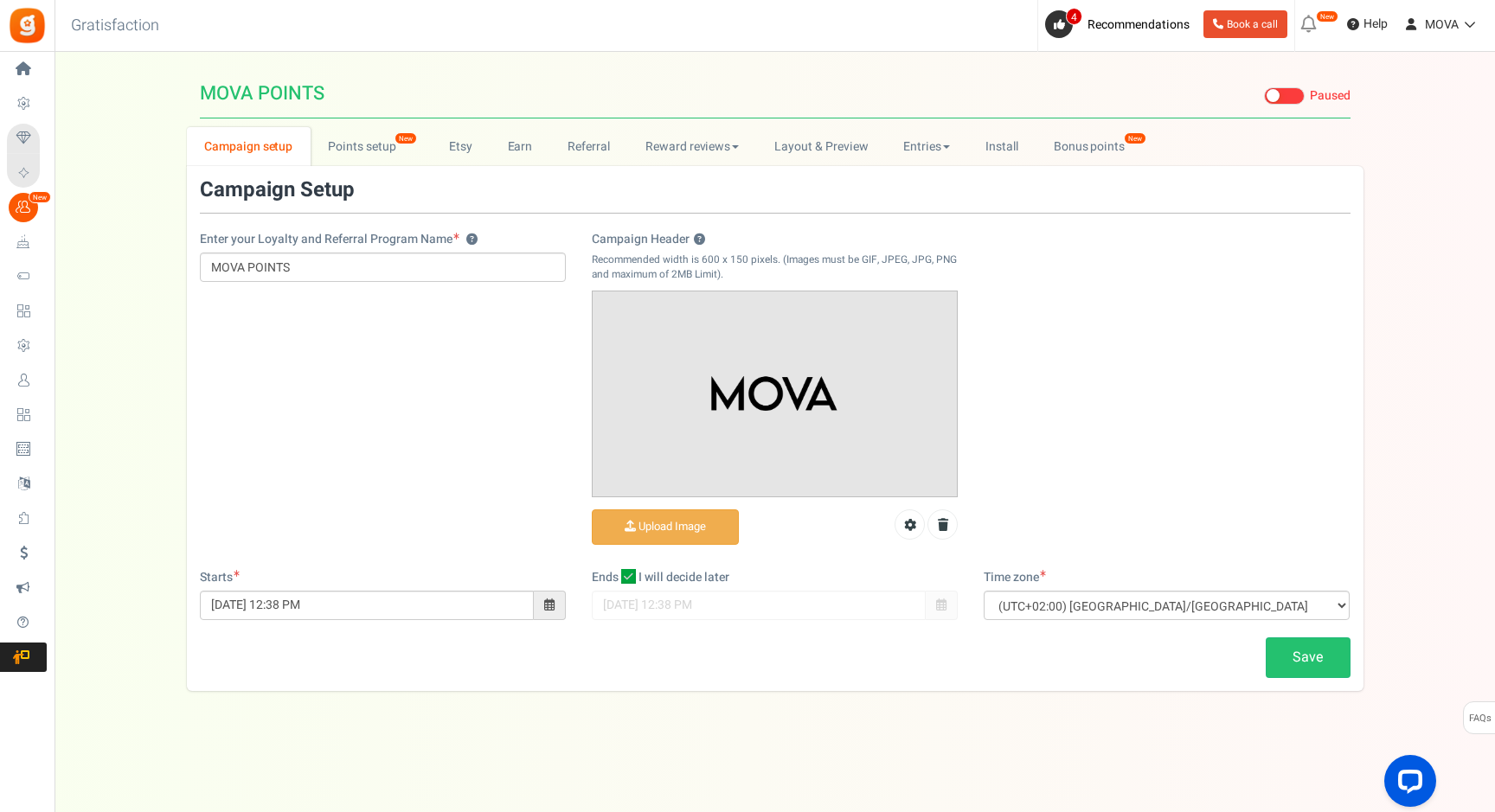
click at [1275, 101] on span at bounding box center [1284, 95] width 41 height 17
click at [1264, 101] on input "Live Paused" at bounding box center [1264, 96] width 0 height 11
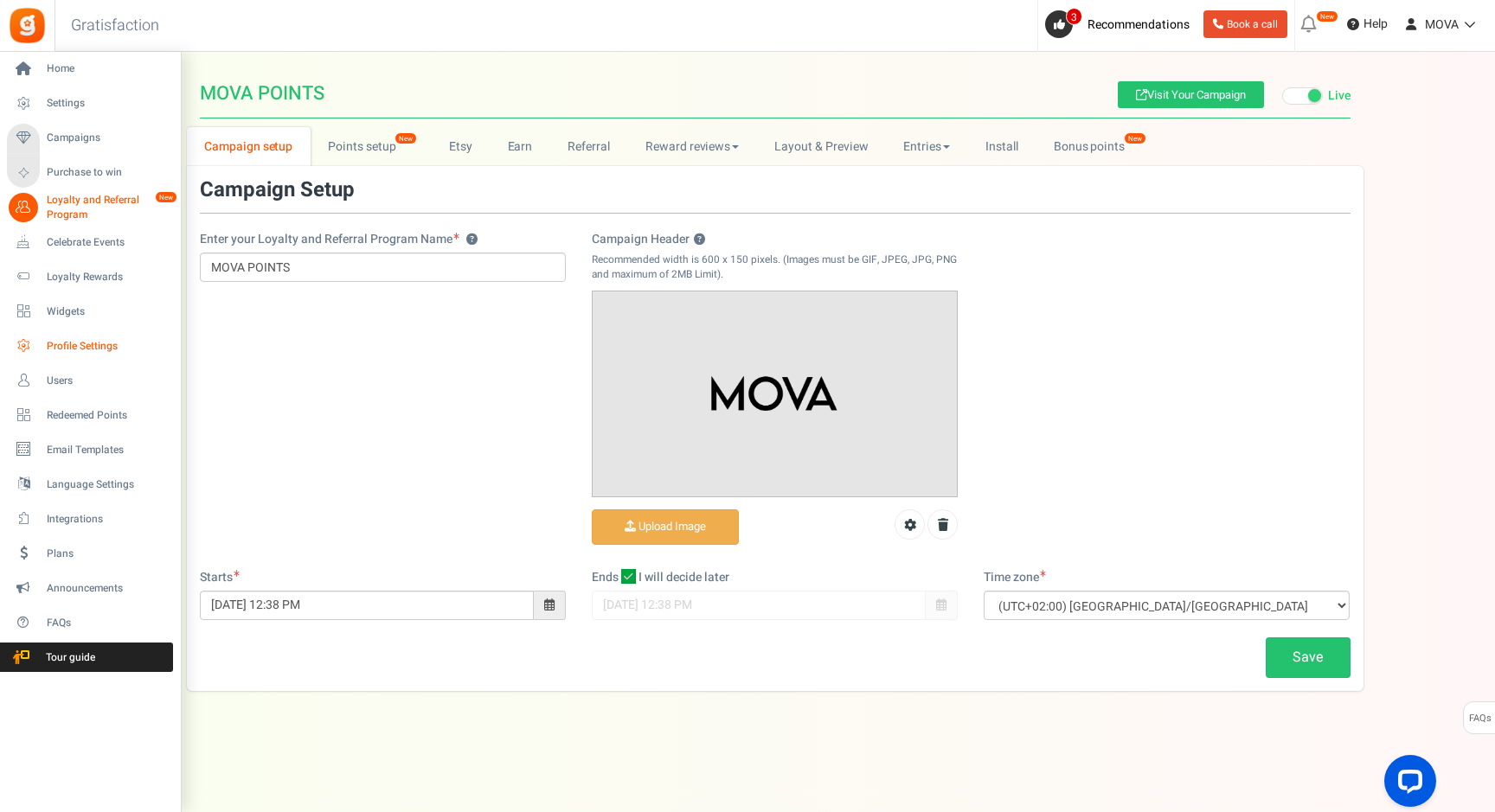
click at [45, 342] on link "Profile Settings" at bounding box center [90, 346] width 166 height 30
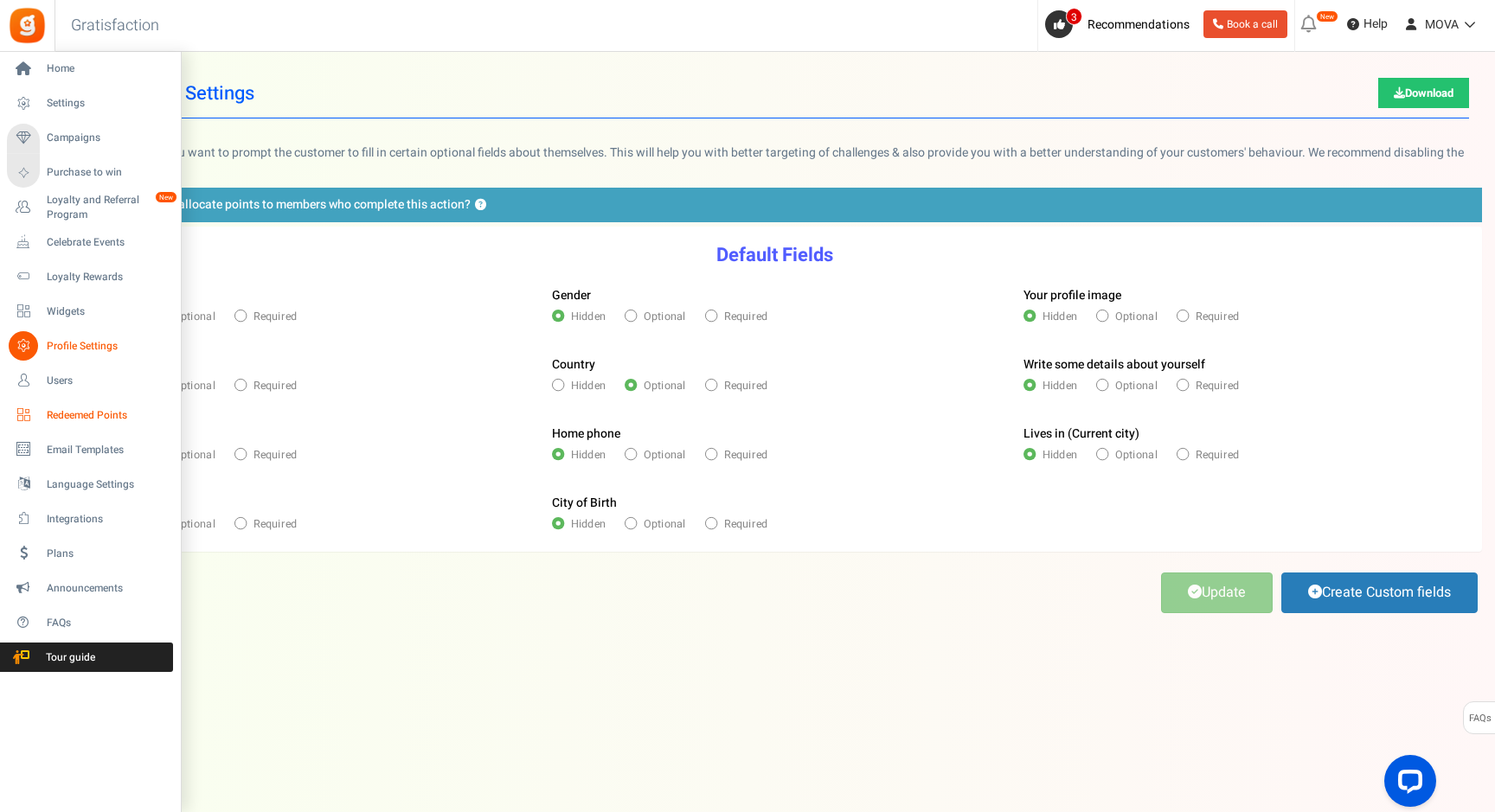
click at [45, 420] on link "Redeemed Points" at bounding box center [90, 415] width 166 height 30
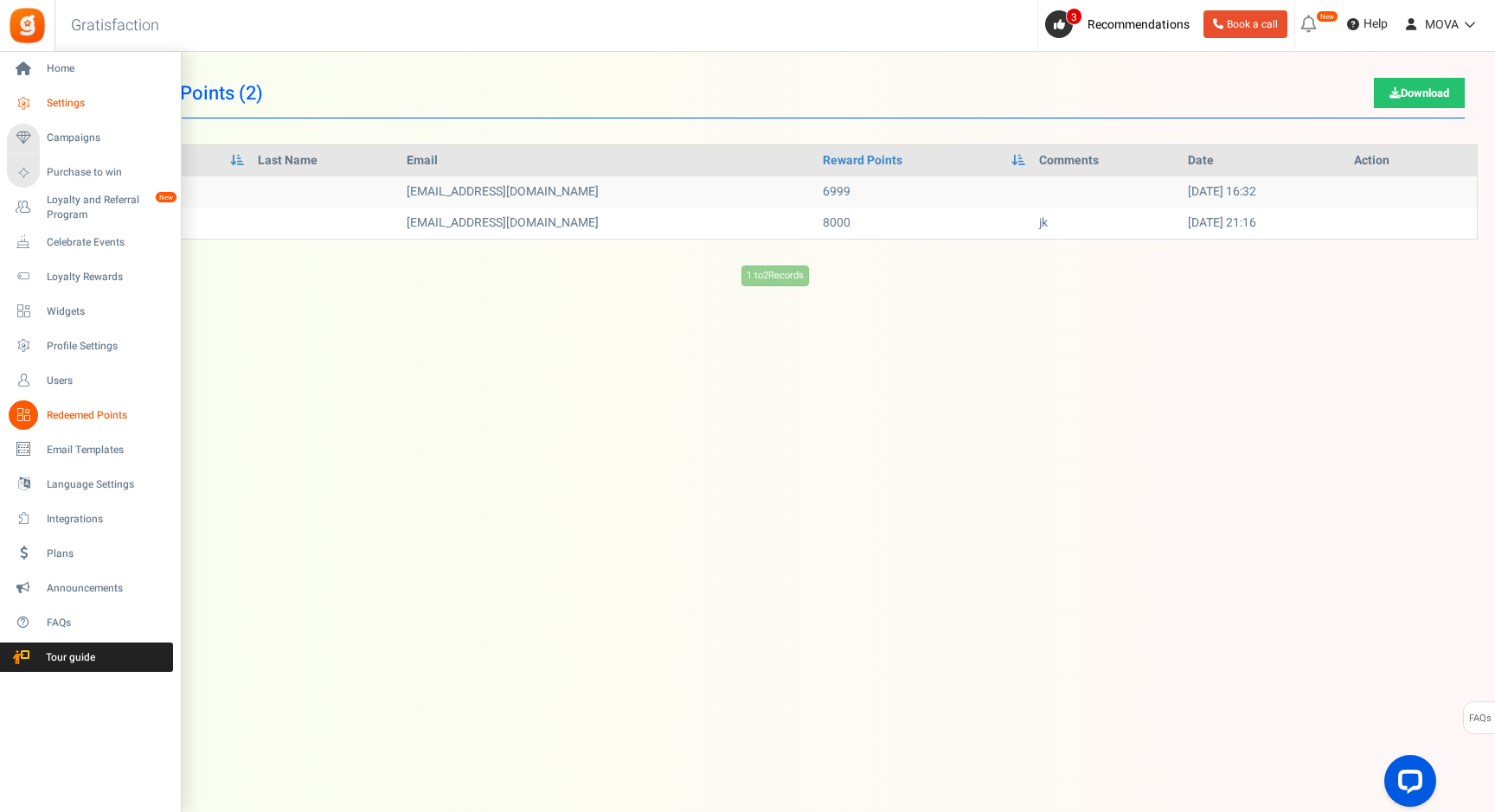
click at [85, 98] on span "Settings" at bounding box center [107, 103] width 121 height 15
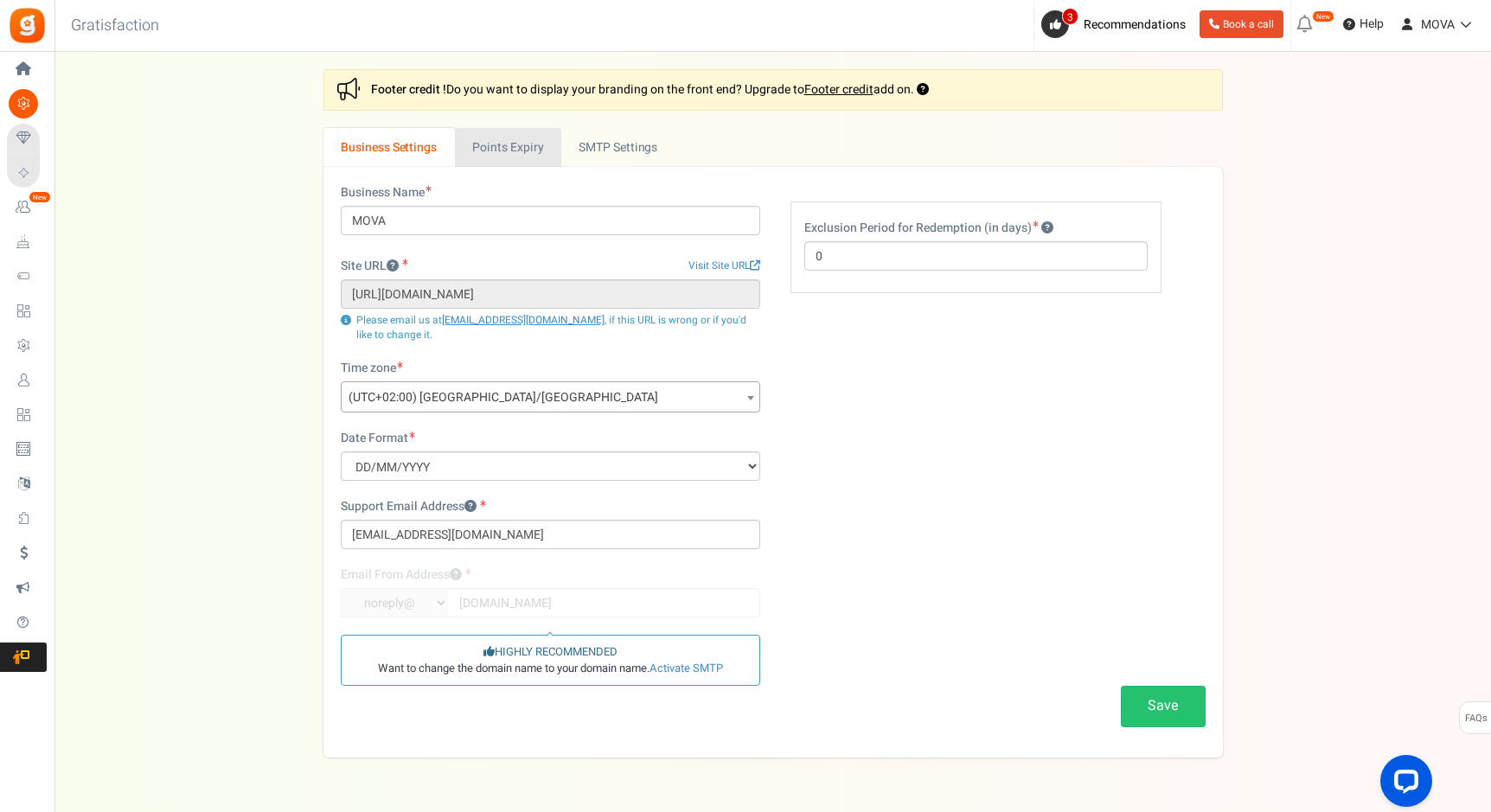
click at [487, 160] on link "Points Expiry" at bounding box center [507, 147] width 106 height 39
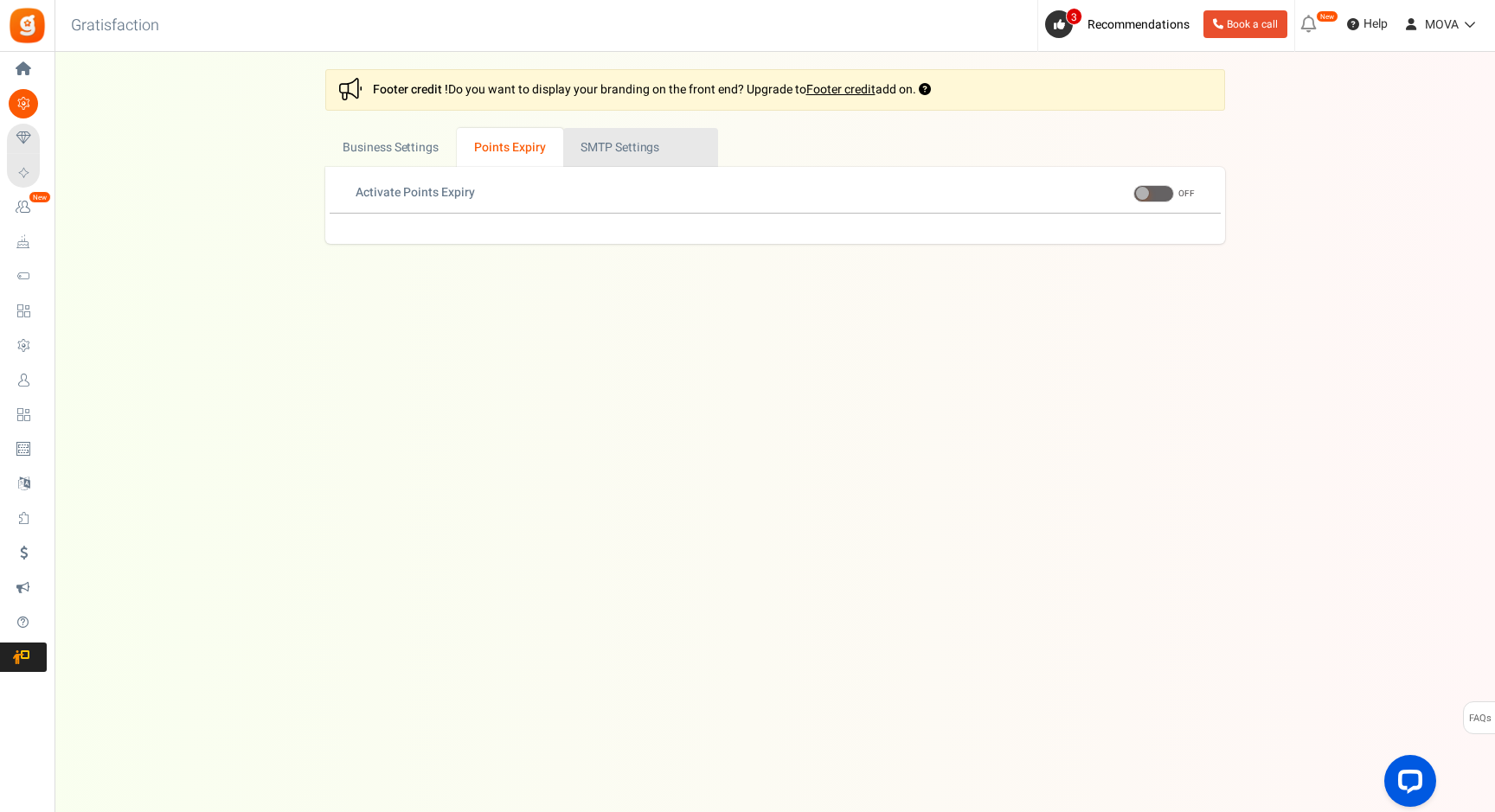
click at [621, 156] on link "Active SMTP Settings" at bounding box center [640, 147] width 155 height 39
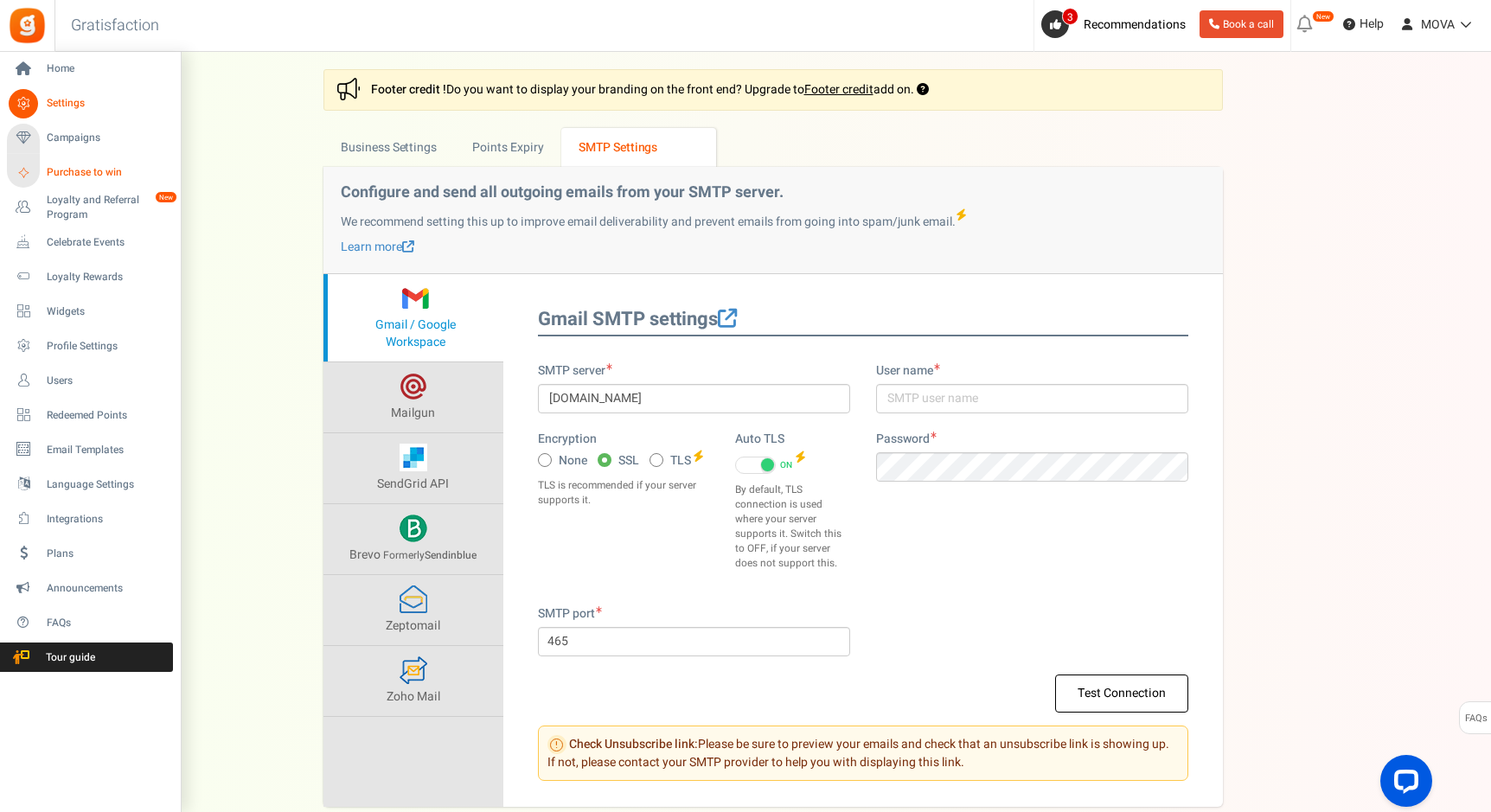
click at [74, 182] on link "Purchase to win" at bounding box center [90, 173] width 166 height 30
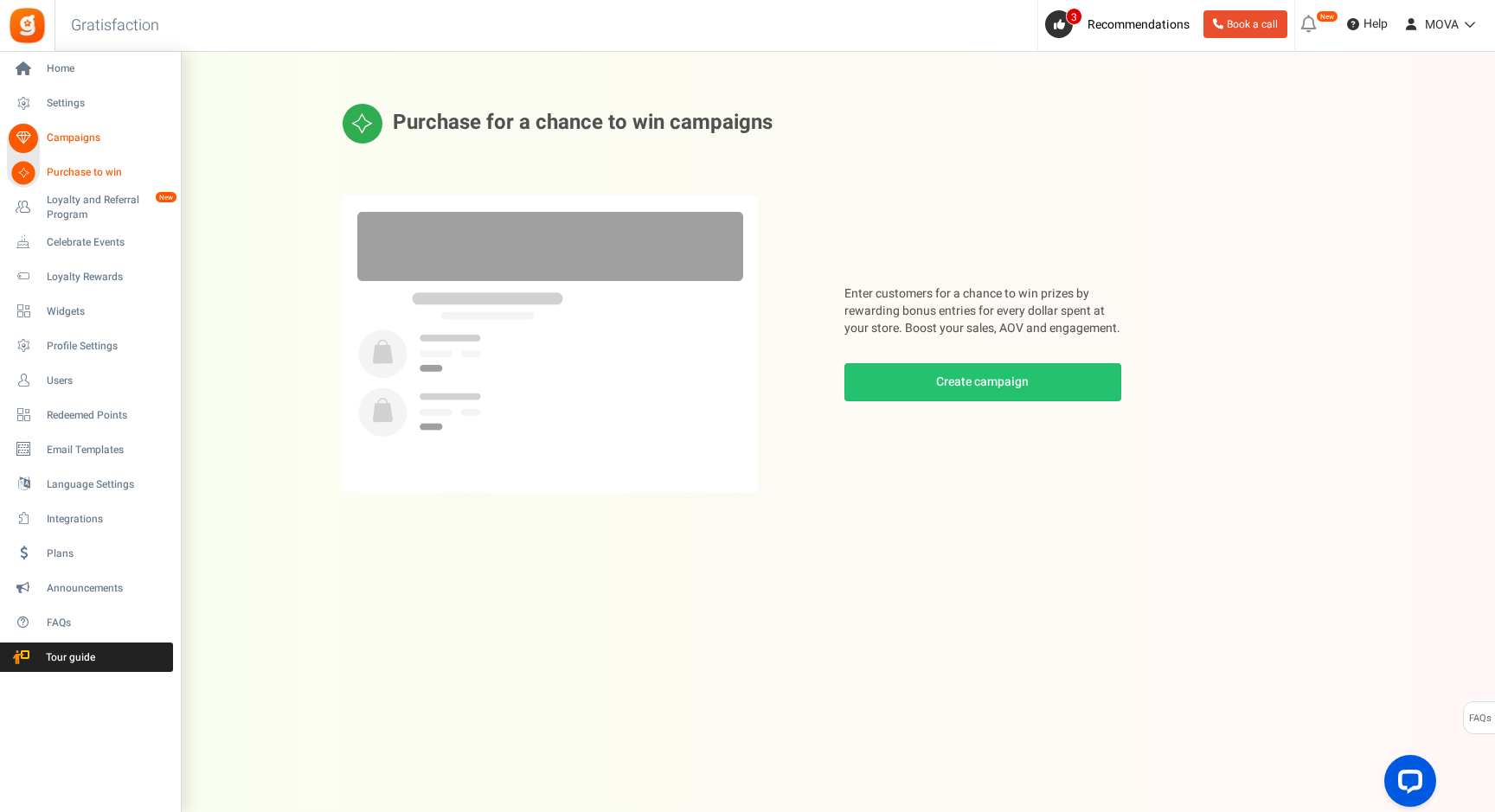
click at [59, 182] on link "Purchase to win" at bounding box center [90, 173] width 166 height 30
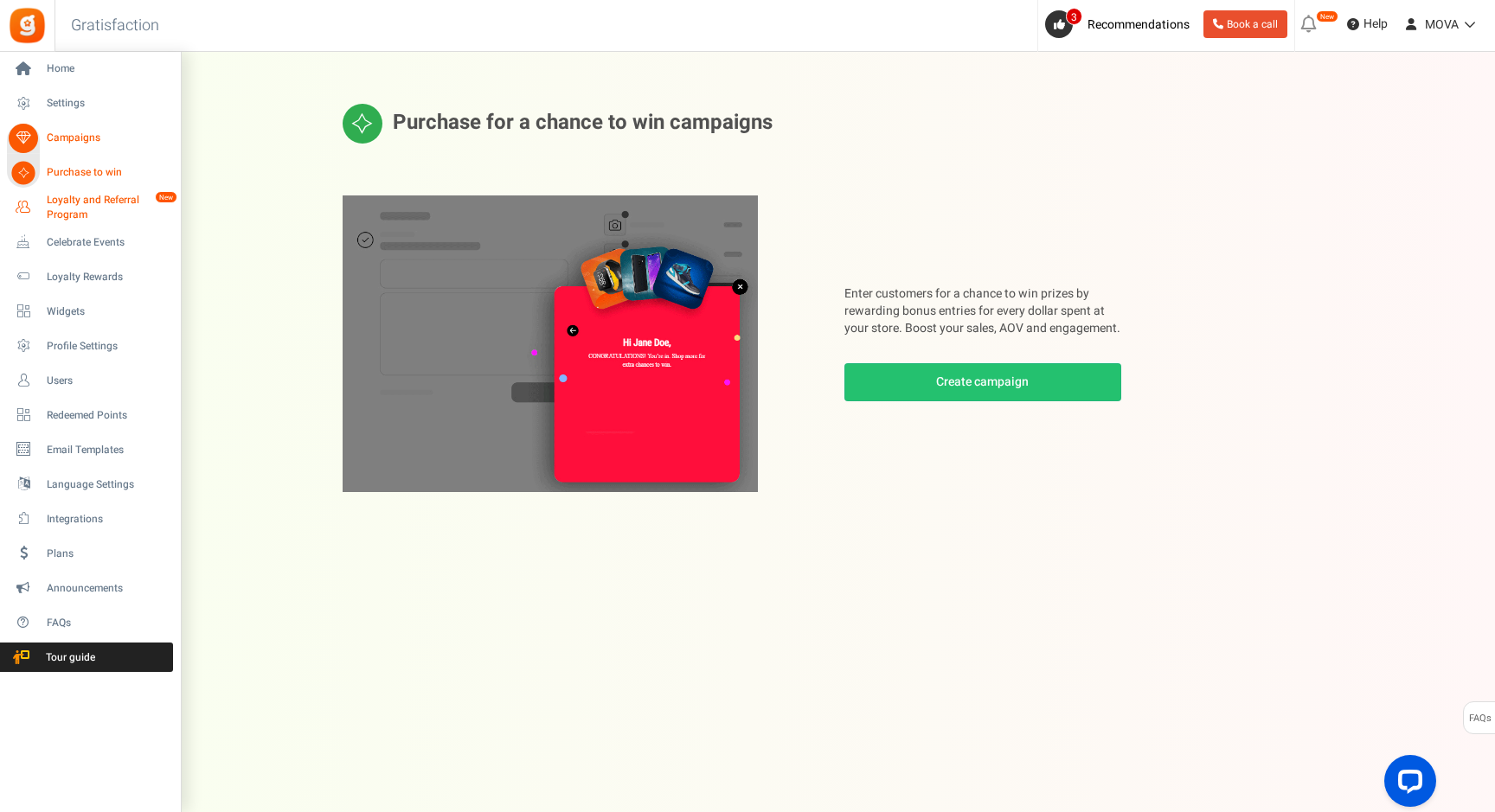
click at [62, 199] on span "Loyalty and Referral Program" at bounding box center [109, 208] width 126 height 30
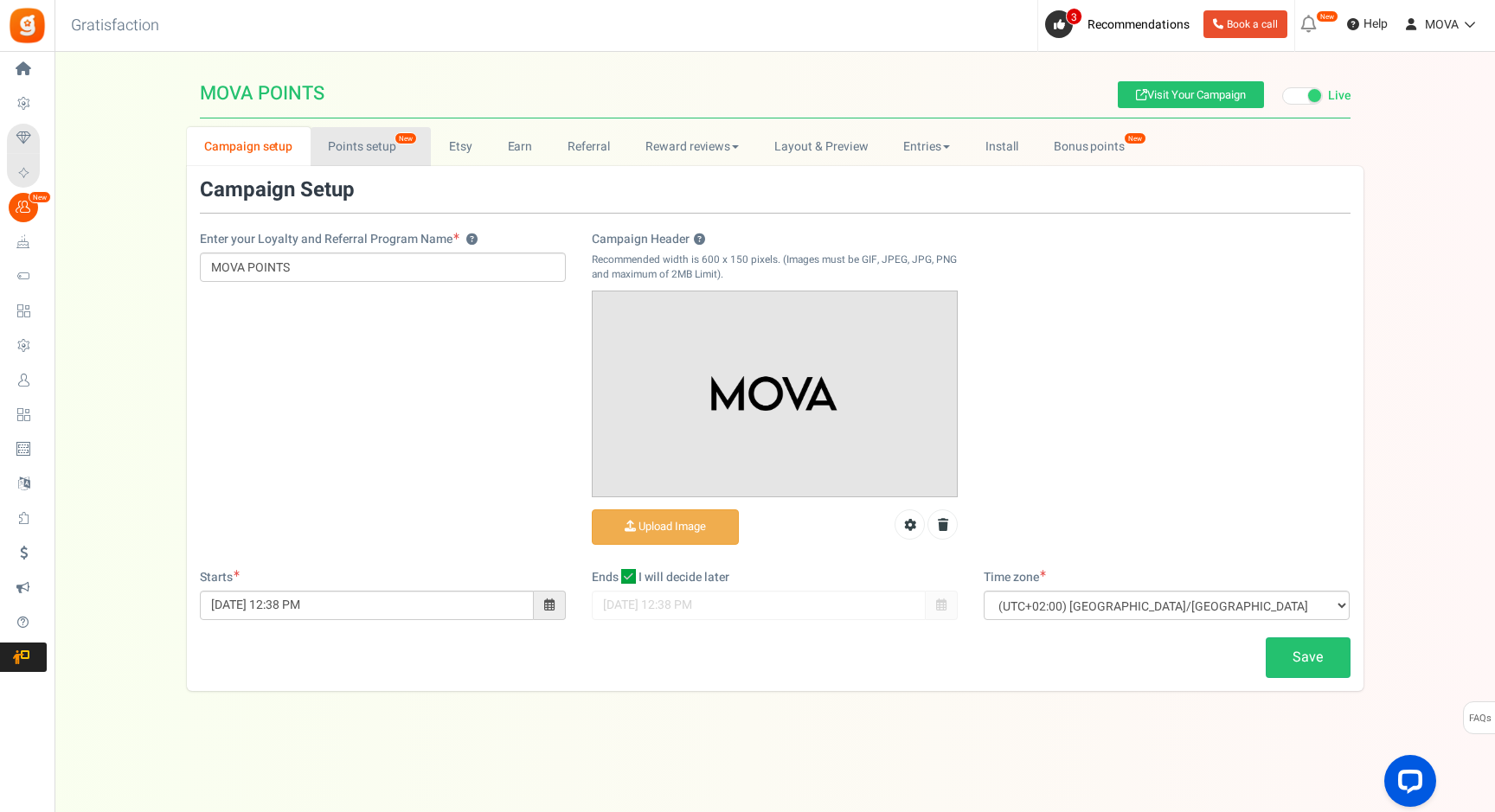
click at [372, 138] on link "Points setup New" at bounding box center [370, 146] width 120 height 39
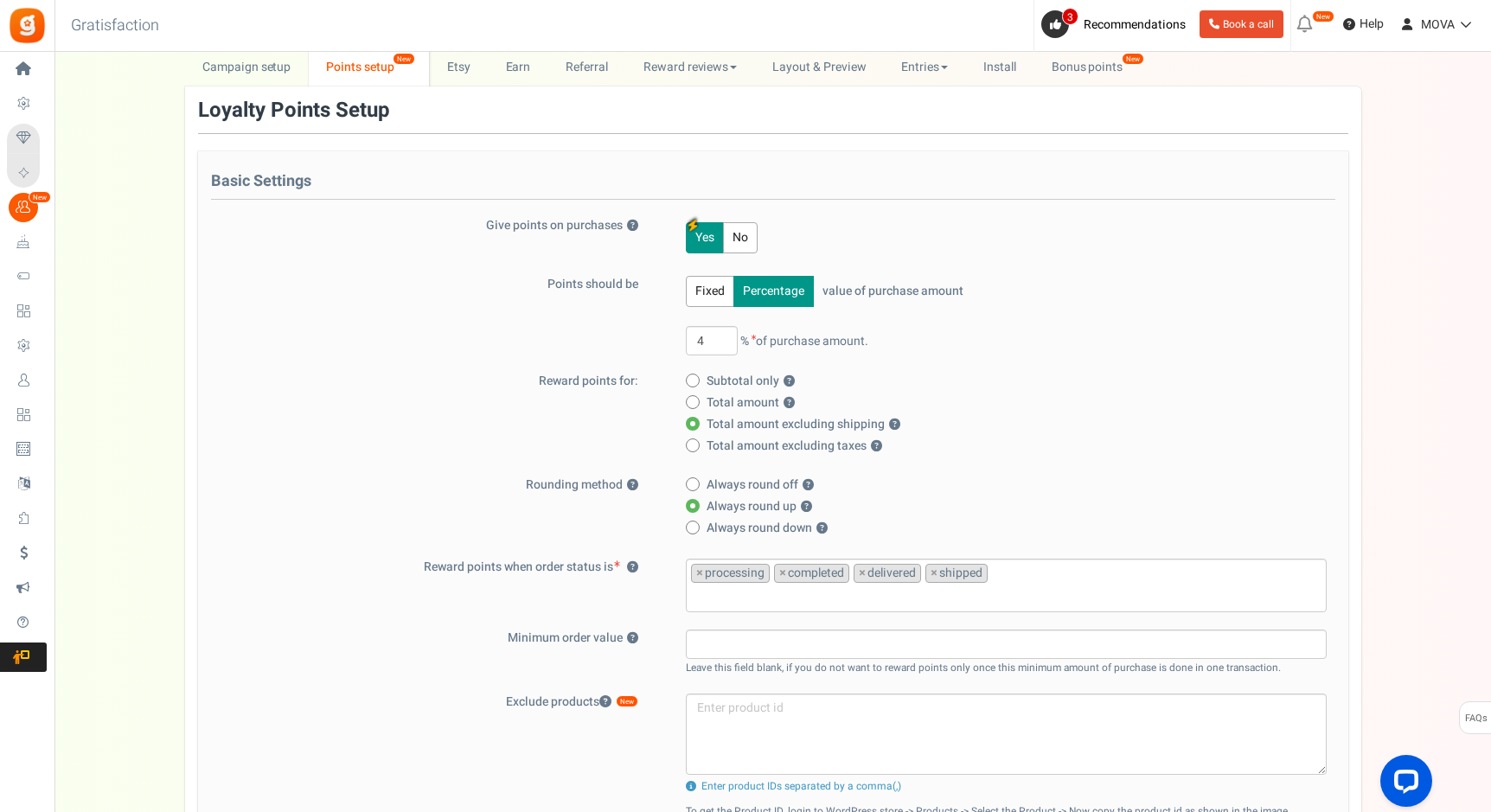
scroll to position [81, 0]
click at [700, 567] on span "×" at bounding box center [699, 570] width 7 height 17
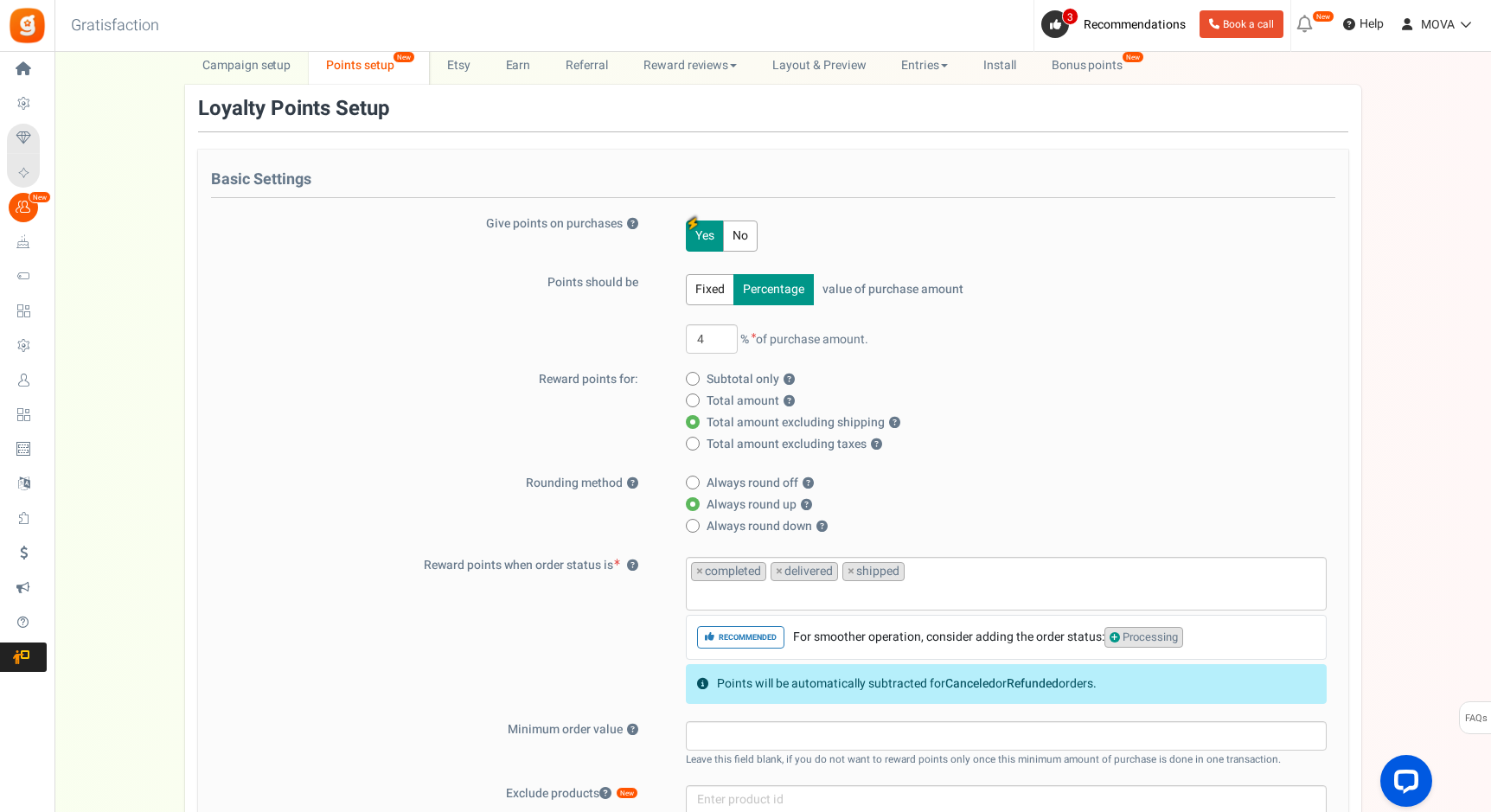
click at [612, 595] on div "Reward points when order status is ? processing completed delivered shipped × c…" at bounding box center [773, 630] width 1124 height 147
click at [853, 574] on span "×" at bounding box center [851, 570] width 7 height 17
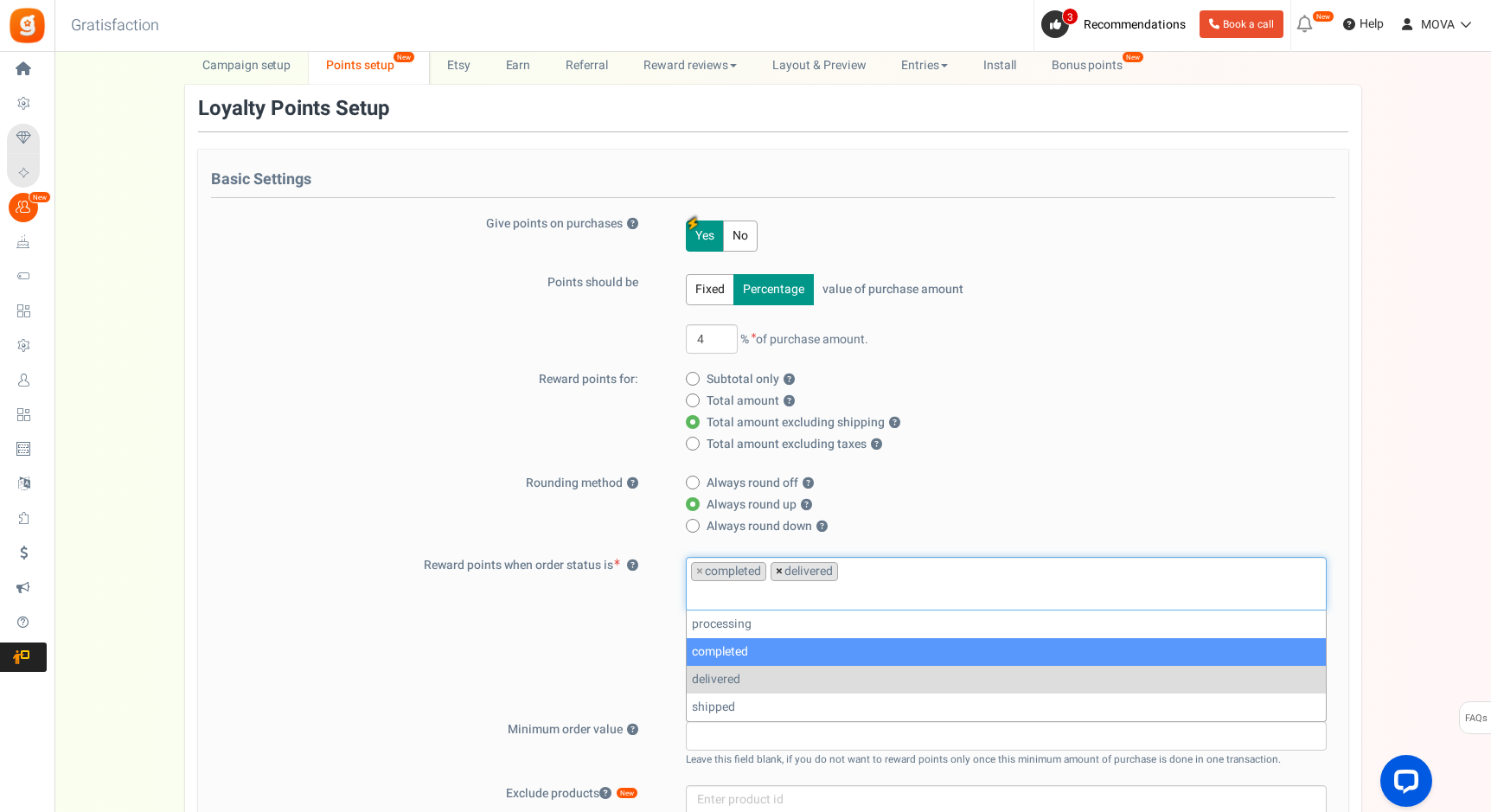
click at [780, 570] on span "×" at bounding box center [779, 570] width 7 height 17
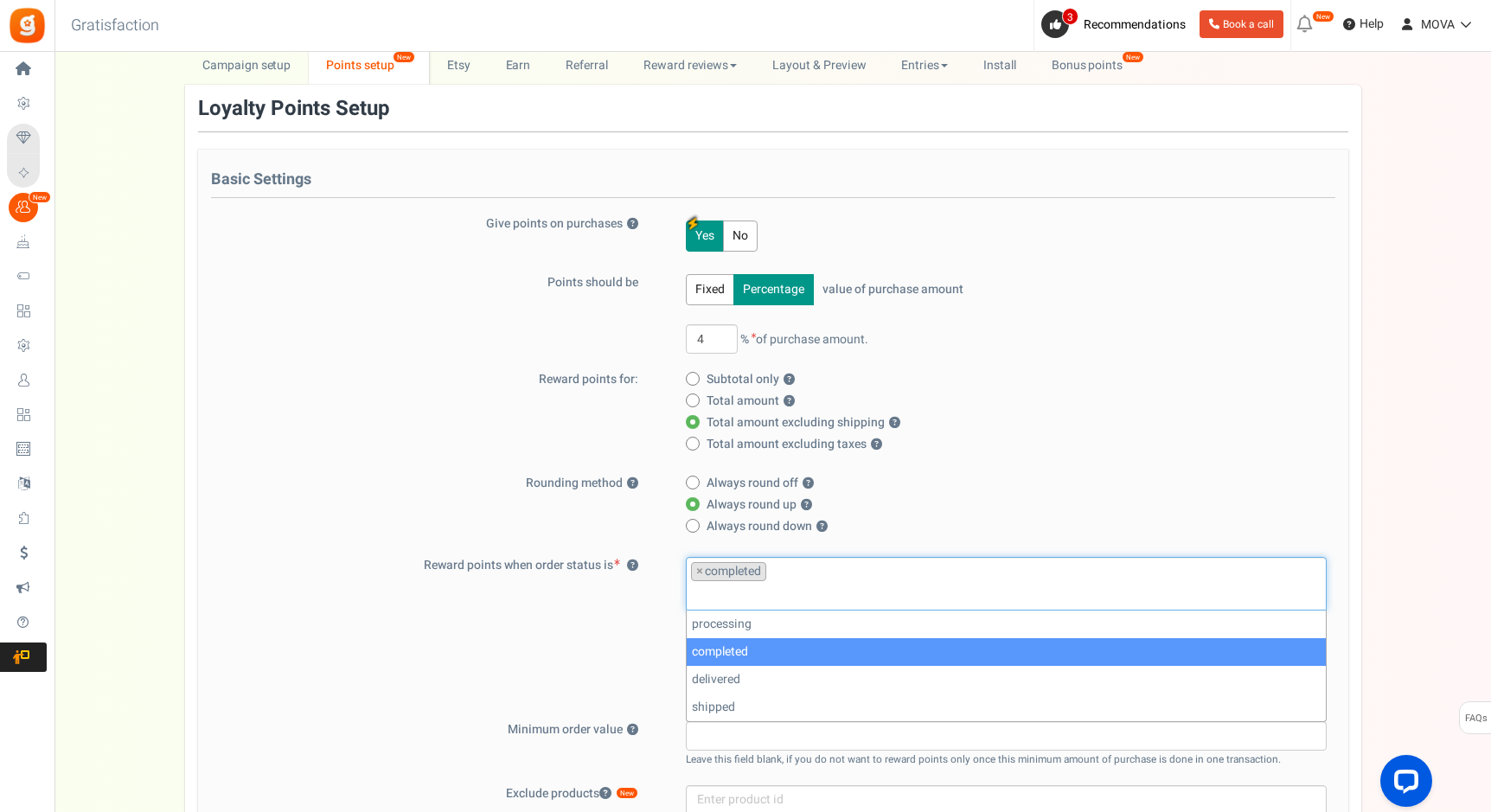
click at [570, 642] on div "Reward points when order status is ? processing completed delivered shipped × c…" at bounding box center [773, 630] width 1124 height 147
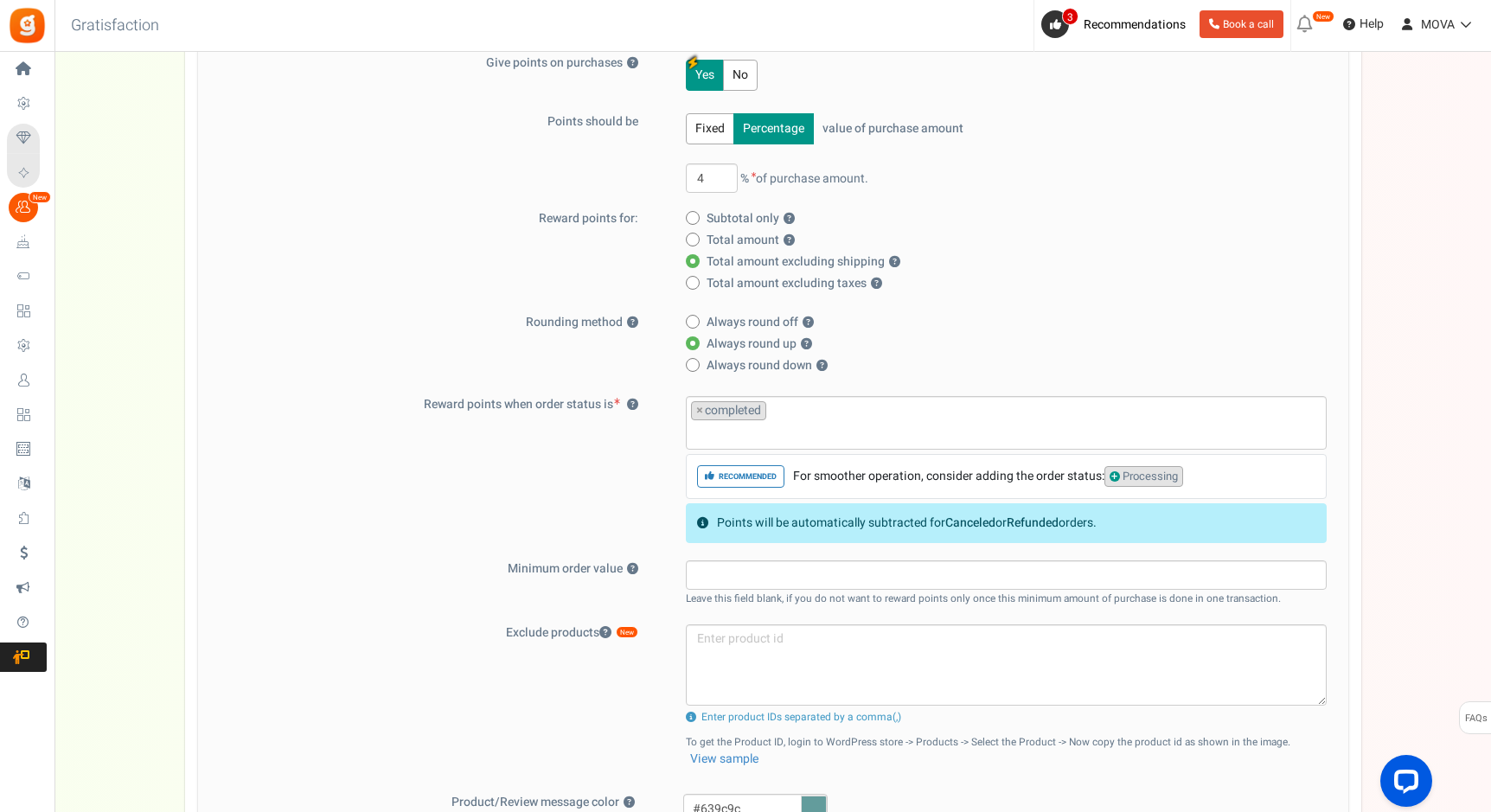
scroll to position [244, 0]
click at [1150, 476] on span "Processing" at bounding box center [1143, 475] width 78 height 22
select select "processing"
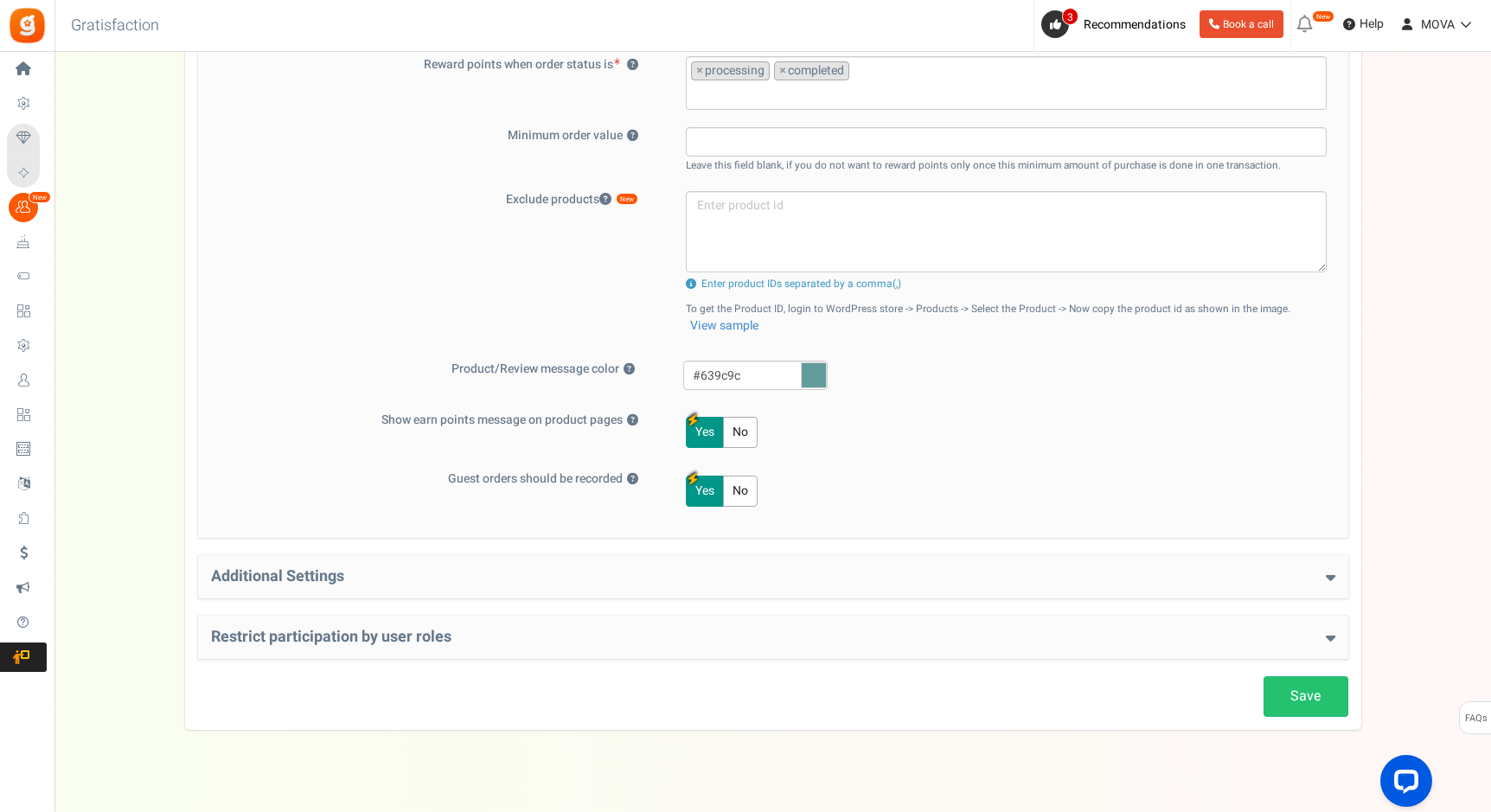
scroll to position [604, 0]
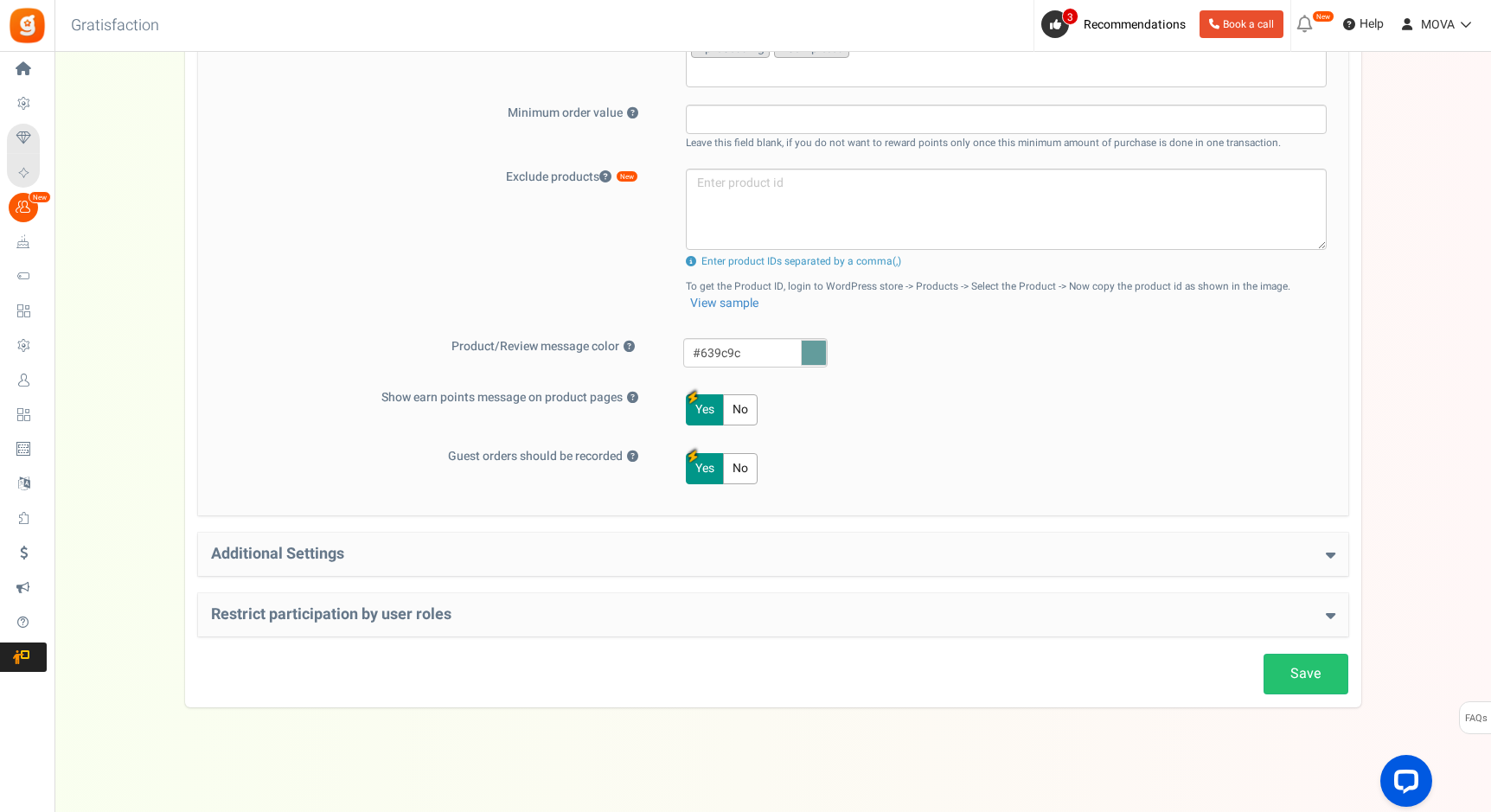
click at [519, 515] on div "Save Loyalty Points Setup Basic Settings Give points on purchases ? Yes No Poin…" at bounding box center [773, 134] width 1150 height 1120
click at [510, 556] on h4 "Additional Settings" at bounding box center [773, 554] width 1124 height 17
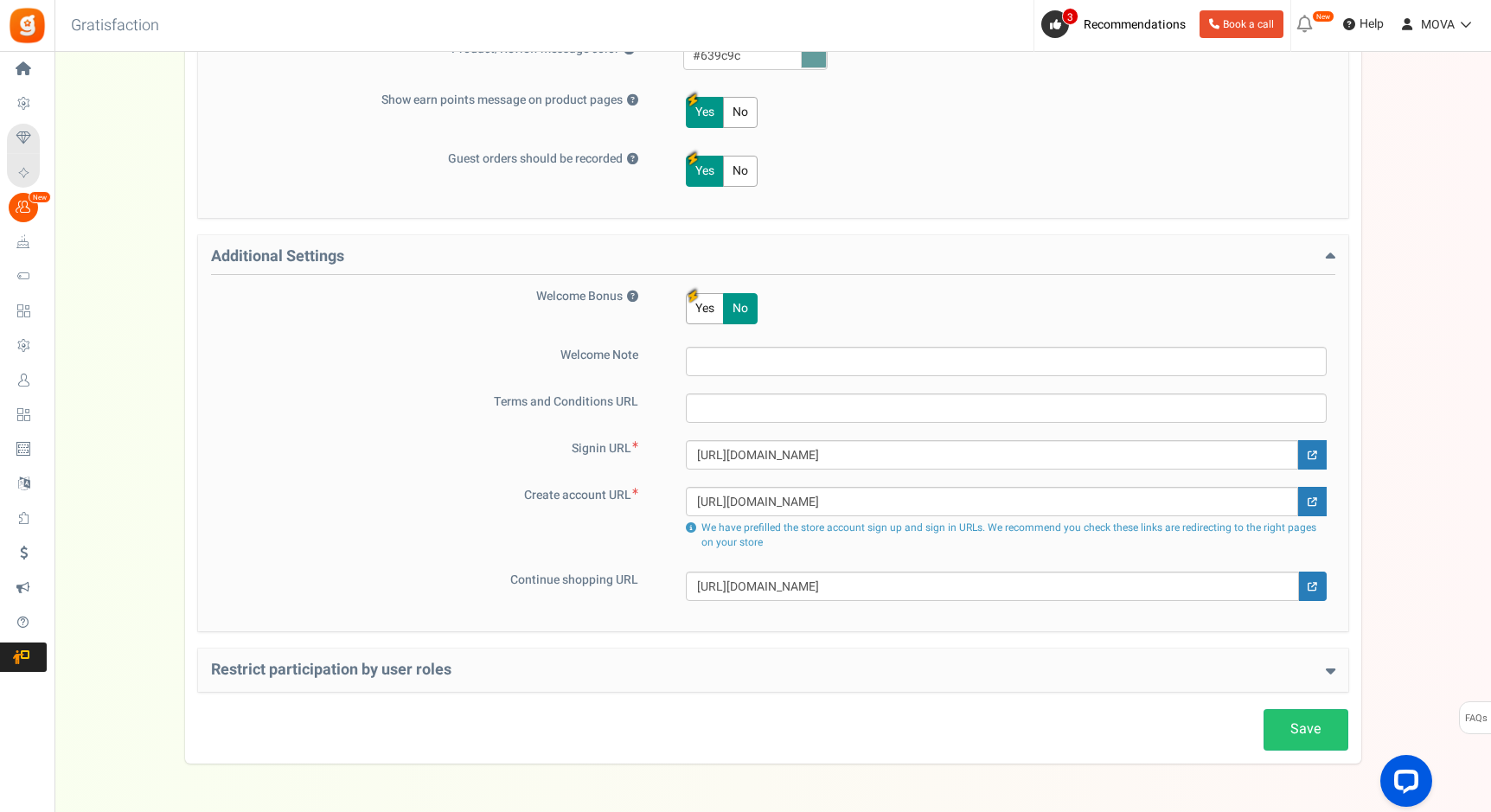
scroll to position [900, 0]
click at [1311, 738] on link "Save" at bounding box center [1307, 731] width 85 height 41
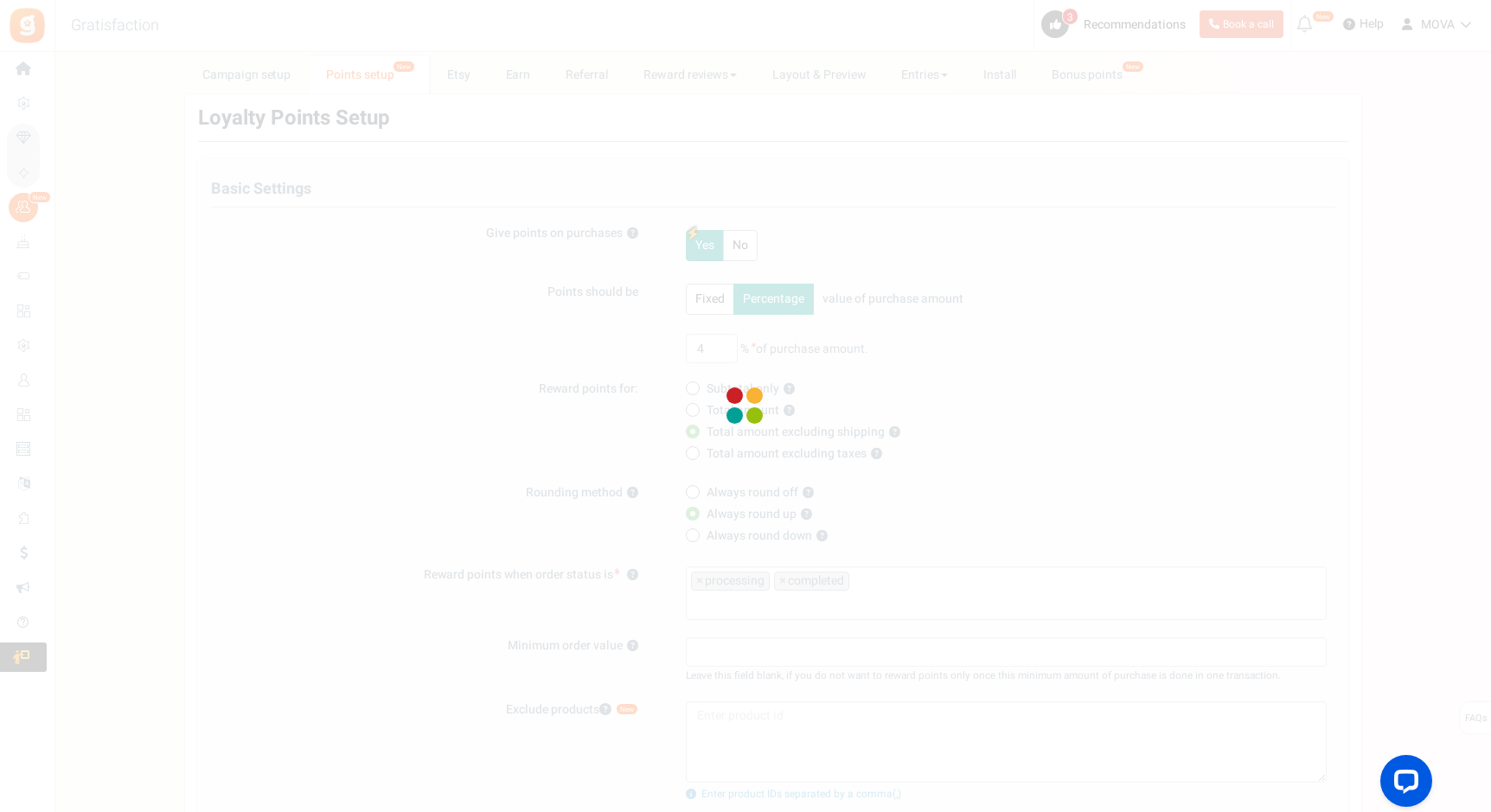
scroll to position [71, 0]
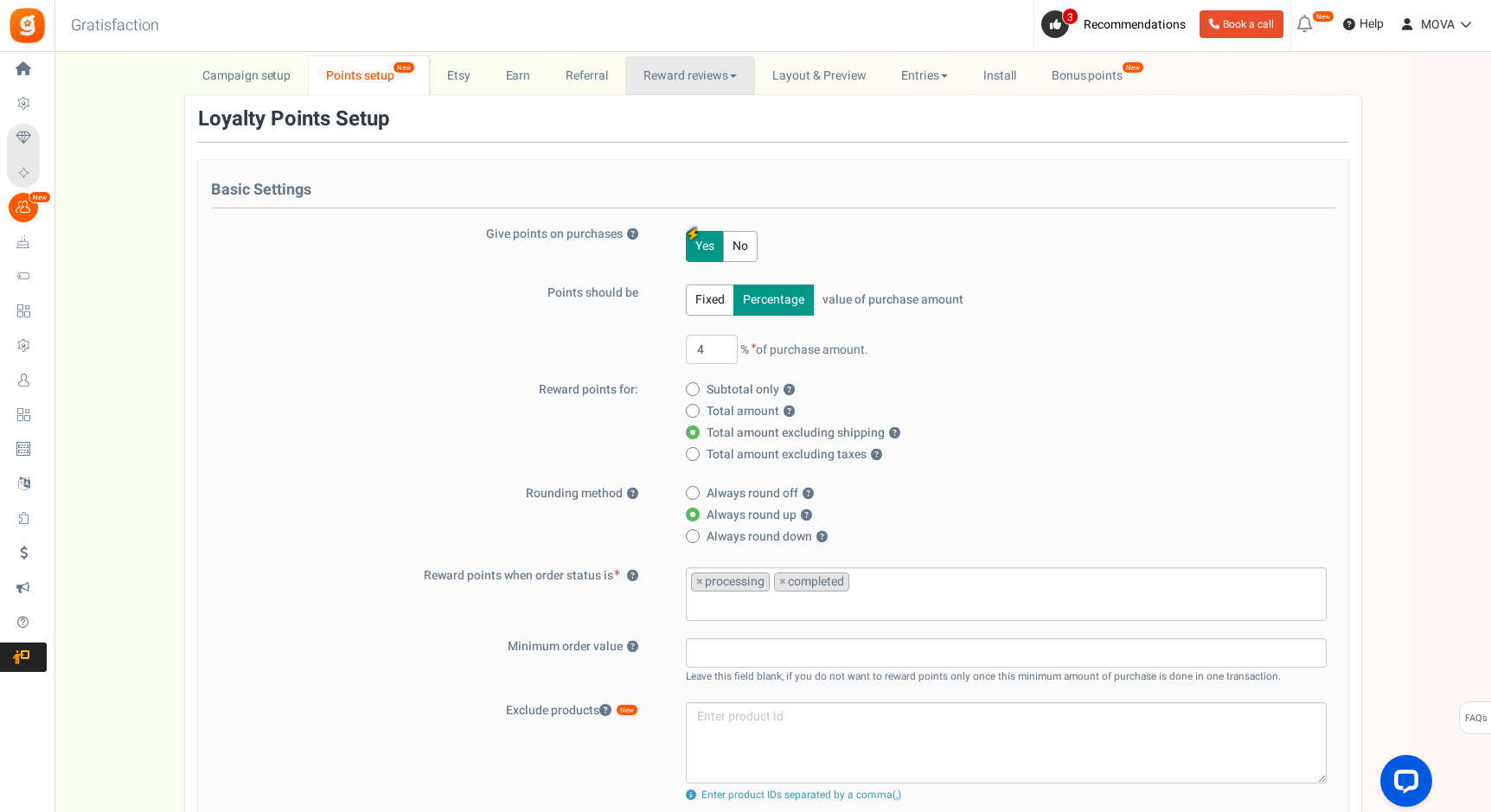
click at [704, 87] on link "Reward reviews" at bounding box center [690, 75] width 129 height 39
click at [847, 78] on link "Layout & Preview" at bounding box center [819, 75] width 129 height 39
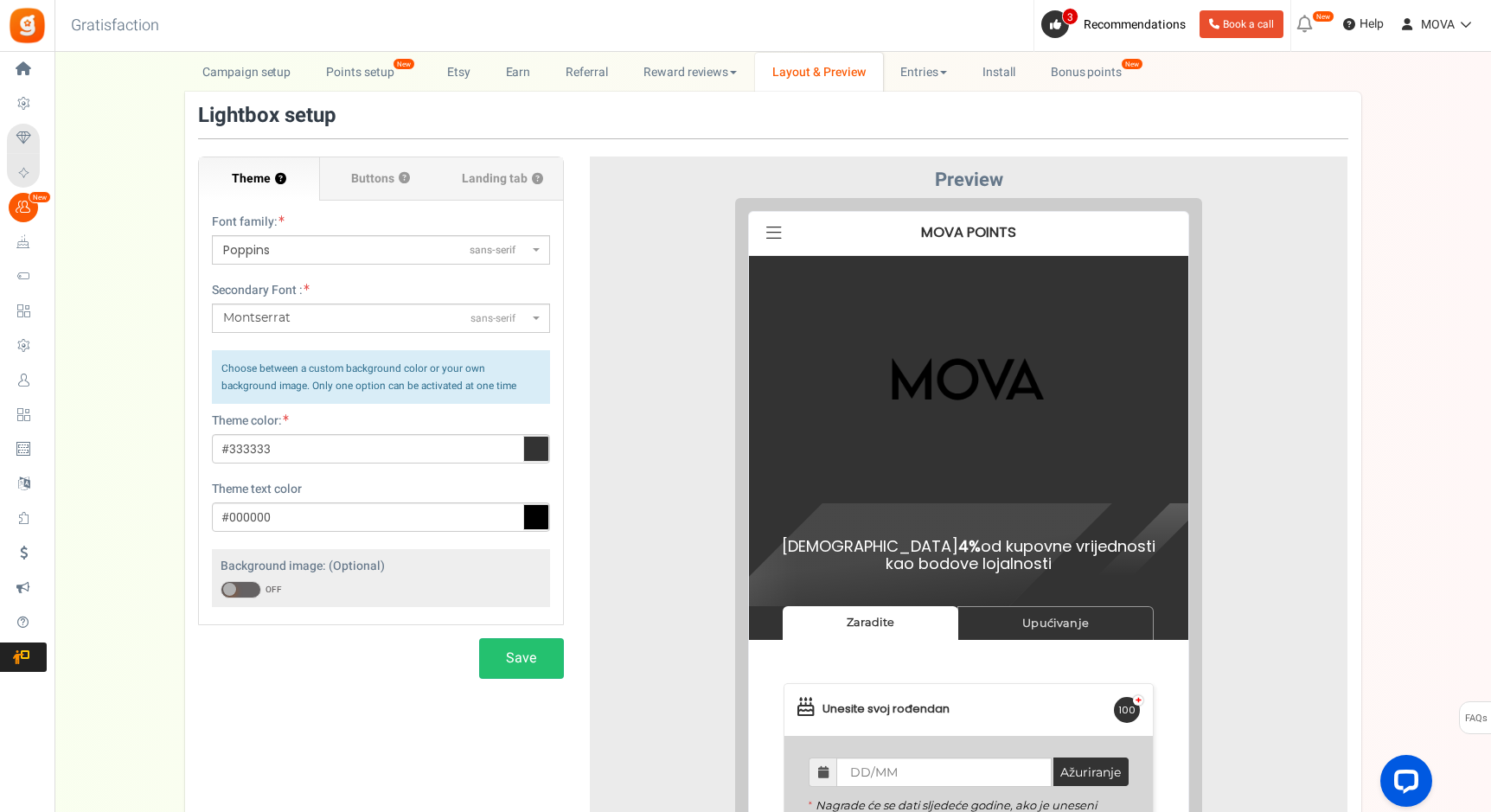
scroll to position [72, 0]
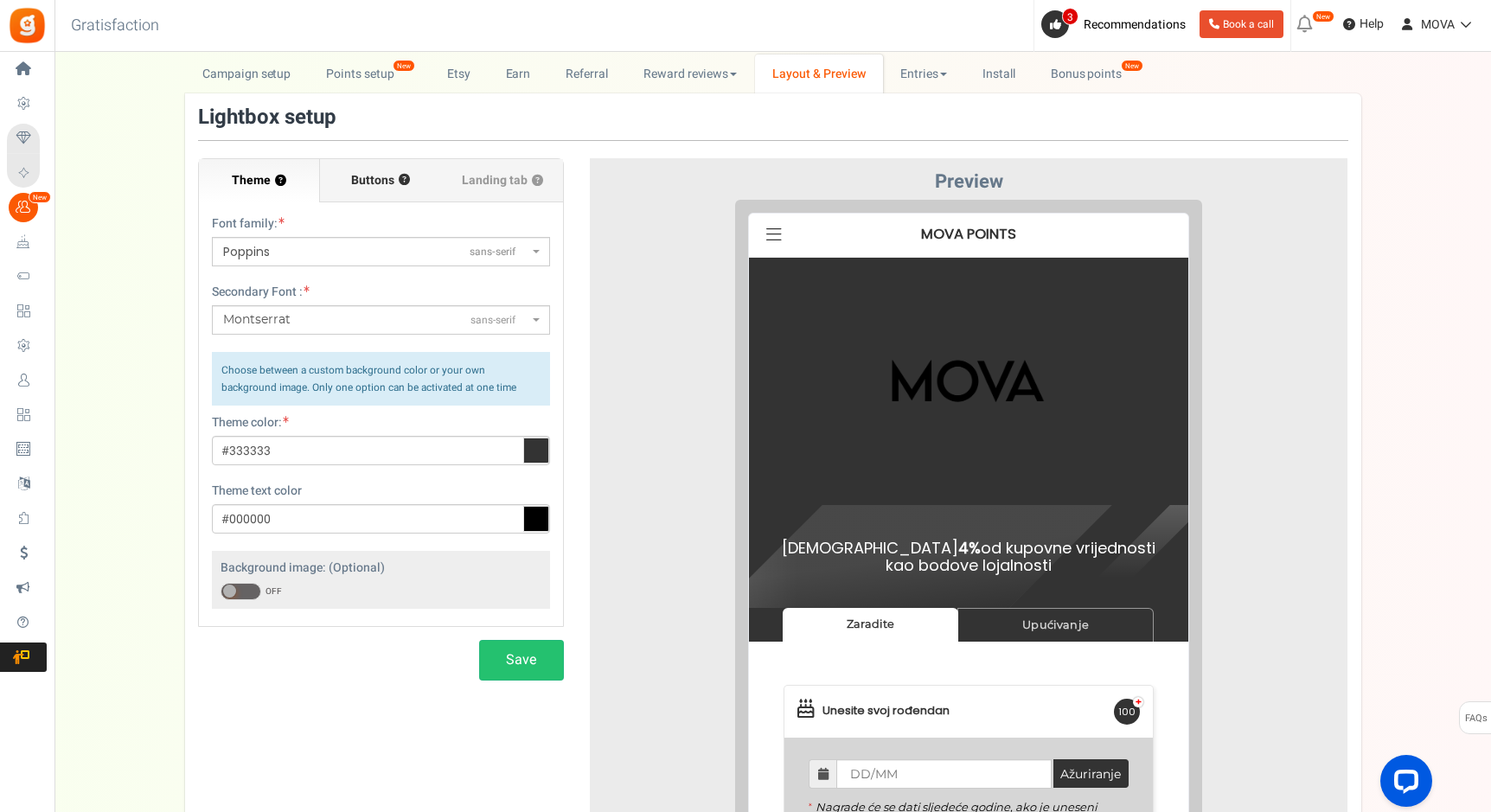
click at [381, 180] on span "Buttons" at bounding box center [373, 180] width 44 height 17
click at [0, 0] on input "Buttons ?" at bounding box center [0, 0] width 0 height 0
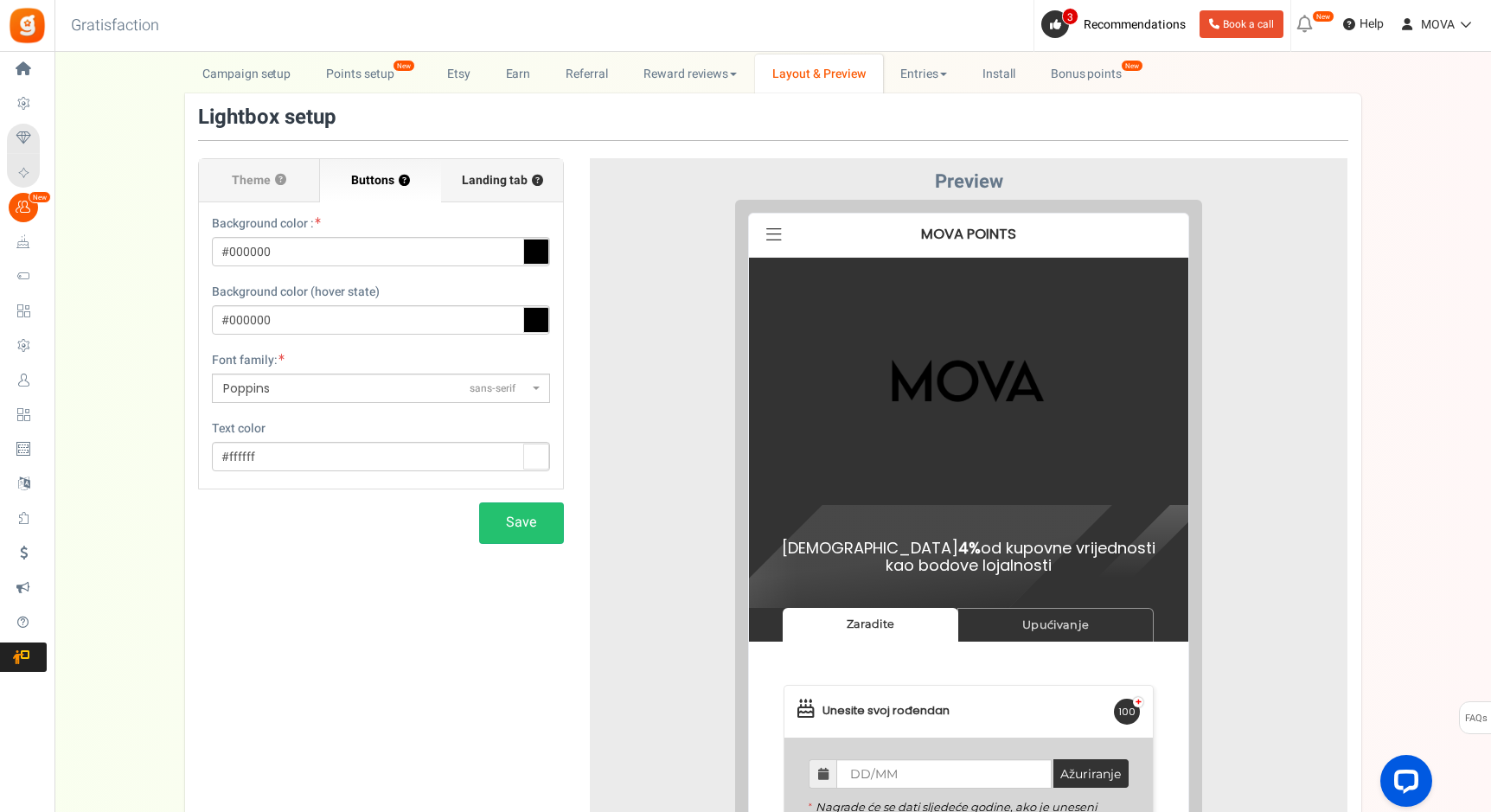
click at [480, 176] on span "Landing tab ?" at bounding box center [502, 180] width 81 height 17
click at [0, 0] on input "Landing tab ?" at bounding box center [0, 0] width 0 height 0
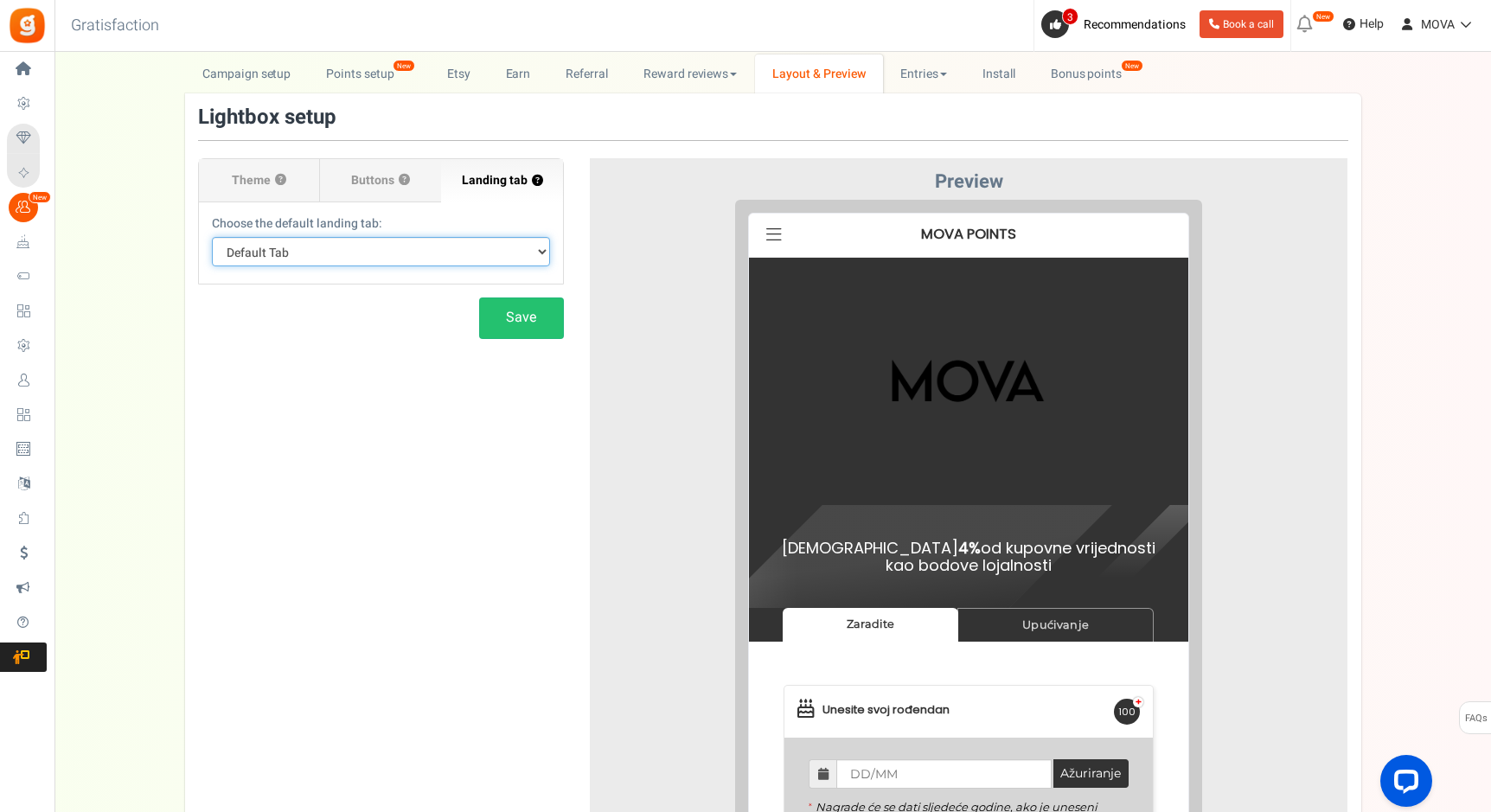
click at [301, 259] on select "Default Tab Zaradite Upućivanje" at bounding box center [380, 252] width 338 height 30
select select "earn"
click at [347, 248] on select "Default Tab Zaradite Upućivanje" at bounding box center [380, 252] width 338 height 30
select select
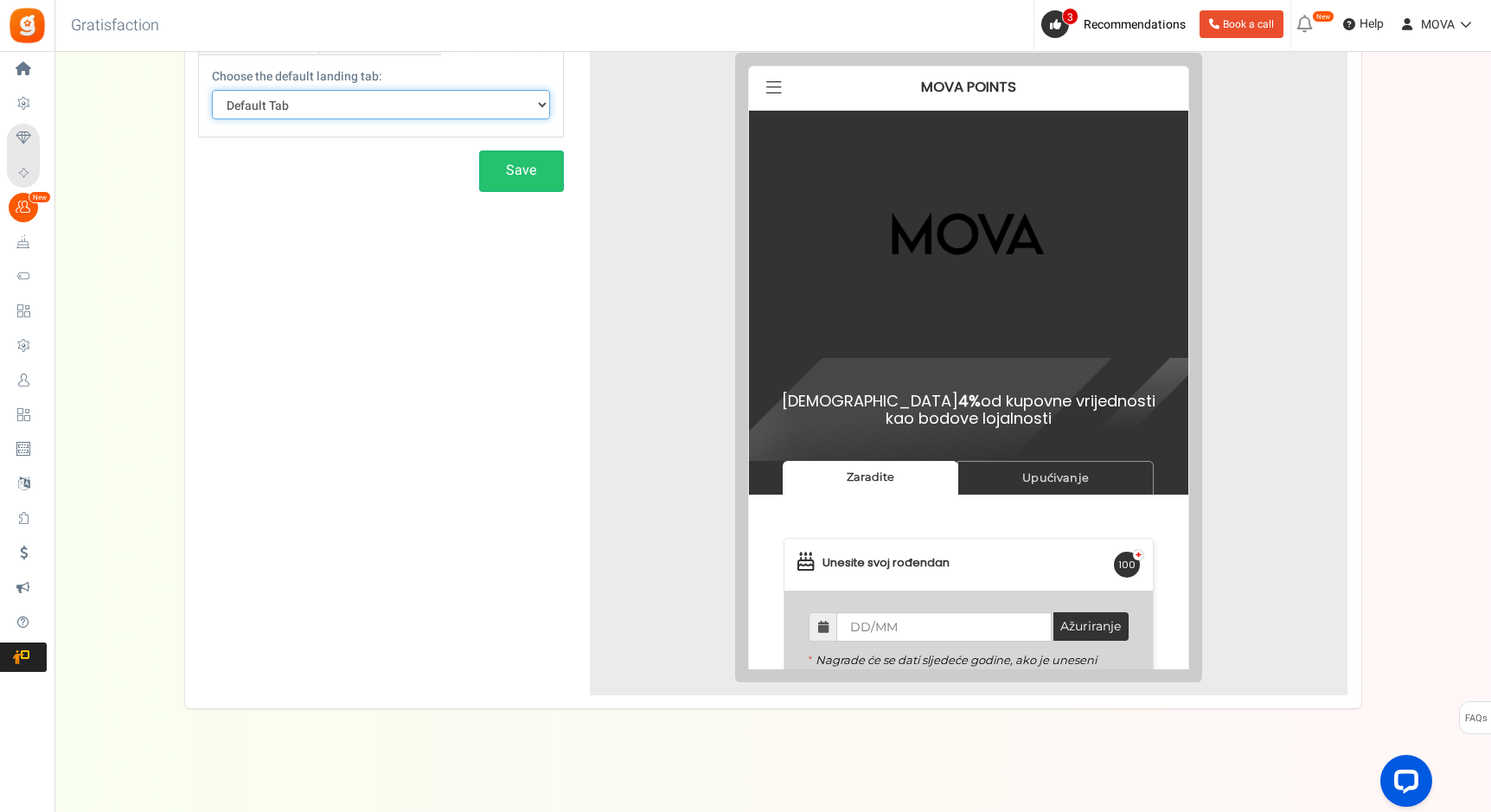
scroll to position [0, 0]
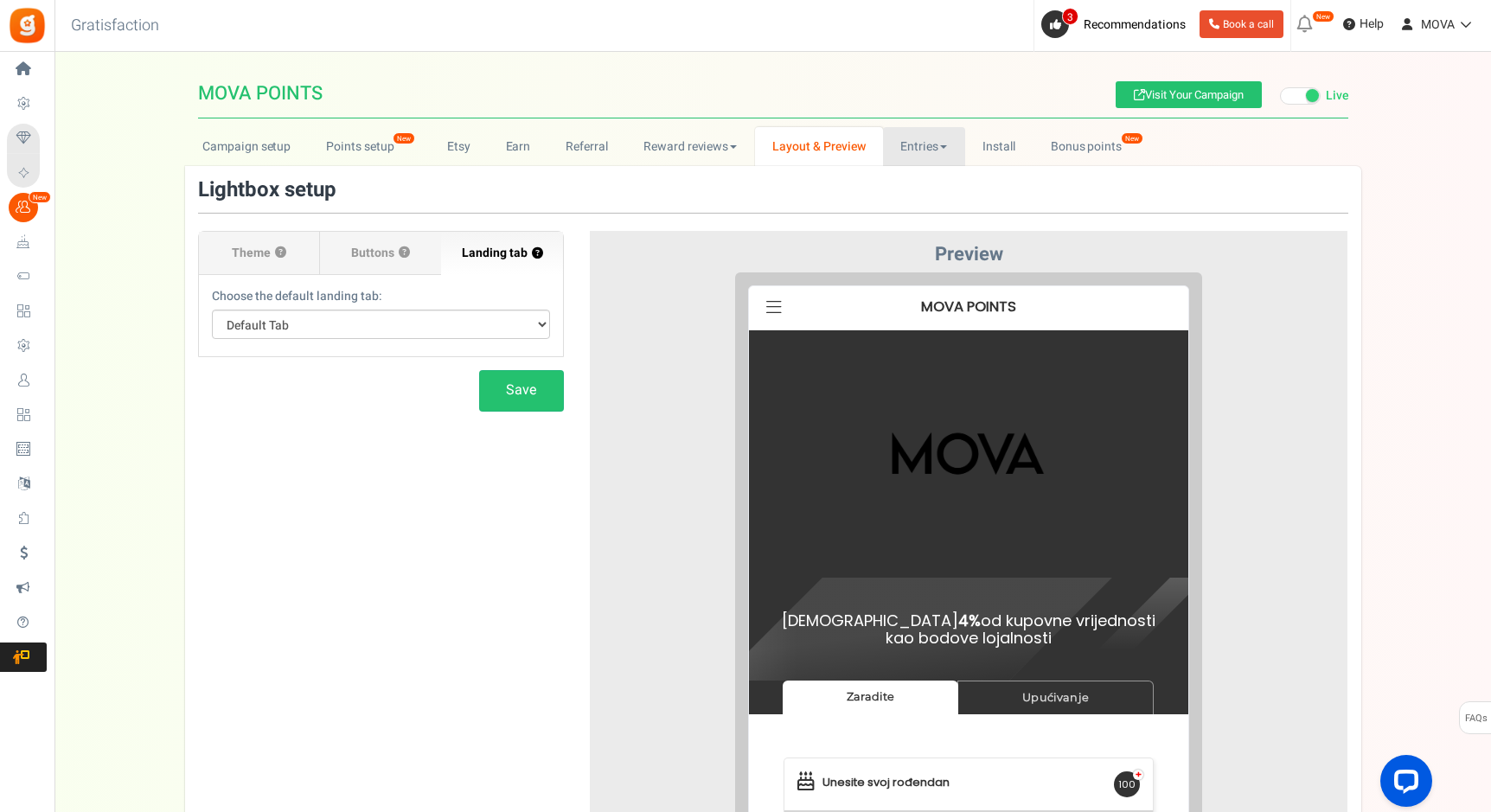
click at [896, 151] on link "Entries" at bounding box center [923, 146] width 82 height 39
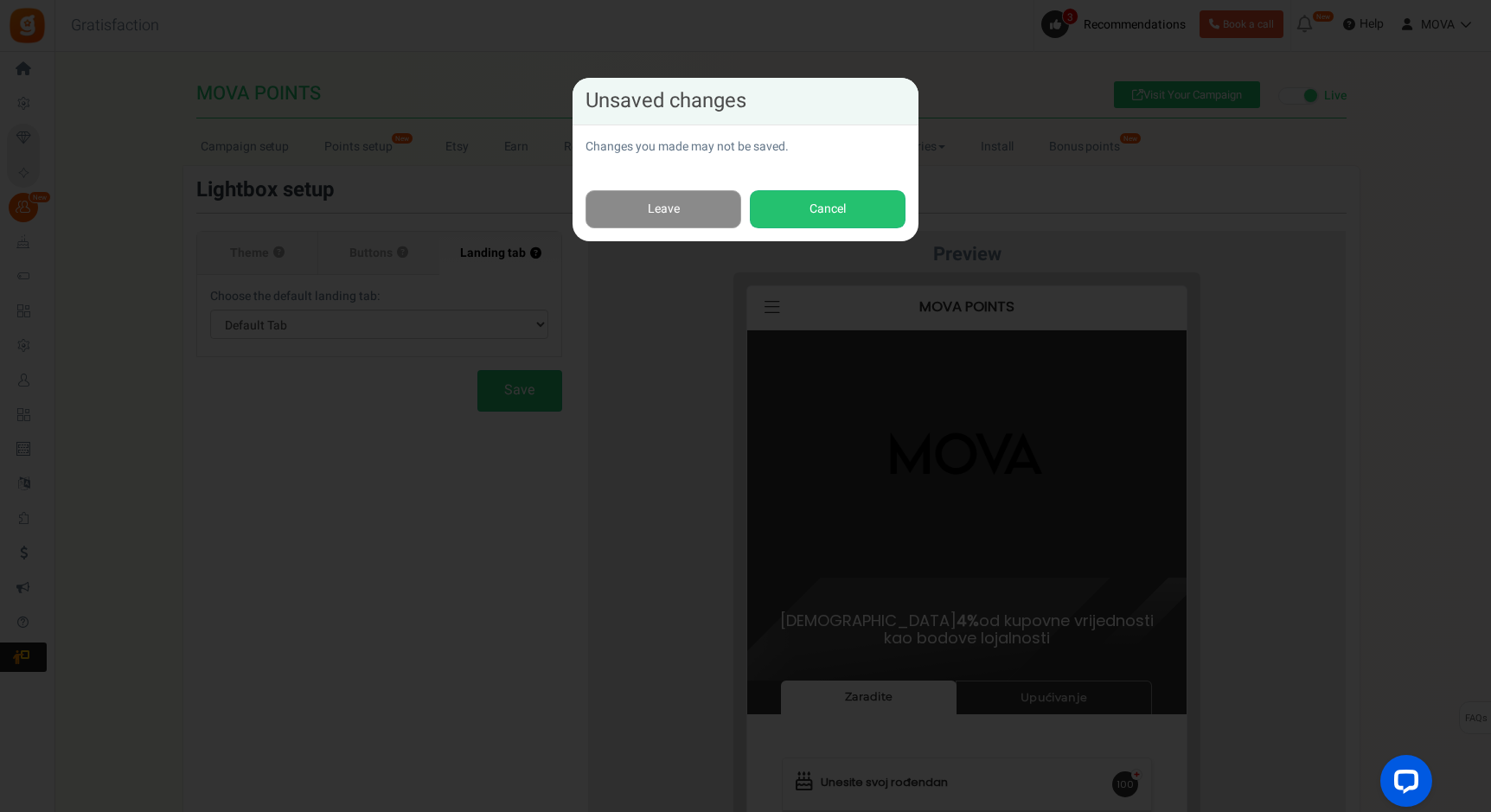
click at [715, 210] on link "Leave" at bounding box center [663, 209] width 156 height 39
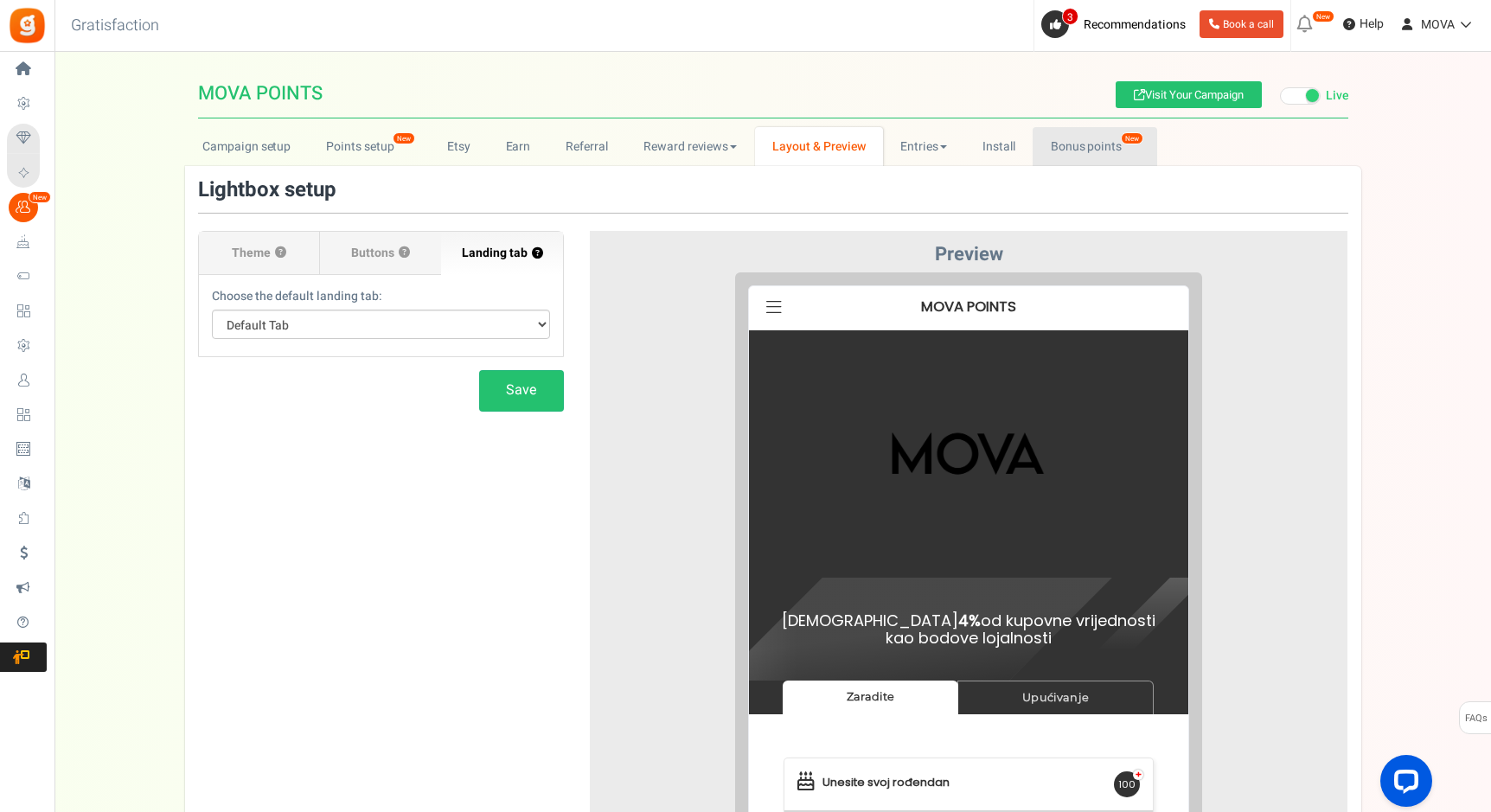
click at [1107, 150] on link "Bonus points New" at bounding box center [1095, 146] width 124 height 39
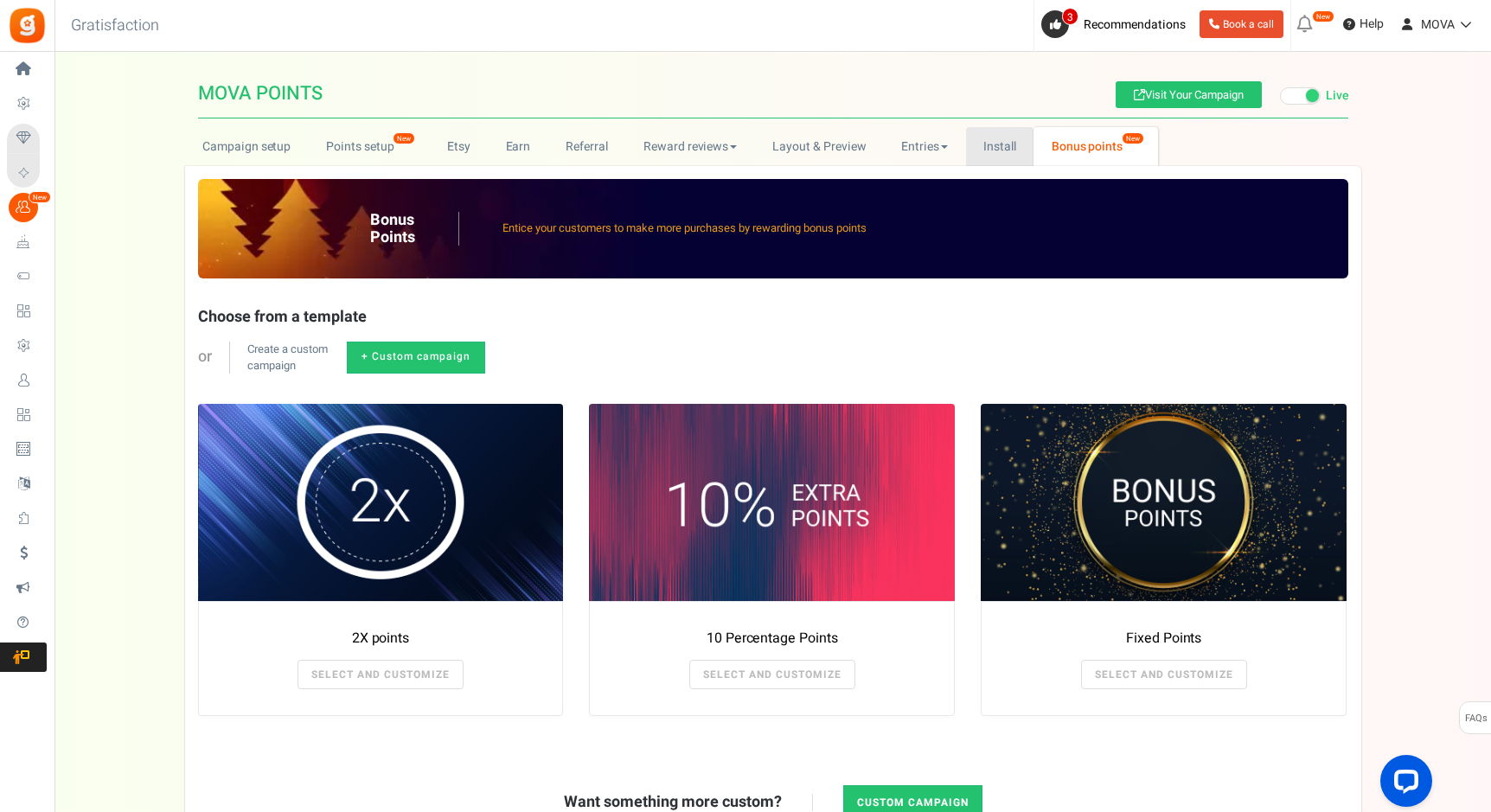
click at [1013, 146] on link "Install" at bounding box center [1000, 146] width 68 height 39
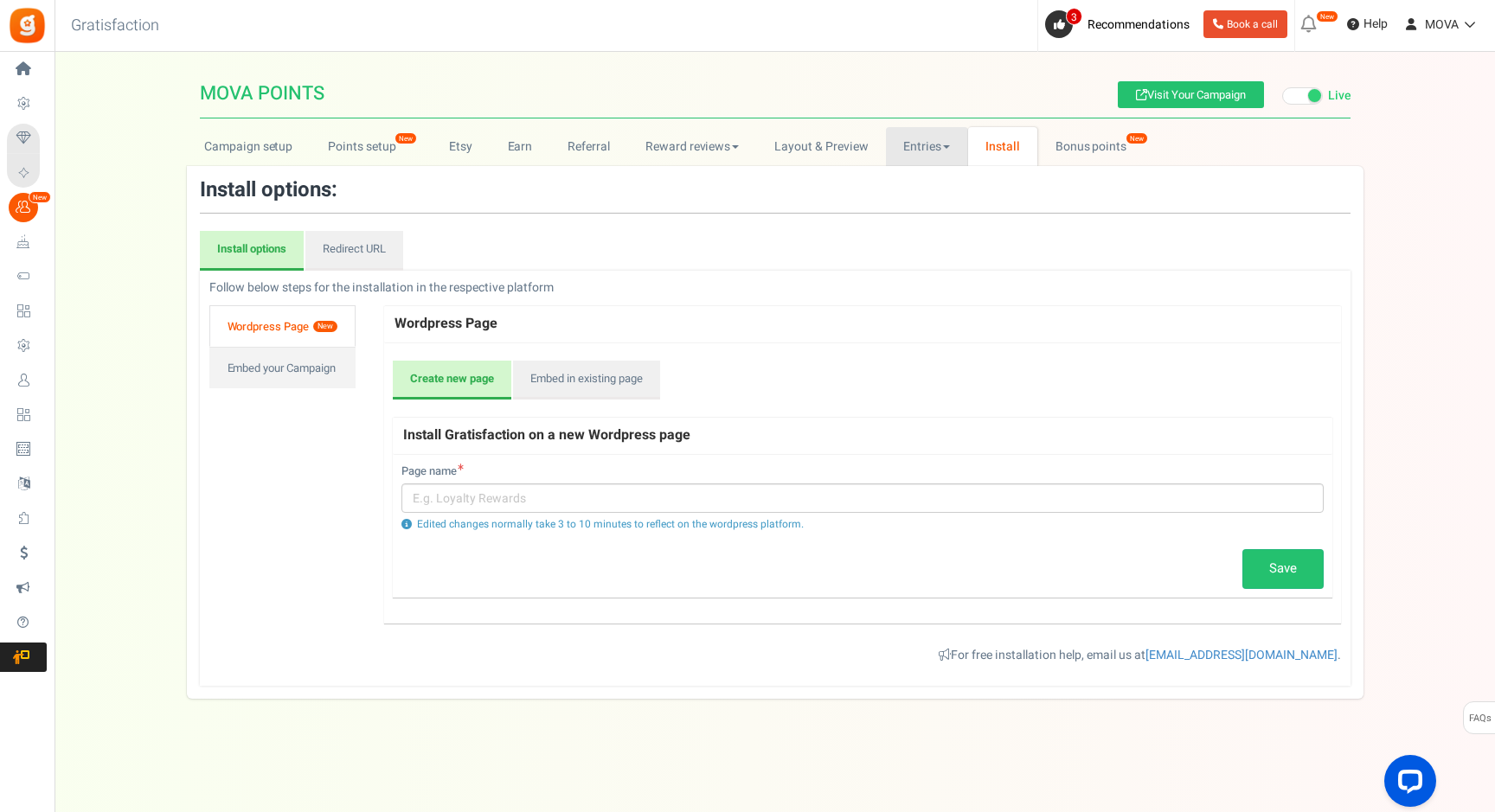
click at [910, 152] on link "Entries" at bounding box center [926, 146] width 82 height 39
click at [914, 187] on link "Entries" at bounding box center [955, 184] width 139 height 25
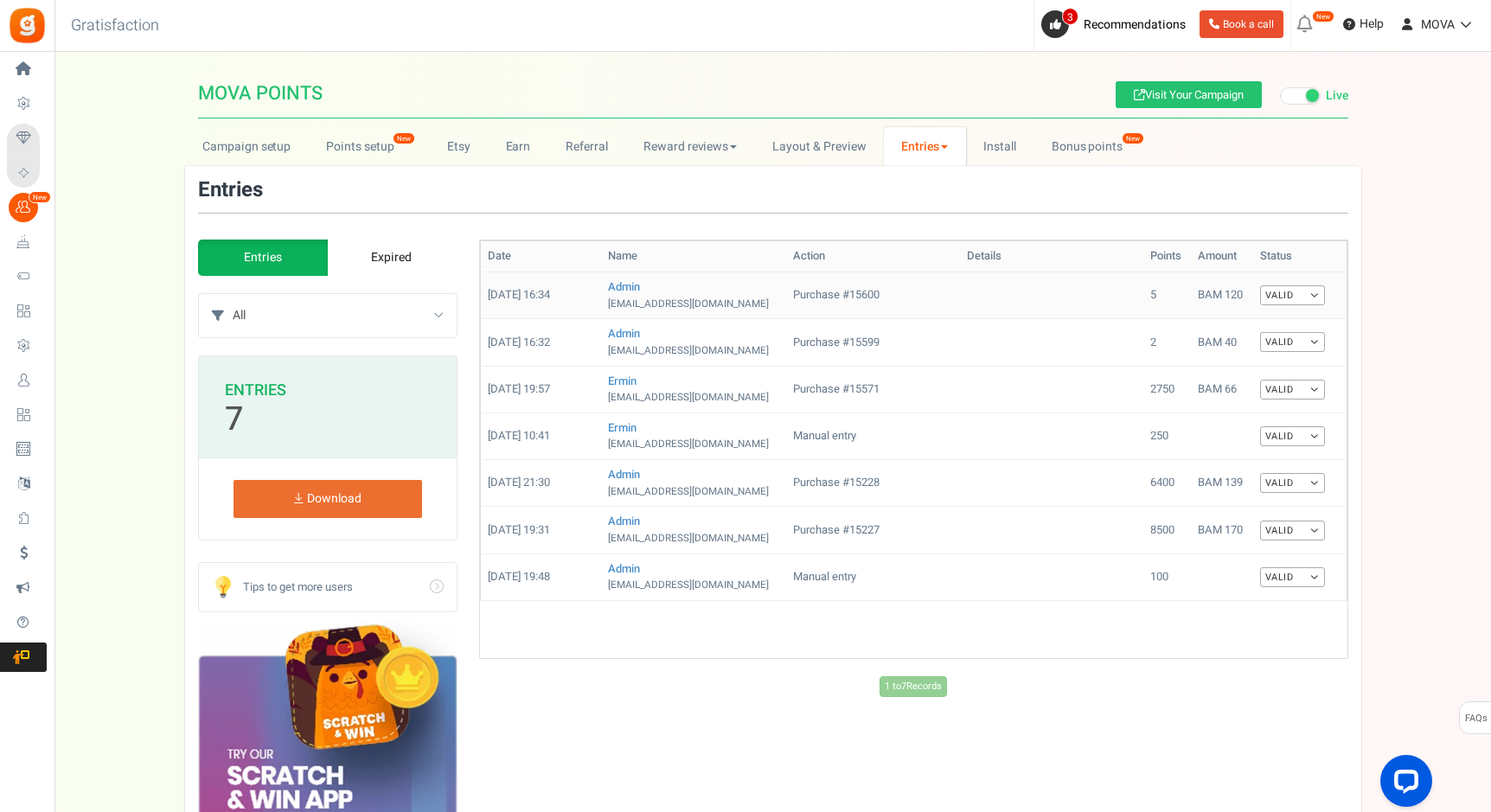
click at [1284, 303] on link "Valid" at bounding box center [1292, 295] width 64 height 20
click at [1409, 313] on div "Campaign setup Points setup New Etsy Earn Referral Reward reviews WOO LOOX Judg…" at bounding box center [773, 566] width 1437 height 880
click at [561, 143] on link "Referral" at bounding box center [587, 146] width 78 height 39
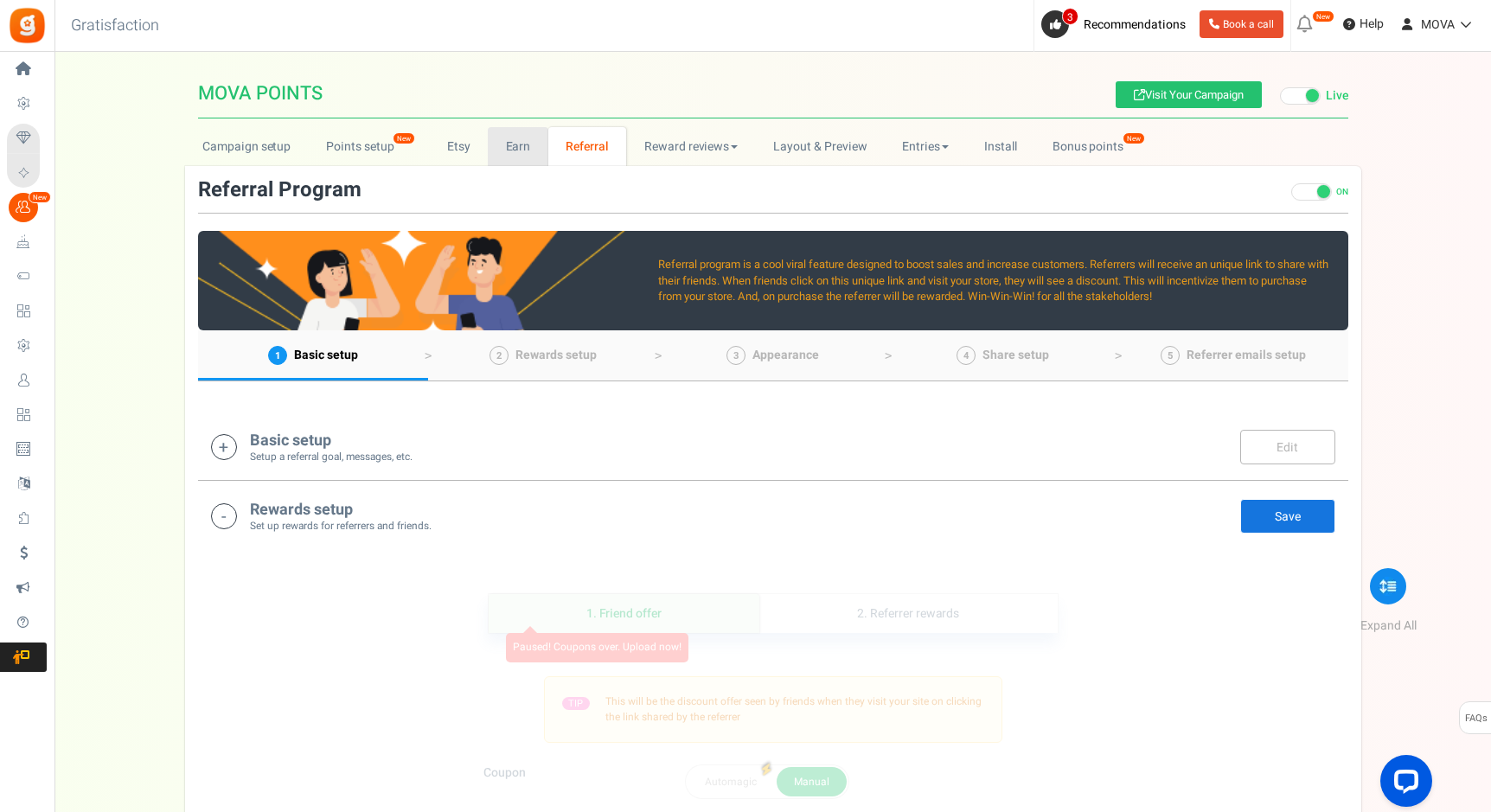
click at [515, 145] on link "Earn" at bounding box center [517, 146] width 60 height 39
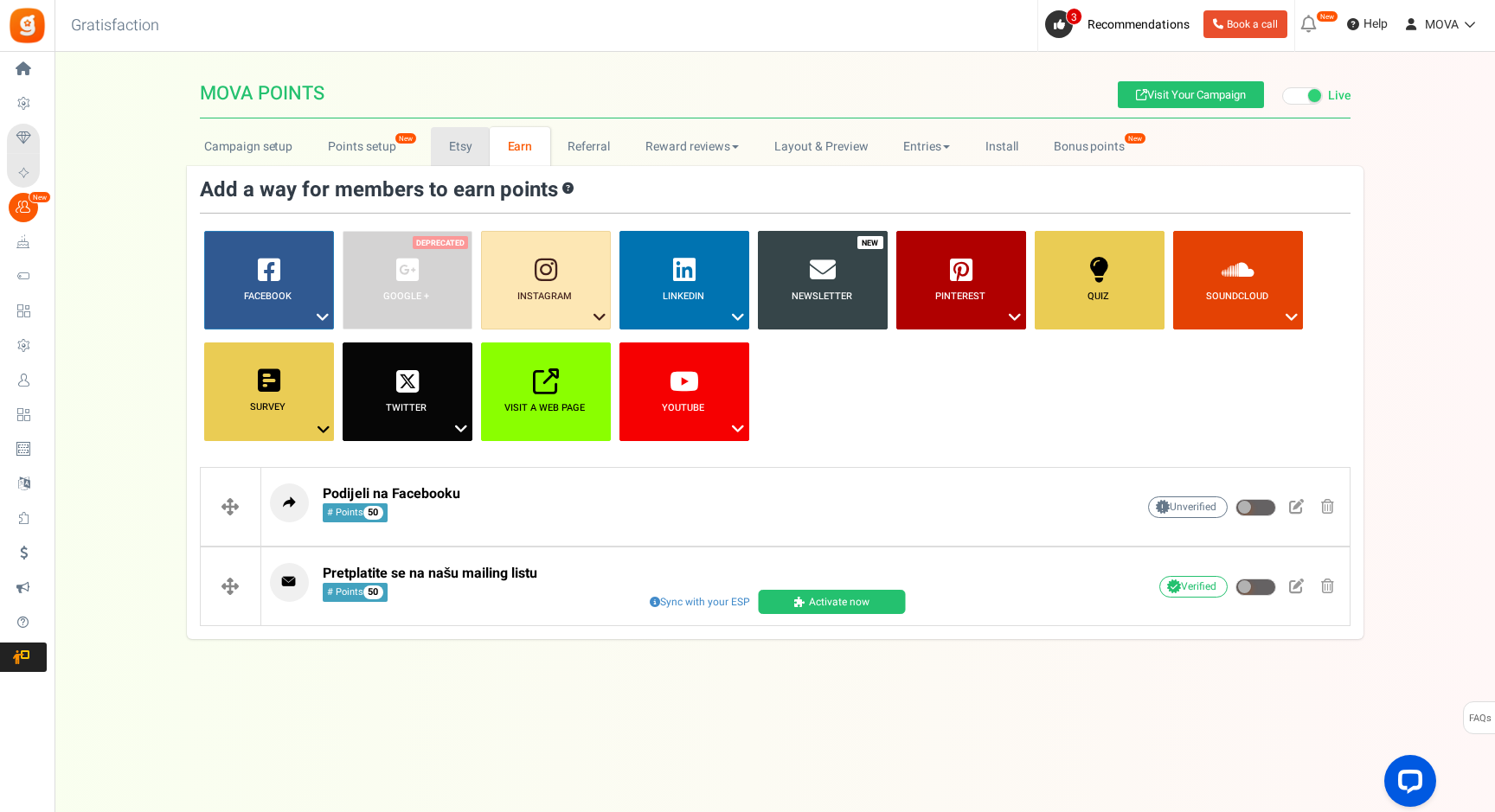
click at [457, 147] on link "Etsy" at bounding box center [460, 146] width 58 height 39
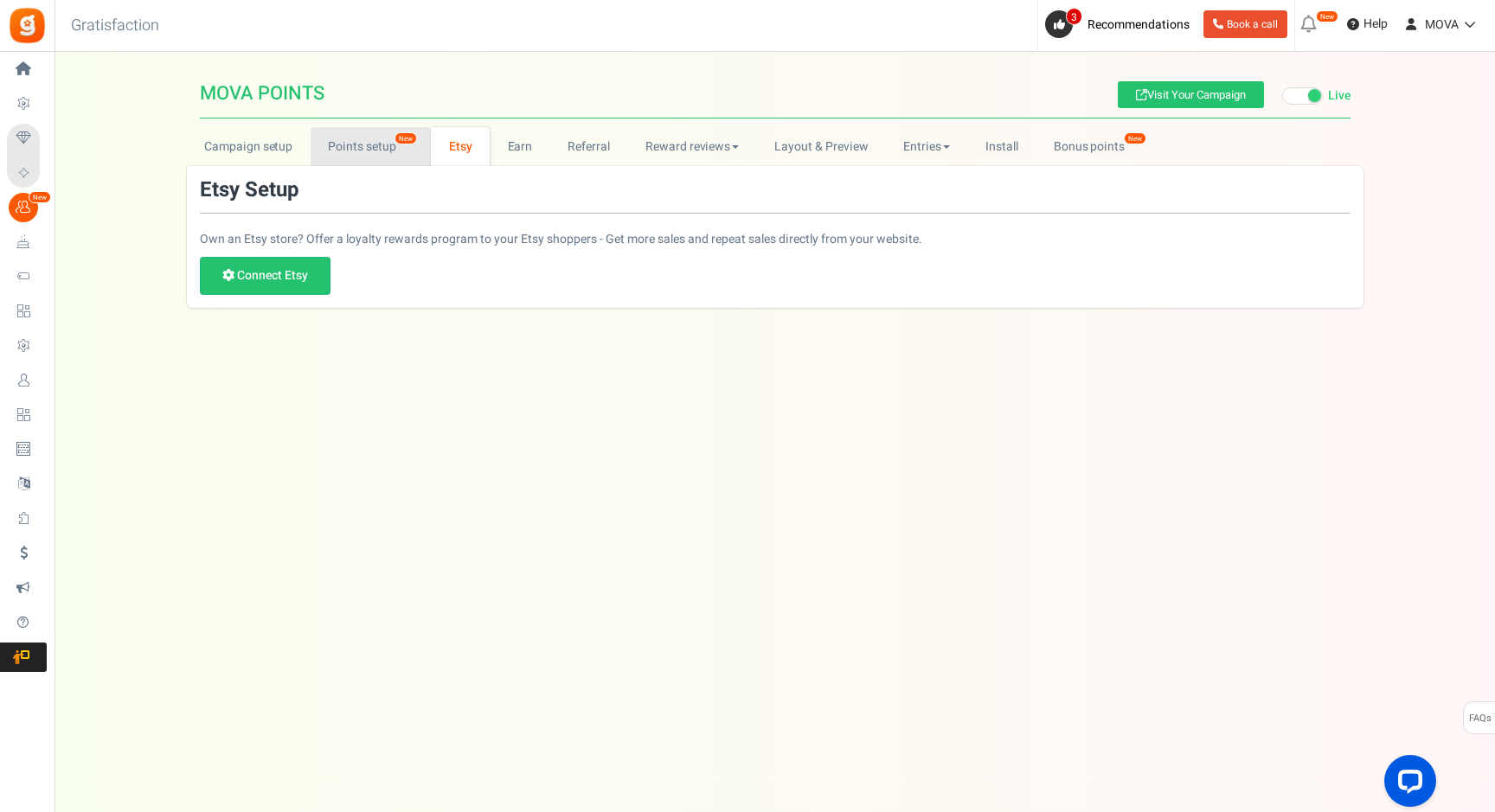
click at [365, 141] on link "Points setup New" at bounding box center [370, 146] width 120 height 39
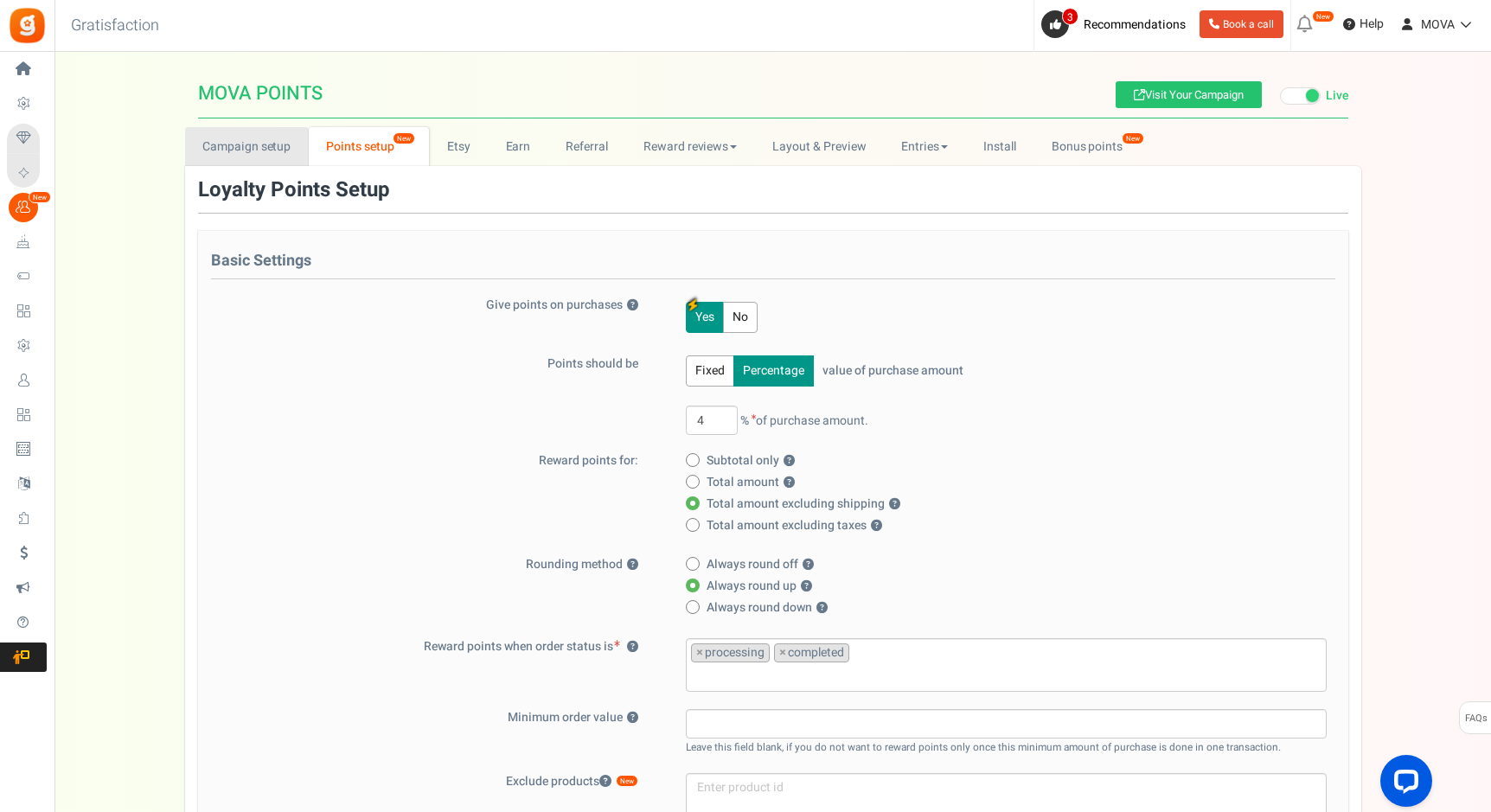
click at [288, 152] on link "Campaign setup" at bounding box center [247, 146] width 124 height 39
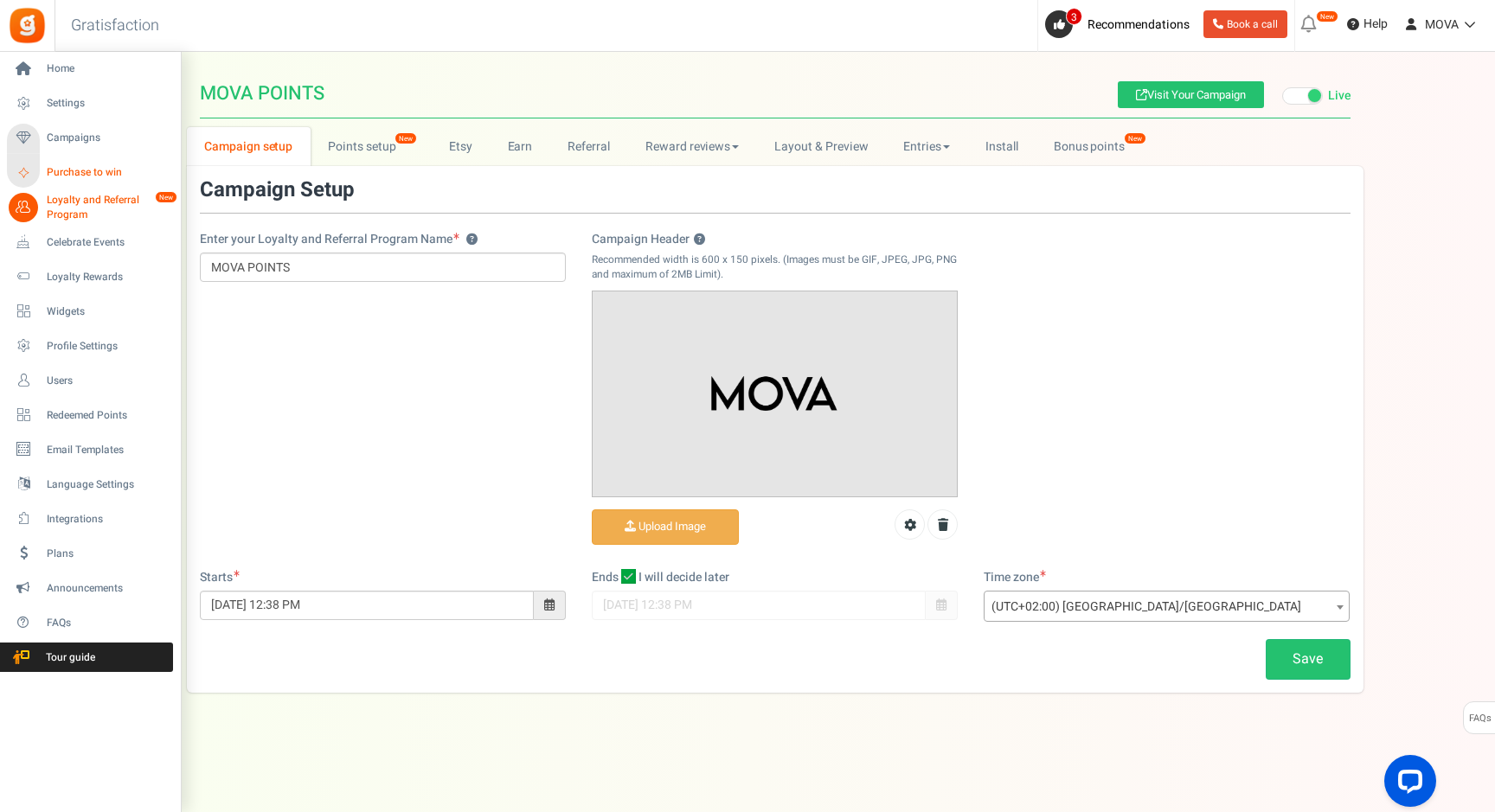
click at [83, 171] on span "Purchase to win" at bounding box center [107, 172] width 121 height 15
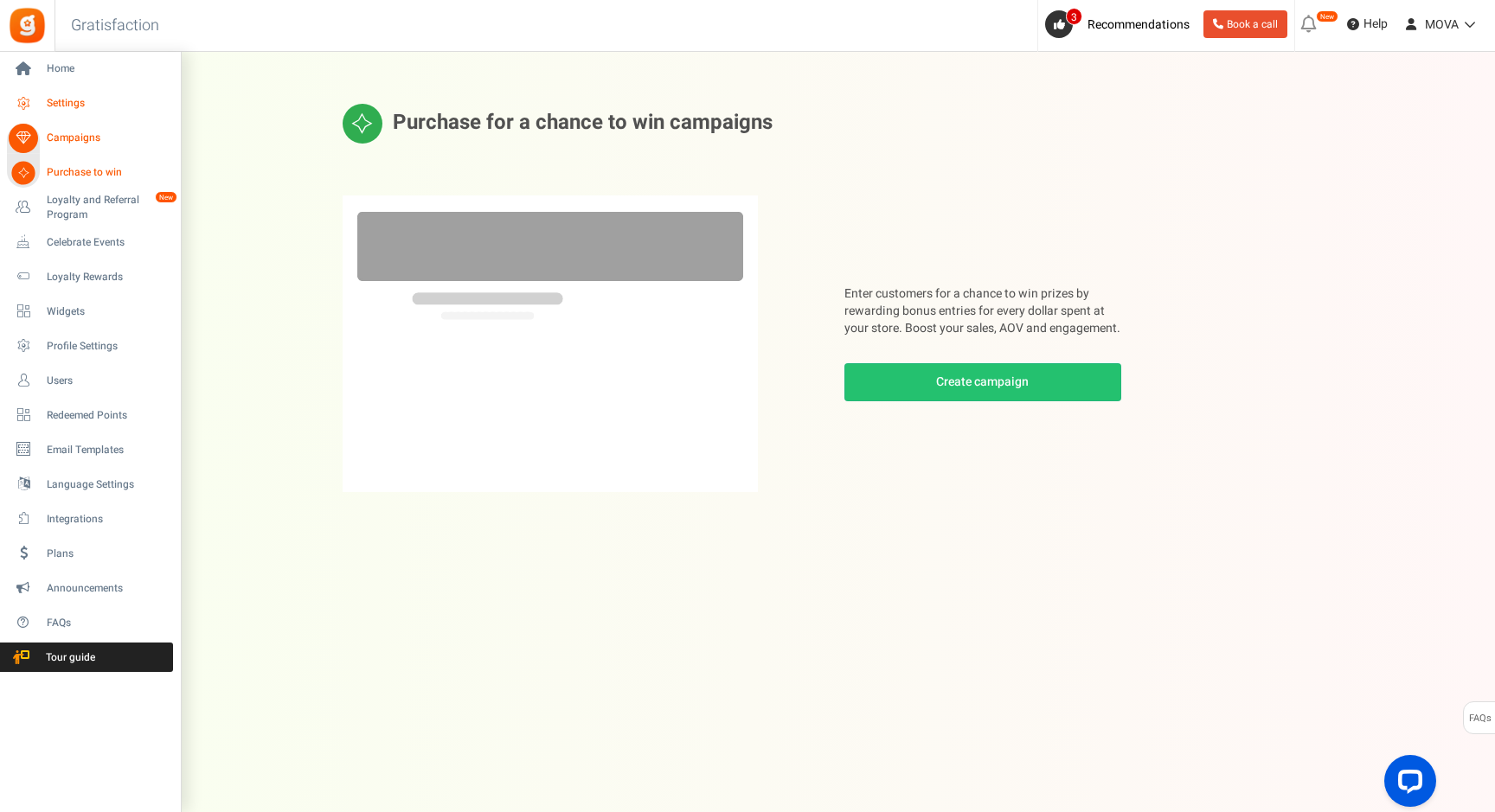
click at [45, 89] on link "Settings" at bounding box center [90, 104] width 166 height 30
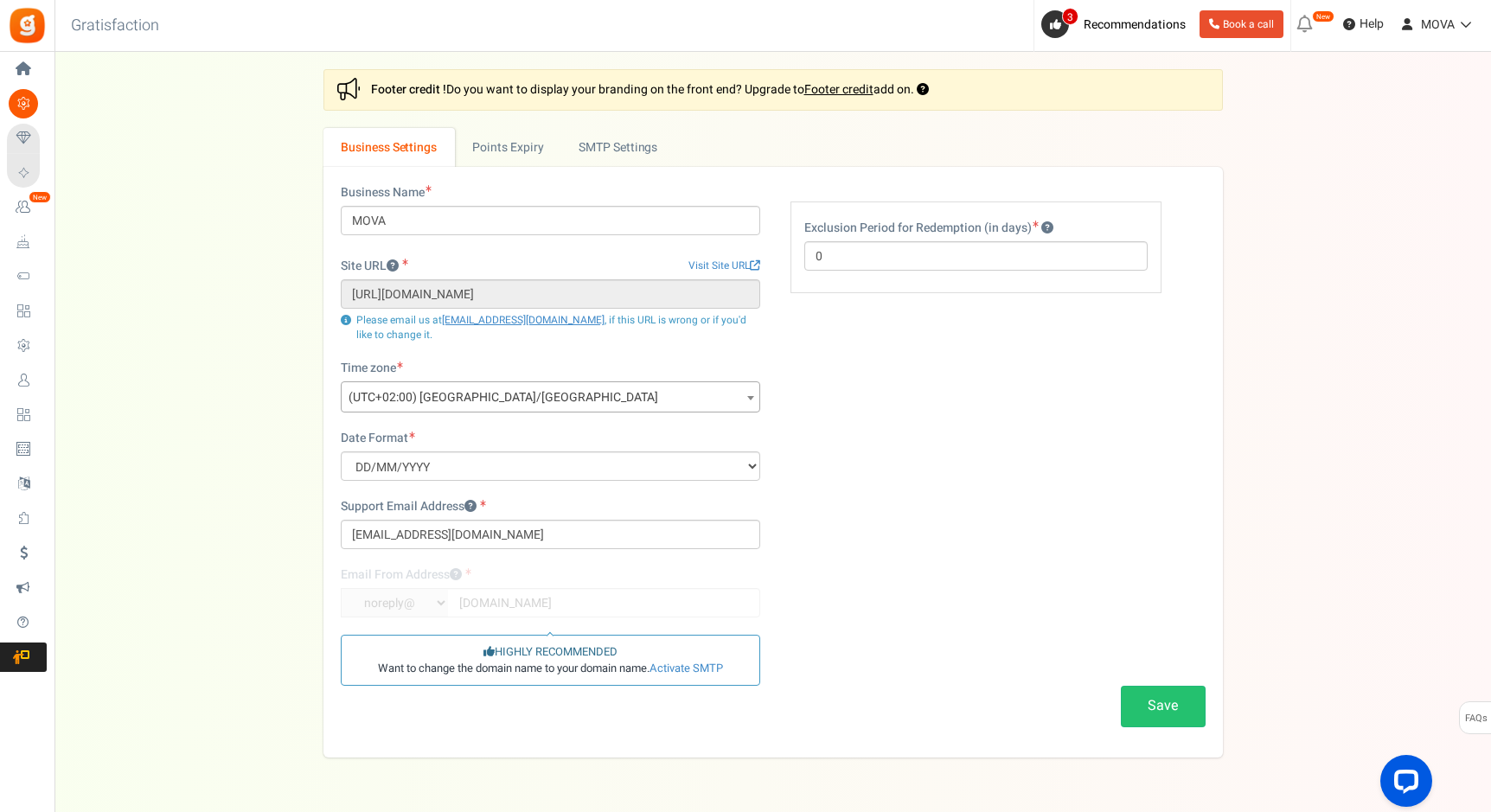
click at [886, 390] on div "Business Name MOVA Site URL Visit Site URL https://mova.ba Update site URL Plea…" at bounding box center [773, 461] width 891 height 556
click at [617, 473] on select "MM/DD/YYYY DD/MM/YYYY YYYY/MM/DD" at bounding box center [550, 466] width 419 height 30
click at [1196, 700] on button "Save" at bounding box center [1164, 705] width 85 height 41
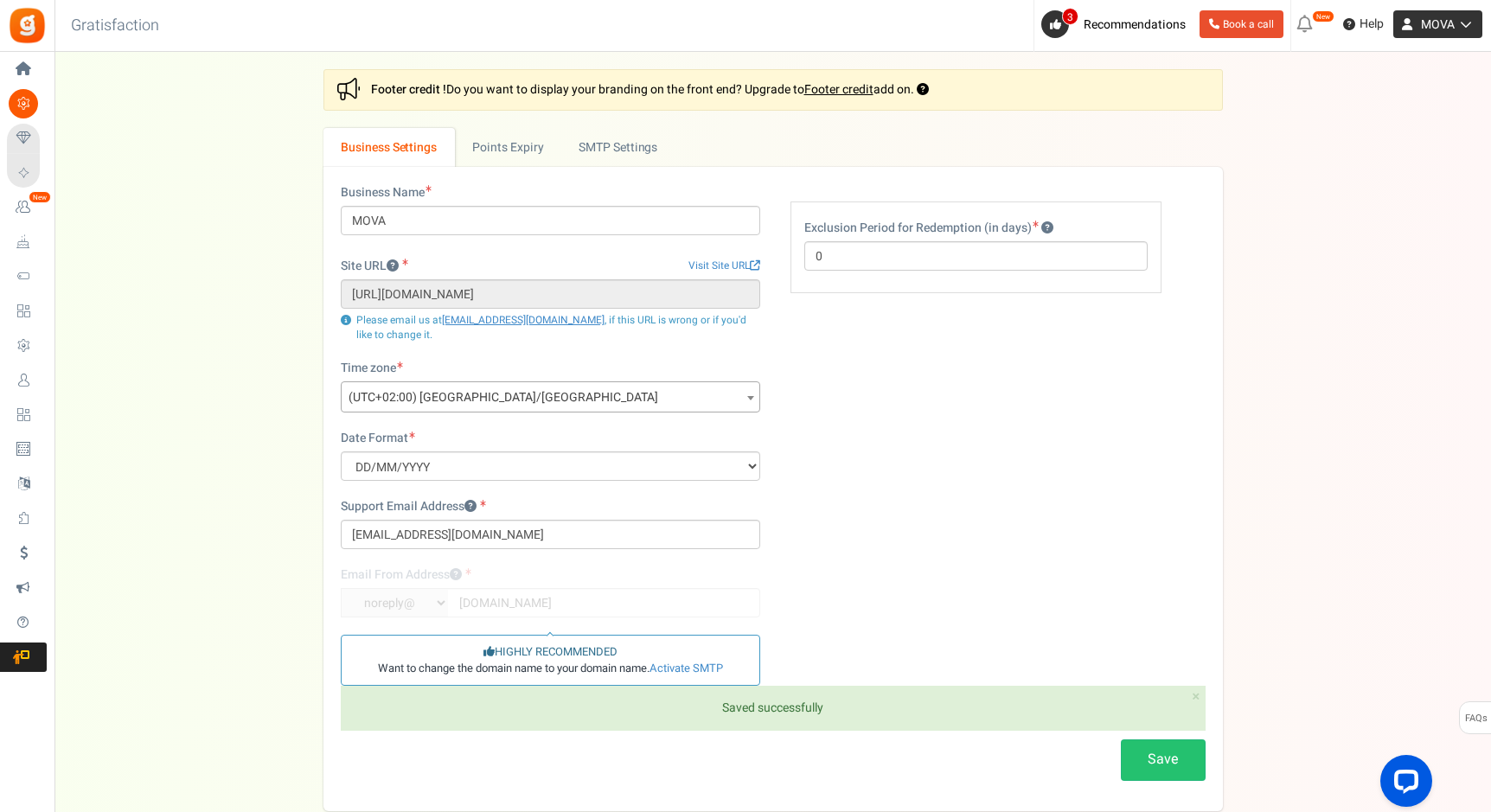
click at [1442, 31] on span "MOVA" at bounding box center [1438, 25] width 34 height 18
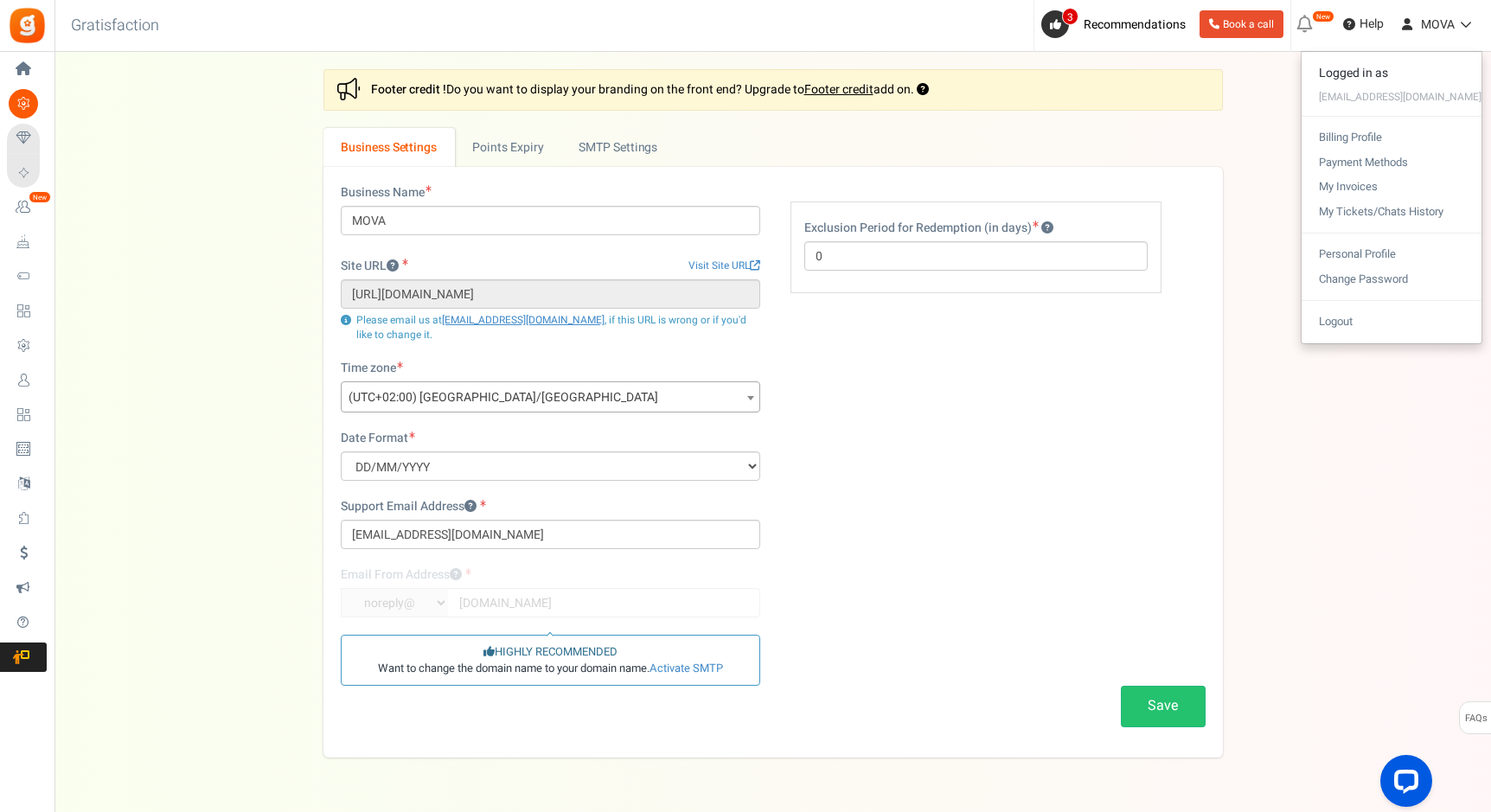
click at [1245, 179] on div "Settings In this section you will setup your business details and points expiry…" at bounding box center [772, 413] width 1402 height 688
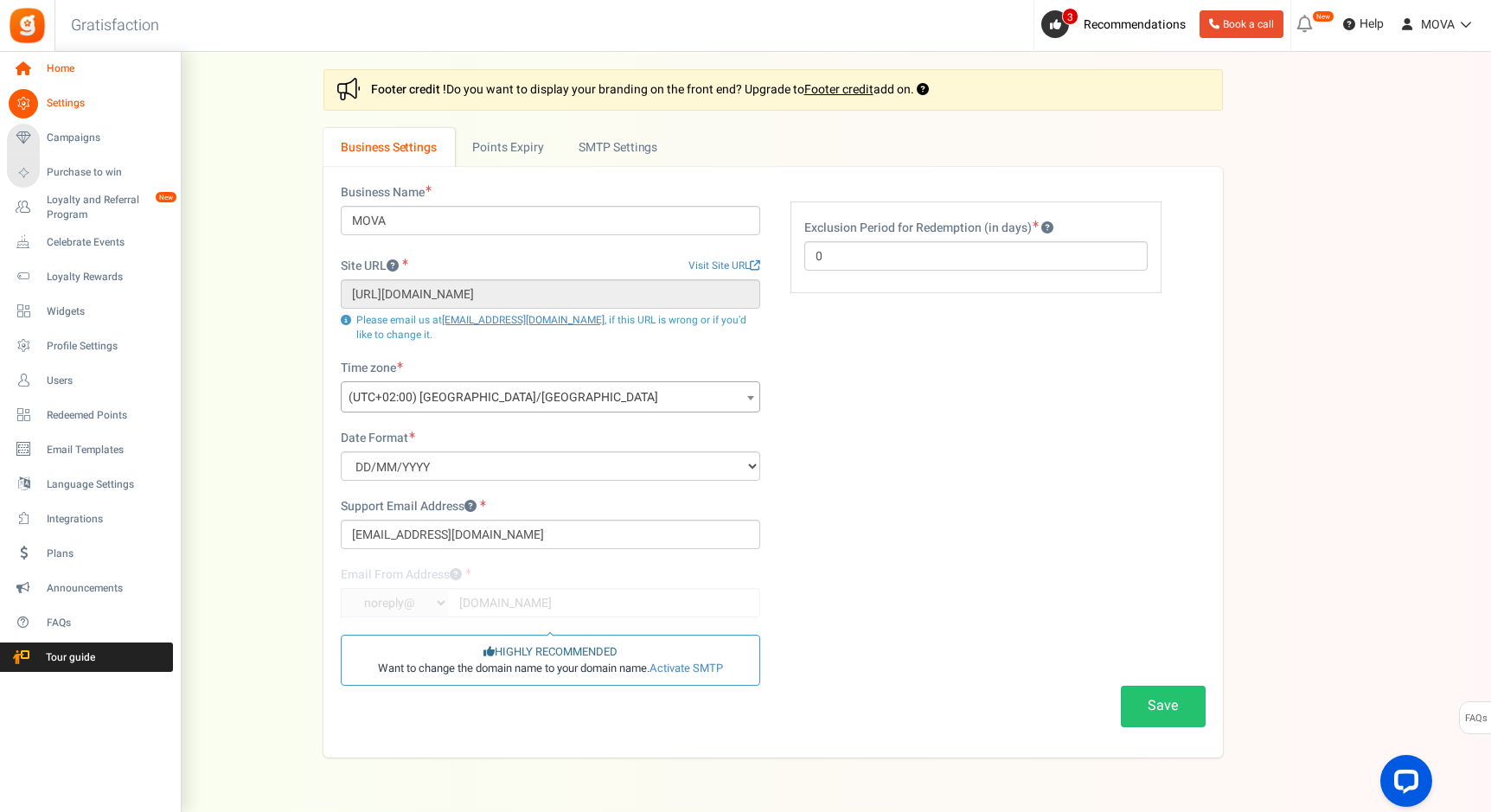
click at [20, 66] on icon at bounding box center [24, 69] width 30 height 30
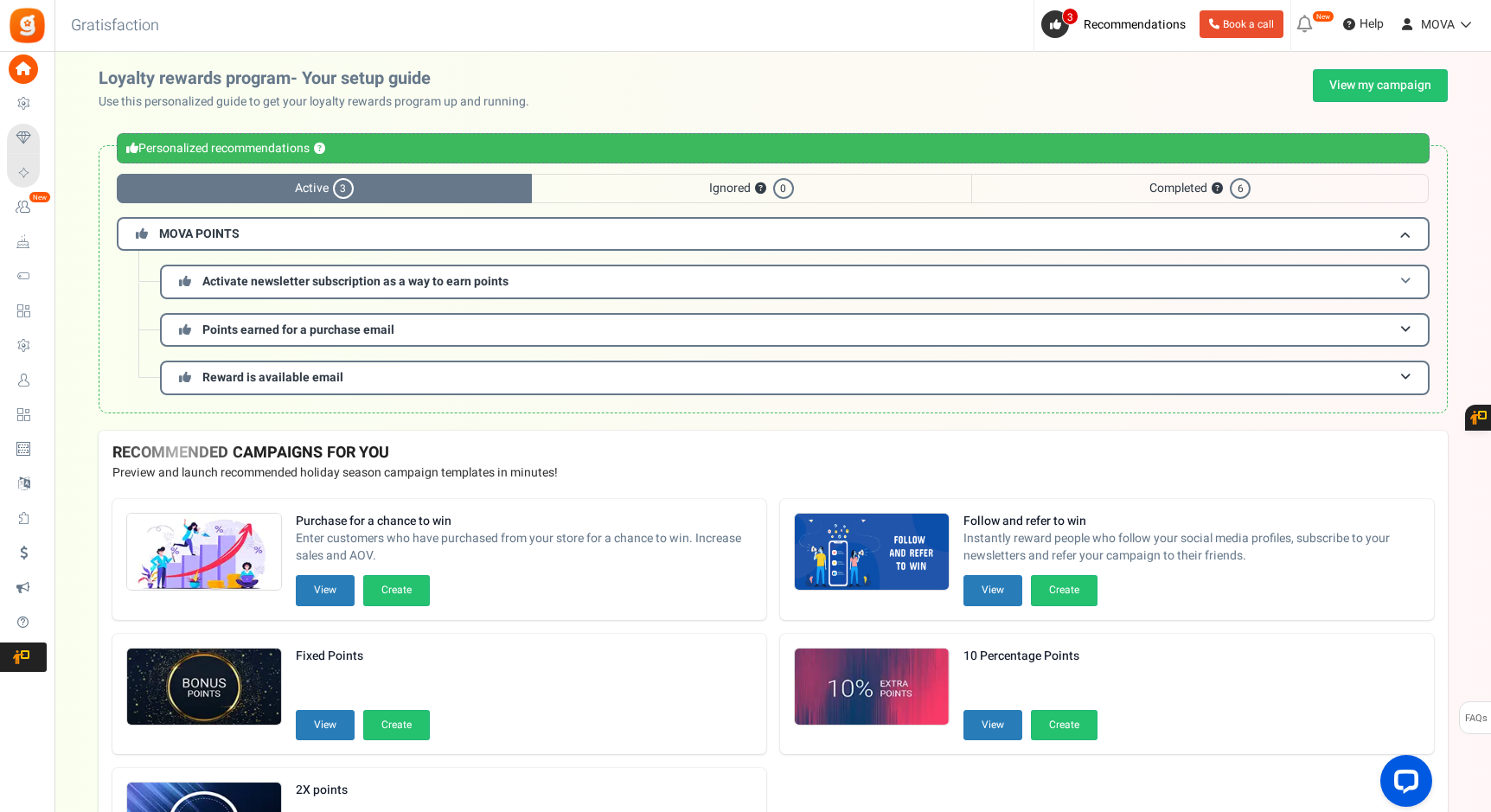
click at [468, 289] on span "Activate newsletter subscription as a way to earn points" at bounding box center [355, 281] width 306 height 18
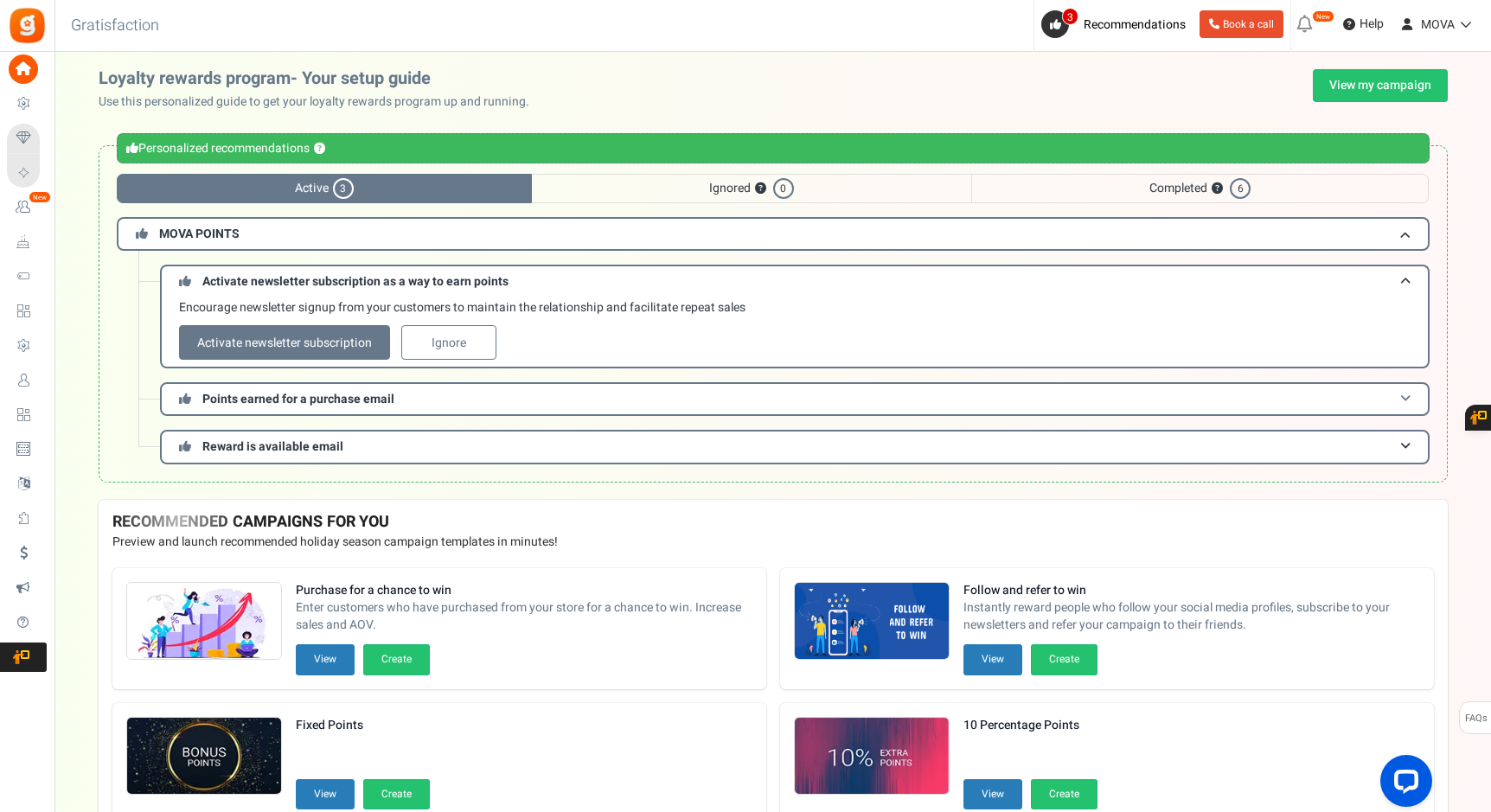
click at [436, 385] on h3 "Points earned for a purchase email" at bounding box center [796, 399] width 1270 height 34
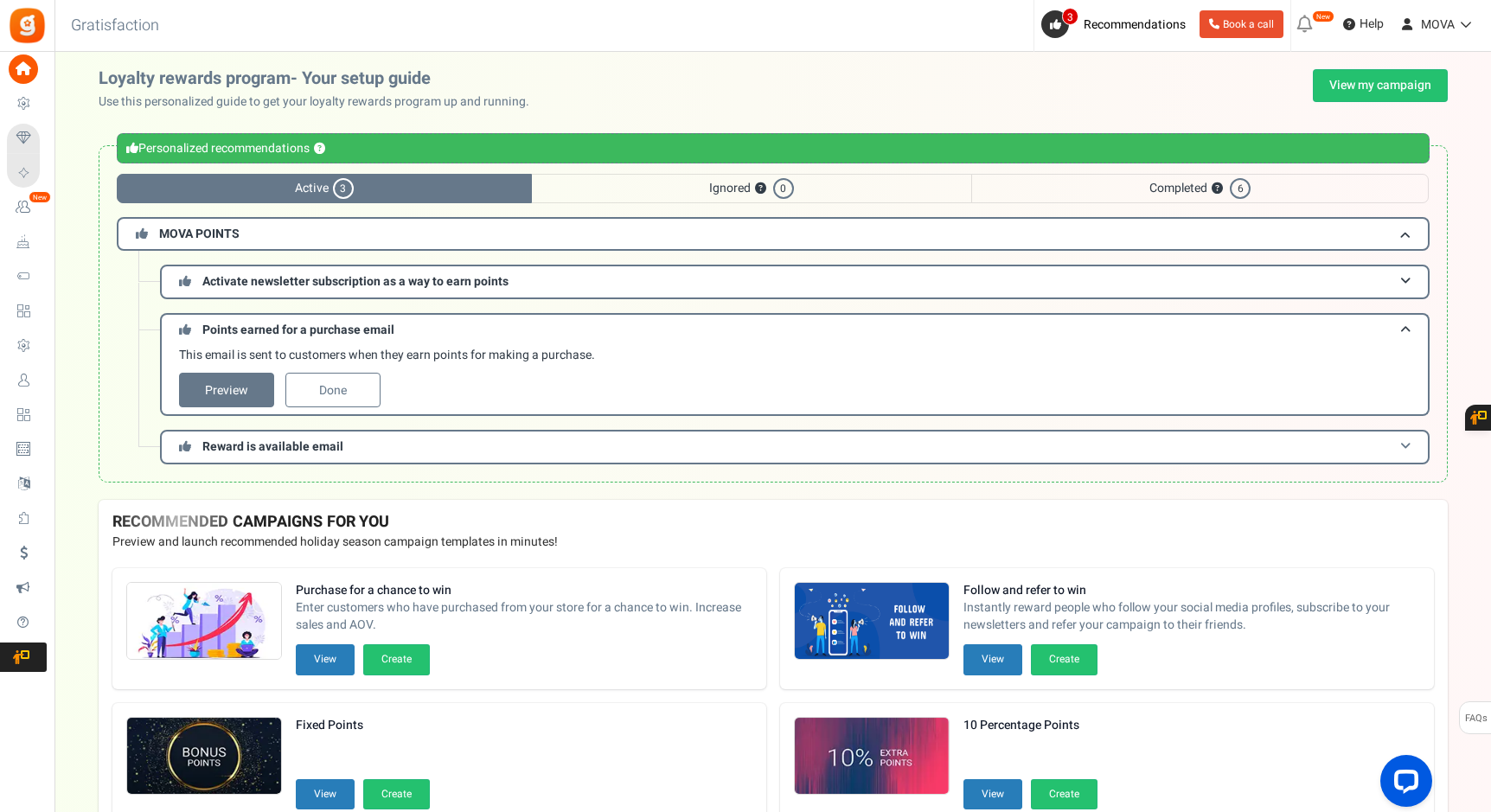
click at [291, 440] on span "Reward is available email" at bounding box center [272, 447] width 141 height 18
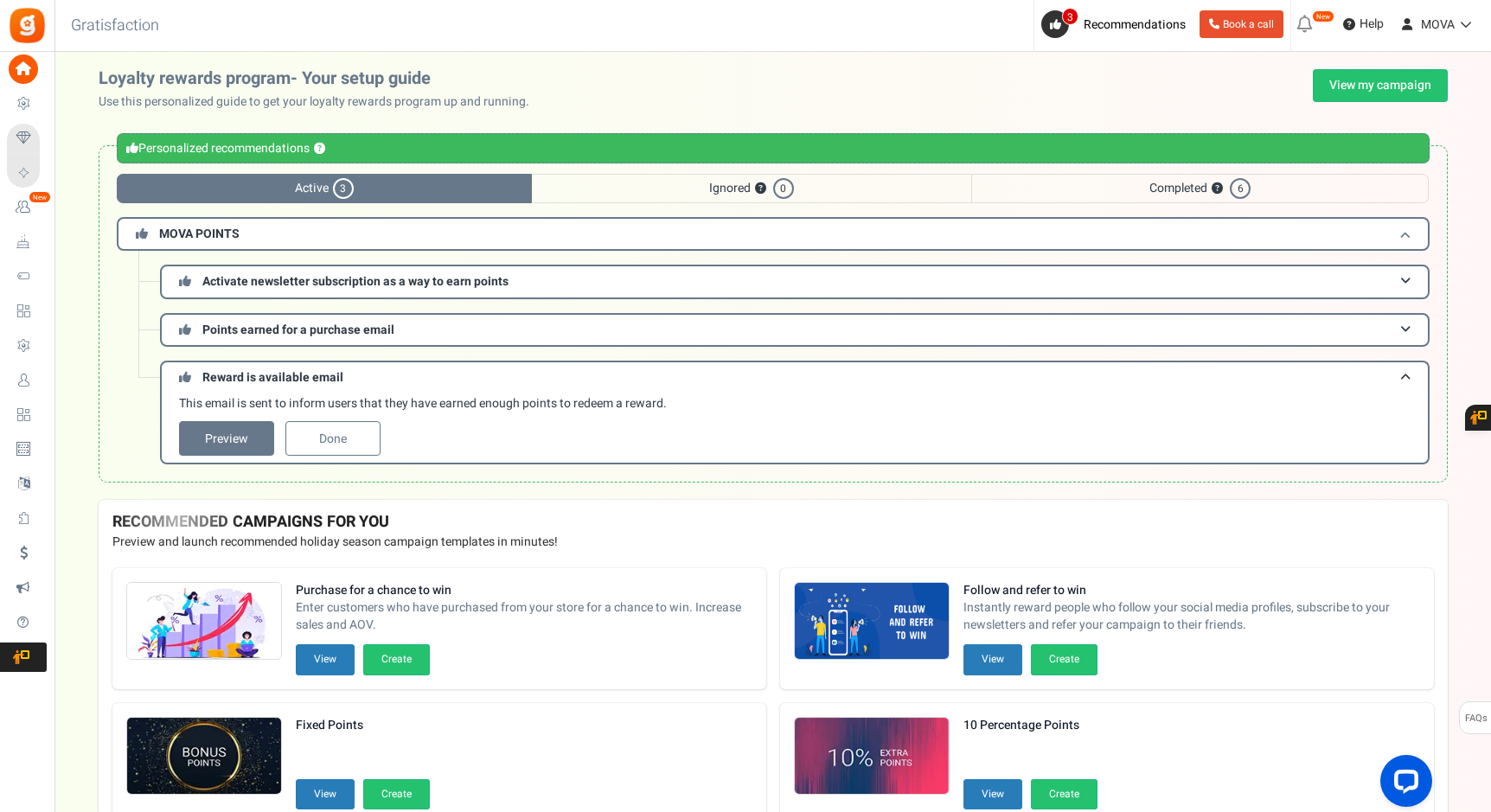
click at [298, 242] on h3 "MOVA POINTS" at bounding box center [773, 234] width 1313 height 34
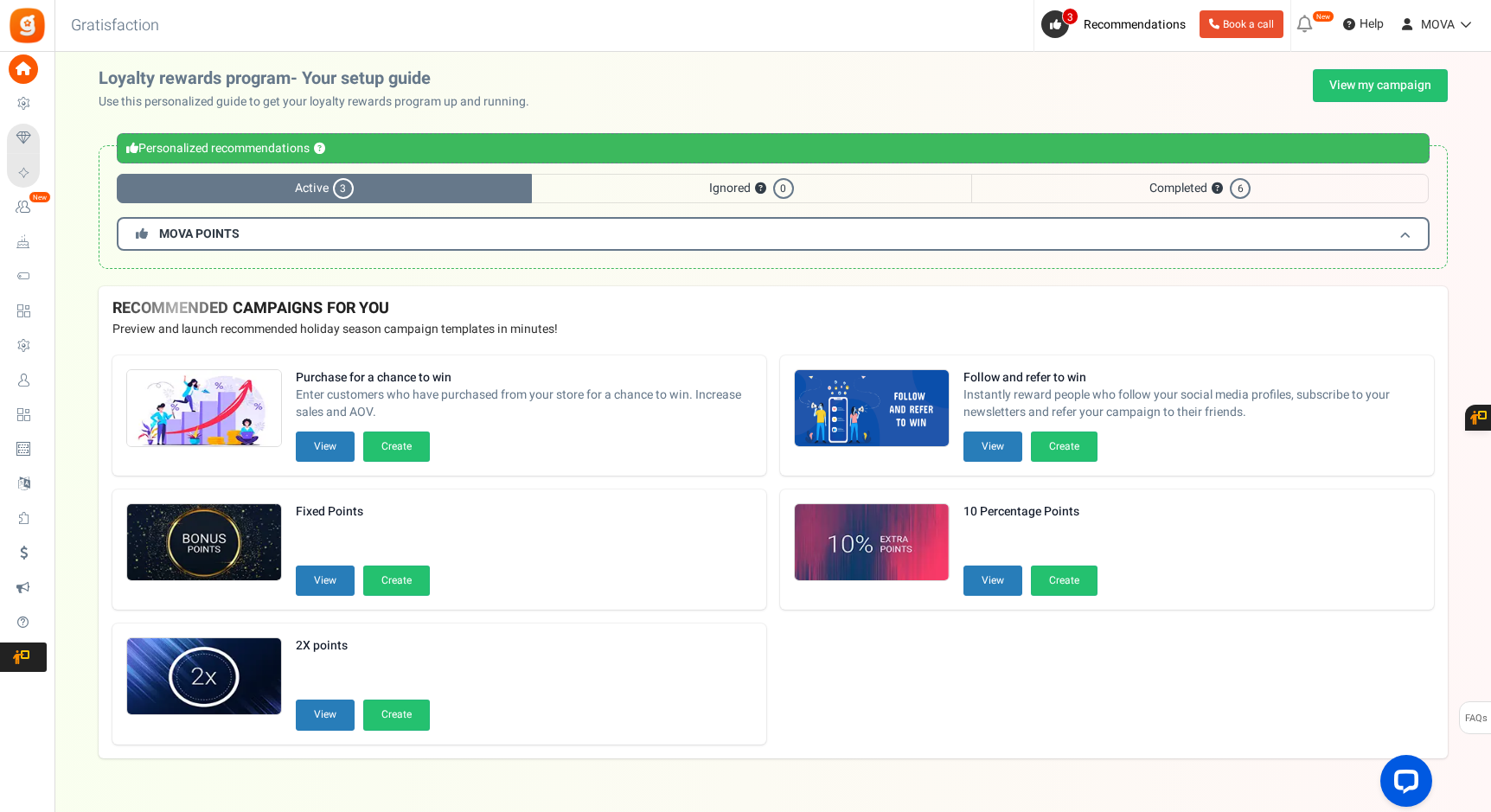
click at [309, 237] on h3 "MOVA POINTS" at bounding box center [773, 234] width 1313 height 34
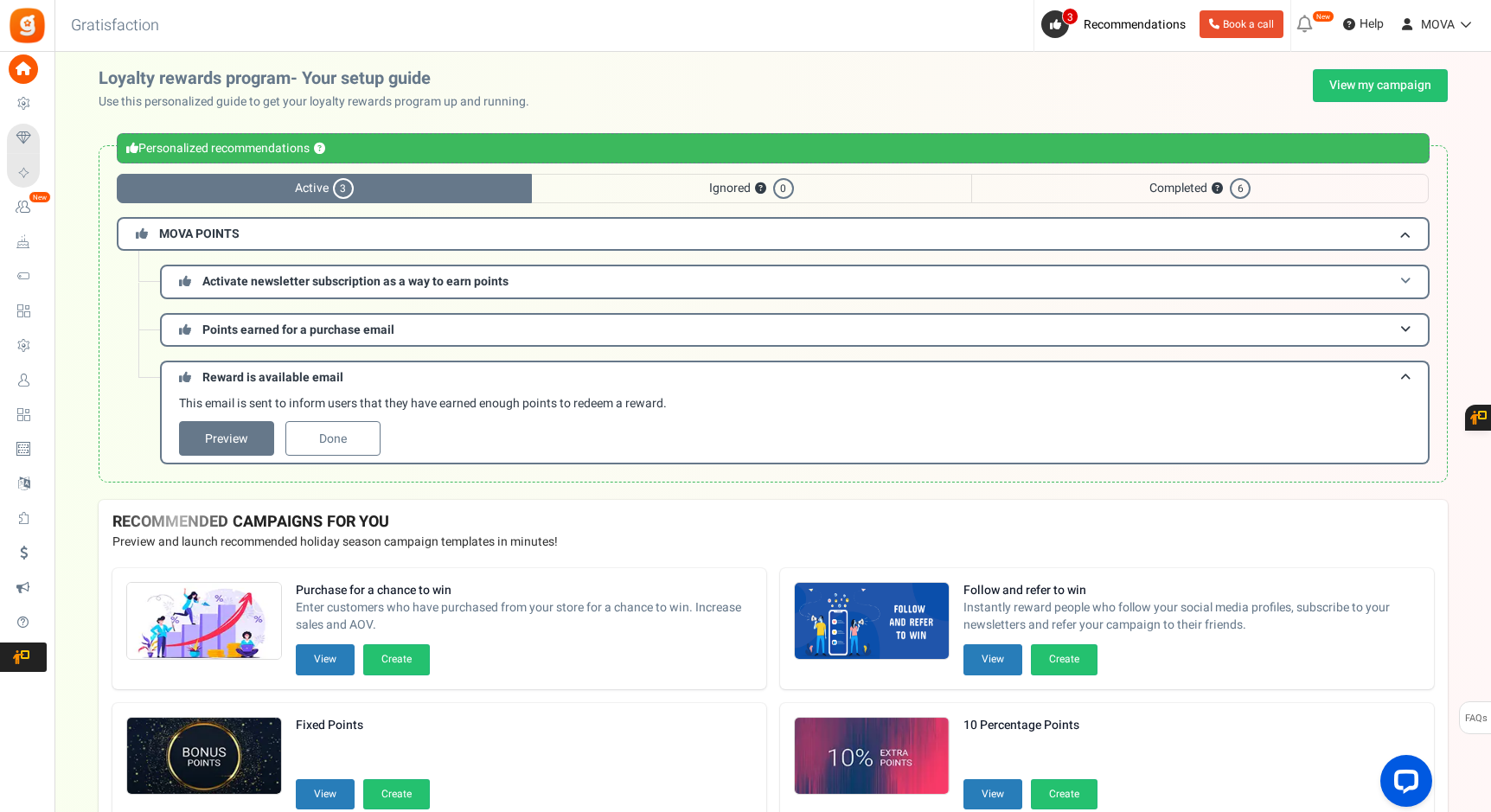
click at [299, 294] on h3 "Activate newsletter subscription as a way to earn points" at bounding box center [796, 281] width 1270 height 34
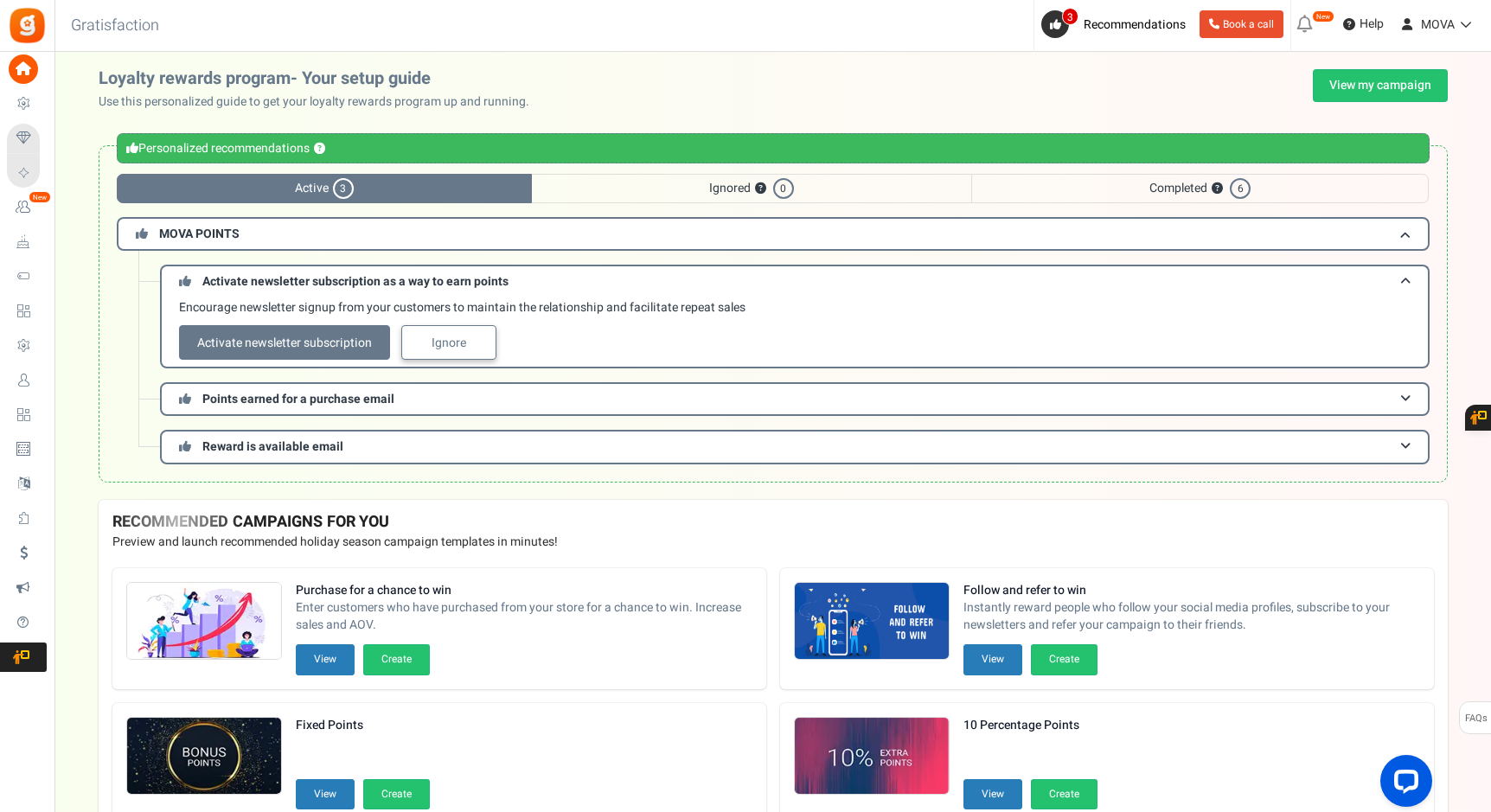
click at [461, 348] on link "Ignore" at bounding box center [449, 342] width 95 height 35
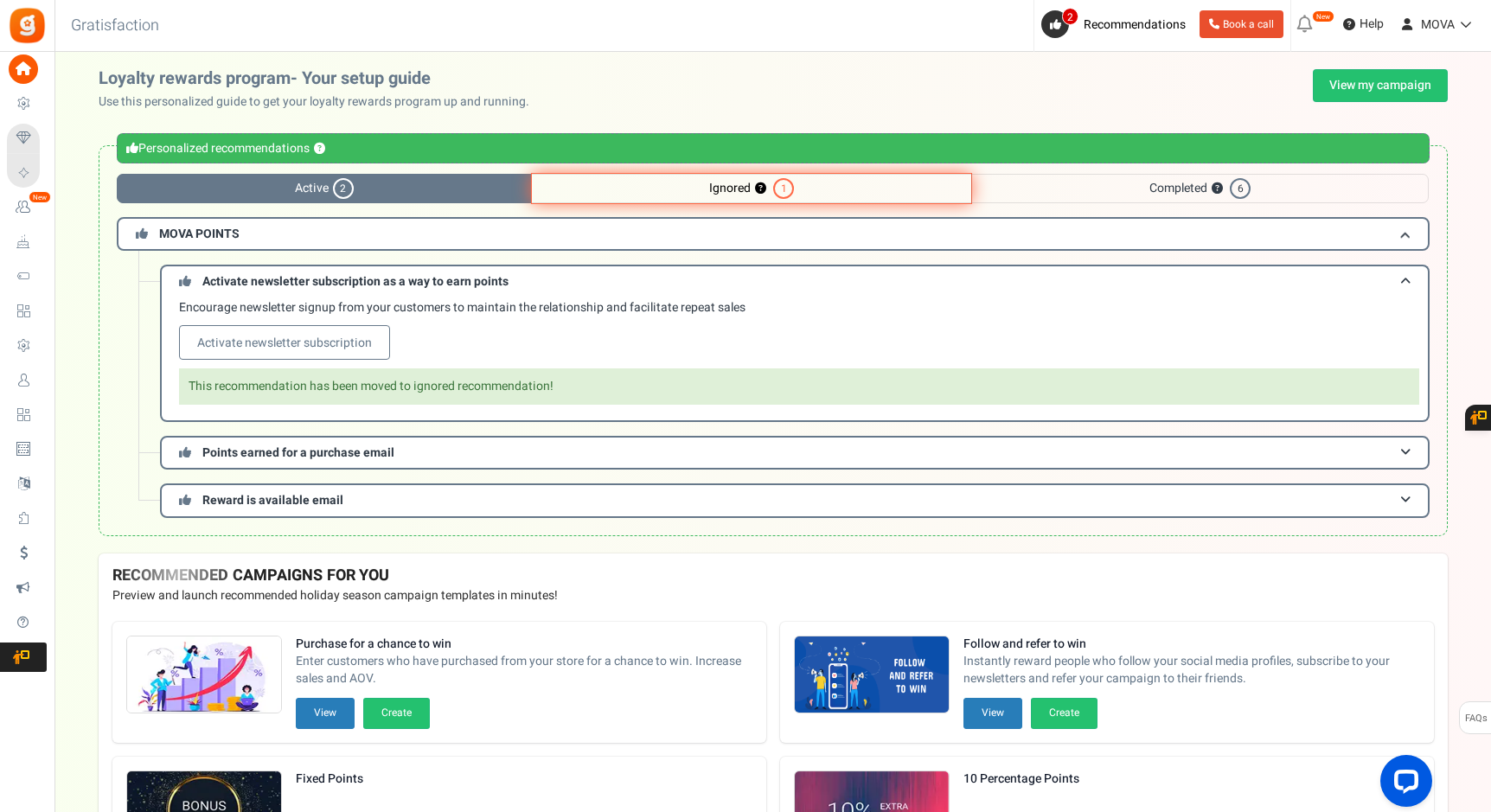
click at [398, 434] on div "Activate newsletter subscription as a way to earn points Encourage newsletter s…" at bounding box center [773, 390] width 1313 height 253
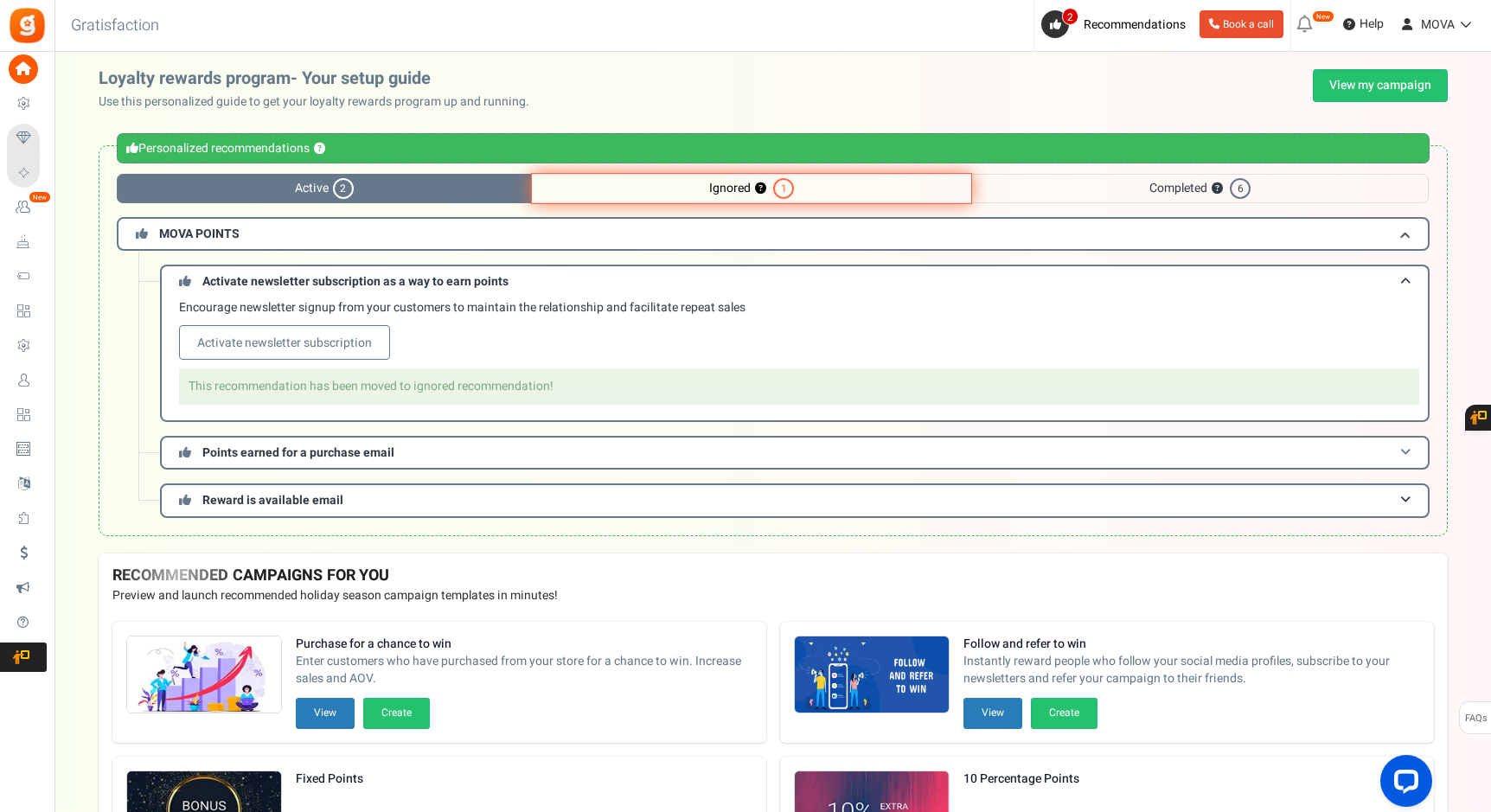
click at [398, 444] on h3 "Points earned for a purchase email" at bounding box center [796, 453] width 1270 height 34
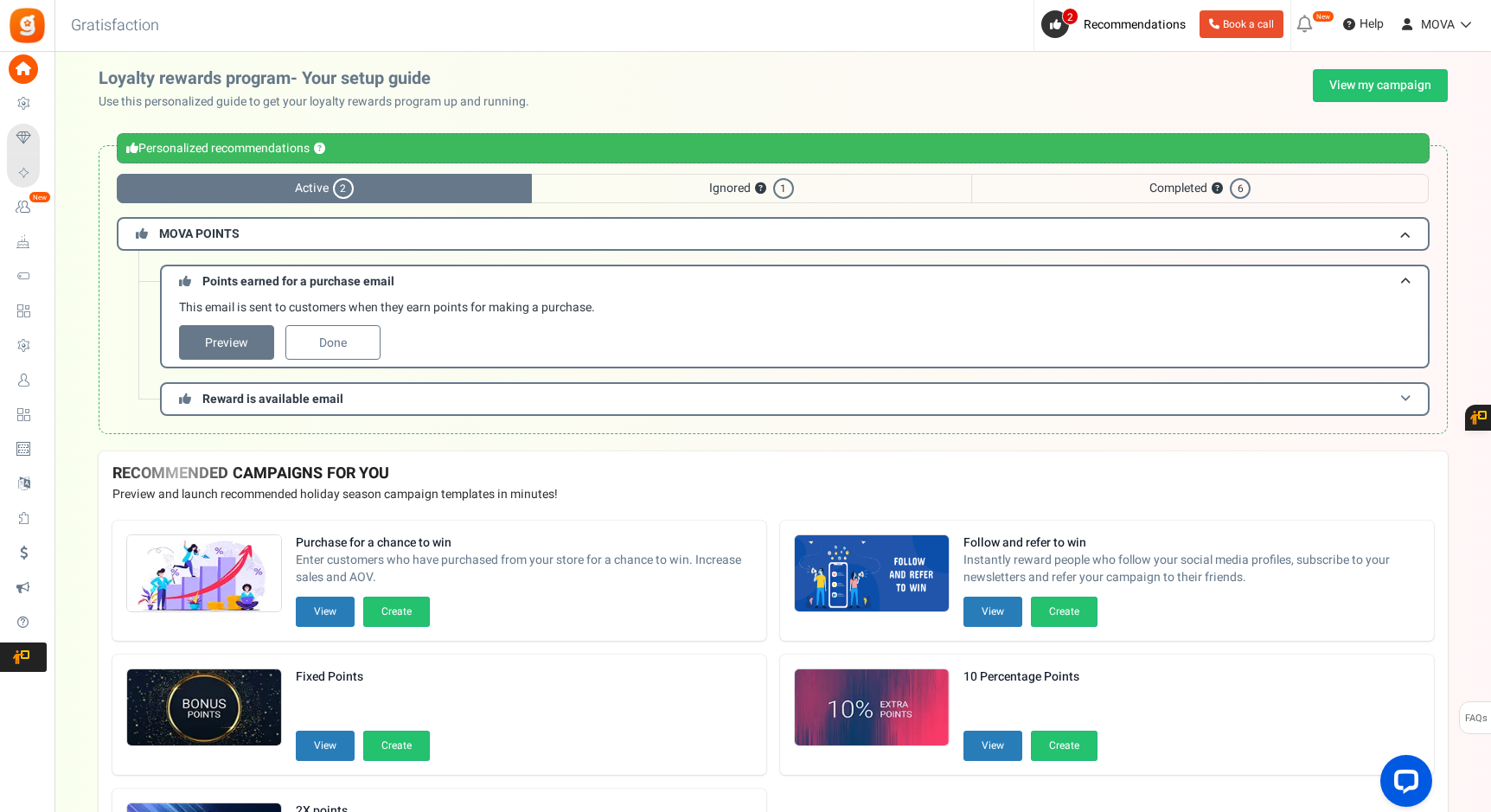
click at [412, 408] on h3 "Reward is available email" at bounding box center [796, 399] width 1270 height 34
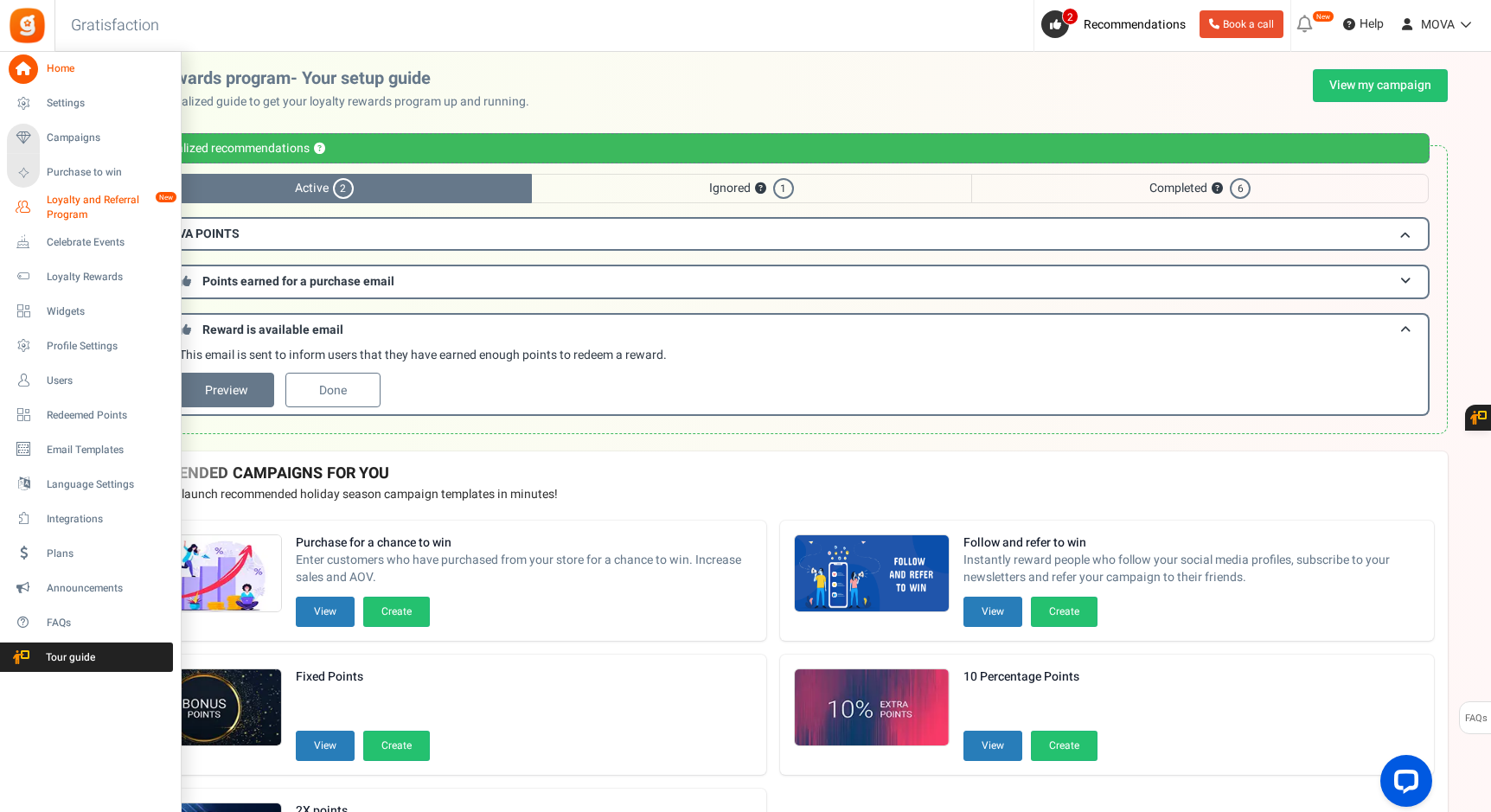
click at [38, 203] on link "Loyalty and Referral Program New" at bounding box center [90, 208] width 166 height 30
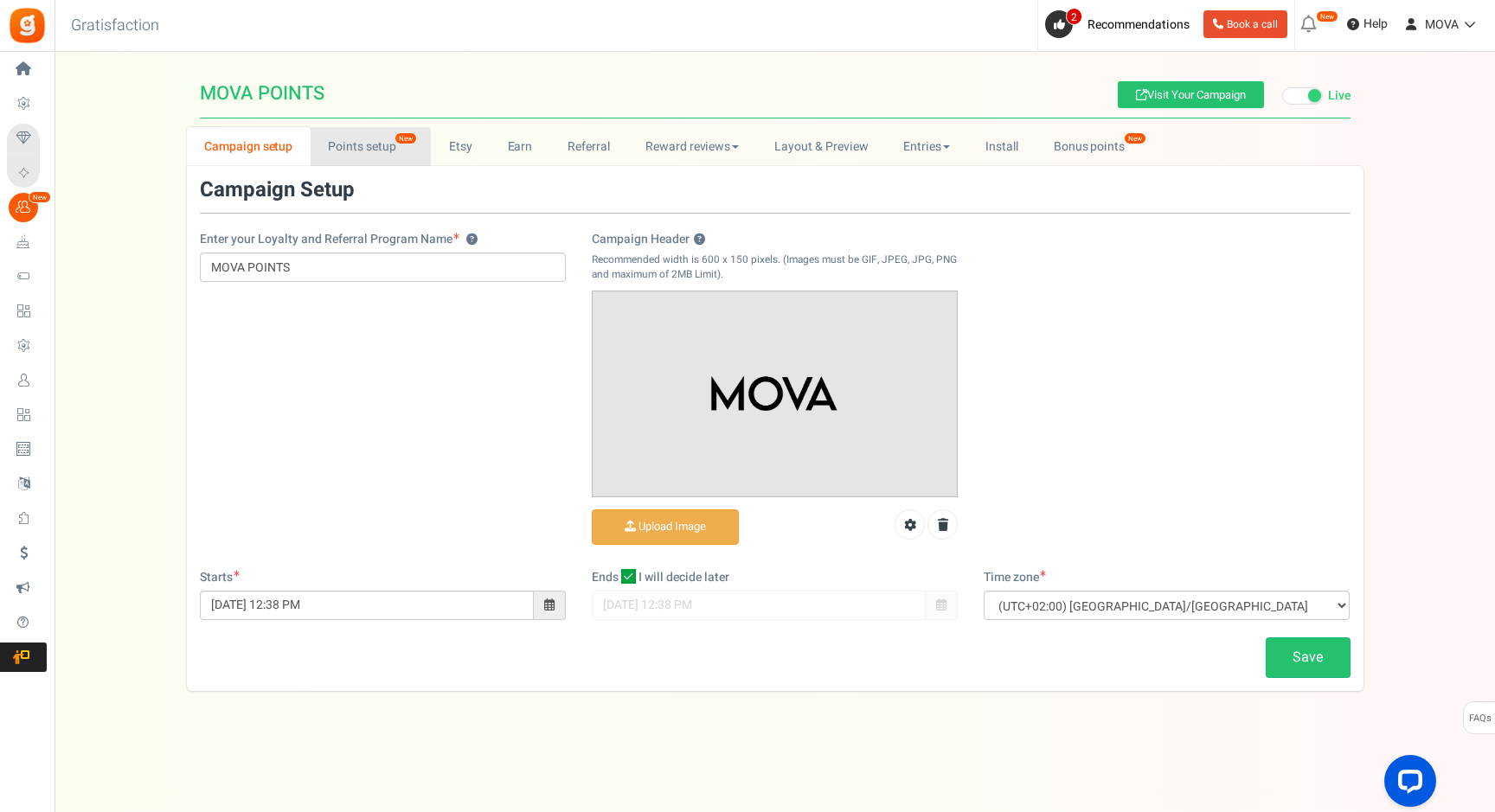
click at [361, 157] on link "Points setup New" at bounding box center [370, 146] width 120 height 39
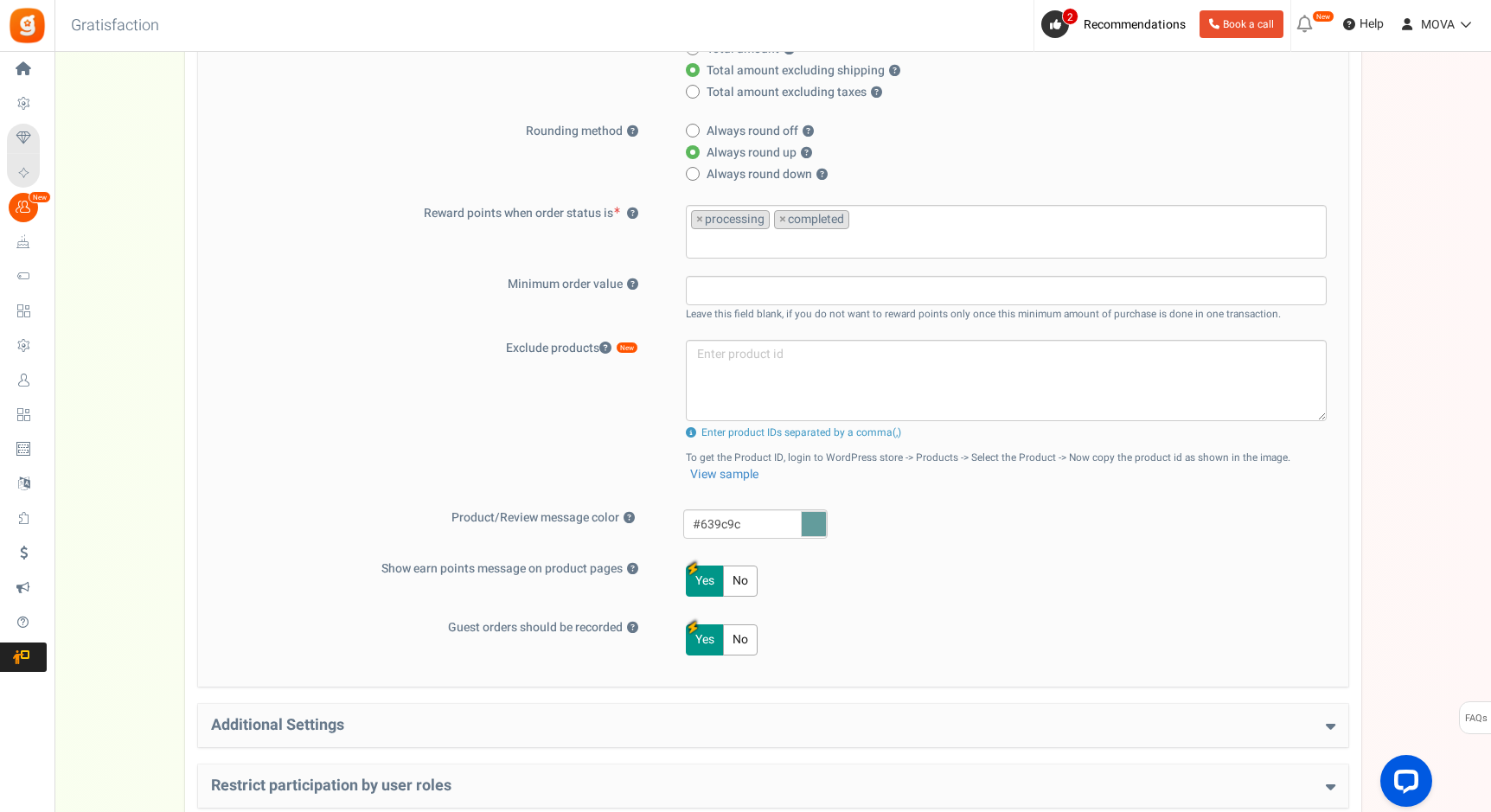
scroll to position [434, 0]
click at [504, 713] on div "Additional Settings Welcome Bonus ? Yes No Enter Welcome Points Welcome Note Te…" at bounding box center [773, 725] width 1150 height 44
click at [504, 713] on div "Additional Settings Welcome Bonus ? Yes No Enter Welcome Points Welcome Note Te…" at bounding box center [773, 728] width 1150 height 44
click at [482, 719] on h4 "Additional Settings" at bounding box center [773, 727] width 1124 height 17
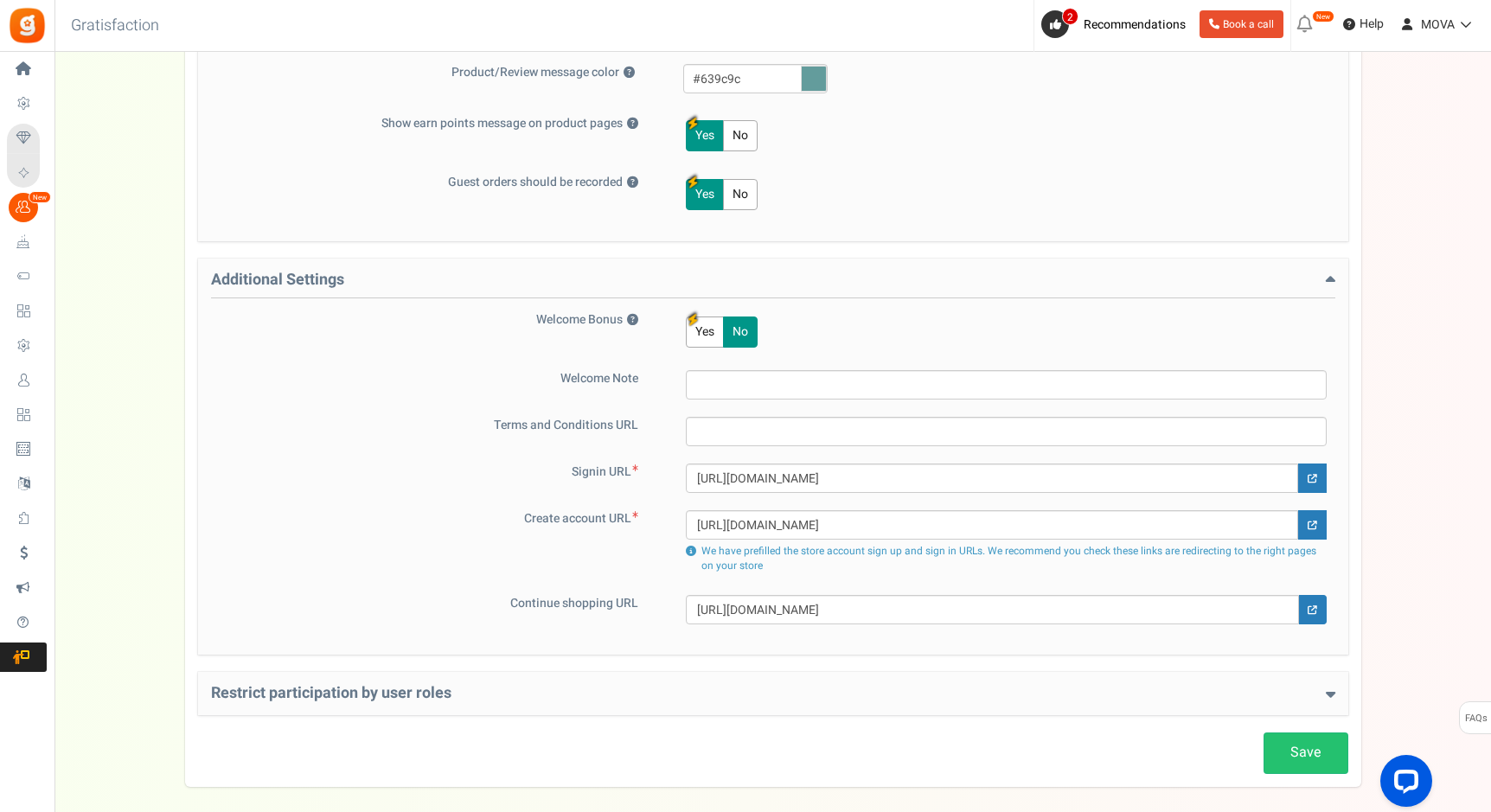
scroll to position [932, 0]
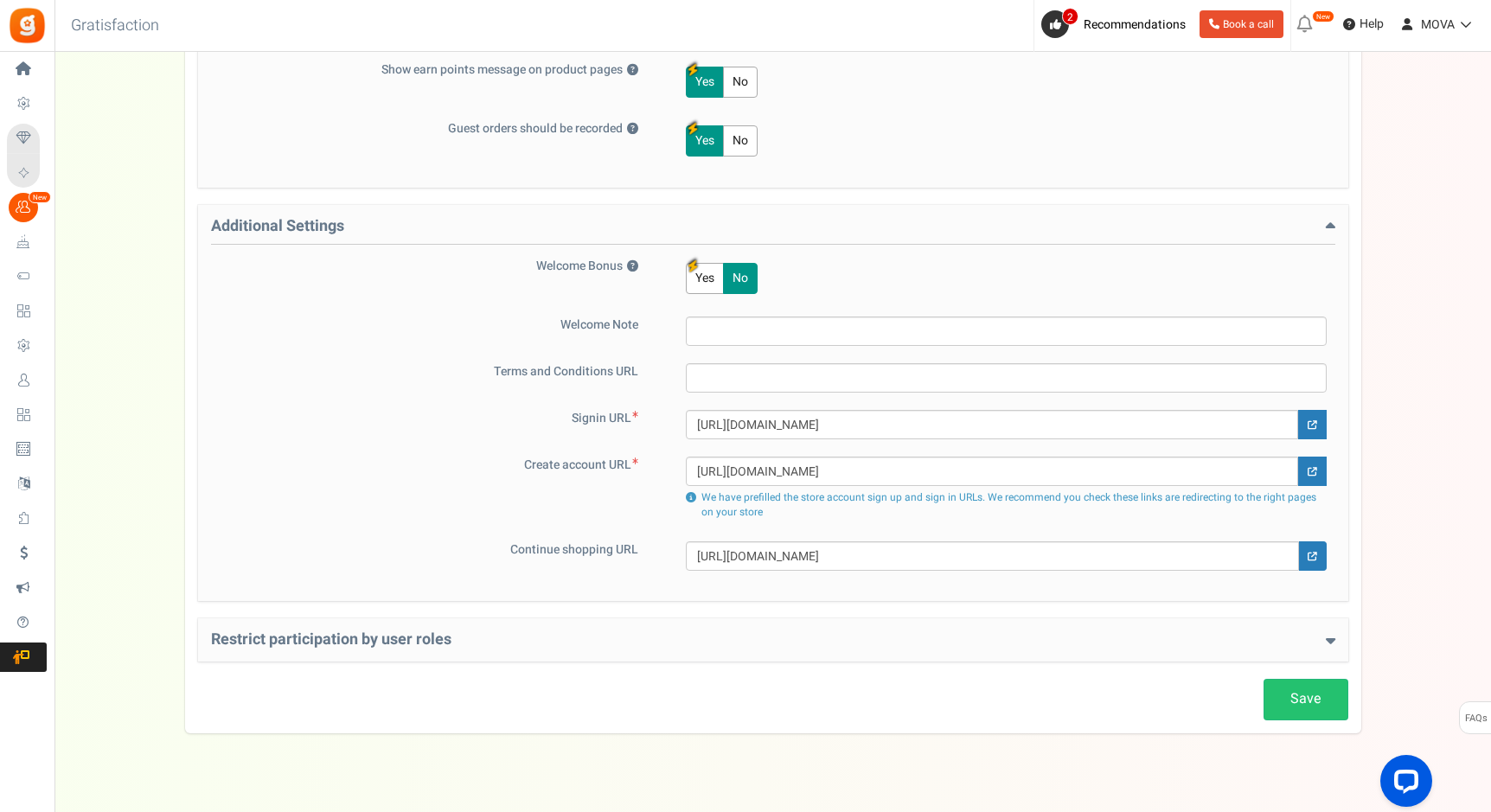
click at [518, 628] on div "Restrict participation by user roles Restrict user roles from participating in …" at bounding box center [773, 640] width 1150 height 44
click at [562, 649] on div "Restrict participation by user roles Restrict user roles from participating in …" at bounding box center [773, 640] width 1150 height 44
click at [1306, 694] on link "Save" at bounding box center [1307, 698] width 85 height 41
